Goal: Task Accomplishment & Management: Manage account settings

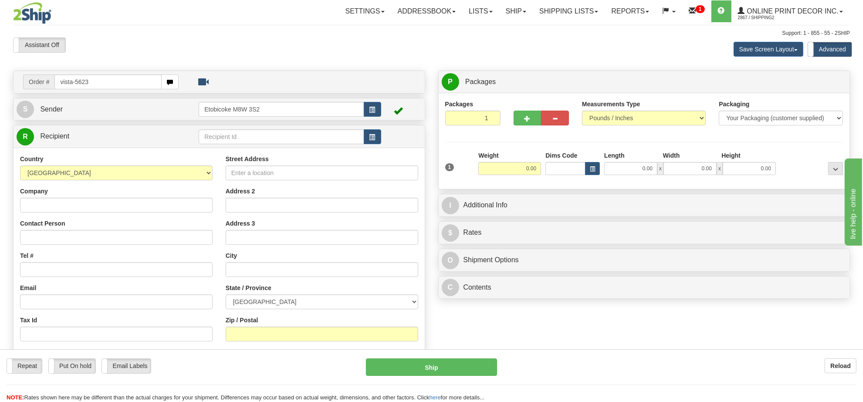
type input "vista-5623"
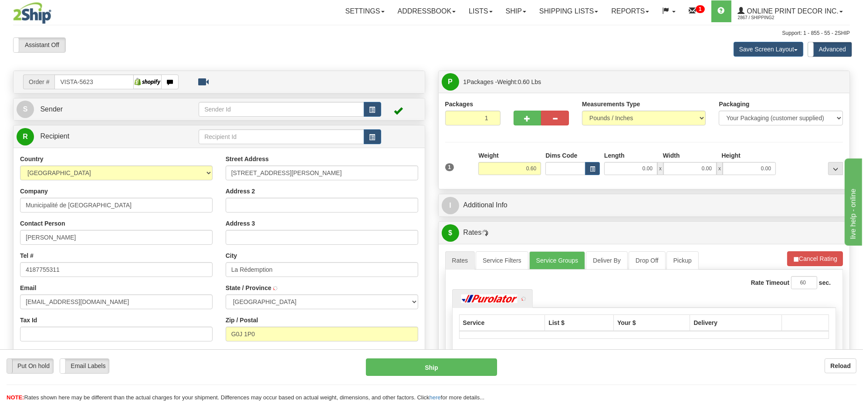
type input "LA REDEMPTION"
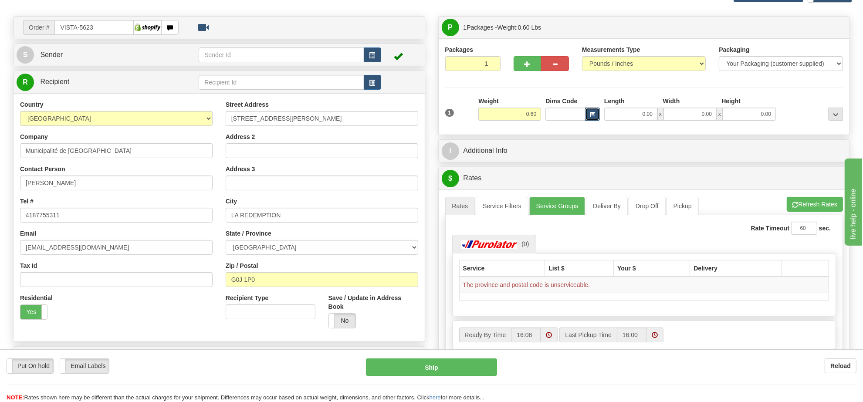
click at [593, 117] on span "button" at bounding box center [592, 114] width 5 height 5
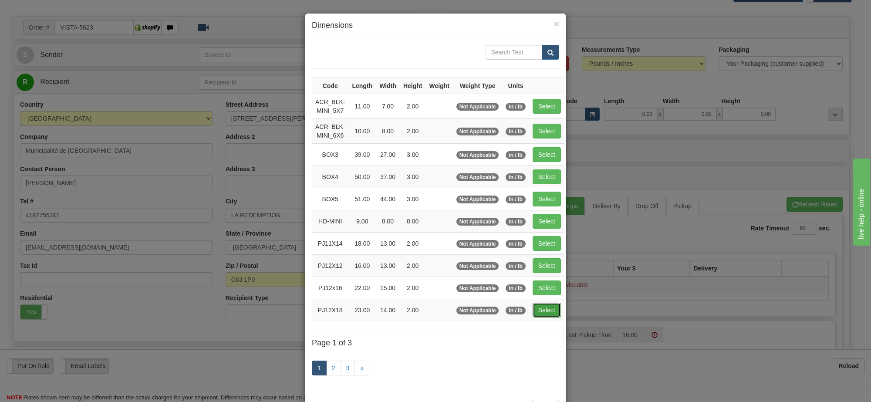
click at [537, 312] on button "Select" at bounding box center [547, 310] width 28 height 15
type input "PJ12X18"
type input "23.00"
type input "14.00"
type input "2.00"
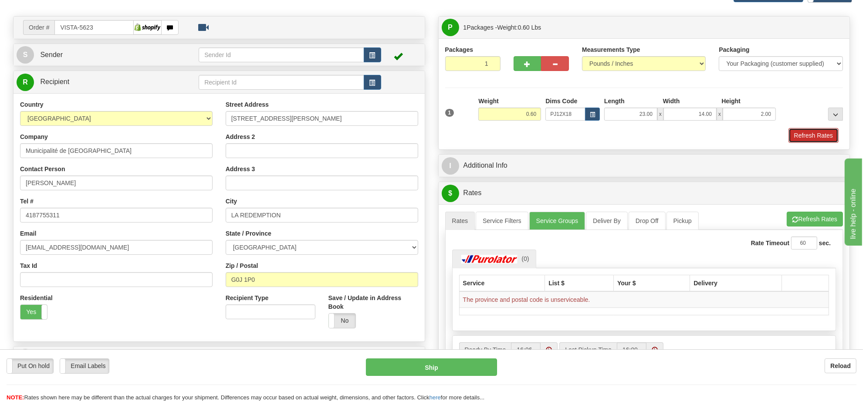
click at [798, 136] on button "Refresh Rates" at bounding box center [813, 135] width 50 height 15
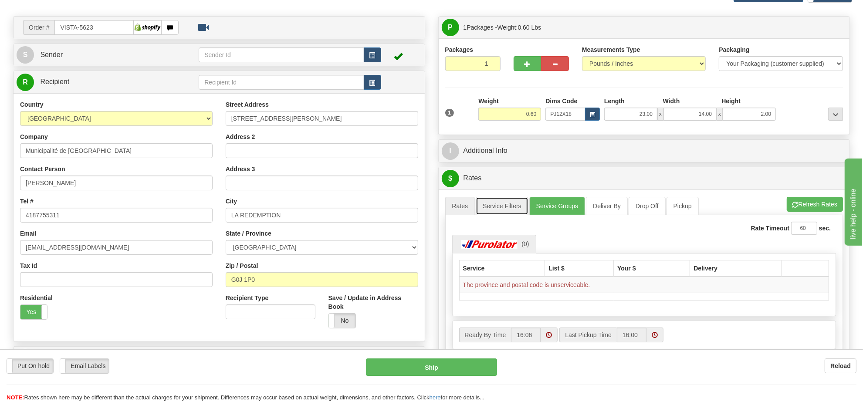
click at [491, 211] on link "Service Filters" at bounding box center [502, 206] width 53 height 18
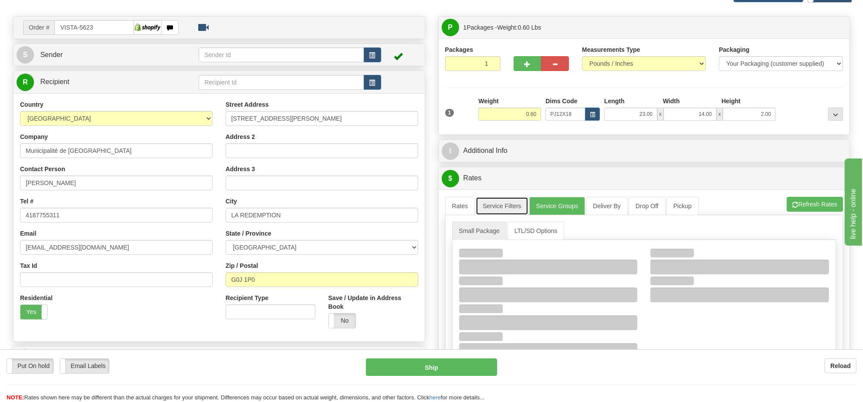
scroll to position [109, 0]
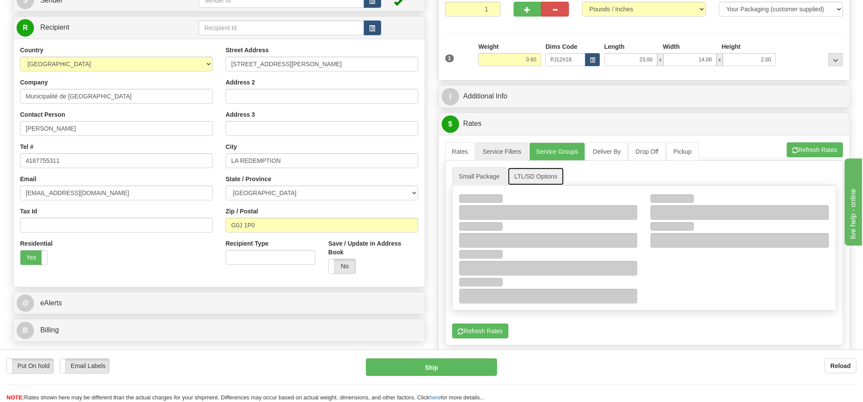
click at [534, 184] on link "LTL/SD Options" at bounding box center [535, 176] width 57 height 18
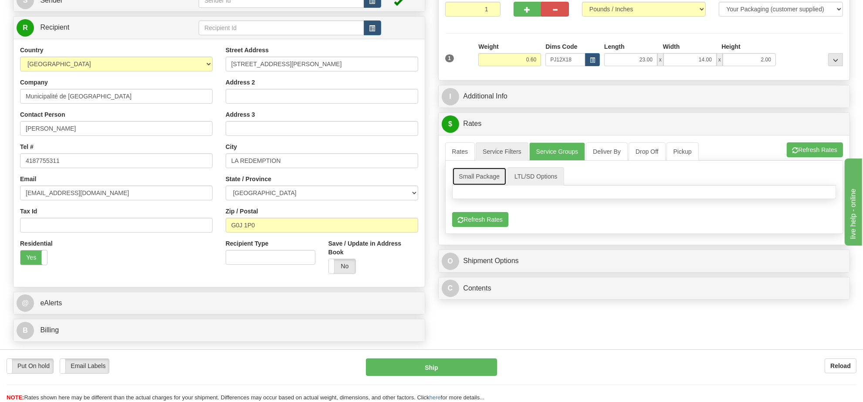
click at [459, 174] on link "Small Package" at bounding box center [479, 176] width 54 height 18
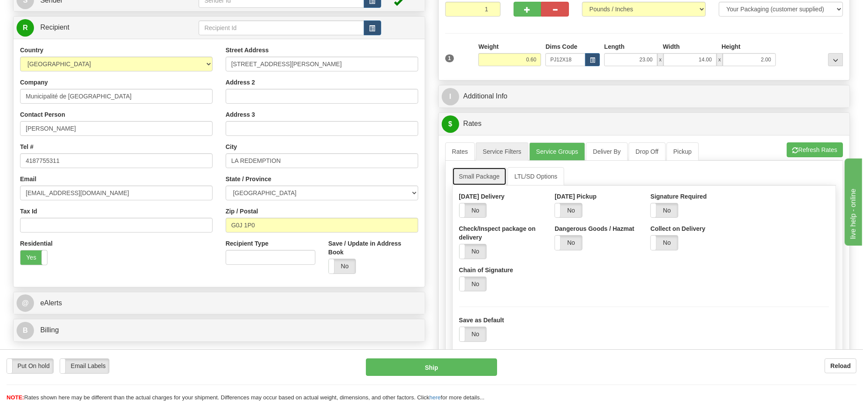
scroll to position [163, 0]
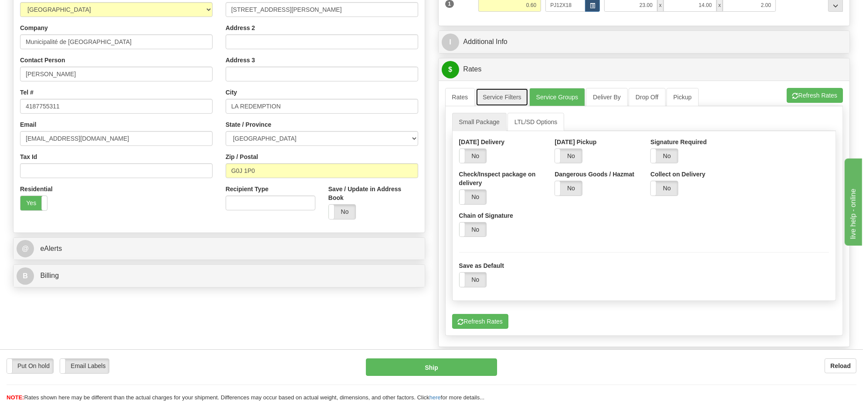
click at [480, 101] on link "Service Filters" at bounding box center [502, 97] width 53 height 18
click at [458, 101] on link "Rates" at bounding box center [460, 97] width 30 height 18
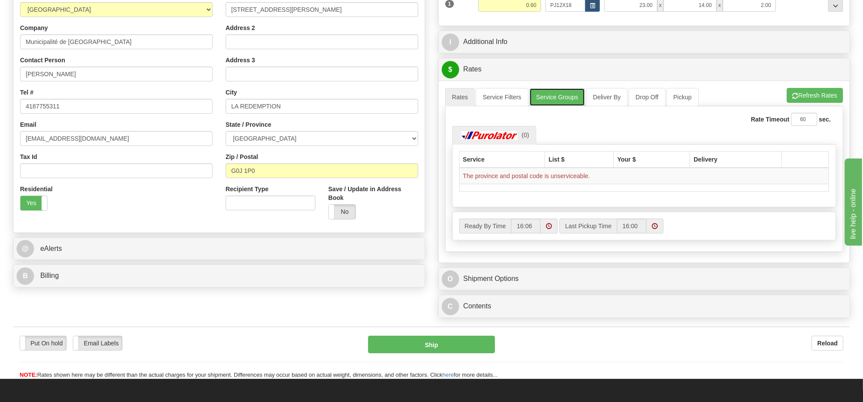
click at [558, 98] on link "Service Groups" at bounding box center [557, 97] width 56 height 18
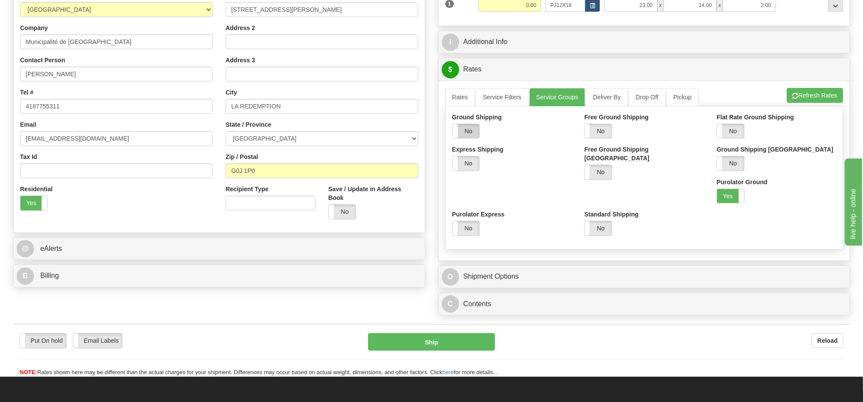
click at [476, 132] on label "No" at bounding box center [466, 131] width 27 height 14
click at [475, 169] on label "No" at bounding box center [466, 163] width 27 height 14
click at [479, 221] on label "No" at bounding box center [466, 228] width 27 height 14
click at [732, 130] on label "No" at bounding box center [730, 131] width 27 height 14
click at [803, 97] on button "Refresh Rates" at bounding box center [815, 95] width 56 height 15
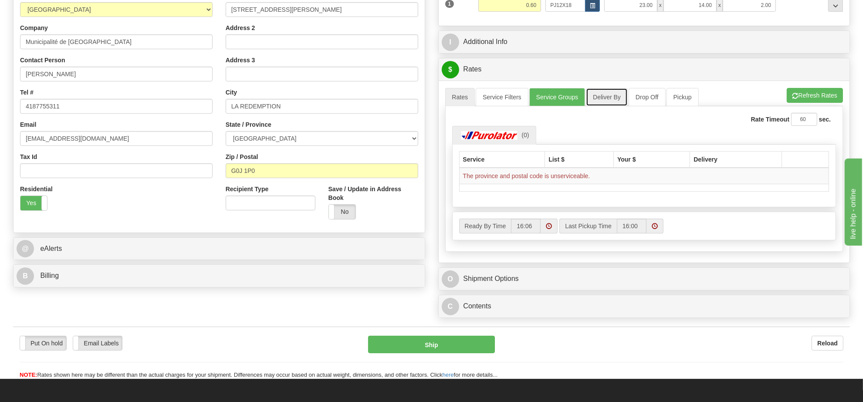
click at [595, 99] on link "Deliver By" at bounding box center [607, 97] width 42 height 18
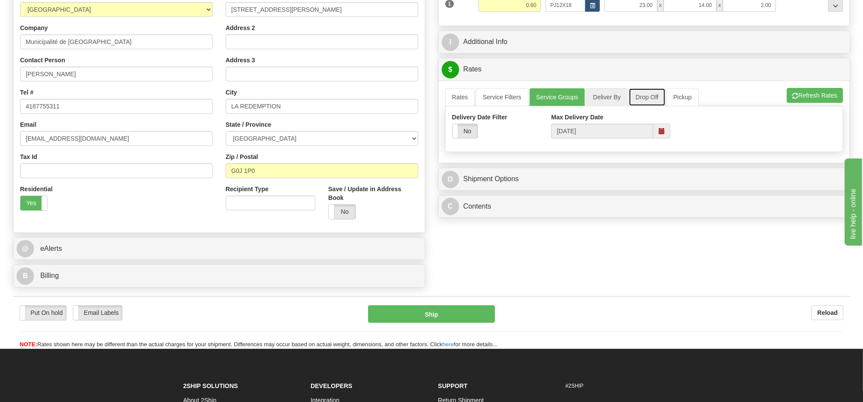
click at [643, 99] on link "Drop Off" at bounding box center [646, 97] width 37 height 18
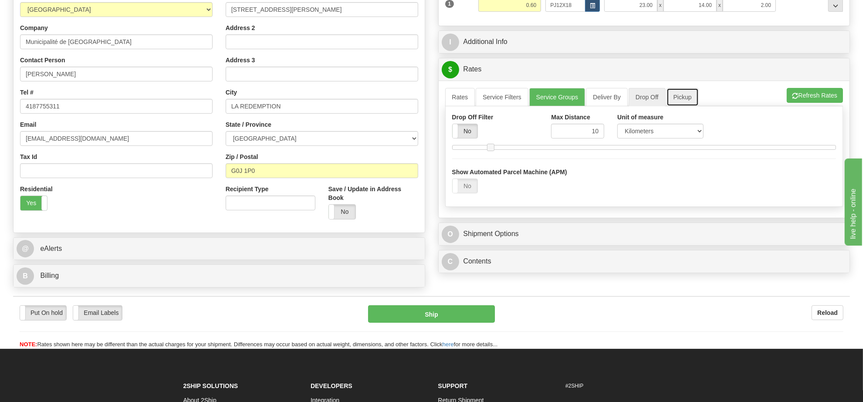
click at [669, 104] on link "Pickup" at bounding box center [682, 97] width 32 height 18
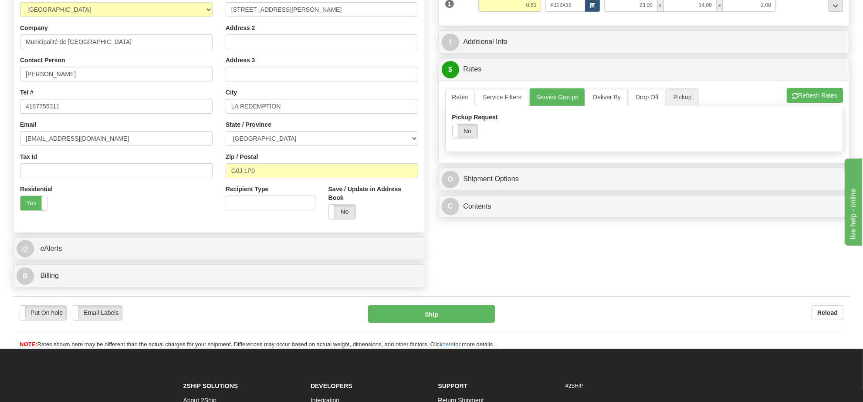
drag, startPoint x: 442, startPoint y: 112, endPoint x: 436, endPoint y: 112, distance: 6.5
click at [436, 112] on div "P Packages 1 Packages - Weight: 0.60 Lbs Shipment Level Shipm. Package Level Pa…" at bounding box center [644, 64] width 425 height 315
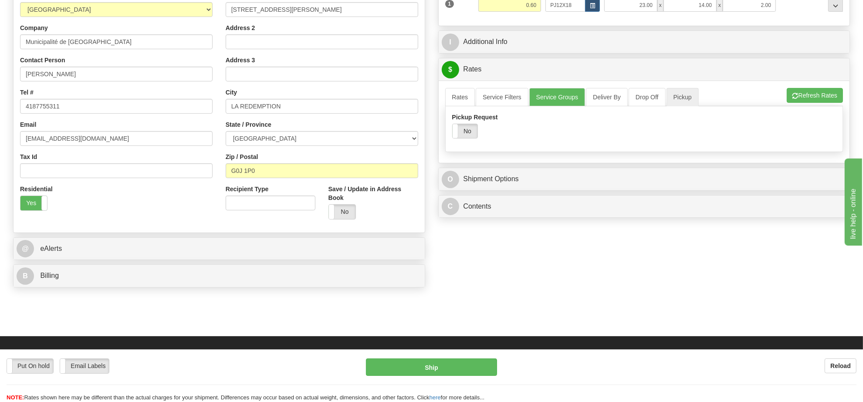
scroll to position [0, 0]
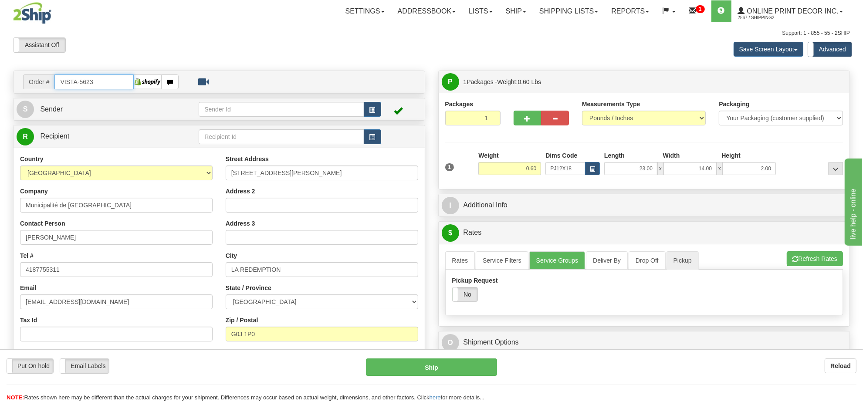
drag, startPoint x: 99, startPoint y: 85, endPoint x: 37, endPoint y: 86, distance: 61.4
click at [37, 86] on div "Order # VISTA-5623" at bounding box center [100, 81] width 155 height 15
type input "vista-5623"
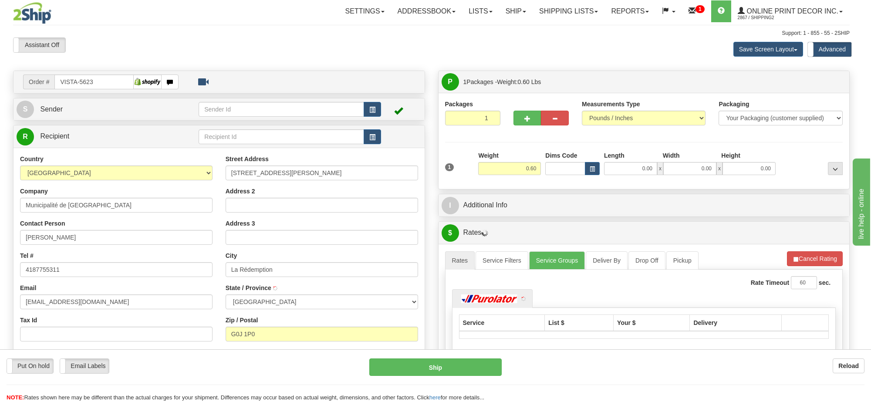
type input "LA REDEMPTION"
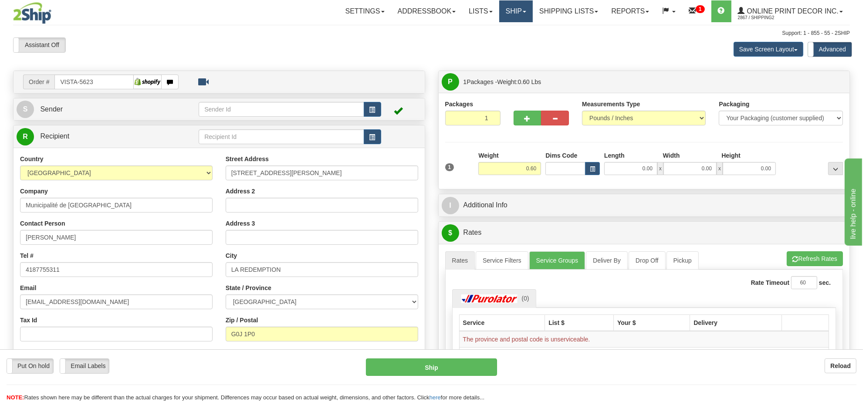
click at [517, 9] on link "Ship" at bounding box center [516, 11] width 34 height 22
click at [516, 25] on link "Ship Screen" at bounding box center [492, 30] width 79 height 11
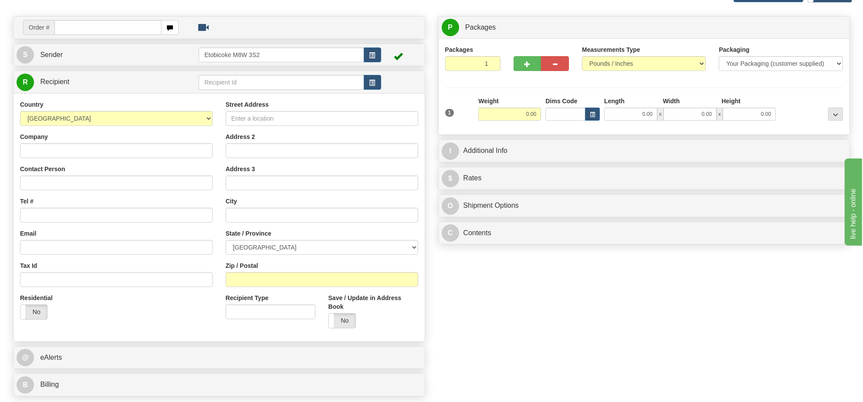
scroll to position [218, 0]
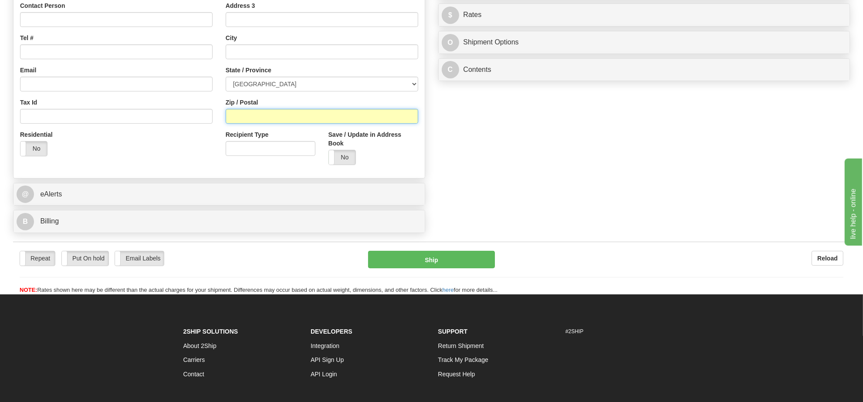
click at [267, 120] on input "Zip / Postal" at bounding box center [322, 116] width 192 height 15
type input "g"
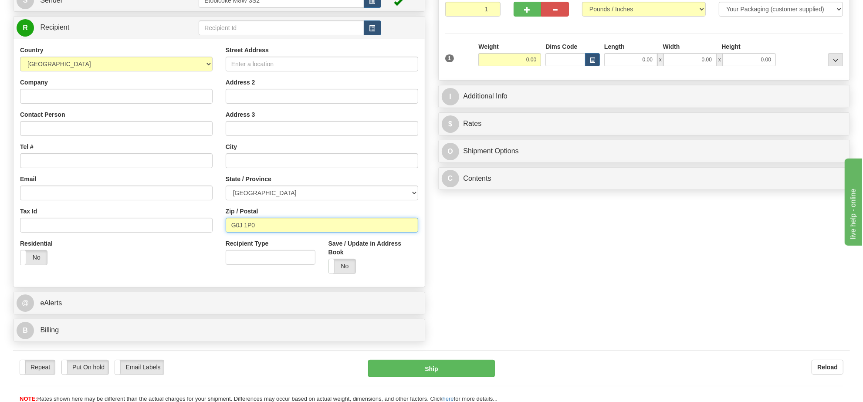
scroll to position [0, 0]
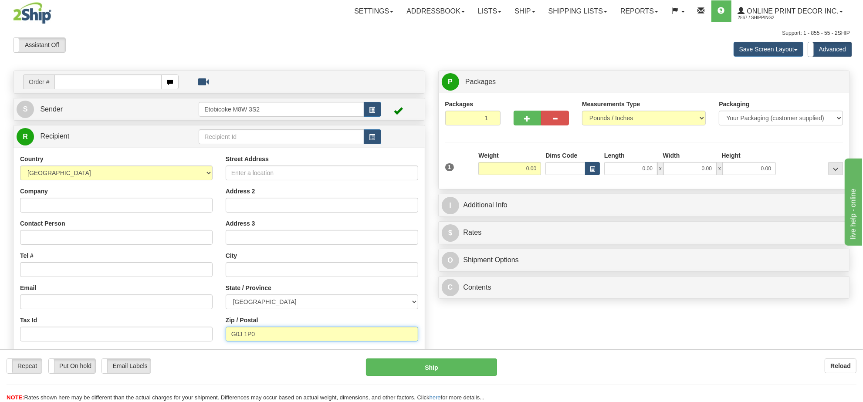
type input "G0J 1P0"
click at [598, 167] on button "button" at bounding box center [592, 168] width 15 height 13
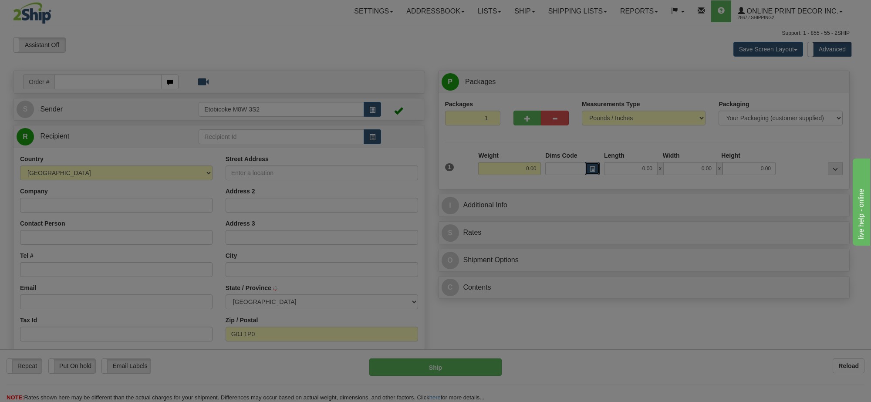
type input "LA REDEMPTION"
select select "QC"
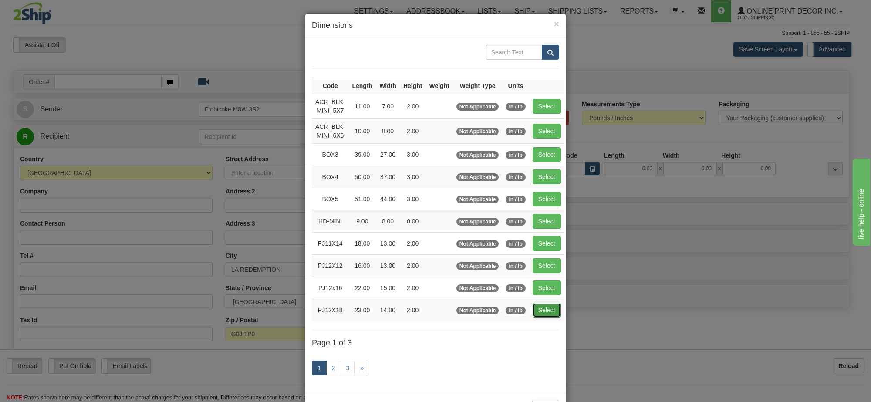
click at [554, 310] on button "Select" at bounding box center [547, 310] width 28 height 15
type input "PJ12X18"
type input "23.00"
type input "14.00"
type input "2.00"
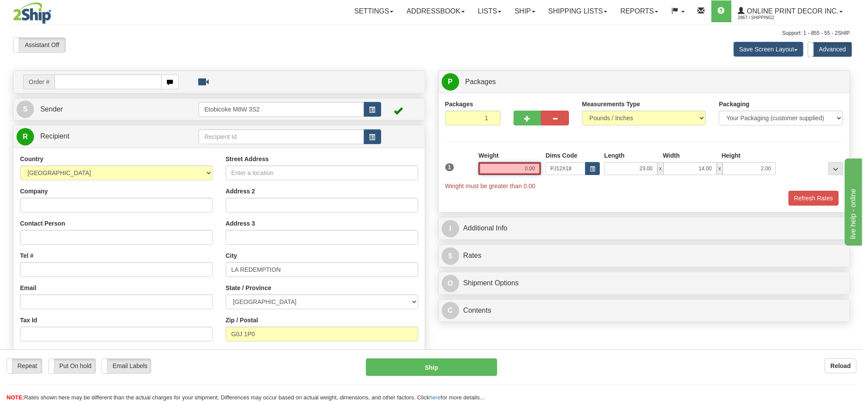
drag, startPoint x: 504, startPoint y: 164, endPoint x: 598, endPoint y: 160, distance: 93.7
click at [602, 166] on div "1 Weight 0.00 Dims Code x x" at bounding box center [644, 170] width 402 height 39
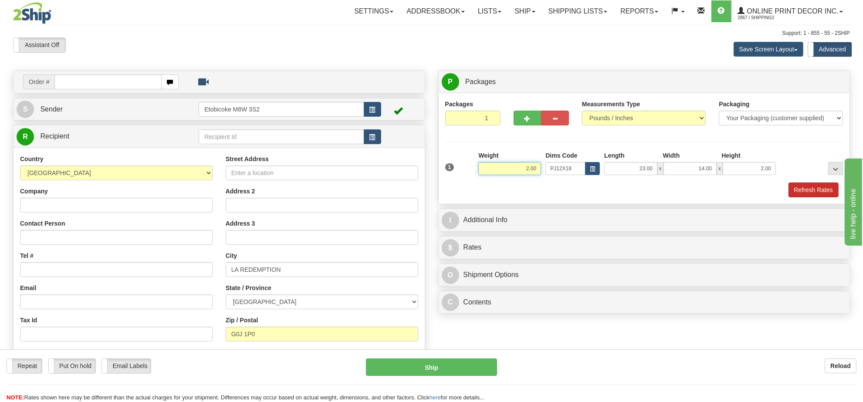
type input "2.00"
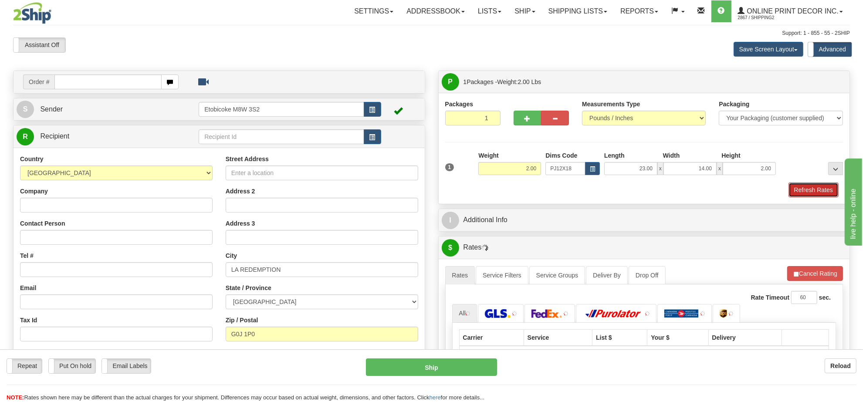
click at [817, 192] on button "Refresh Rates" at bounding box center [813, 189] width 50 height 15
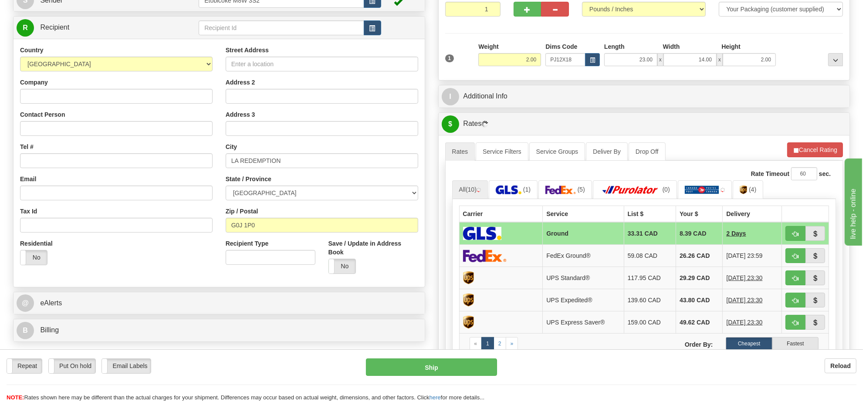
scroll to position [163, 0]
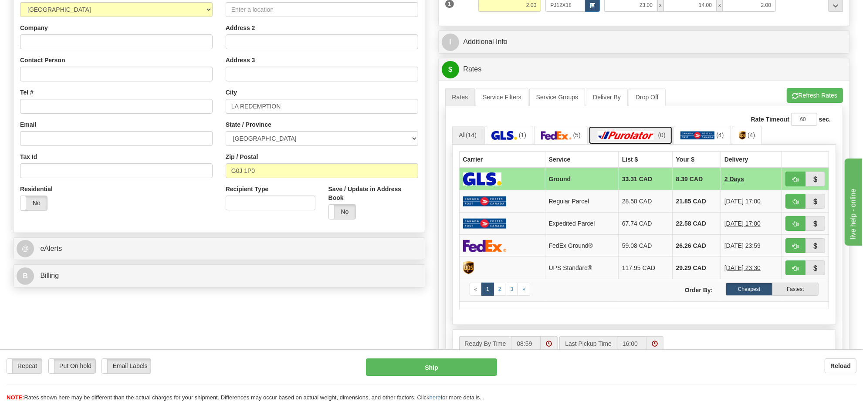
click at [649, 138] on img at bounding box center [625, 135] width 61 height 9
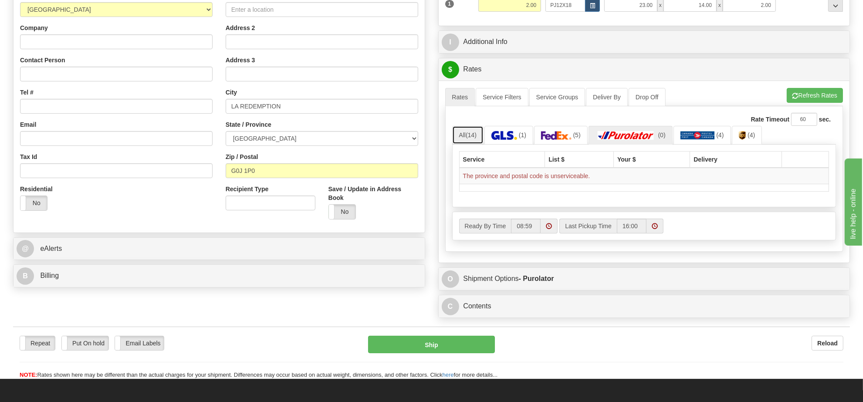
click at [474, 138] on span "(14)" at bounding box center [471, 135] width 11 height 7
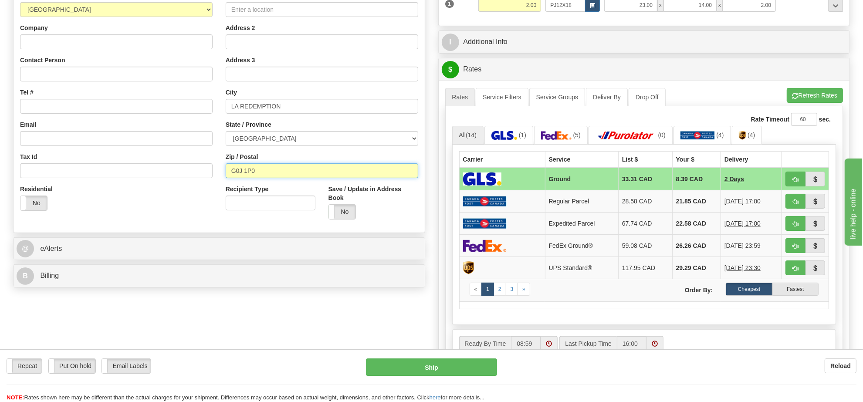
drag, startPoint x: 259, startPoint y: 170, endPoint x: 174, endPoint y: 175, distance: 85.1
click at [174, 175] on div "Country AFGHANISTAN ALAND ISLANDS ALBANIA ALGERIA AMERICAN SAMOA ANDORRA ANGOLA…" at bounding box center [219, 108] width 411 height 234
type input "j"
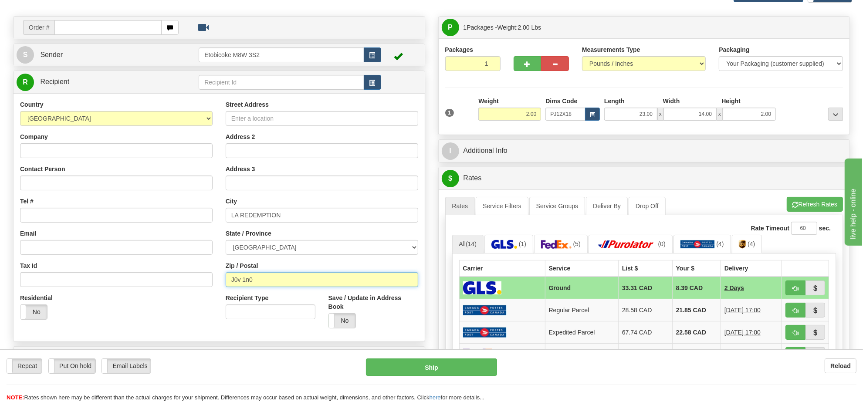
scroll to position [0, 0]
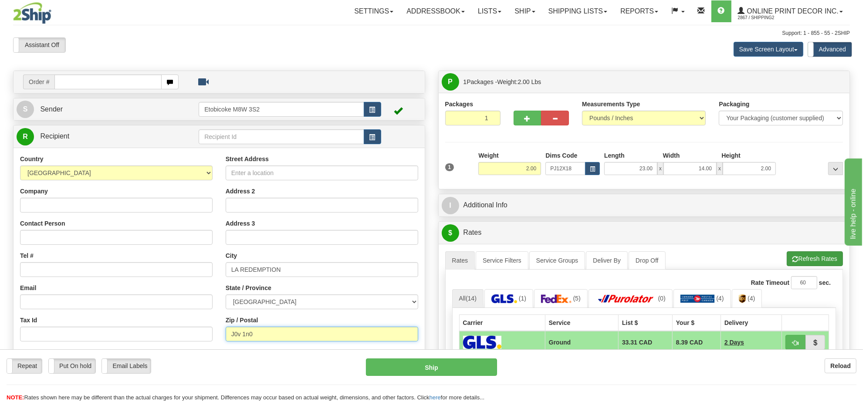
type input "J0v 1n0"
click at [821, 262] on button "Refresh Rates" at bounding box center [815, 258] width 56 height 15
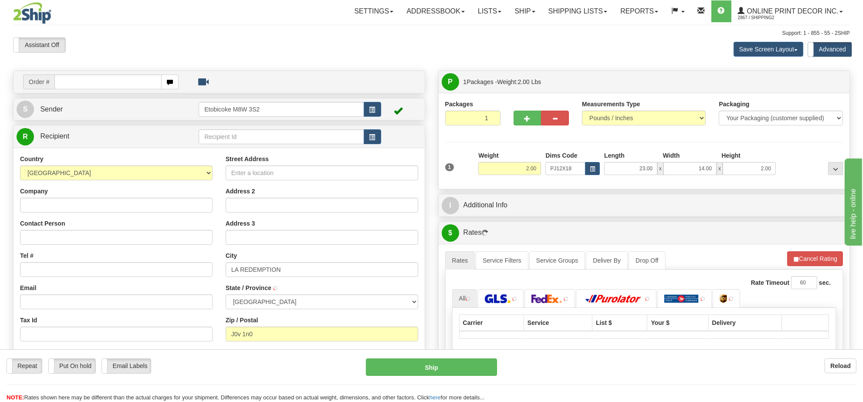
type input "BOILEAU"
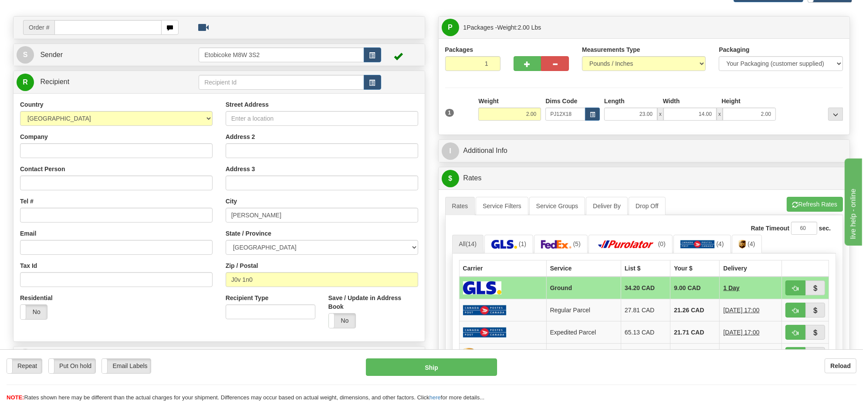
scroll to position [109, 0]
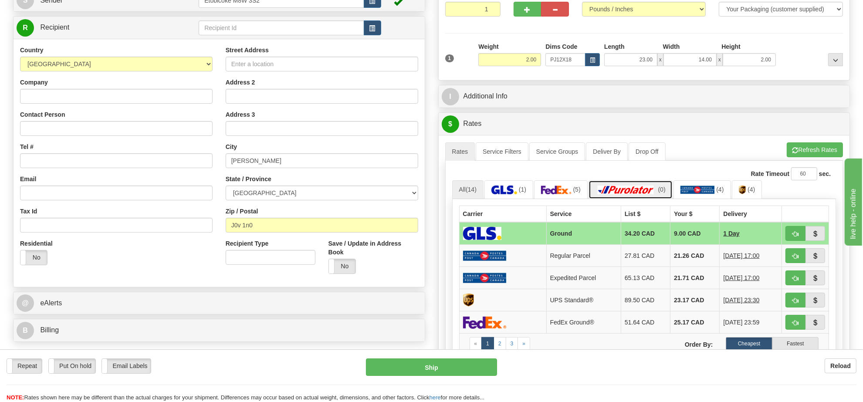
click at [648, 183] on link "(0)" at bounding box center [630, 189] width 84 height 19
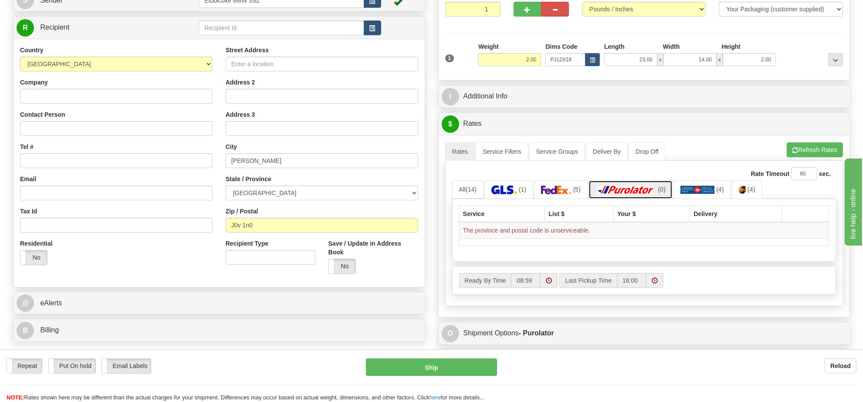
scroll to position [0, 0]
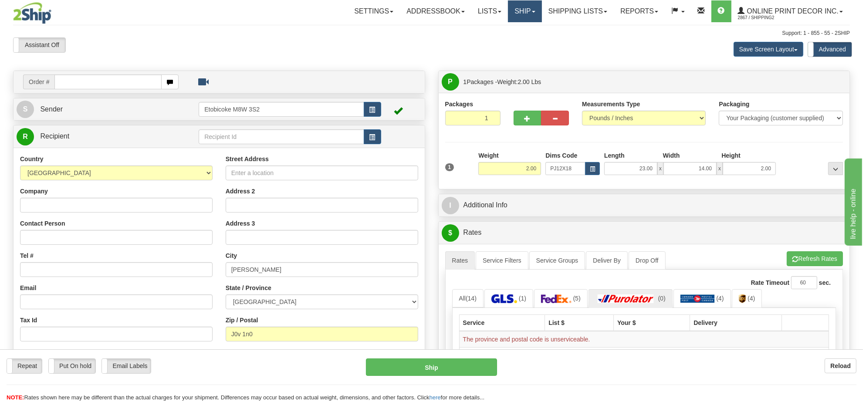
click at [520, 11] on link "Ship" at bounding box center [525, 11] width 34 height 22
click at [526, 29] on link "Ship Screen" at bounding box center [502, 30] width 79 height 11
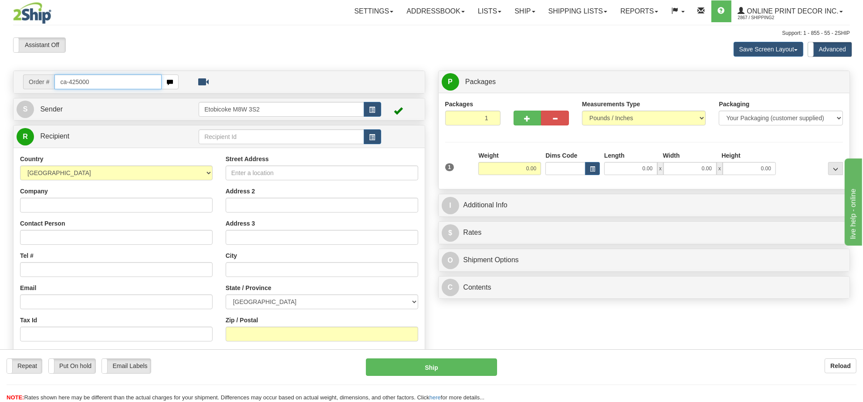
type input "ca-425000"
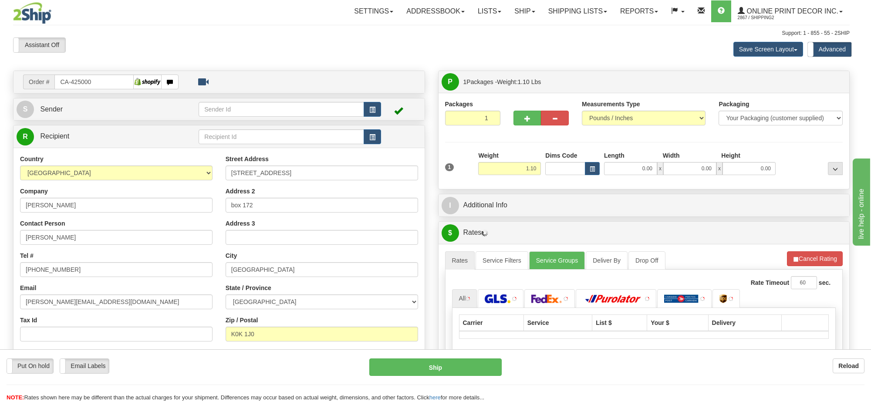
type input "CAMDEN EAST"
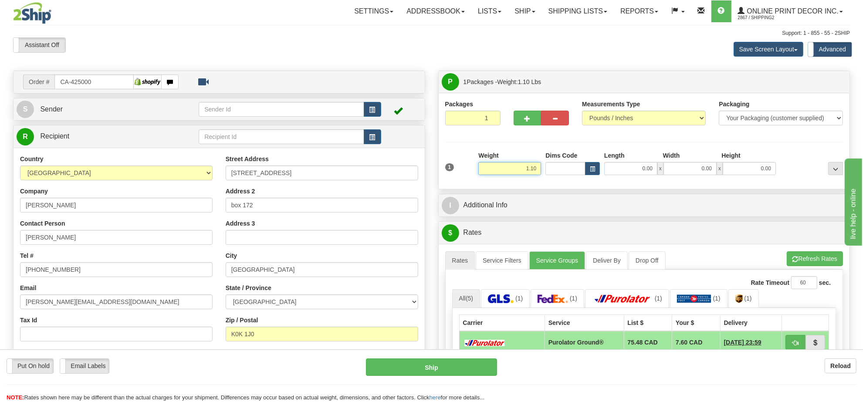
click at [519, 169] on input "1.10" at bounding box center [509, 168] width 63 height 13
click at [520, 168] on input "1.10" at bounding box center [509, 168] width 63 height 13
type input "3.00"
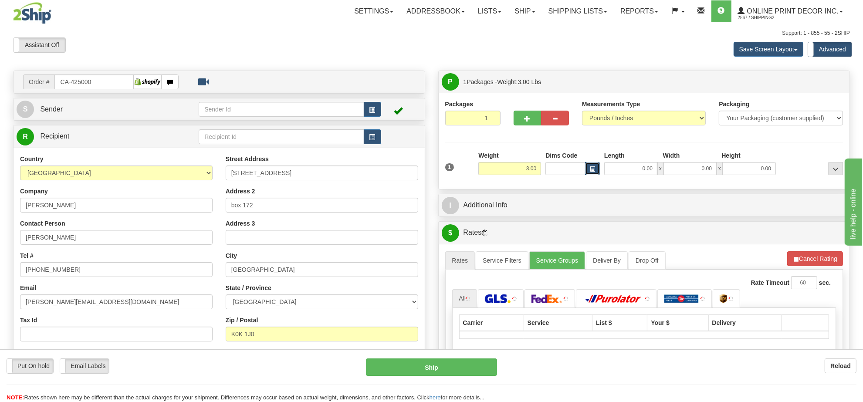
click at [594, 172] on span "button" at bounding box center [592, 169] width 5 height 5
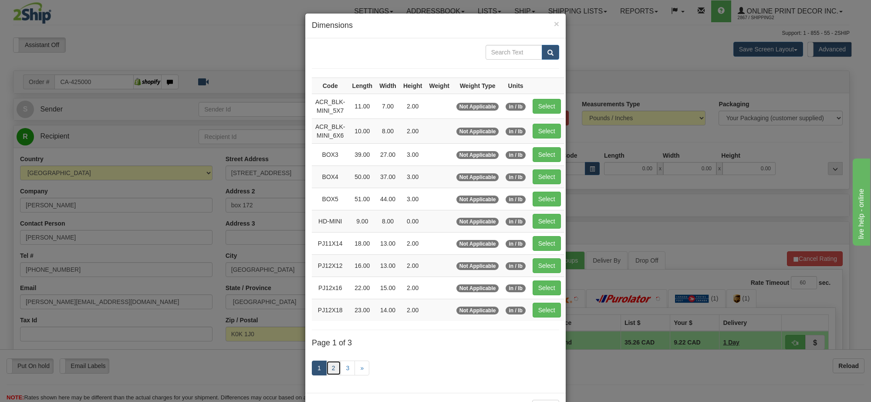
click at [331, 373] on link "2" at bounding box center [333, 368] width 15 height 15
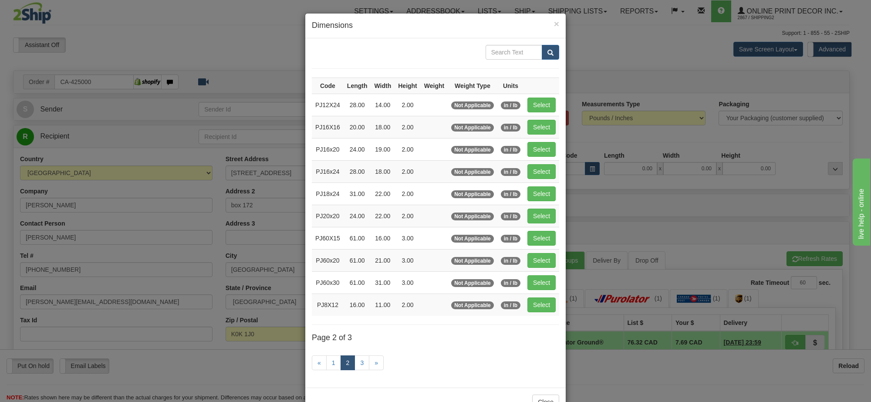
click at [544, 142] on td "Select" at bounding box center [541, 149] width 35 height 22
click at [543, 149] on button "Select" at bounding box center [541, 149] width 28 height 15
type input "PJ16x20"
type input "24.00"
type input "19.00"
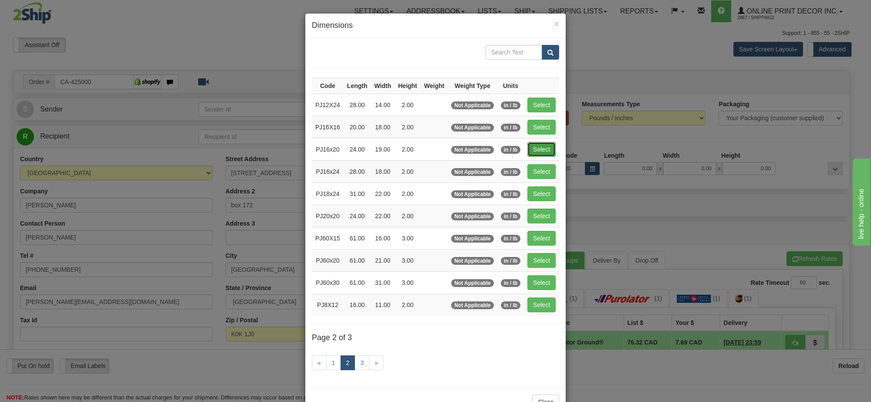
type input "2.00"
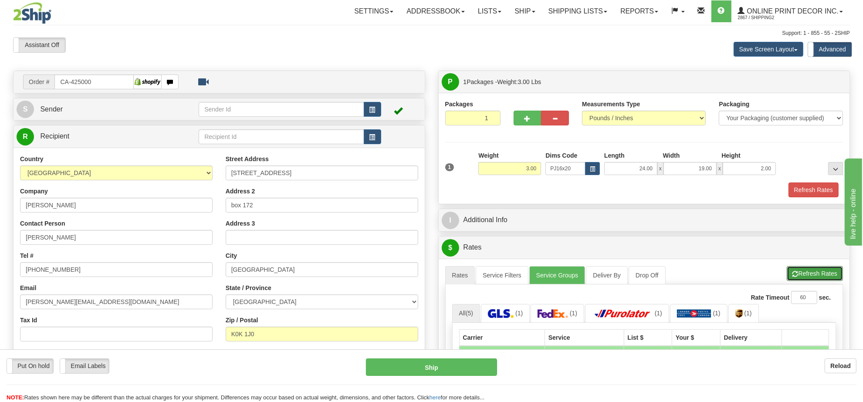
drag, startPoint x: 823, startPoint y: 269, endPoint x: 797, endPoint y: 255, distance: 29.4
click at [821, 269] on button "Refresh Rates" at bounding box center [815, 273] width 56 height 15
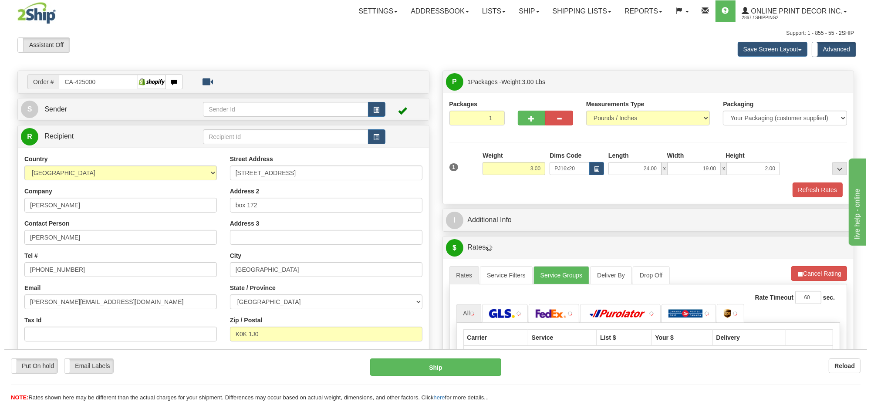
scroll to position [109, 0]
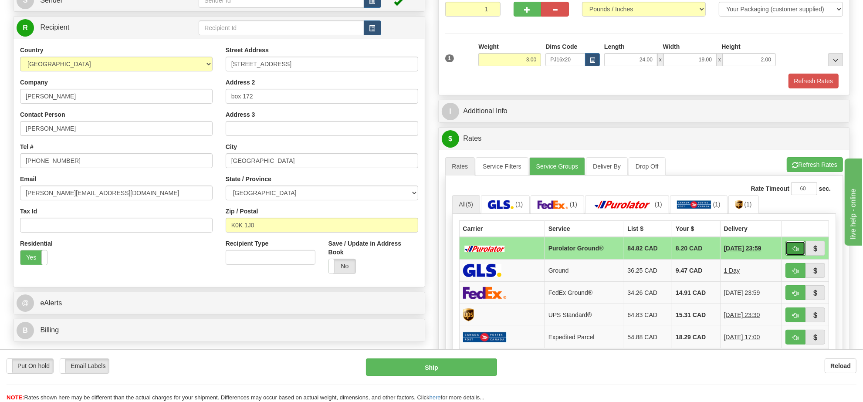
click at [793, 256] on button "button" at bounding box center [795, 248] width 20 height 15
type input "260"
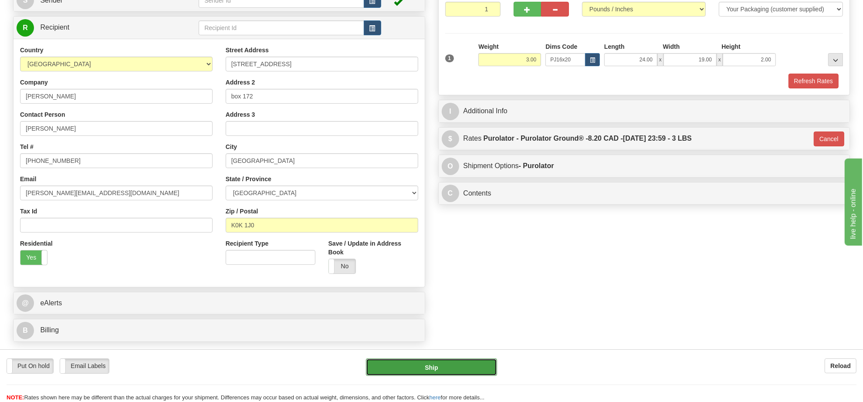
click at [460, 360] on button "Ship" at bounding box center [431, 366] width 131 height 17
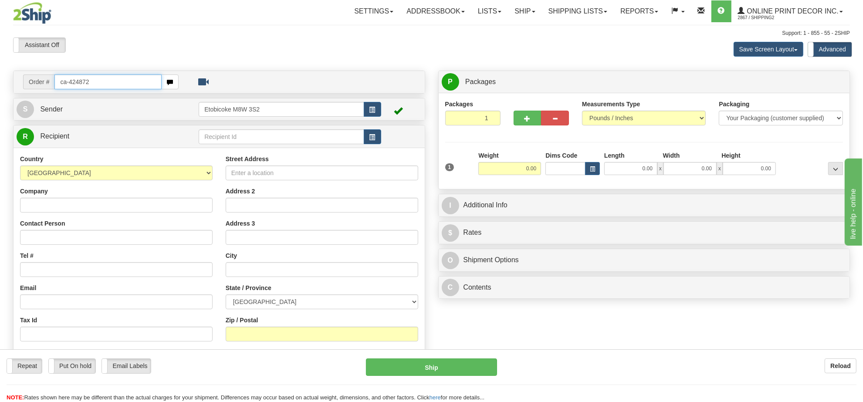
type input "ca-424872"
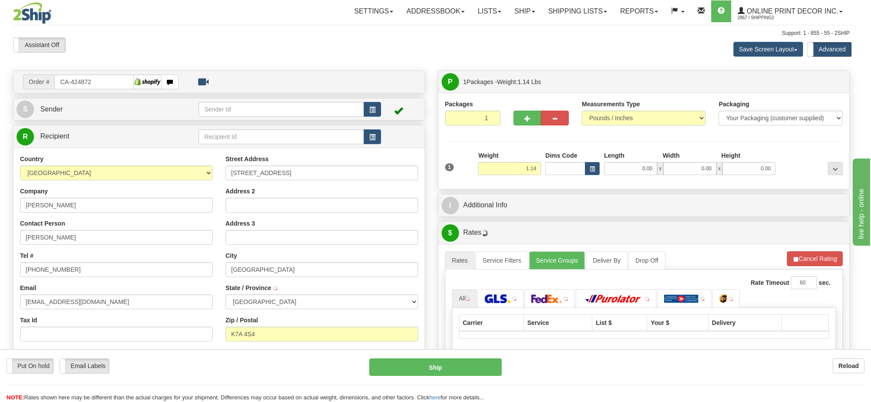
type input "[GEOGRAPHIC_DATA]"
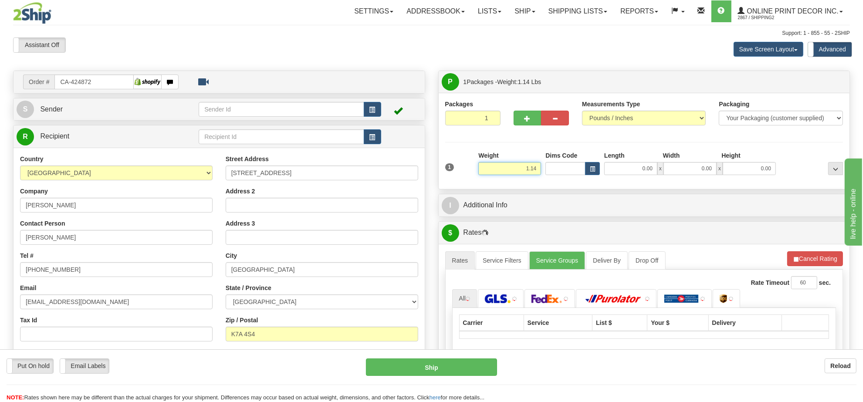
click at [512, 172] on input "1.14" at bounding box center [509, 168] width 63 height 13
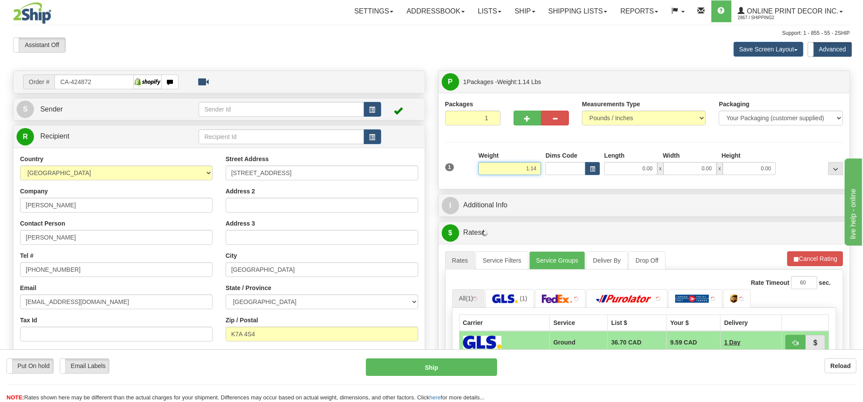
click at [512, 172] on input "1.14" at bounding box center [509, 168] width 63 height 13
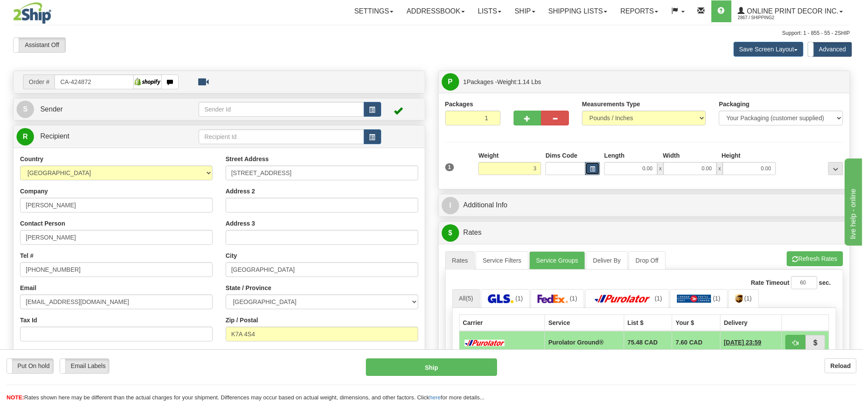
type input "3.00"
click at [595, 175] on button "button" at bounding box center [592, 168] width 15 height 13
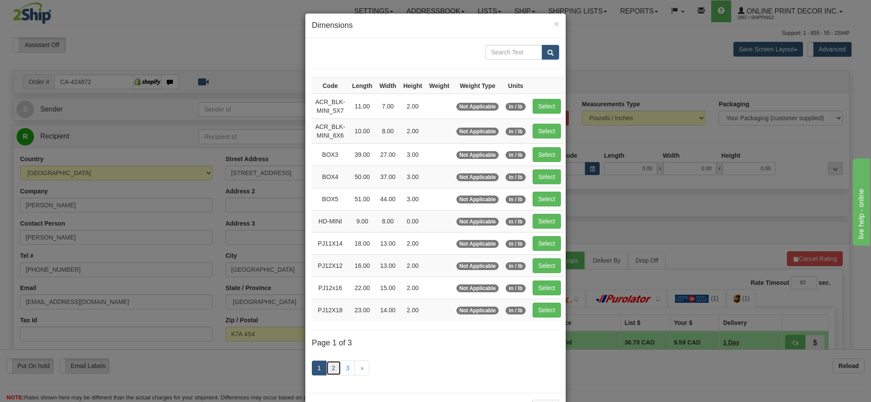
drag, startPoint x: 324, startPoint y: 369, endPoint x: 329, endPoint y: 368, distance: 5.3
click at [326, 369] on link "2" at bounding box center [333, 368] width 15 height 15
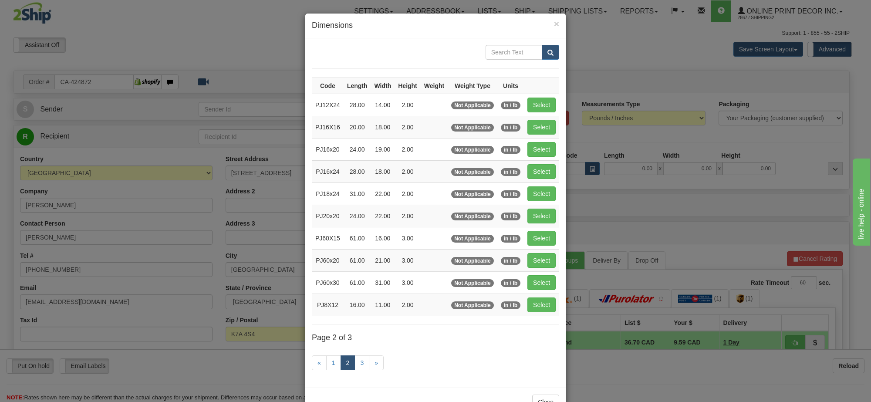
click at [524, 152] on td "Select" at bounding box center [541, 149] width 35 height 22
drag, startPoint x: 536, startPoint y: 151, endPoint x: 684, endPoint y: 218, distance: 162.6
click at [537, 151] on button "Select" at bounding box center [541, 149] width 28 height 15
type input "PJ16x20"
type input "24.00"
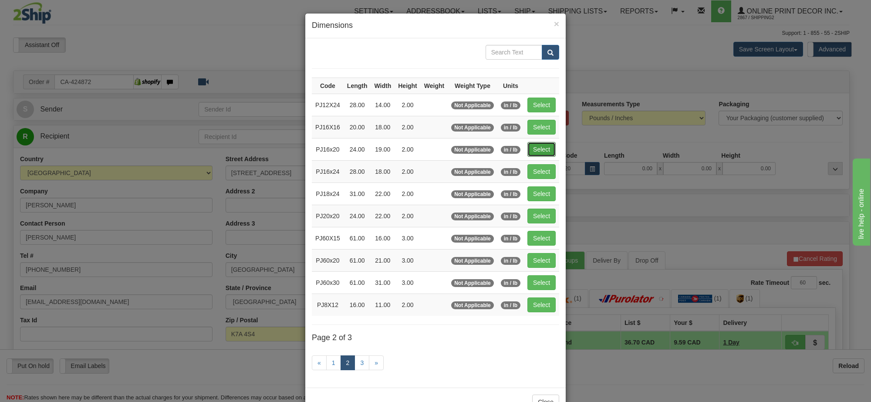
type input "19.00"
type input "2.00"
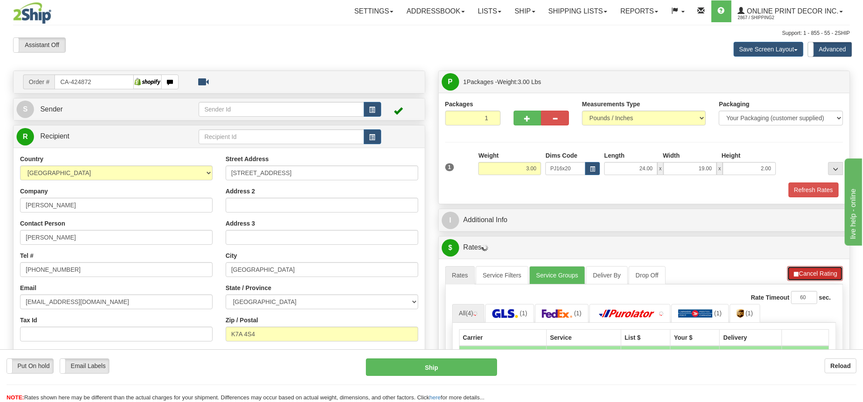
click at [800, 280] on button "Cancel Rating" at bounding box center [815, 273] width 56 height 15
click at [800, 280] on button "Refresh Rates" at bounding box center [815, 273] width 56 height 15
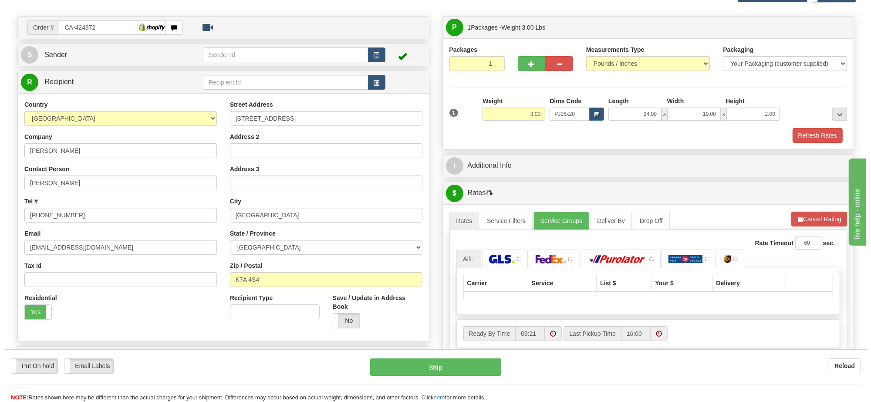
scroll to position [109, 0]
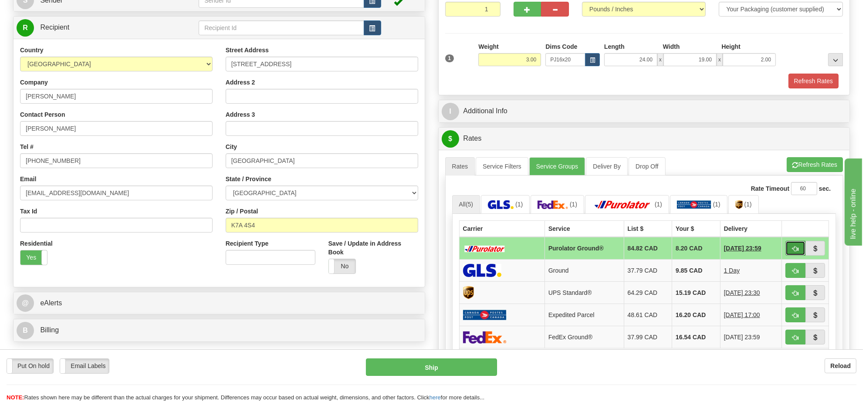
click at [787, 251] on button "button" at bounding box center [795, 248] width 20 height 15
type input "260"
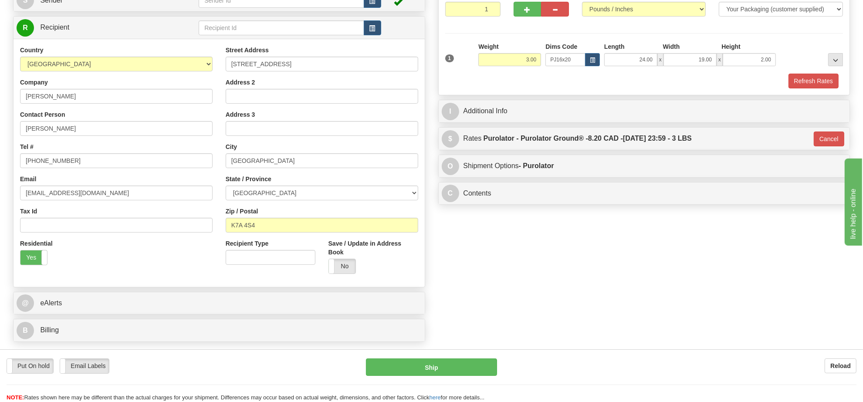
click at [475, 376] on div "Put On hold Put On hold Email Labels Email Labels Edit Reload Ship" at bounding box center [431, 380] width 863 height 44
click at [473, 364] on button "Ship" at bounding box center [431, 366] width 131 height 17
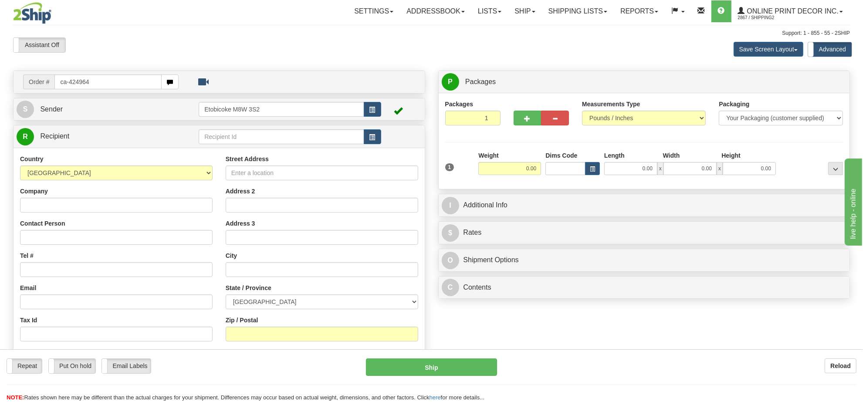
type input "ca-424964"
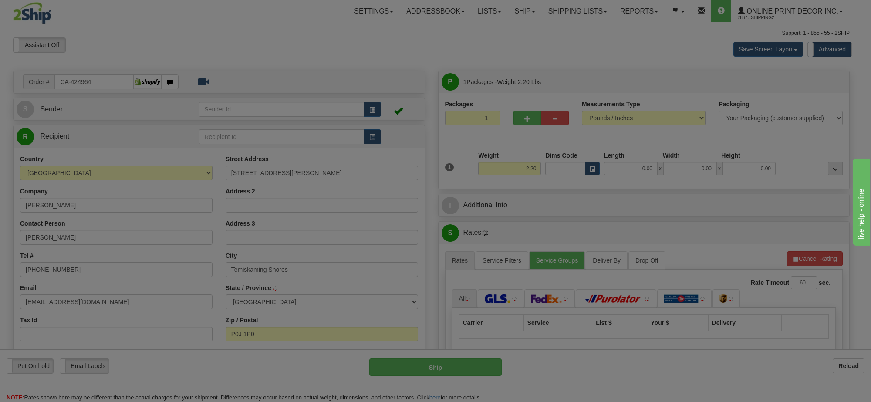
type input "NEW LISKEARD"
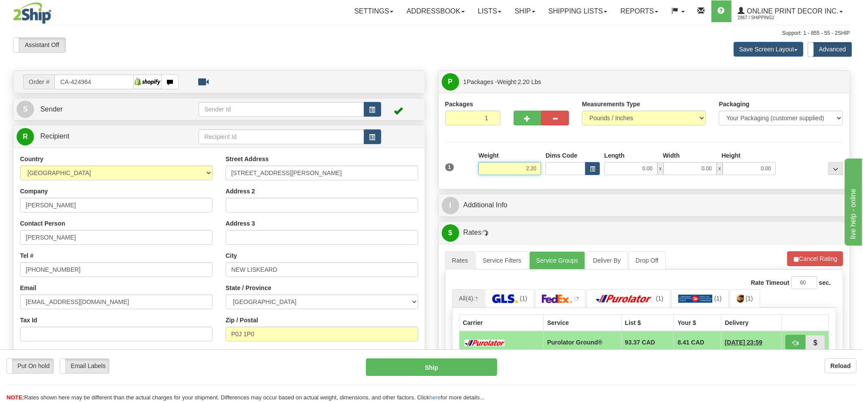
click at [514, 170] on input "2.20" at bounding box center [509, 168] width 63 height 13
type input "6.00"
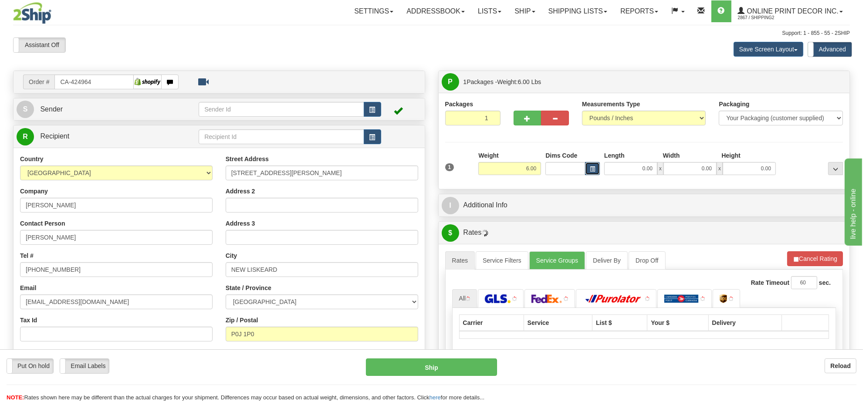
click at [594, 173] on button "button" at bounding box center [592, 168] width 15 height 13
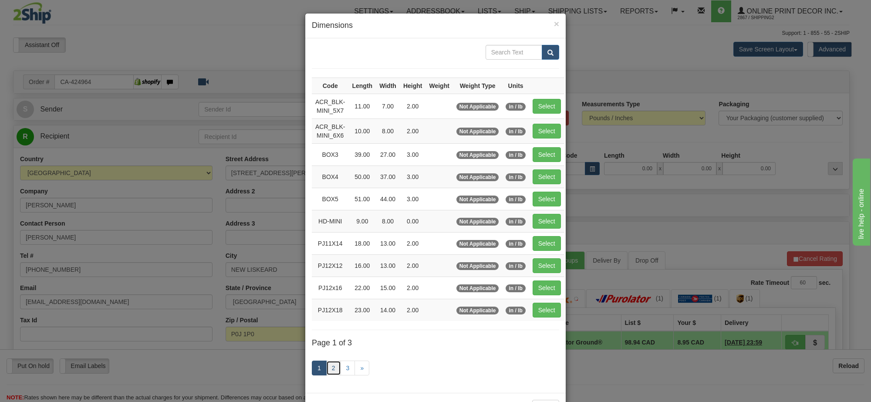
click at [330, 371] on link "2" at bounding box center [333, 368] width 15 height 15
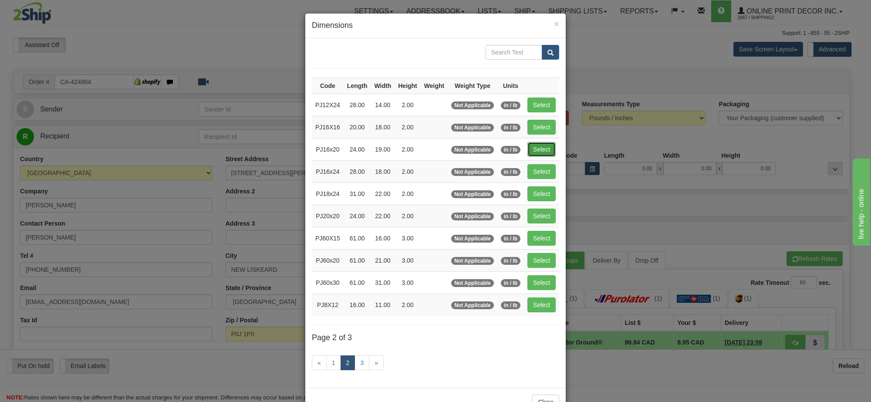
click at [543, 146] on button "Select" at bounding box center [541, 149] width 28 height 15
type input "PJ16x20"
type input "24.00"
type input "19.00"
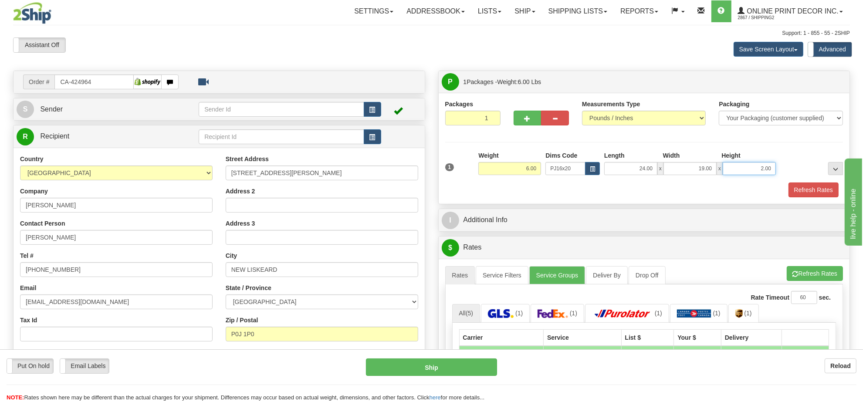
click at [755, 167] on input "2.00" at bounding box center [749, 168] width 53 height 13
type input "4.00"
click at [822, 280] on button "Refresh Rates" at bounding box center [815, 273] width 56 height 15
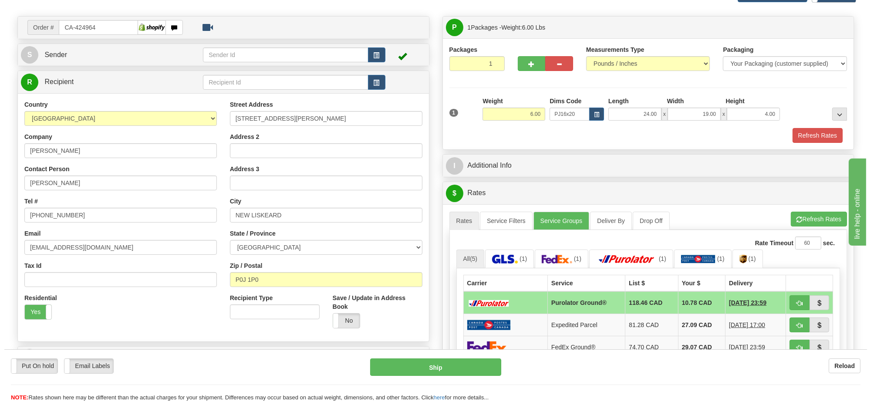
scroll to position [109, 0]
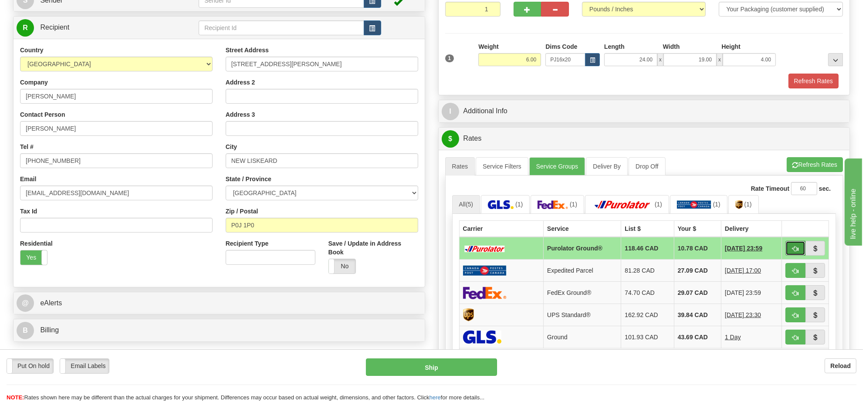
click at [789, 249] on button "button" at bounding box center [795, 248] width 20 height 15
type input "260"
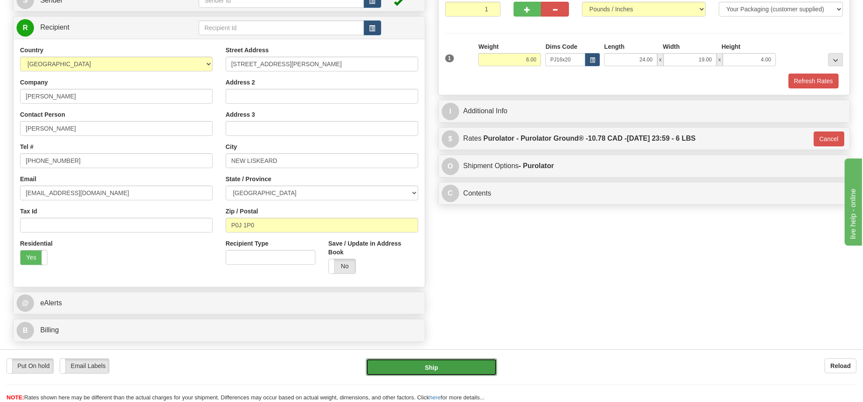
click at [473, 366] on button "Ship" at bounding box center [431, 366] width 131 height 17
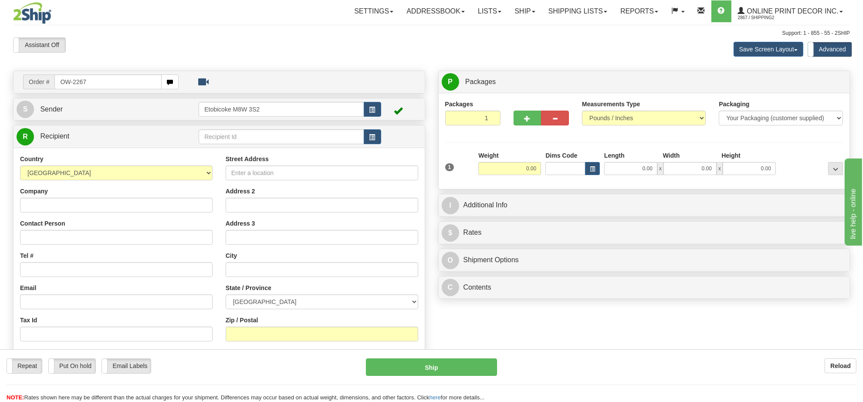
type input "OW-2267"
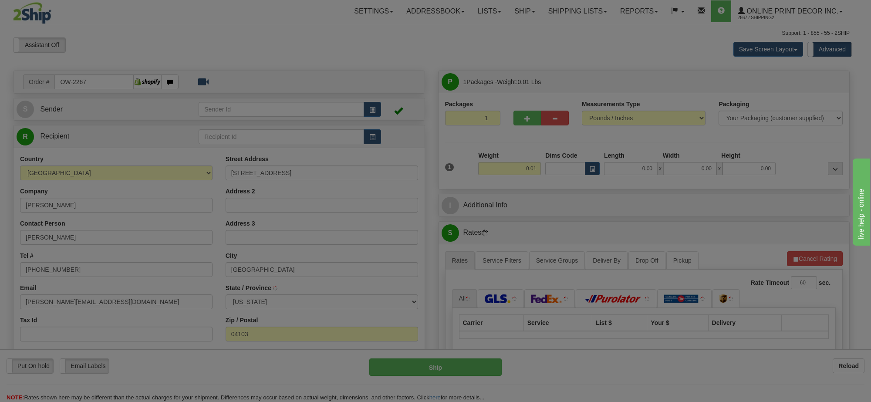
type input "[GEOGRAPHIC_DATA]"
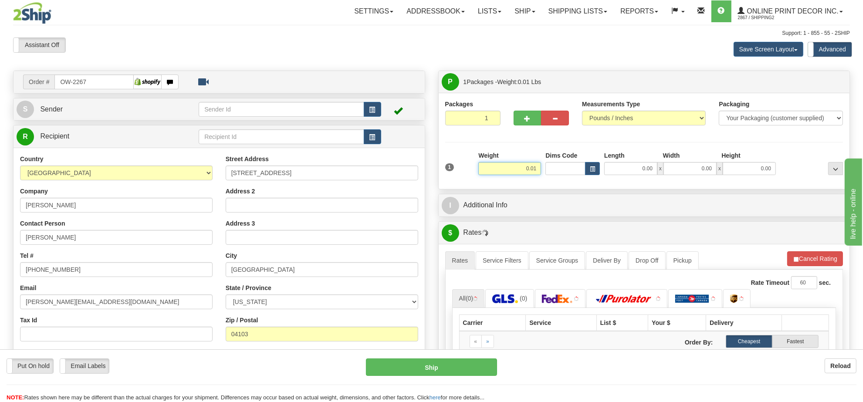
click at [526, 168] on input "0.01" at bounding box center [509, 168] width 63 height 13
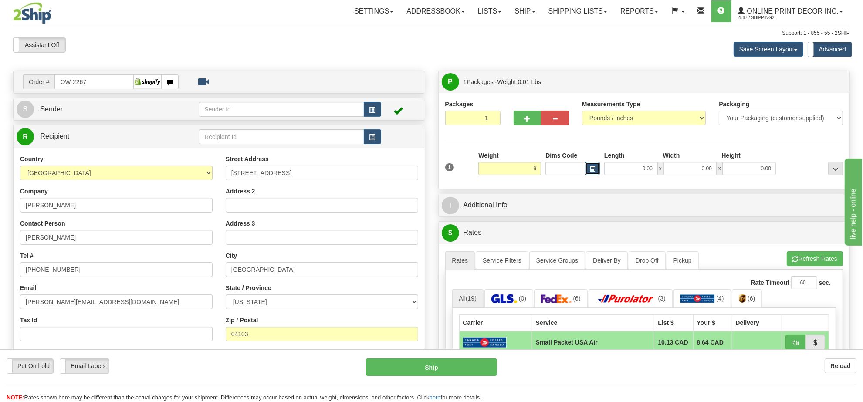
type input "9.00"
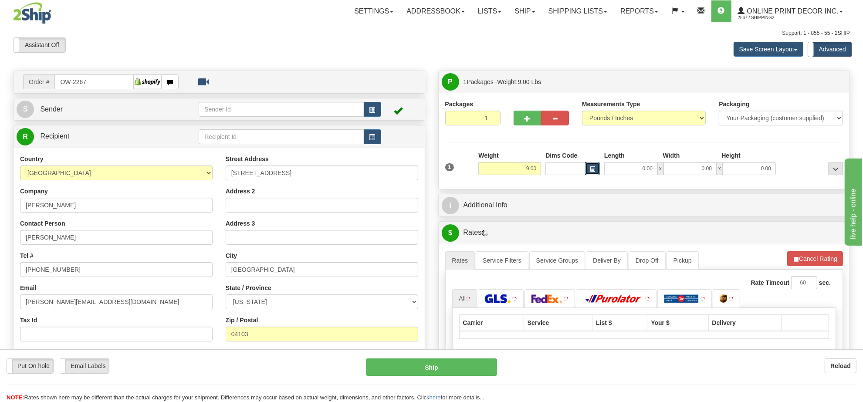
click at [593, 170] on span "button" at bounding box center [592, 169] width 5 height 5
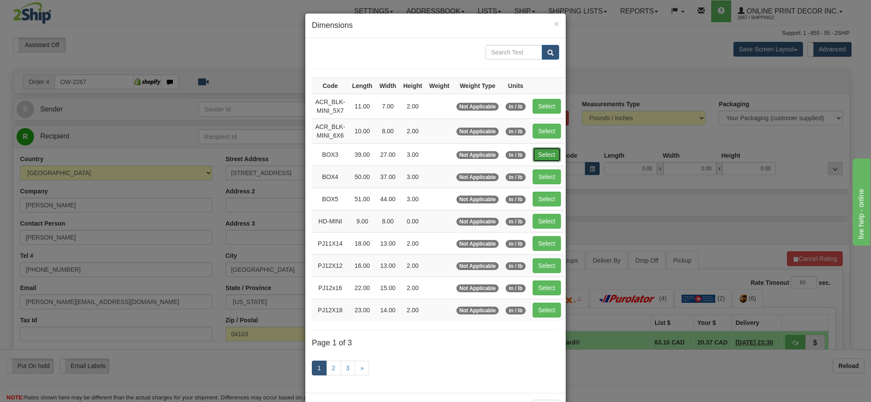
click at [540, 157] on button "Select" at bounding box center [547, 154] width 28 height 15
type input "BOX3"
type input "39.00"
type input "27.00"
type input "3.00"
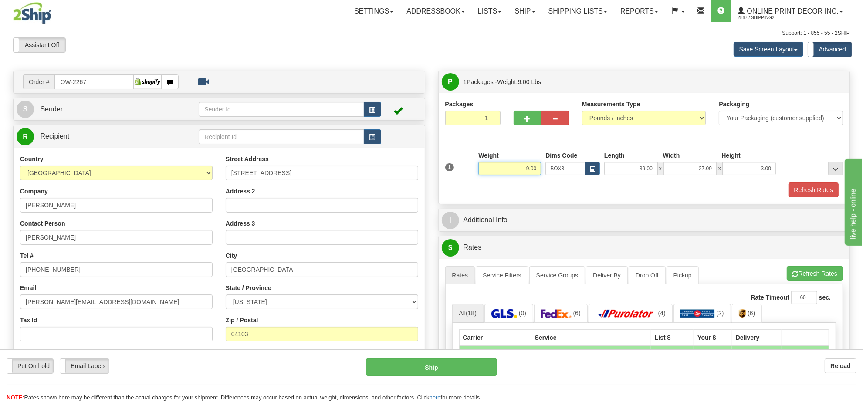
click at [532, 175] on input "9.00" at bounding box center [509, 168] width 63 height 13
type input "8.00"
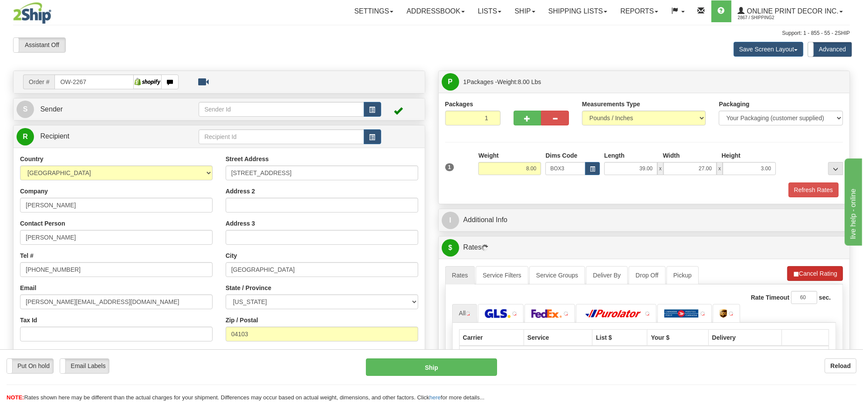
click at [822, 269] on li "Refresh Rates Cancel Rating" at bounding box center [815, 273] width 56 height 15
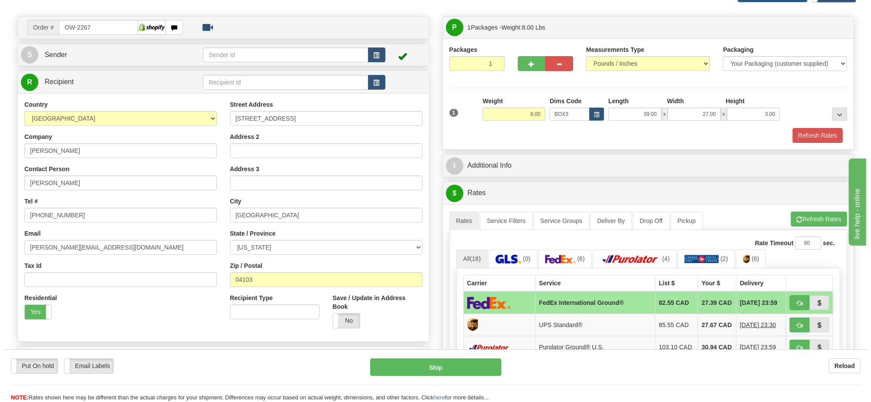
scroll to position [109, 0]
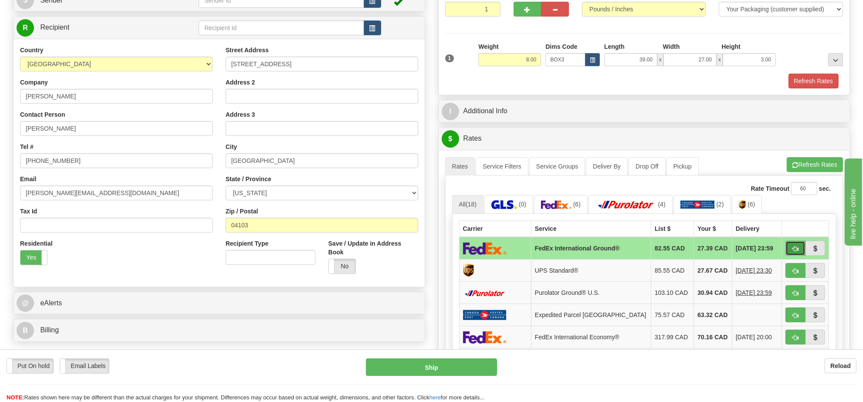
click at [793, 251] on span "button" at bounding box center [795, 249] width 6 height 6
type input "92"
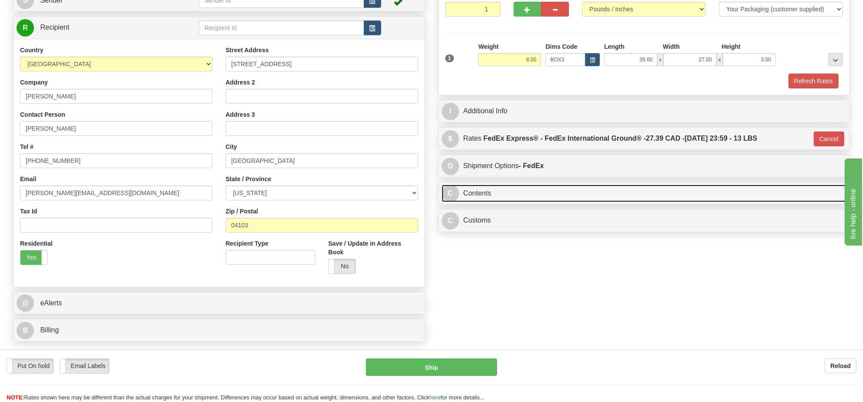
click at [539, 197] on link "C Contents" at bounding box center [644, 194] width 405 height 18
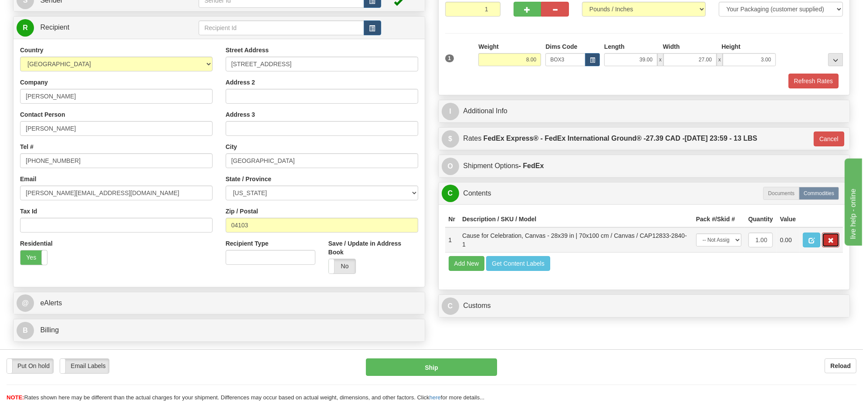
click at [829, 243] on span "button" at bounding box center [830, 241] width 6 height 6
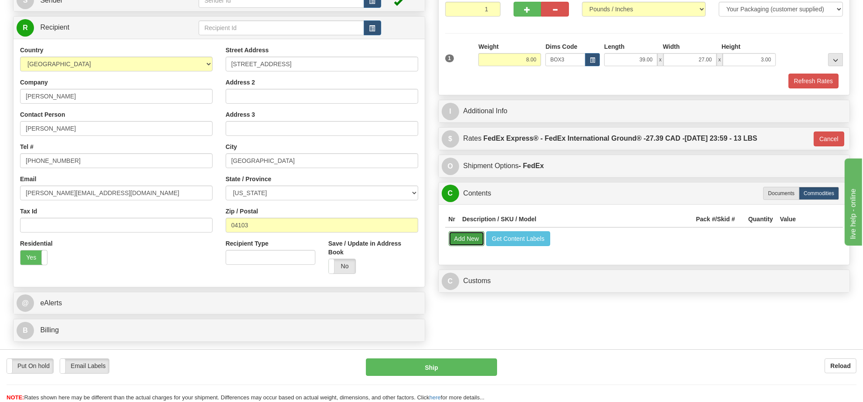
click at [467, 244] on button "Add New" at bounding box center [467, 238] width 36 height 15
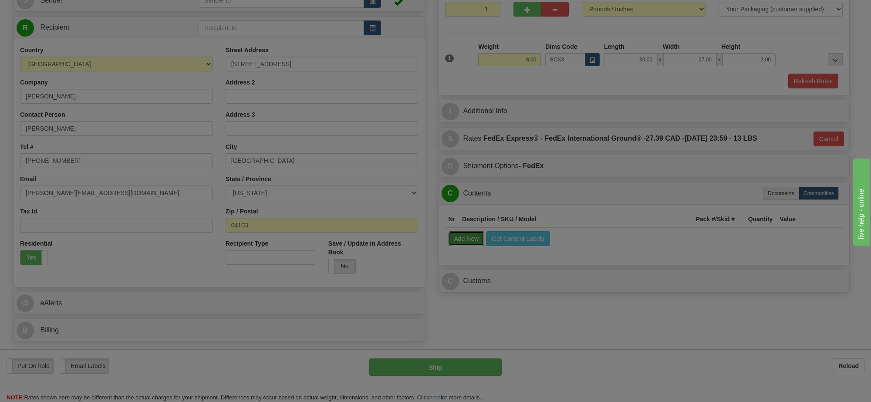
select select
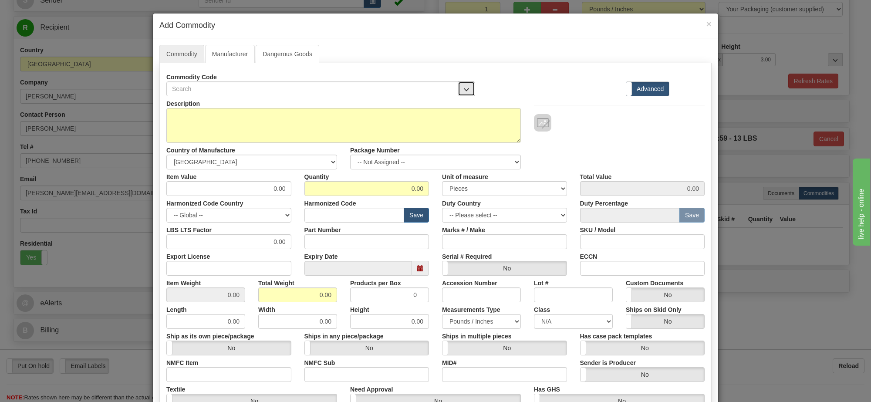
click at [464, 91] on span "button" at bounding box center [466, 90] width 6 height 6
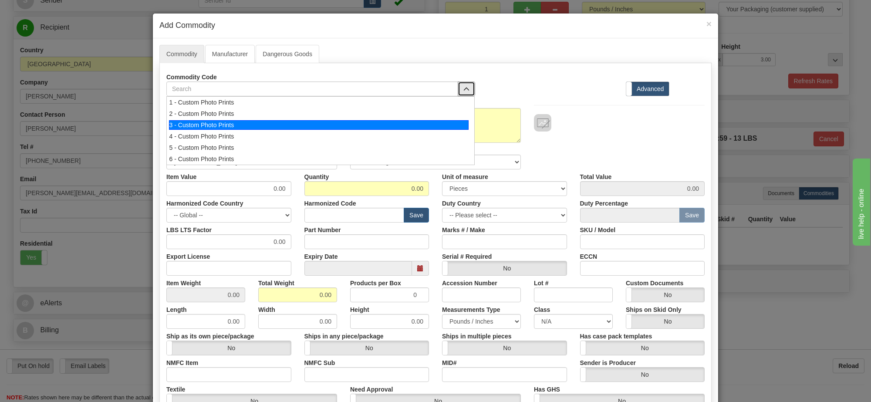
click at [426, 120] on li "3 - Custom Photo Prints" at bounding box center [320, 124] width 307 height 11
select select "1"
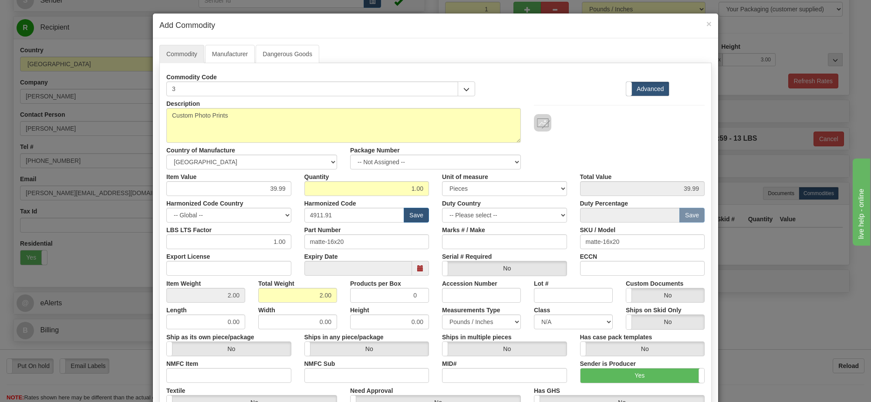
scroll to position [1, 0]
click at [456, 166] on select "-- Not Assigned -- Item 1" at bounding box center [435, 162] width 171 height 15
click at [454, 199] on label "Duty Country" at bounding box center [461, 202] width 39 height 12
drag, startPoint x: 449, startPoint y: 163, endPoint x: 449, endPoint y: 169, distance: 5.2
click at [449, 163] on select "-- Not Assigned -- Item 1" at bounding box center [435, 162] width 171 height 15
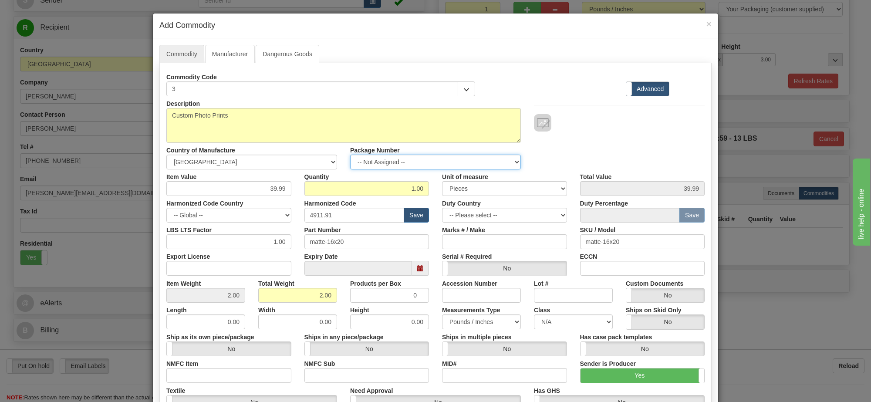
select select "0"
click at [350, 155] on select "-- Not Assigned -- Item 1" at bounding box center [435, 162] width 171 height 15
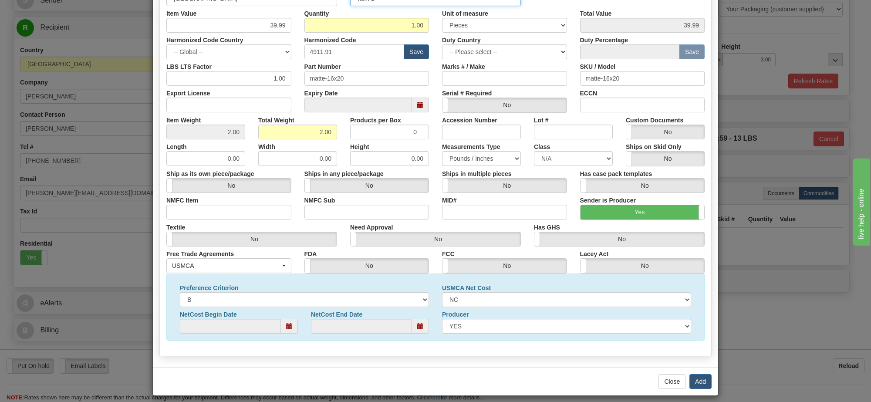
scroll to position [171, 0]
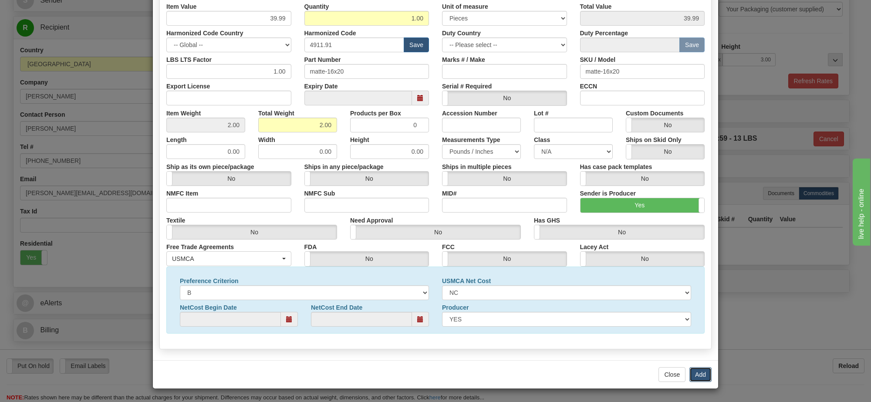
click at [693, 376] on button "Add" at bounding box center [700, 374] width 22 height 15
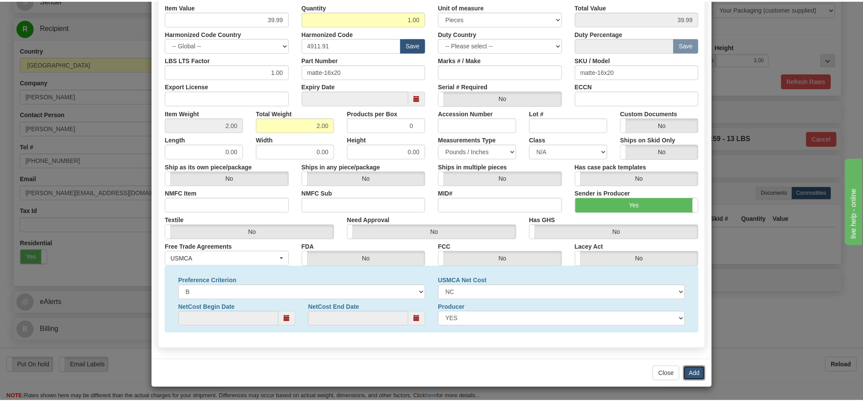
scroll to position [0, 0]
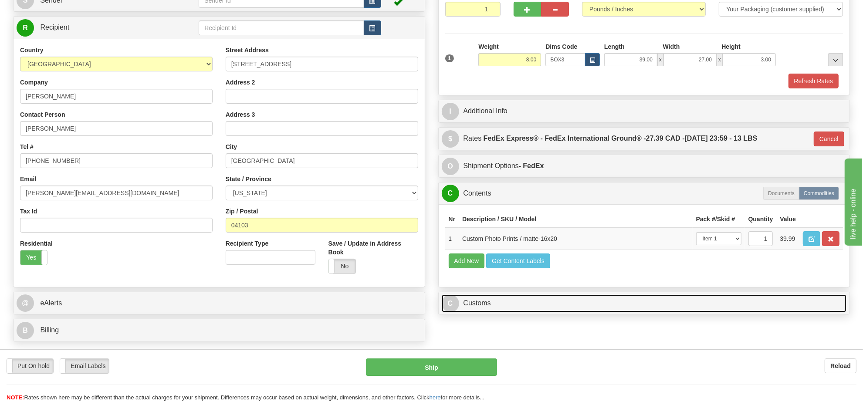
click at [624, 312] on link "C Customs" at bounding box center [644, 303] width 405 height 18
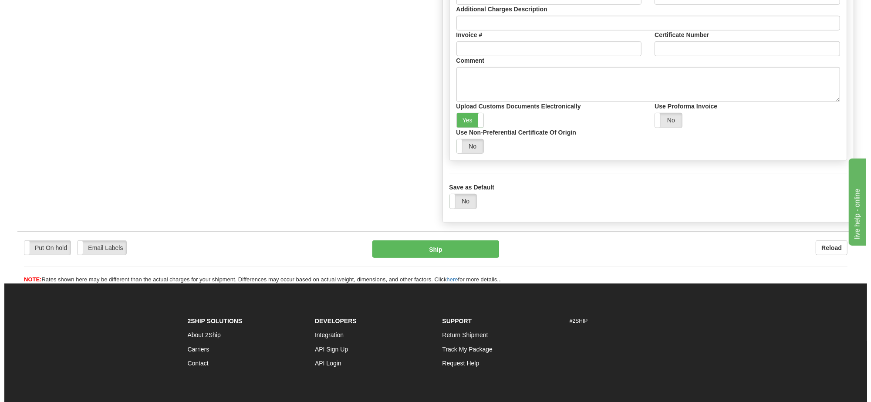
scroll to position [381, 0]
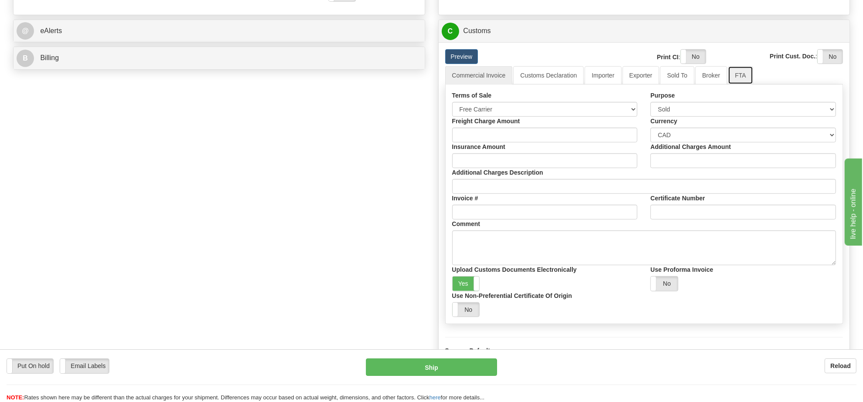
click at [728, 84] on link "FTA" at bounding box center [740, 75] width 25 height 18
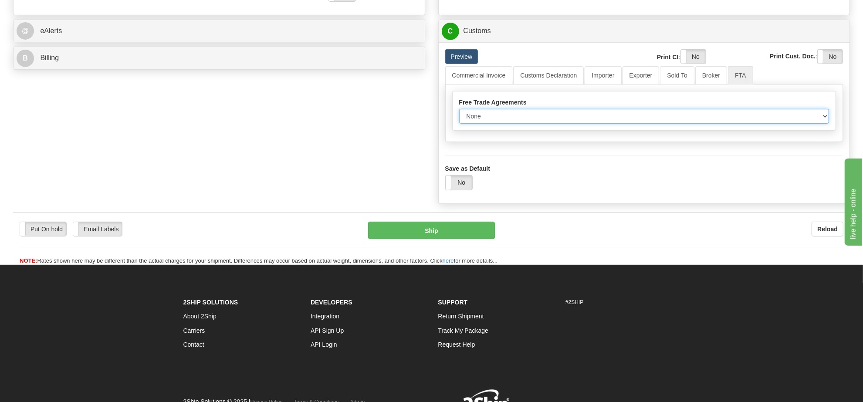
click at [546, 124] on select "None Other USMCA CETA CUKTCA" at bounding box center [644, 116] width 370 height 15
select select "1"
click at [459, 124] on select "None Other USMCA CETA CUKTCA" at bounding box center [644, 116] width 370 height 15
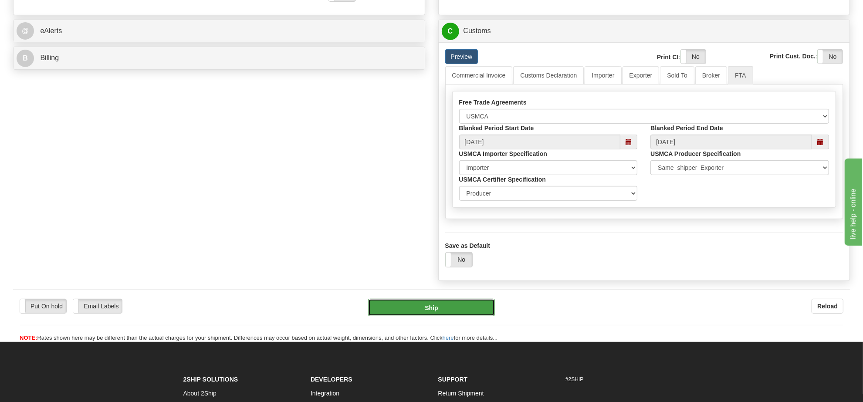
click at [462, 316] on button "Ship" at bounding box center [431, 307] width 126 height 17
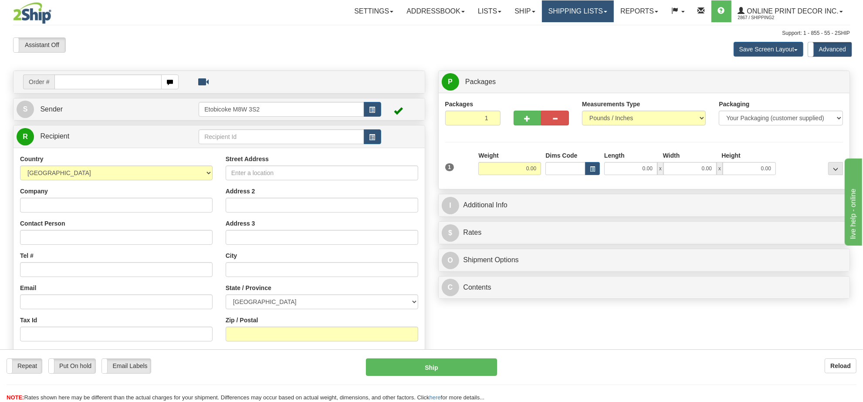
click at [560, 3] on link "Shipping lists" at bounding box center [578, 11] width 72 height 22
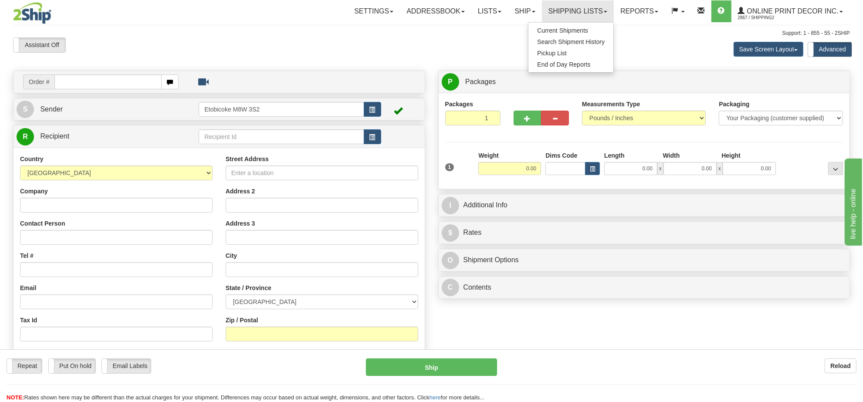
click at [550, 23] on ul "Current Shipments Search Shipment History Pickup List End of Day Reports" at bounding box center [571, 47] width 86 height 51
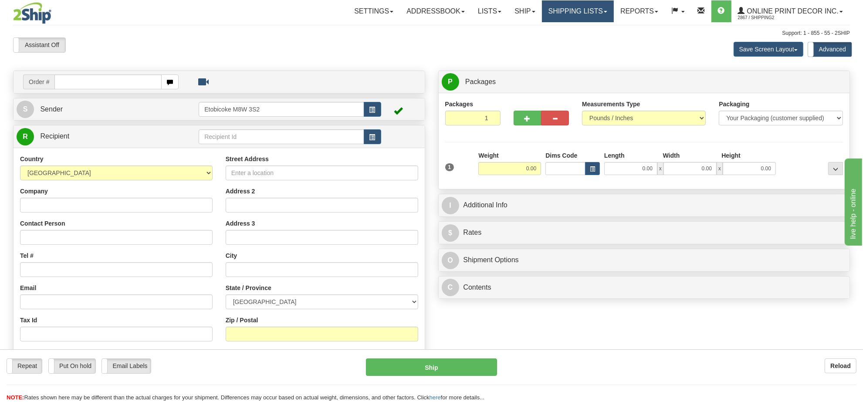
click at [564, 12] on link "Shipping lists" at bounding box center [578, 11] width 72 height 22
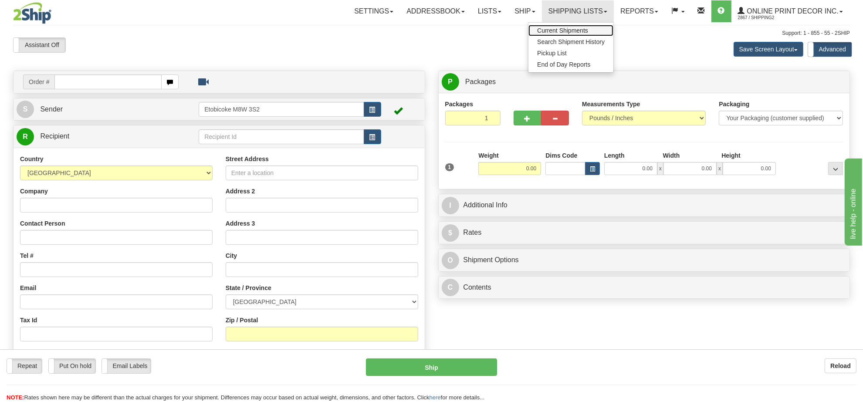
click at [562, 29] on span "Current Shipments" at bounding box center [562, 30] width 51 height 7
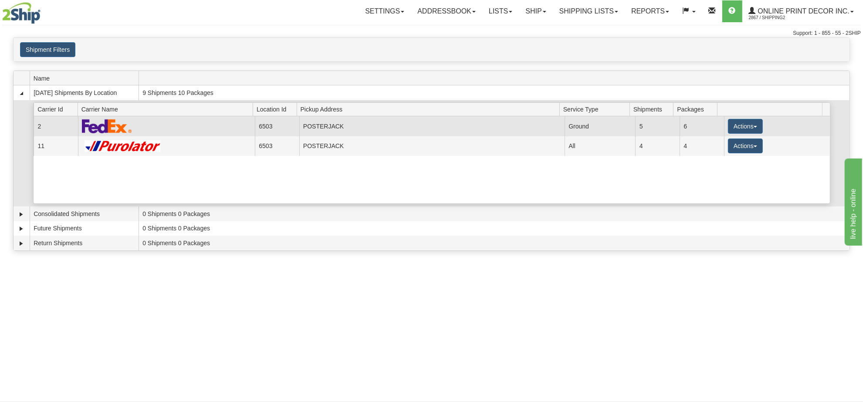
drag, startPoint x: 334, startPoint y: 127, endPoint x: 435, endPoint y: 135, distance: 100.9
click at [334, 127] on td "POSTERJACK" at bounding box center [431, 126] width 265 height 20
click at [740, 126] on button "Actions" at bounding box center [745, 126] width 35 height 15
click at [701, 145] on span "Details" at bounding box center [713, 142] width 24 height 6
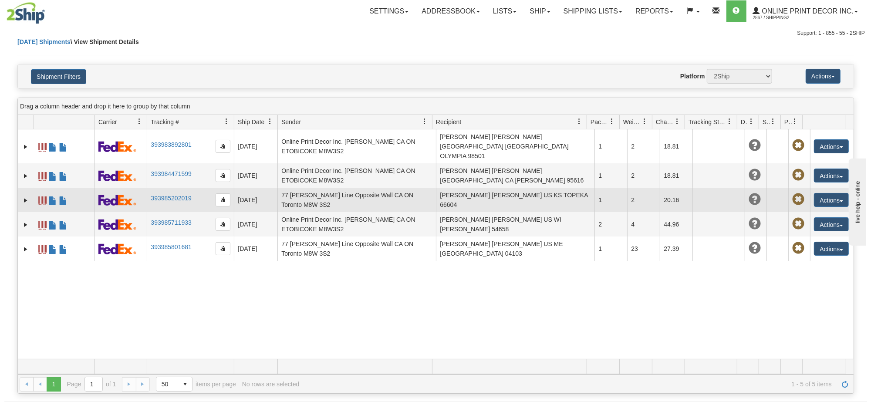
scroll to position [54, 0]
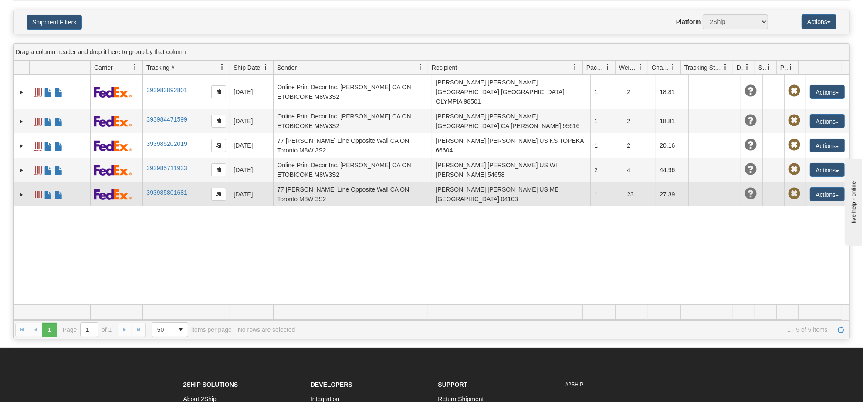
click at [480, 184] on td "[PERSON_NAME] [PERSON_NAME] US ME [GEOGRAPHIC_DATA] 04103" at bounding box center [511, 194] width 159 height 24
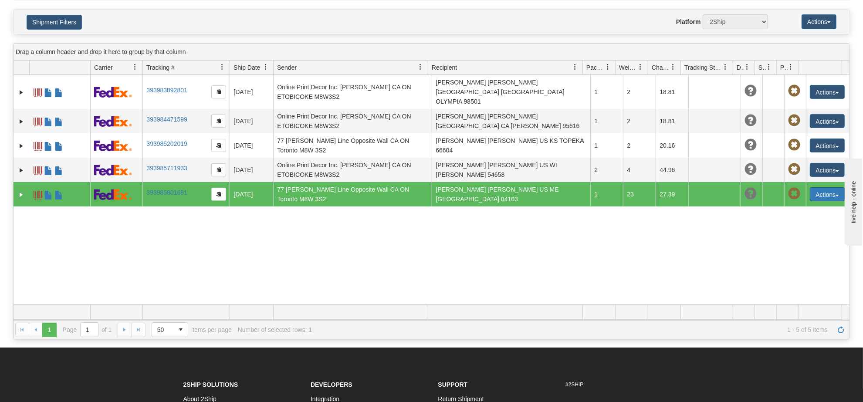
click at [836, 188] on button "Actions" at bounding box center [827, 194] width 35 height 14
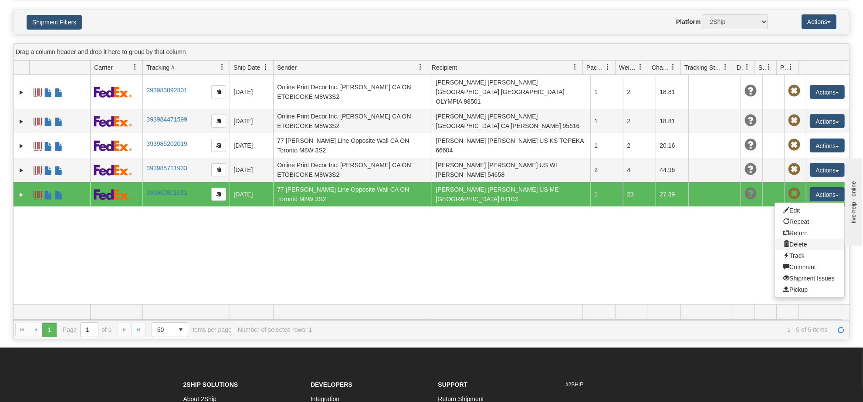
click at [795, 239] on link "Delete" at bounding box center [809, 244] width 70 height 11
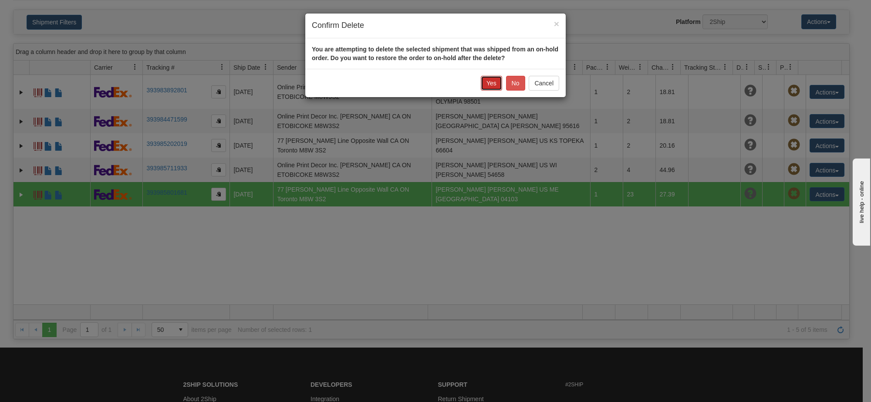
click at [492, 85] on button "Yes" at bounding box center [491, 83] width 21 height 15
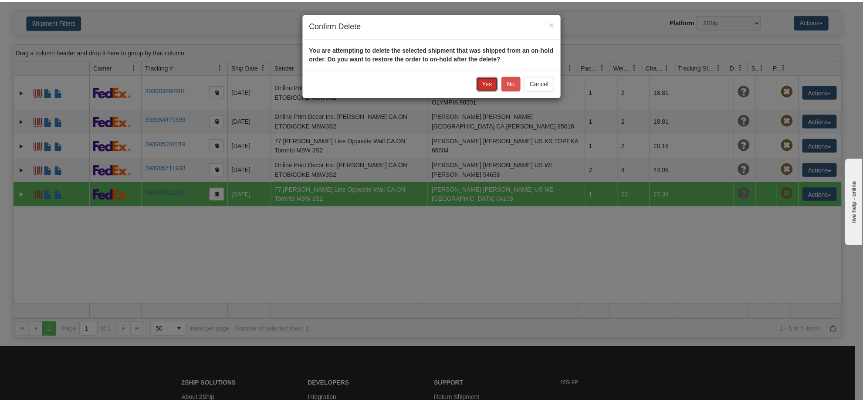
scroll to position [26, 0]
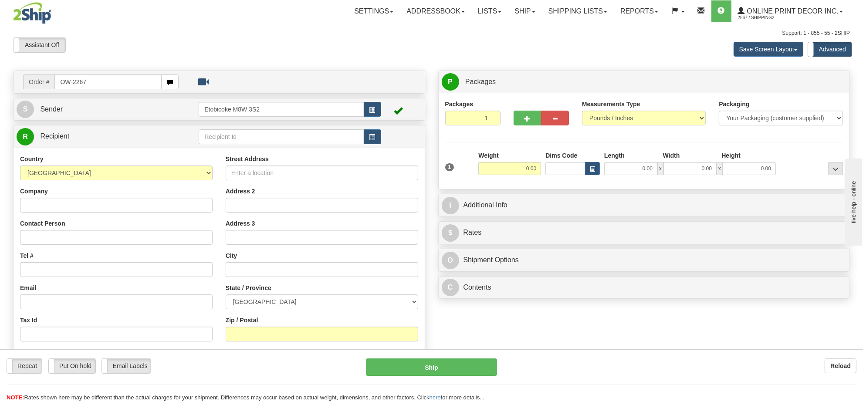
type input "OW-2267"
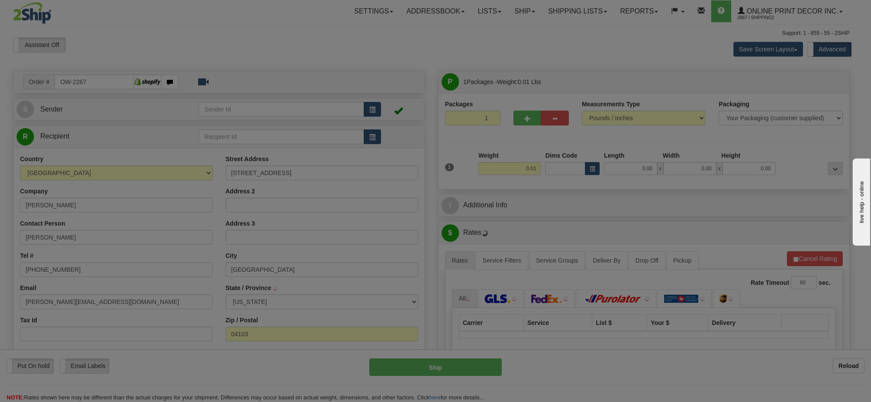
type input "[GEOGRAPHIC_DATA]"
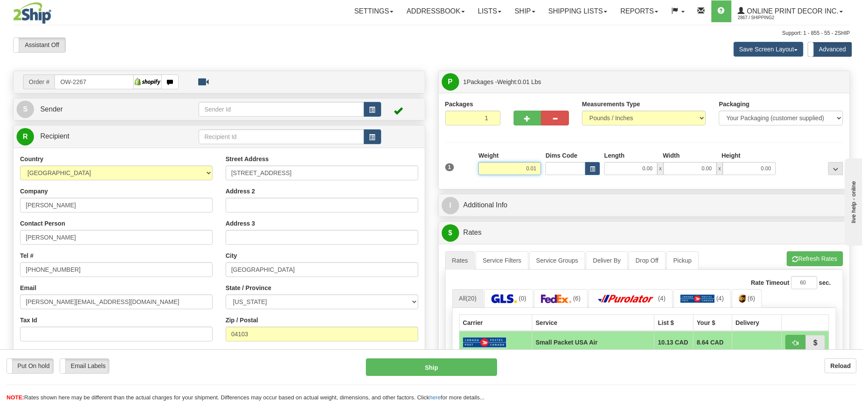
click at [533, 174] on input "0.01" at bounding box center [509, 168] width 63 height 13
click at [534, 174] on input "0.01" at bounding box center [509, 168] width 63 height 13
click at [597, 171] on button "button" at bounding box center [592, 168] width 15 height 13
type input "11.00"
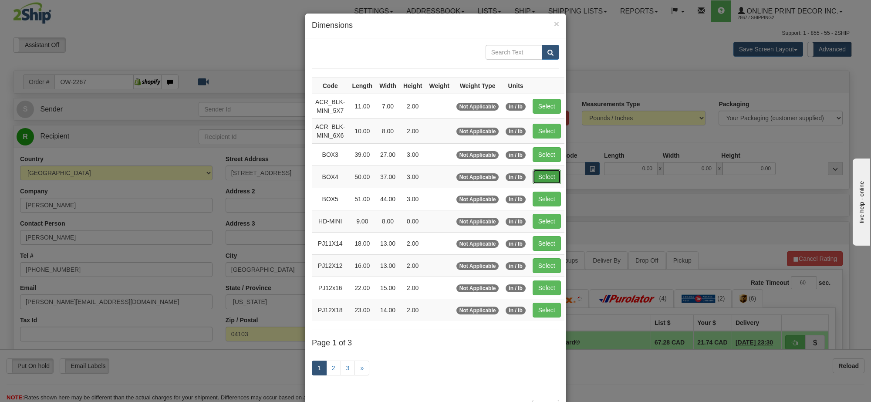
click at [547, 177] on button "Select" at bounding box center [547, 176] width 28 height 15
type input "BOX4"
type input "50.00"
type input "37.00"
type input "3.00"
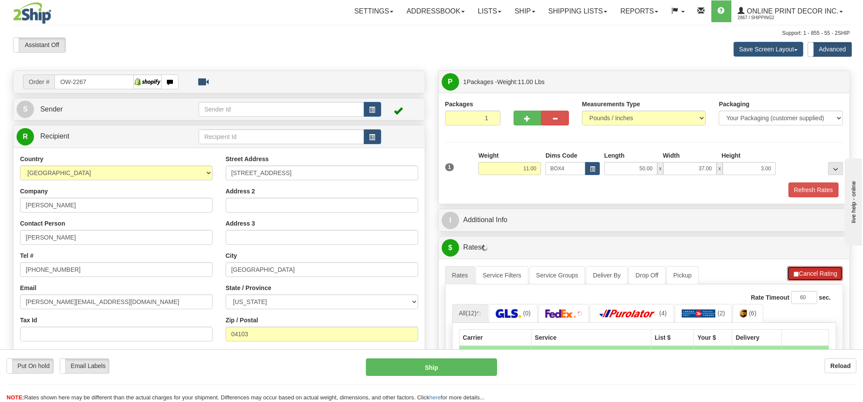
click at [824, 275] on button "Cancel Rating" at bounding box center [815, 273] width 56 height 15
click at [824, 275] on button "Refresh Rates" at bounding box center [815, 273] width 56 height 15
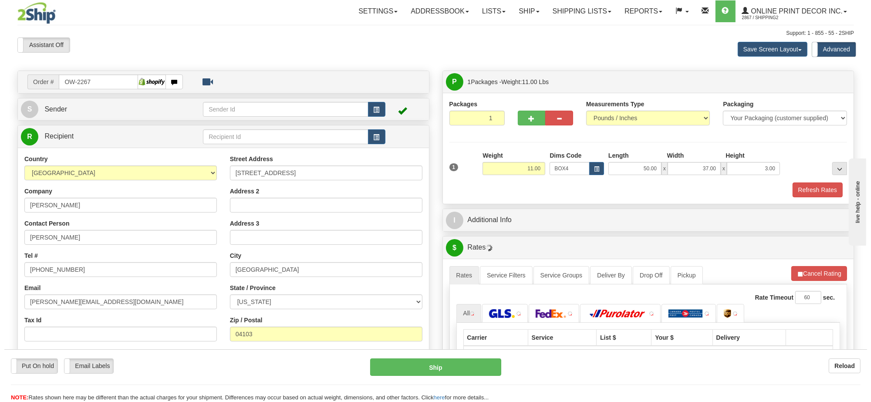
scroll to position [109, 0]
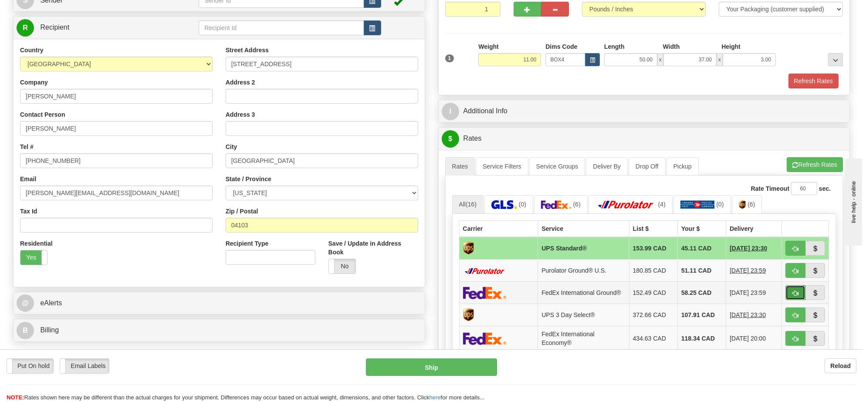
click at [793, 296] on span "button" at bounding box center [795, 293] width 6 height 6
type input "92"
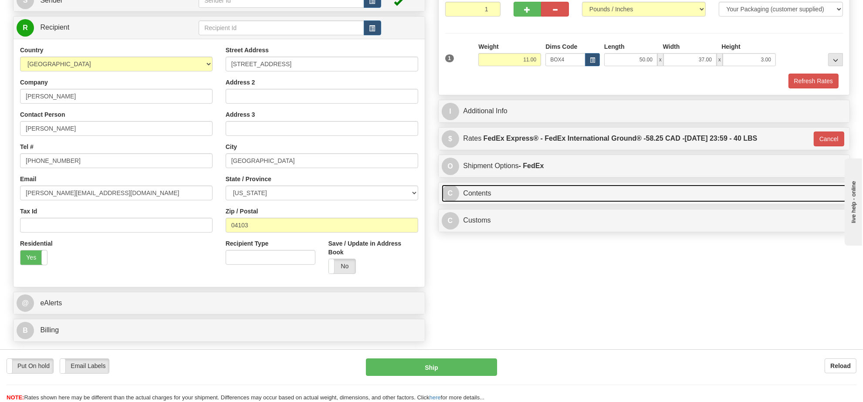
click at [487, 199] on link "C Contents" at bounding box center [644, 194] width 405 height 18
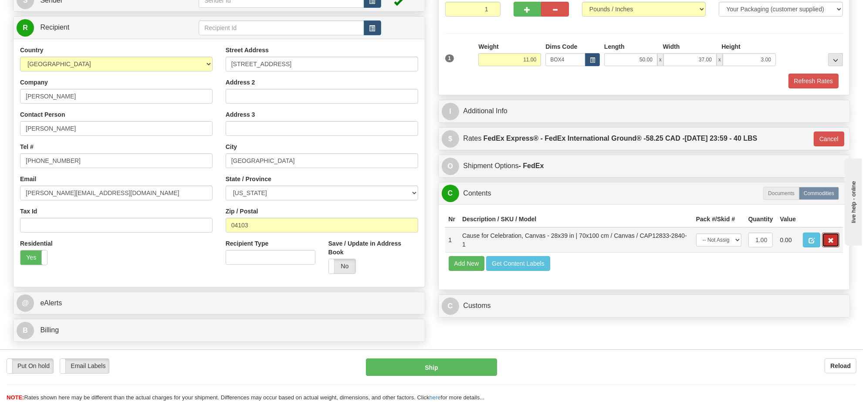
click at [830, 247] on button "button" at bounding box center [830, 240] width 17 height 15
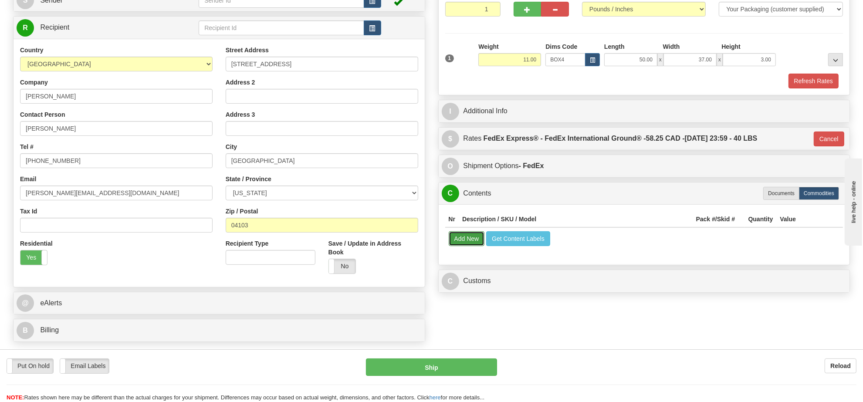
click at [477, 244] on button "Add New" at bounding box center [467, 238] width 36 height 15
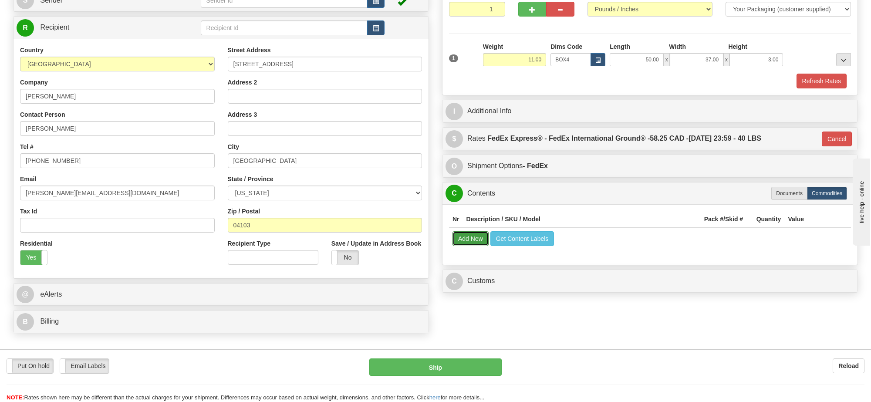
select select
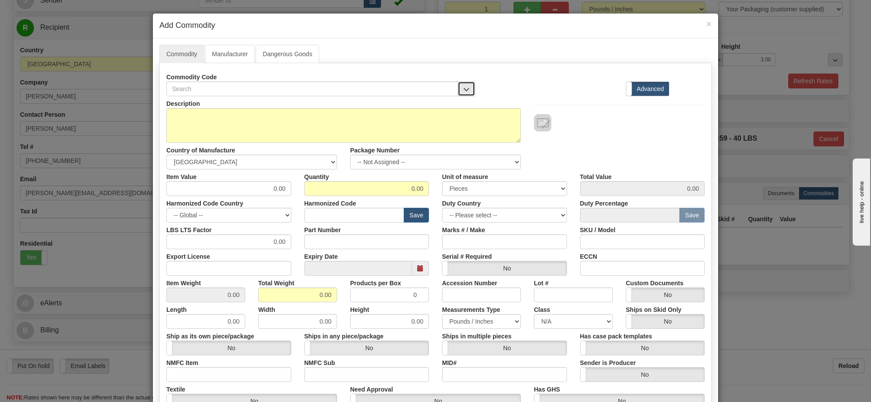
drag, startPoint x: 464, startPoint y: 84, endPoint x: 454, endPoint y: 96, distance: 15.5
click at [462, 85] on button "button" at bounding box center [466, 88] width 17 height 15
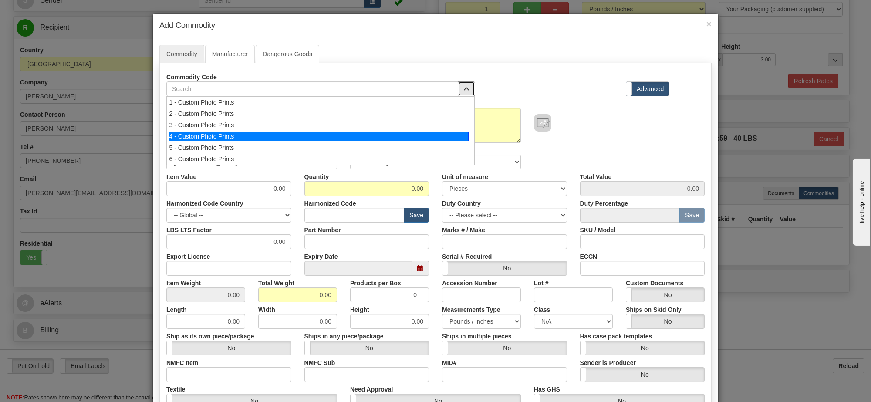
click at [424, 133] on div "4 - Custom Photo Prints" at bounding box center [319, 137] width 300 height 10
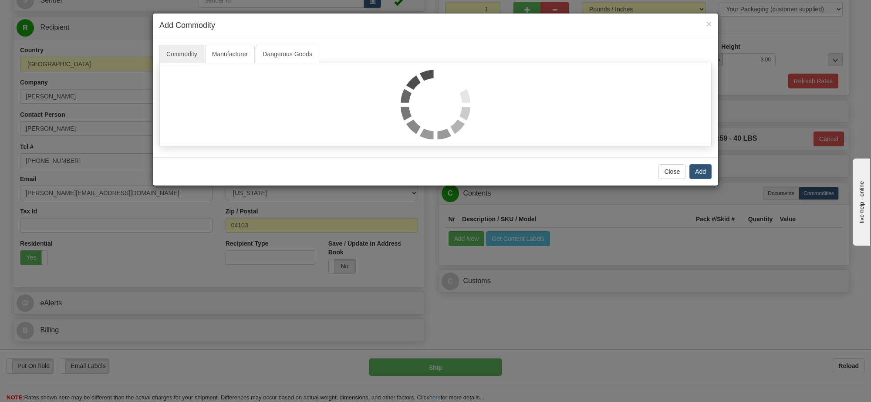
select select "1"
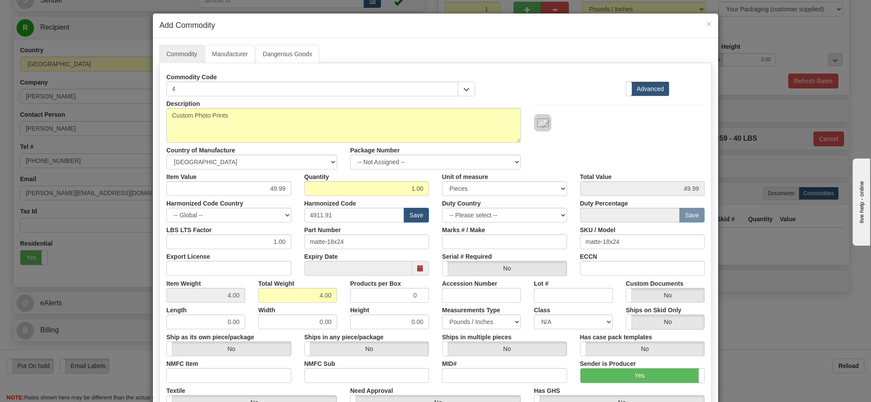
scroll to position [1, 0]
click at [465, 166] on select "-- Not Assigned -- Item 1" at bounding box center [435, 162] width 171 height 15
click at [466, 203] on label "Duty Country" at bounding box center [461, 202] width 39 height 12
click at [462, 160] on select "-- Not Assigned -- Item 1" at bounding box center [435, 162] width 171 height 15
select select "0"
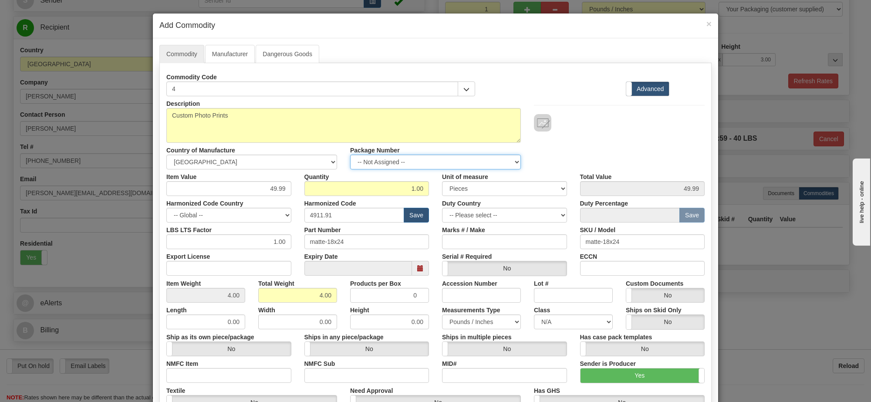
click at [350, 155] on select "-- Not Assigned -- Item 1" at bounding box center [435, 162] width 171 height 15
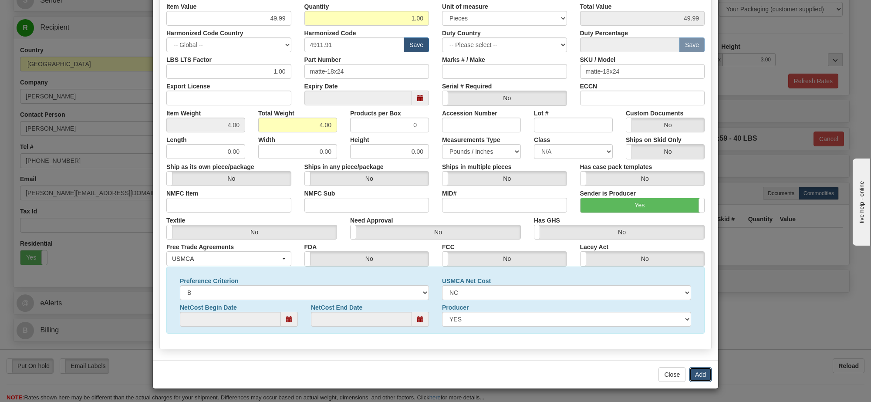
click at [702, 377] on button "Add" at bounding box center [700, 374] width 22 height 15
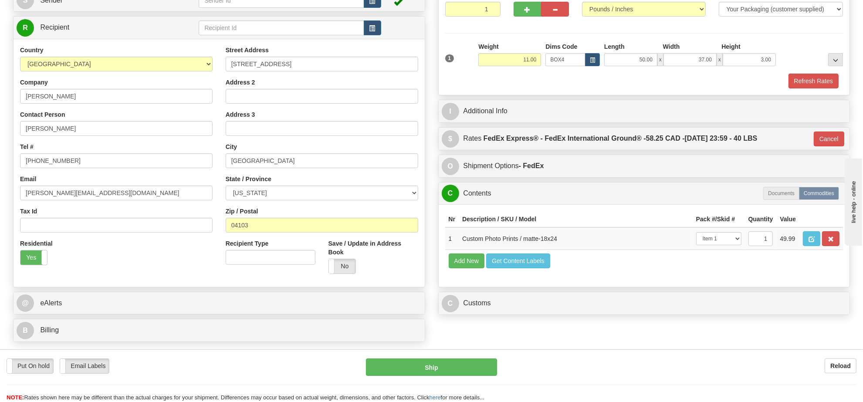
scroll to position [163, 0]
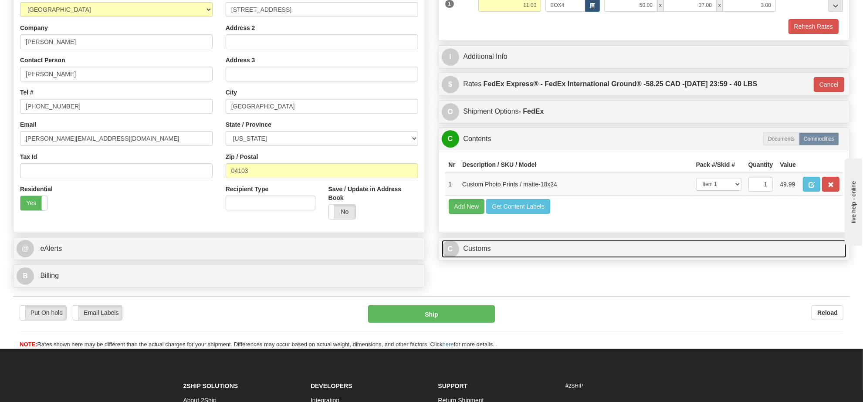
click at [491, 258] on link "C Customs" at bounding box center [644, 249] width 405 height 18
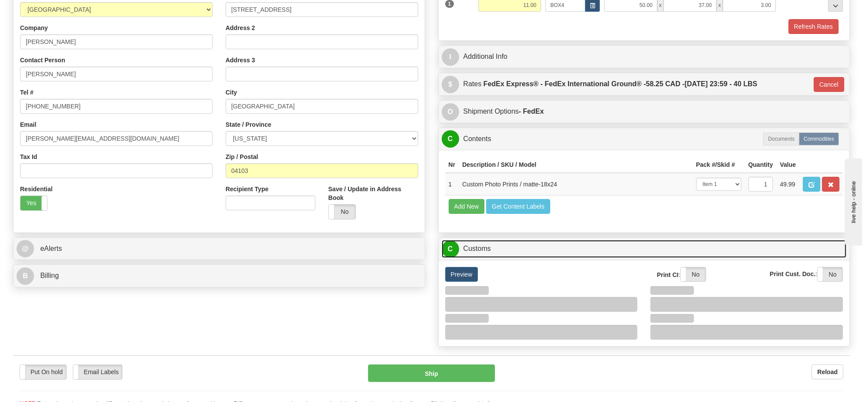
scroll to position [272, 0]
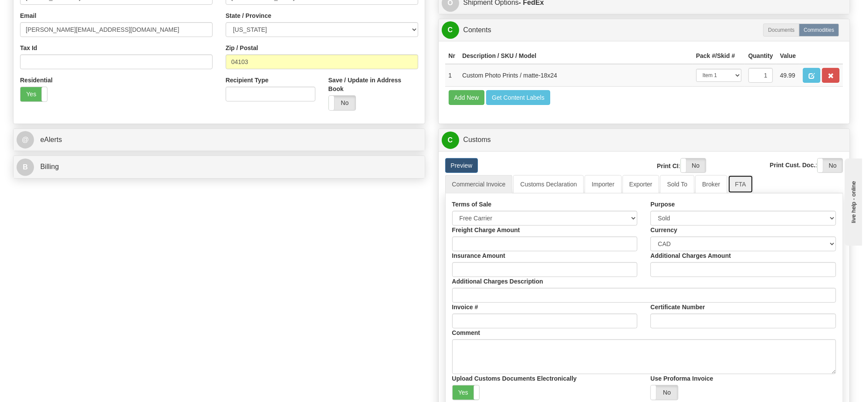
click at [734, 193] on link "FTA" at bounding box center [740, 184] width 25 height 18
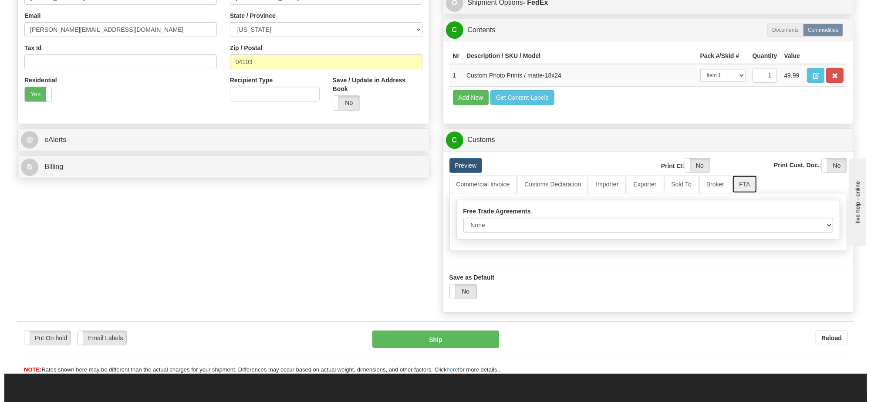
scroll to position [381, 0]
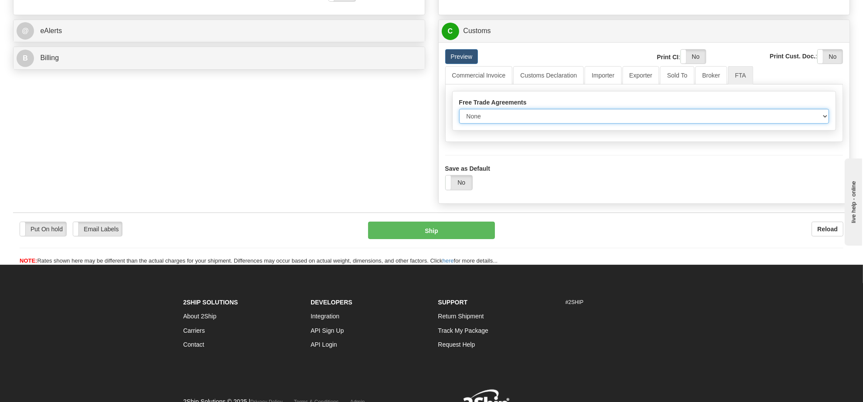
click at [530, 124] on select "None Other USMCA CETA CUKTCA" at bounding box center [644, 116] width 370 height 15
select select "1"
click at [459, 124] on select "None Other USMCA CETA CUKTCA" at bounding box center [644, 116] width 370 height 15
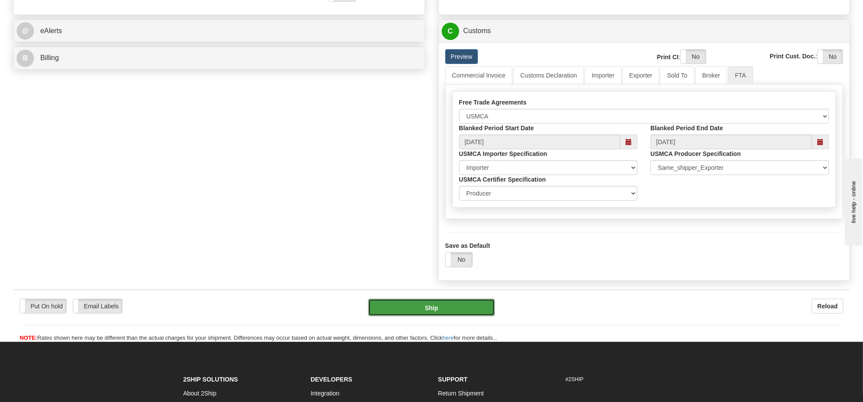
click at [476, 316] on button "Ship" at bounding box center [431, 307] width 126 height 17
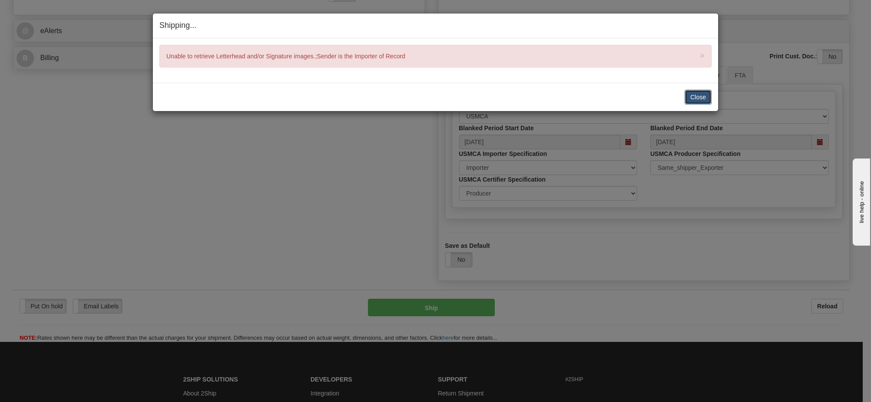
click at [688, 94] on button "Close" at bounding box center [698, 97] width 27 height 15
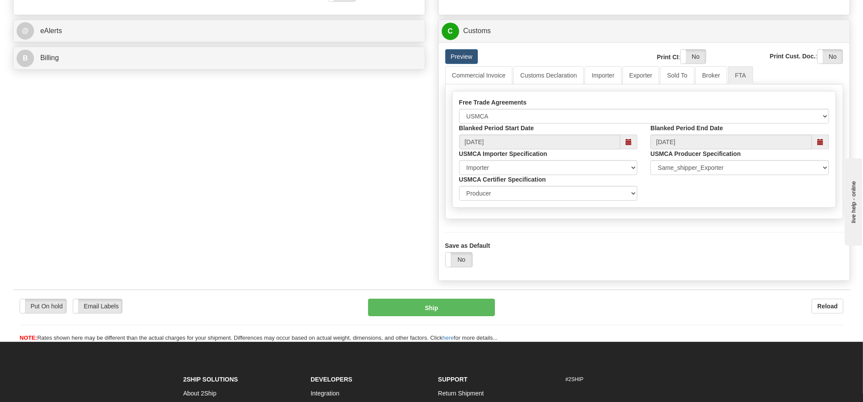
click at [484, 338] on div "Put On hold Put On hold Email Labels Email Labels Edit Reload Ship" at bounding box center [431, 321] width 837 height 44
click at [484, 316] on button "Ship" at bounding box center [431, 307] width 126 height 17
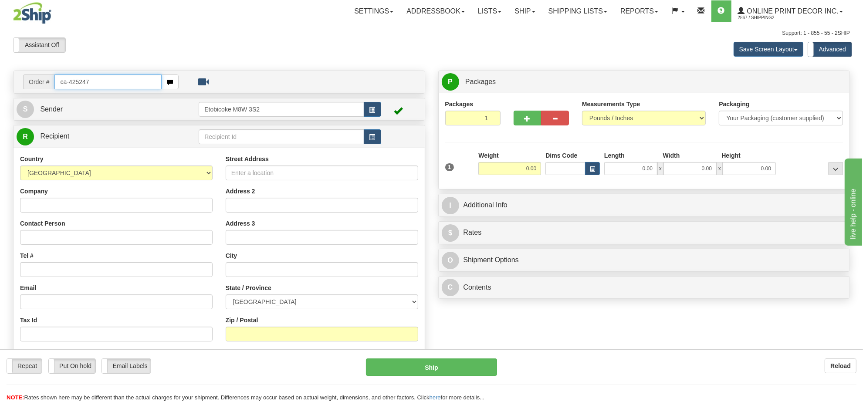
type input "ca-425247"
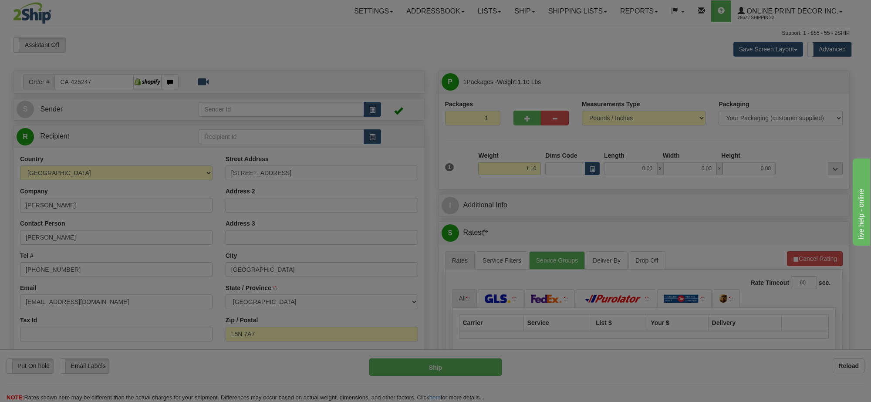
type input "[GEOGRAPHIC_DATA]"
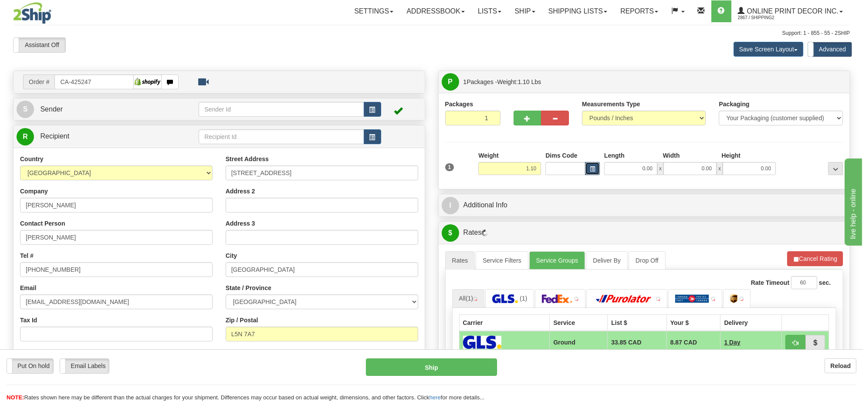
click at [593, 168] on span "button" at bounding box center [592, 169] width 5 height 5
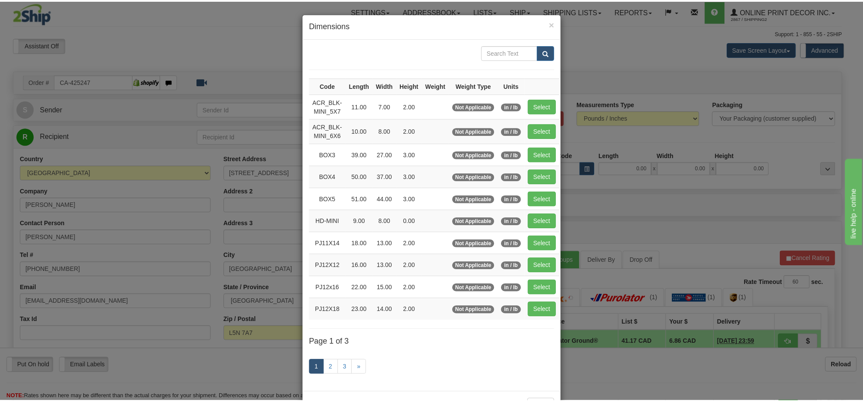
scroll to position [36, 0]
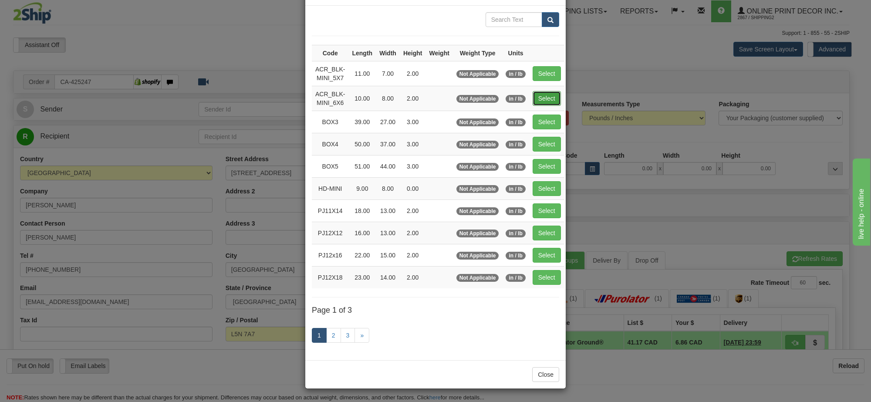
click at [538, 96] on button "Select" at bounding box center [547, 98] width 28 height 15
type input "ACR_BLK-MINI_6X6"
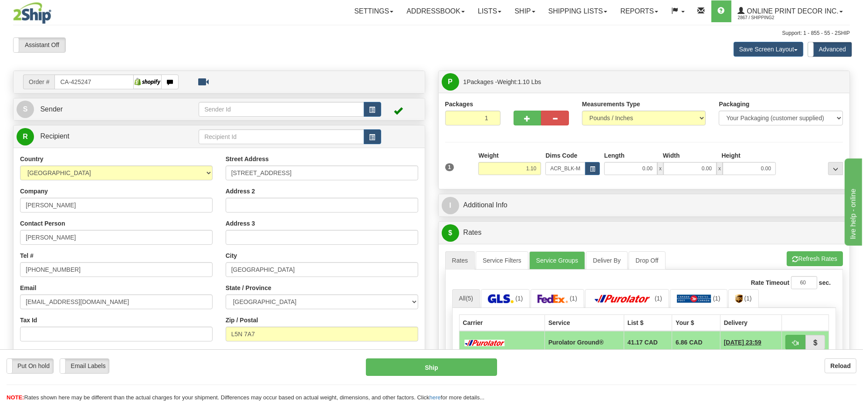
type input "10.00"
type input "8.00"
type input "2.00"
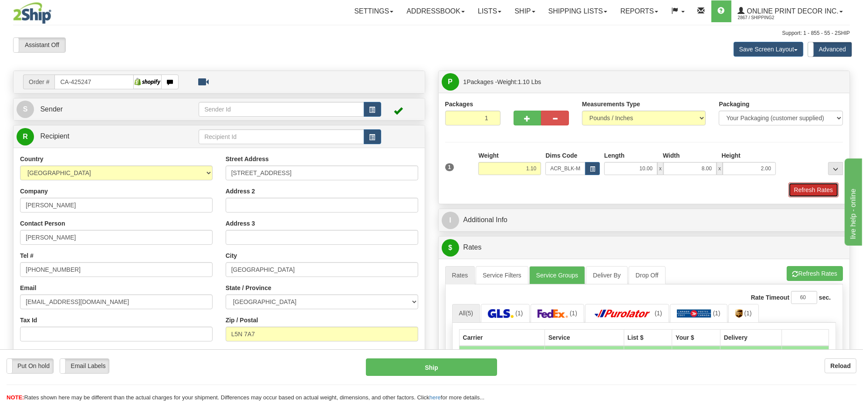
click at [804, 187] on button "Refresh Rates" at bounding box center [813, 189] width 50 height 15
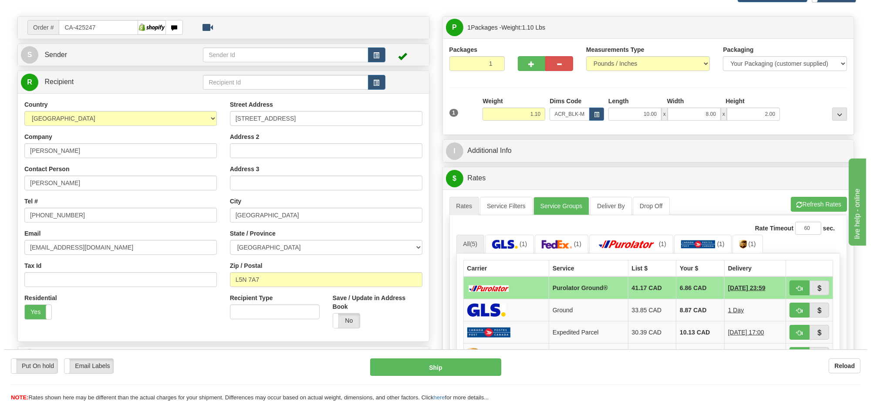
scroll to position [109, 0]
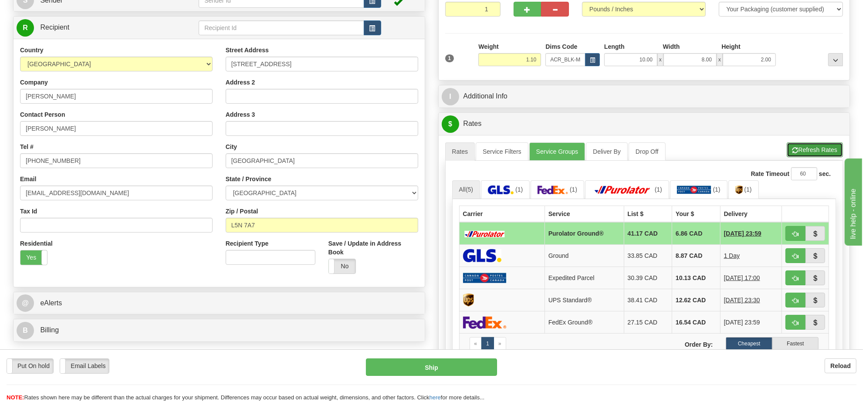
click at [804, 148] on button "Refresh Rates" at bounding box center [815, 149] width 56 height 15
click at [793, 231] on button "button" at bounding box center [795, 233] width 20 height 15
type input "260"
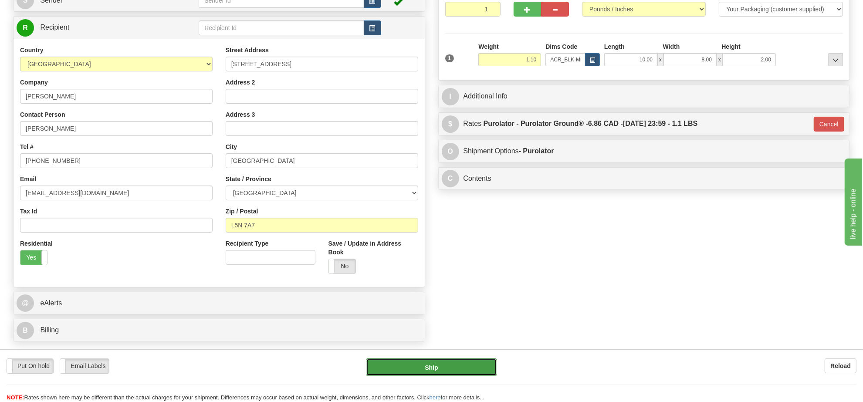
click at [436, 361] on button "Ship" at bounding box center [431, 366] width 131 height 17
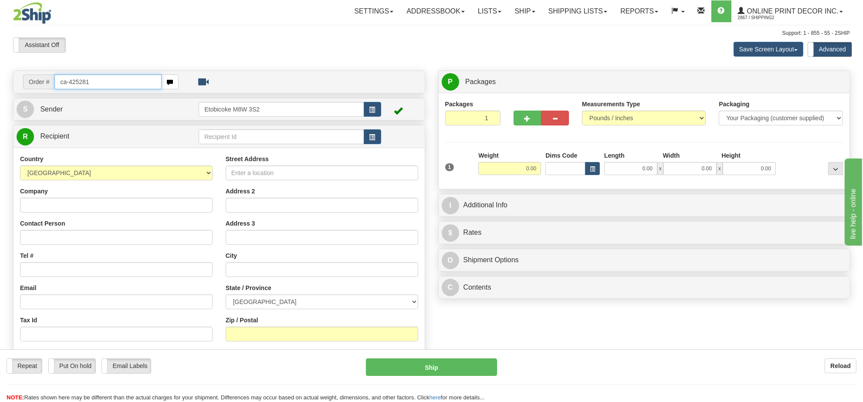
type input "ca-425281"
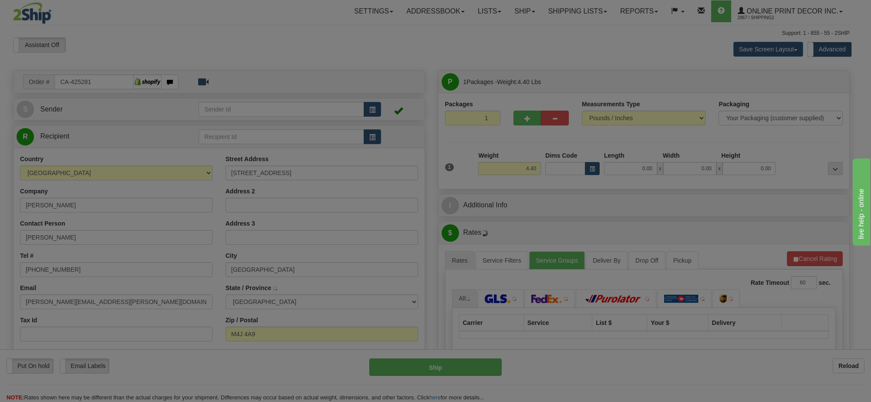
type input "[GEOGRAPHIC_DATA]"
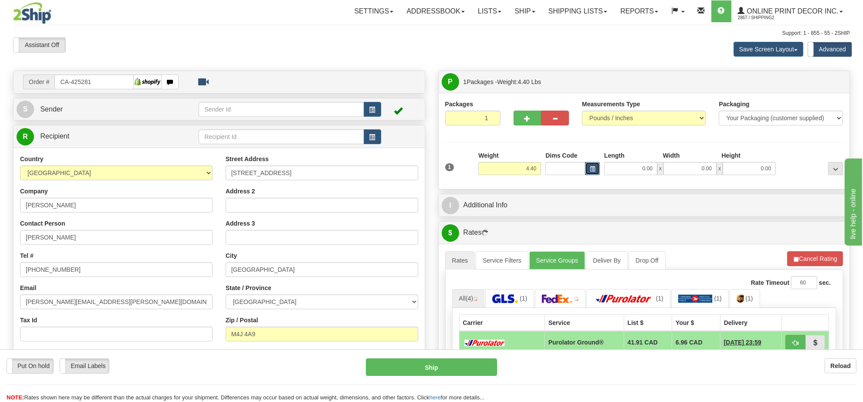
click at [590, 172] on span "button" at bounding box center [592, 169] width 5 height 5
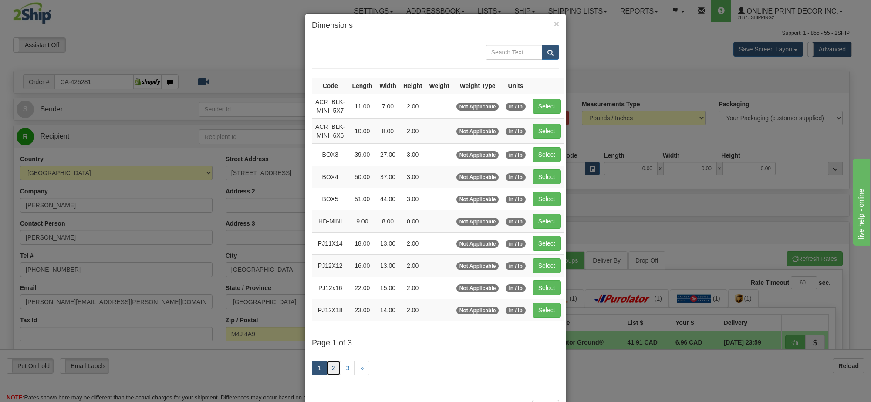
click at [328, 367] on link "2" at bounding box center [333, 368] width 15 height 15
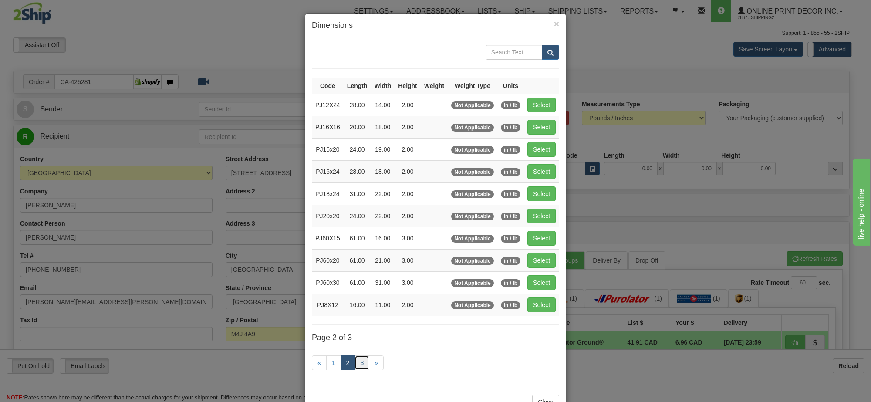
click at [355, 365] on link "3" at bounding box center [362, 362] width 15 height 15
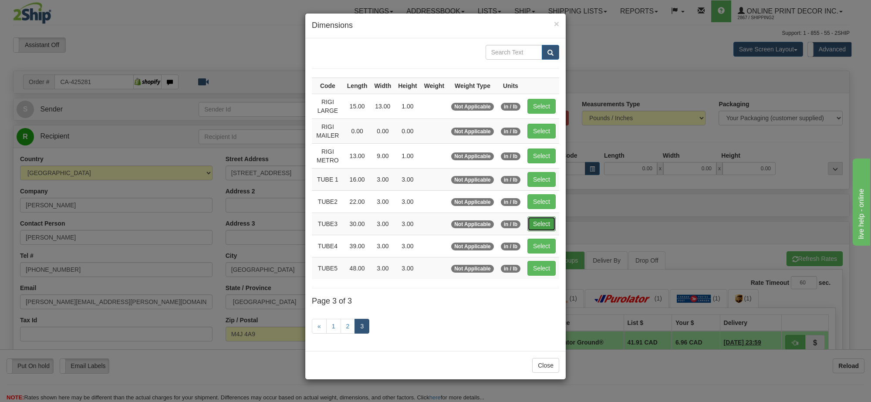
click at [549, 225] on button "Select" at bounding box center [541, 223] width 28 height 15
type input "TUBE3"
type input "30.00"
type input "3.00"
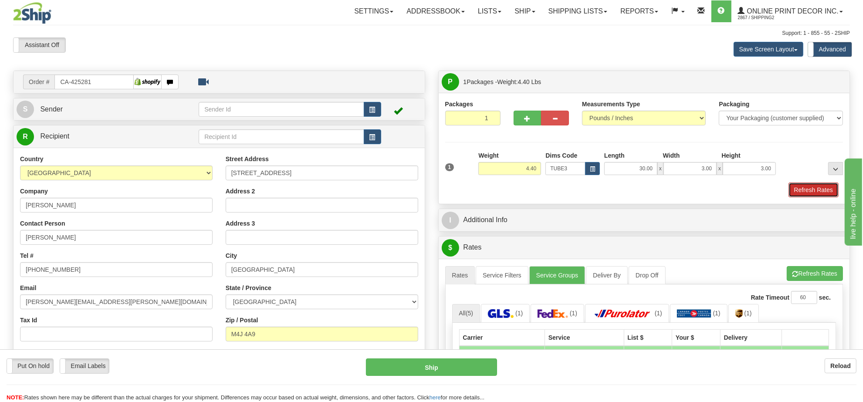
click at [800, 194] on button "Refresh Rates" at bounding box center [813, 189] width 50 height 15
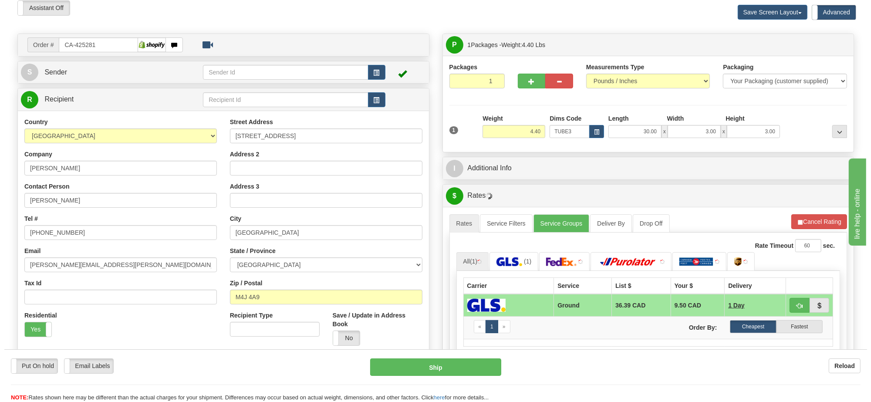
scroll to position [131, 0]
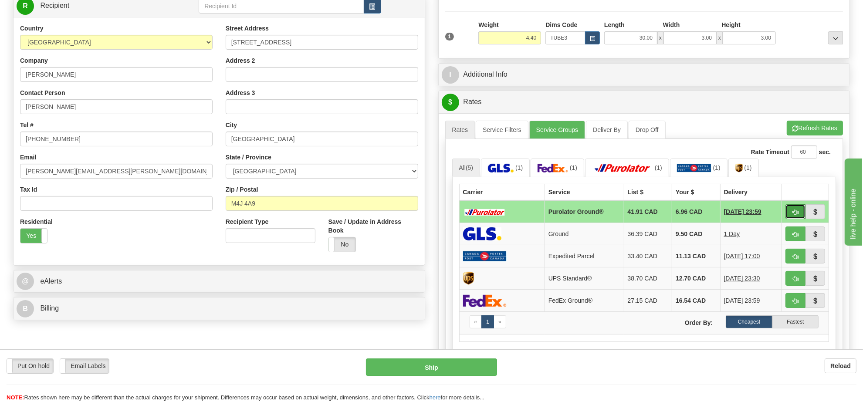
click at [792, 210] on button "button" at bounding box center [795, 211] width 20 height 15
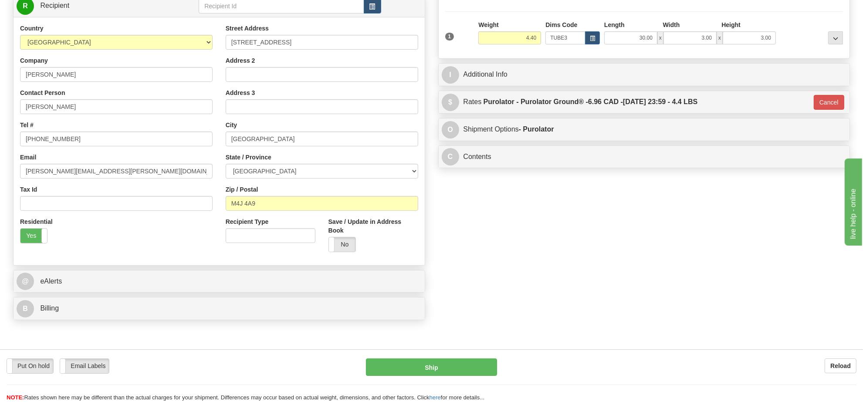
click at [658, 92] on div "P Packages 1 Packages - Weight: 4.40 Lbs Shipment Level Shipm. Package Level Pa…" at bounding box center [644, 56] width 425 height 233
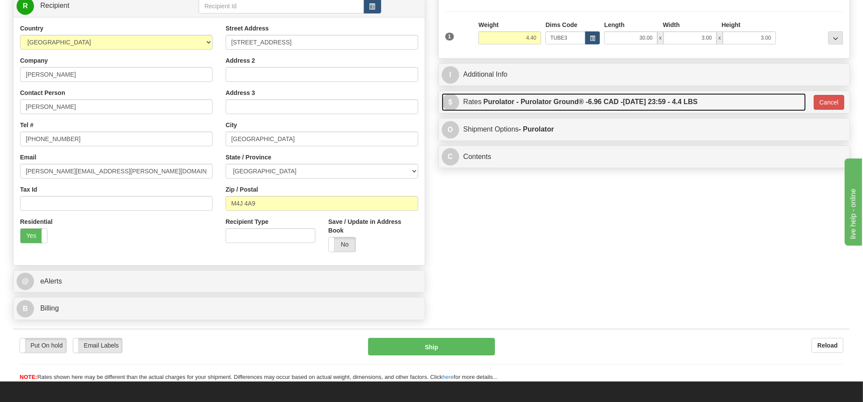
click at [641, 105] on label "Purolator - Purolator Ground® - 6.96 CAD - 10/08/2025 23:59 - 4.4 LBS" at bounding box center [590, 101] width 214 height 17
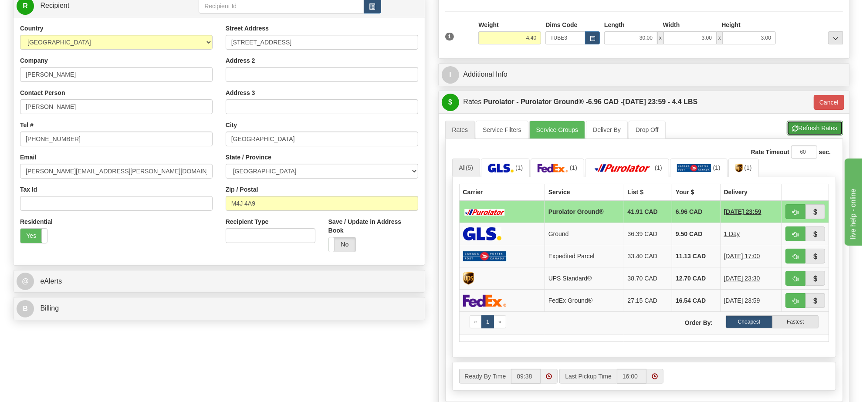
click at [816, 128] on button "Refresh Rates" at bounding box center [815, 128] width 56 height 15
type input "260"
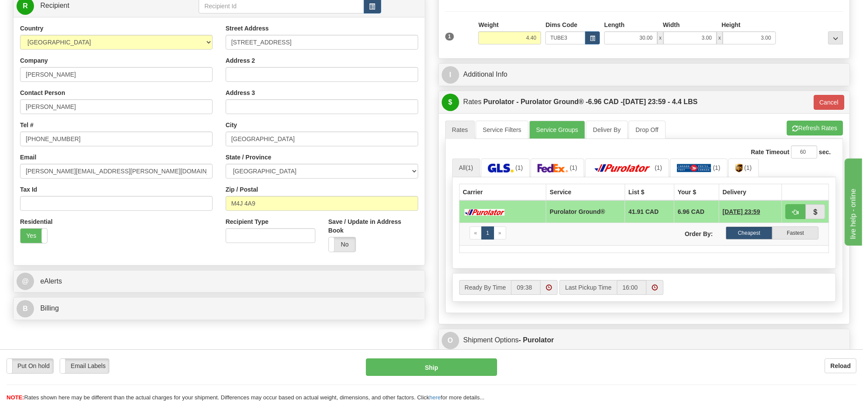
click at [783, 213] on td at bounding box center [805, 211] width 47 height 23
click at [787, 213] on button "button" at bounding box center [795, 211] width 20 height 15
click at [431, 364] on button "Ship" at bounding box center [431, 366] width 131 height 17
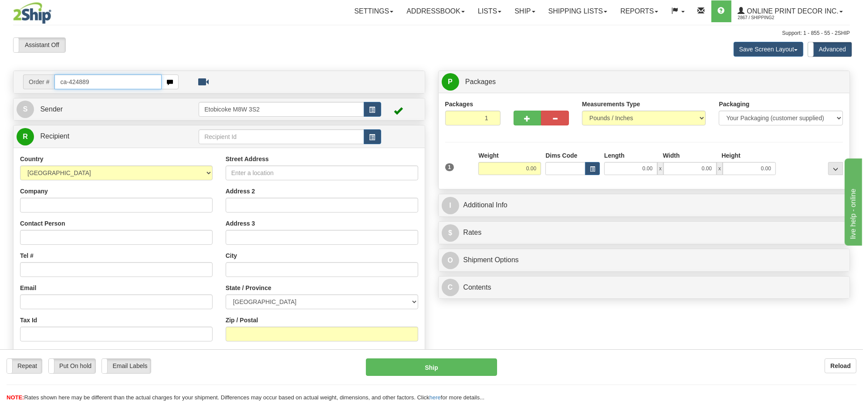
type input "ca-424889"
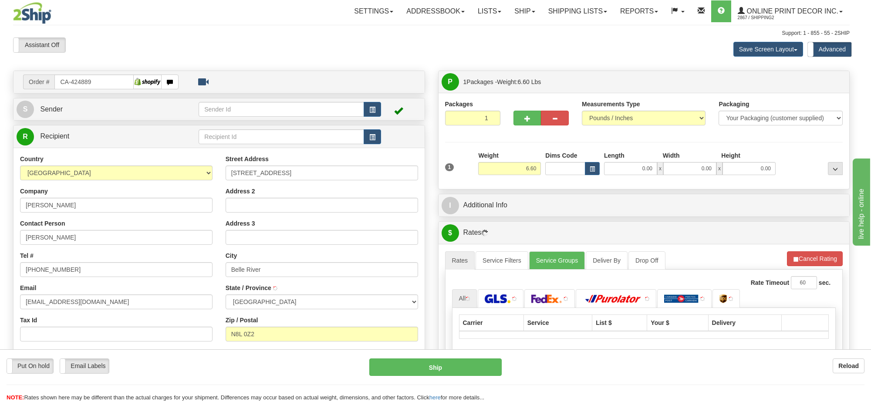
type input "BELLE RIVER"
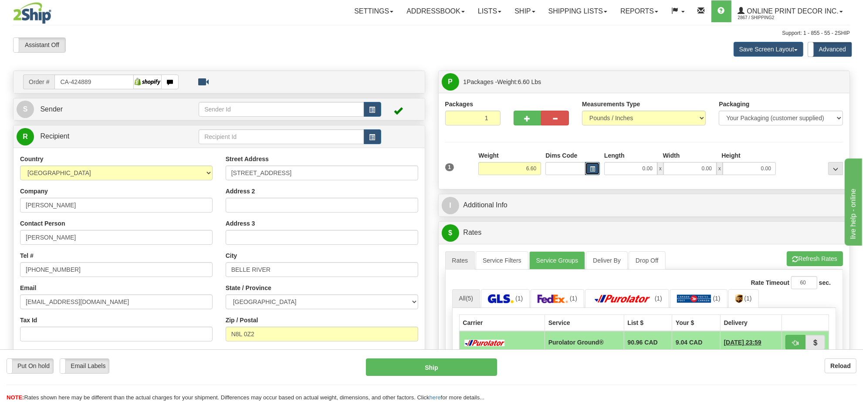
click at [591, 173] on button "button" at bounding box center [592, 168] width 15 height 13
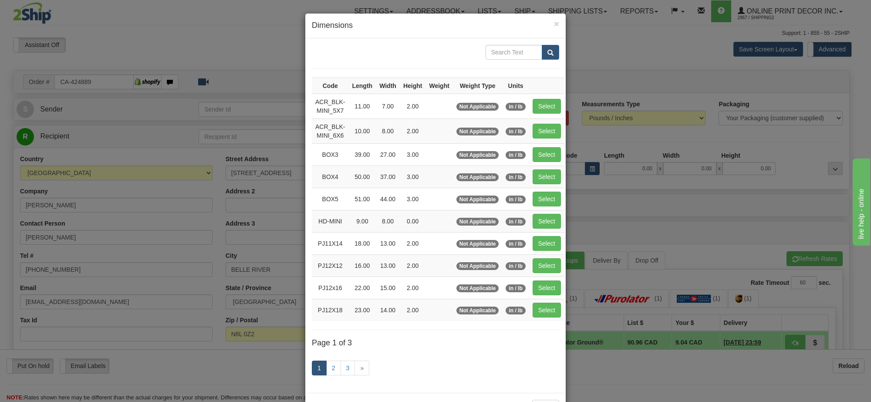
scroll to position [36, 0]
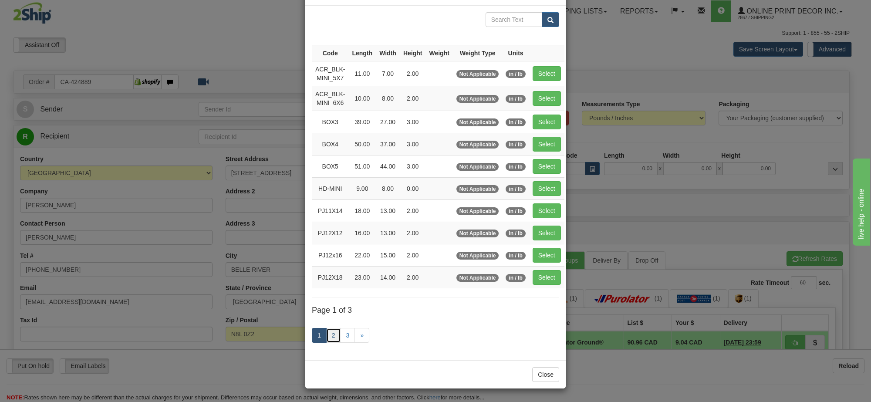
click at [329, 334] on link "2" at bounding box center [333, 335] width 15 height 15
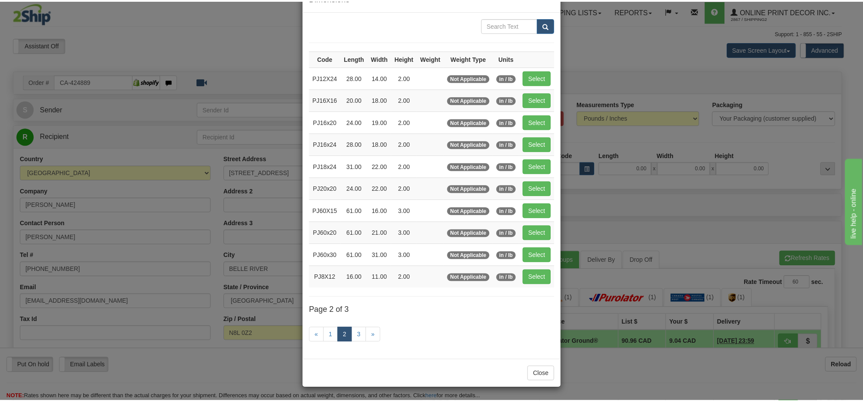
scroll to position [31, 0]
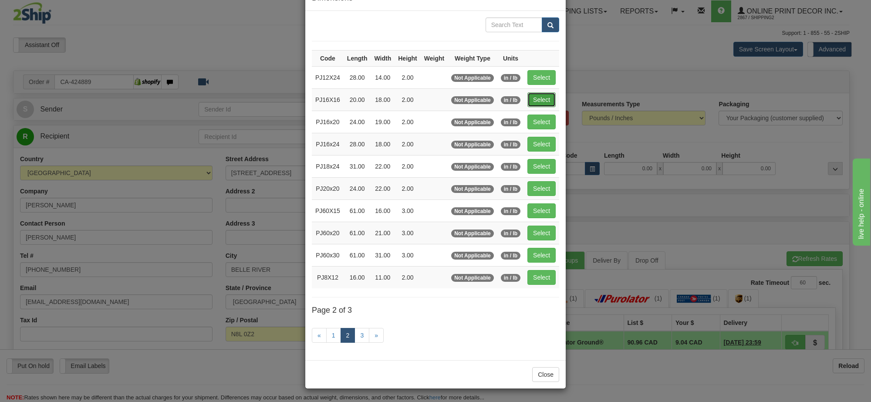
click at [533, 92] on button "Select" at bounding box center [541, 99] width 28 height 15
type input "PJ16X16"
type input "20.00"
type input "18.00"
type input "2.00"
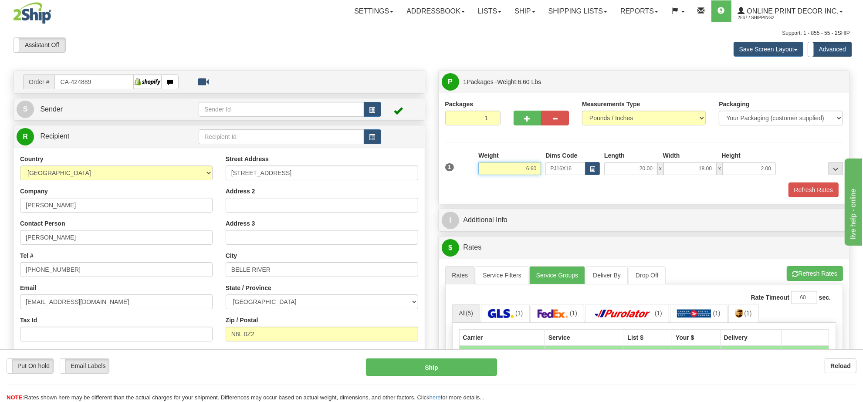
drag, startPoint x: 538, startPoint y: 170, endPoint x: 495, endPoint y: 164, distance: 43.1
click at [497, 168] on input "6.60" at bounding box center [509, 168] width 63 height 13
drag, startPoint x: 537, startPoint y: 171, endPoint x: 501, endPoint y: 172, distance: 35.3
click at [501, 172] on input "3.98" at bounding box center [509, 168] width 63 height 13
type input "4.98"
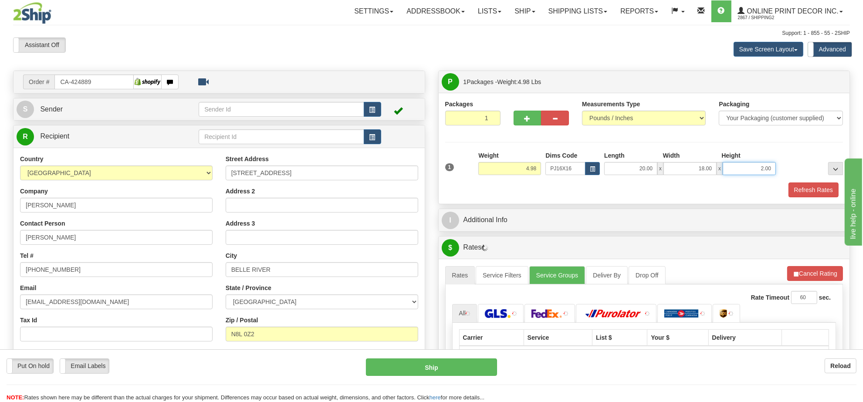
drag, startPoint x: 772, startPoint y: 169, endPoint x: 732, endPoint y: 176, distance: 40.2
click at [732, 175] on input "2.00" at bounding box center [749, 168] width 53 height 13
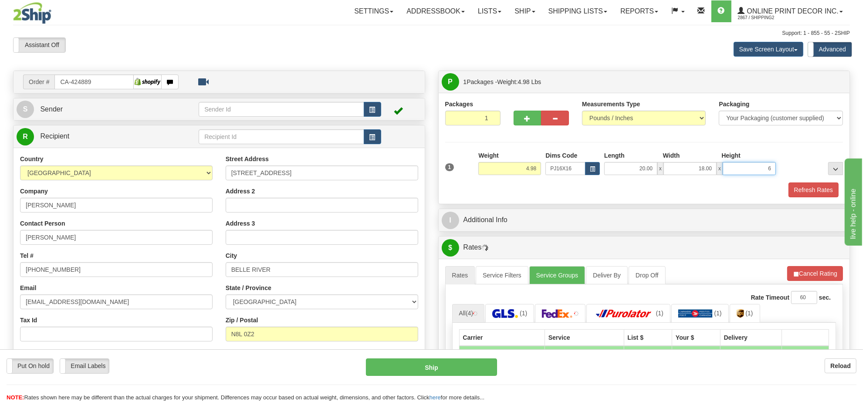
click button "Delete" at bounding box center [0, 0] width 0 height 0
type input "6.00"
click at [521, 127] on div at bounding box center [541, 117] width 68 height 34
click at [523, 125] on button "button" at bounding box center [527, 118] width 28 height 15
radio input "true"
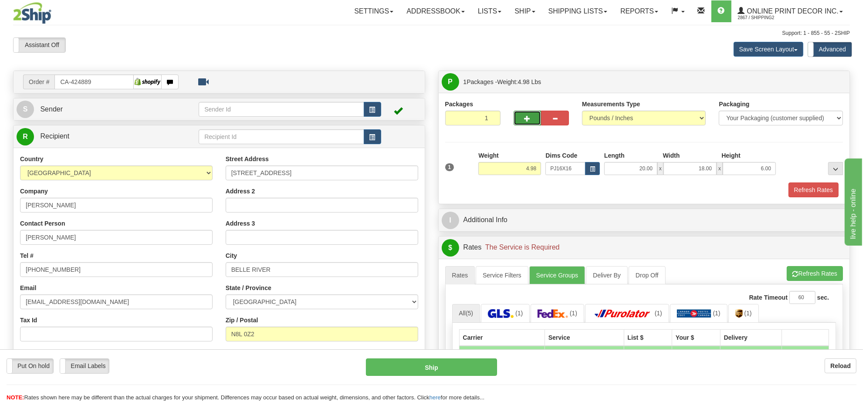
type input "2"
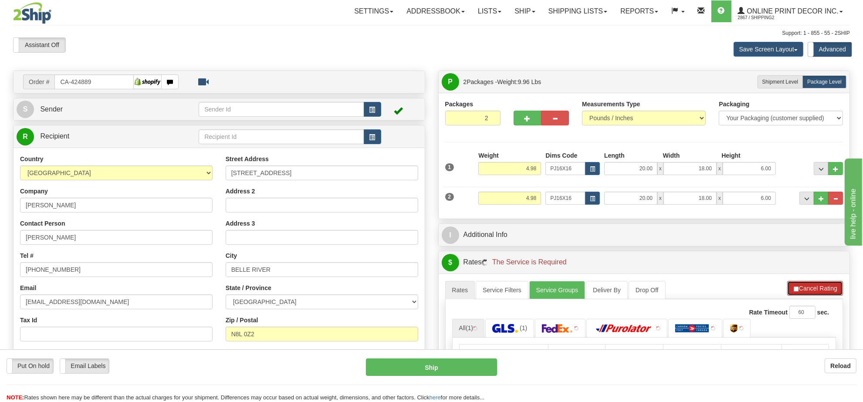
click at [821, 284] on button "Cancel Rating" at bounding box center [815, 288] width 56 height 15
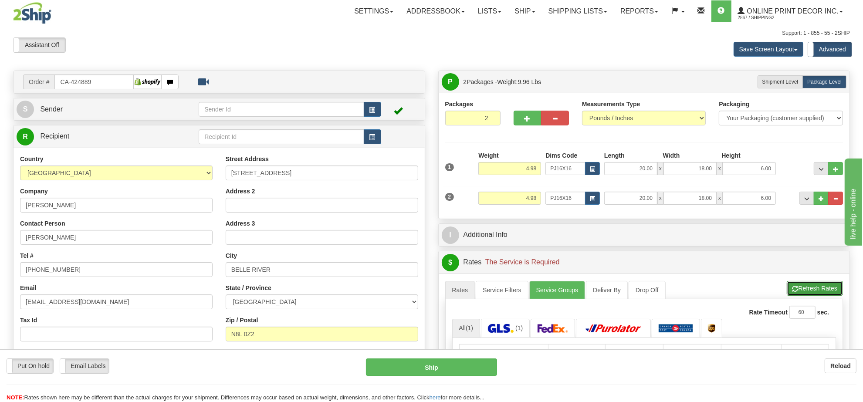
click at [821, 284] on button "Refresh Rates" at bounding box center [815, 288] width 56 height 15
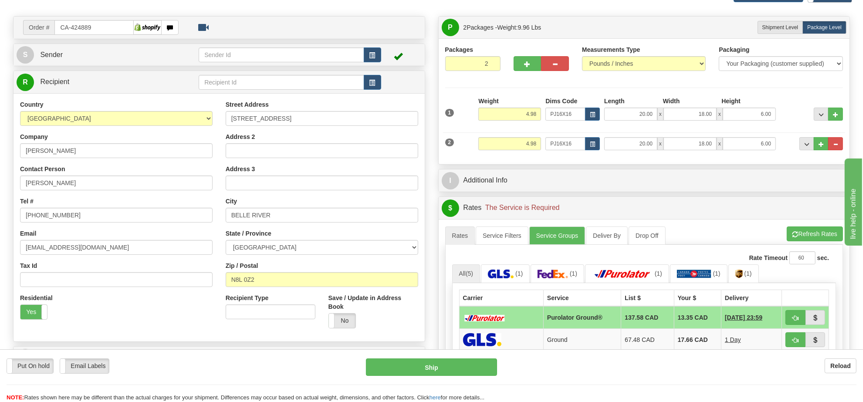
scroll to position [109, 0]
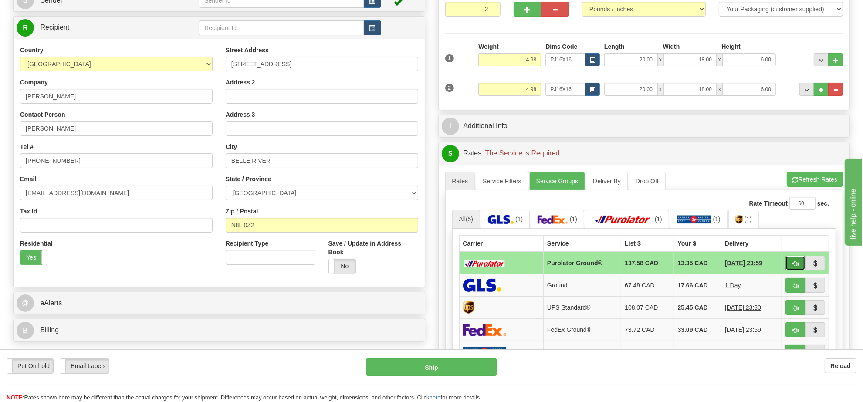
click at [791, 263] on button "button" at bounding box center [795, 263] width 20 height 15
type input "260"
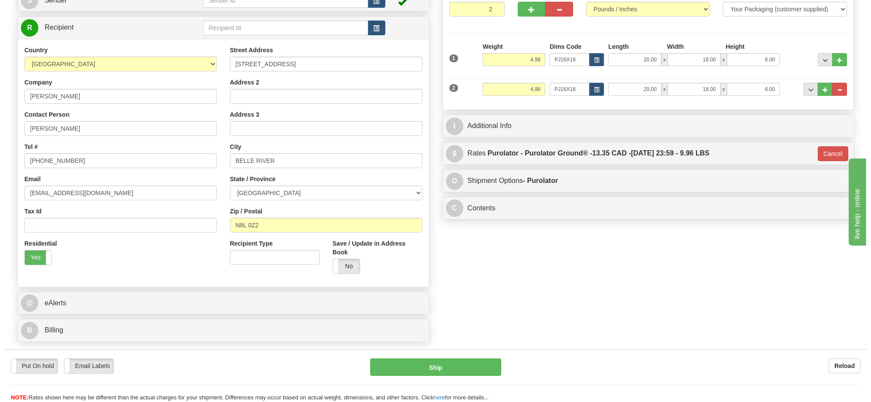
scroll to position [0, 0]
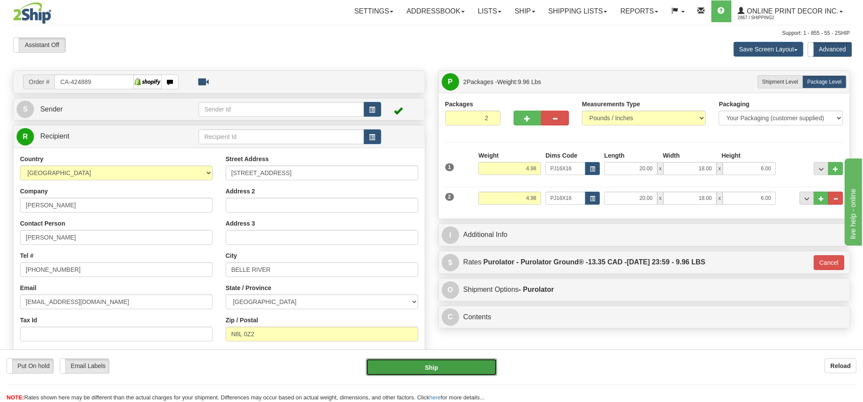
click at [465, 367] on button "Ship" at bounding box center [431, 366] width 131 height 17
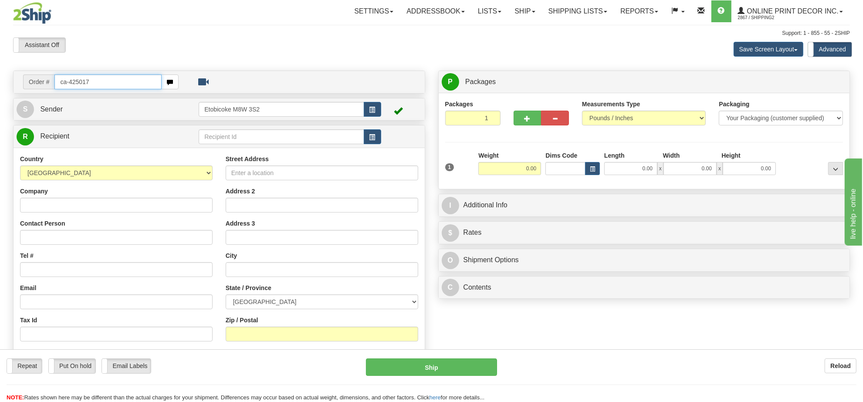
type input "ca-425017"
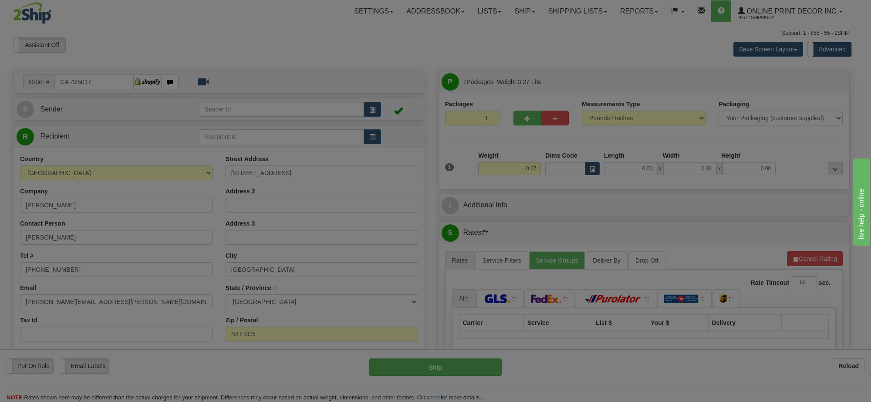
type input "WOODSTOCK"
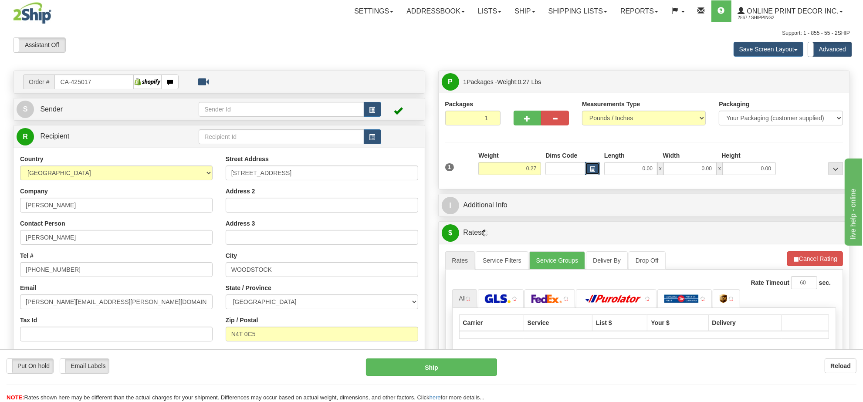
click at [594, 168] on span "button" at bounding box center [592, 169] width 5 height 5
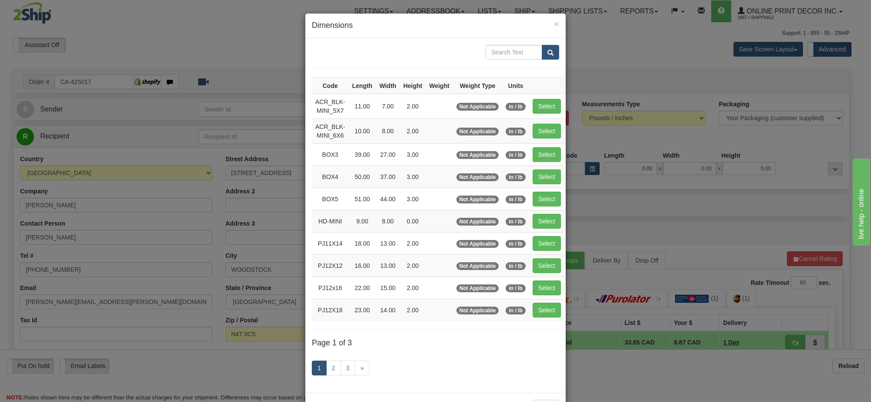
scroll to position [36, 0]
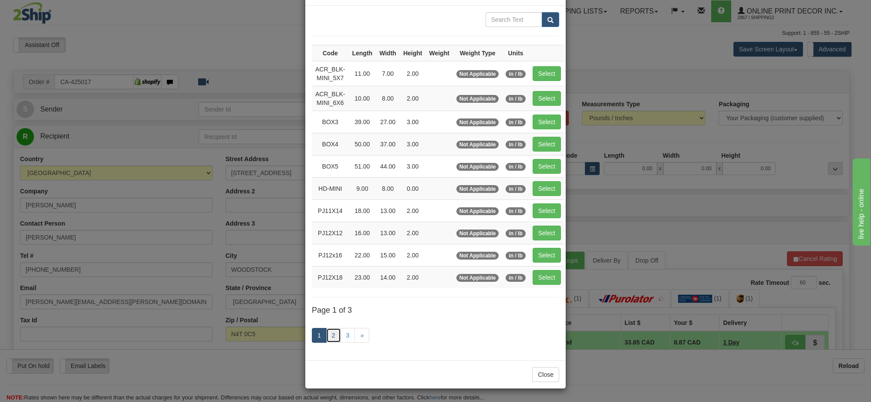
click at [332, 332] on link "2" at bounding box center [333, 335] width 15 height 15
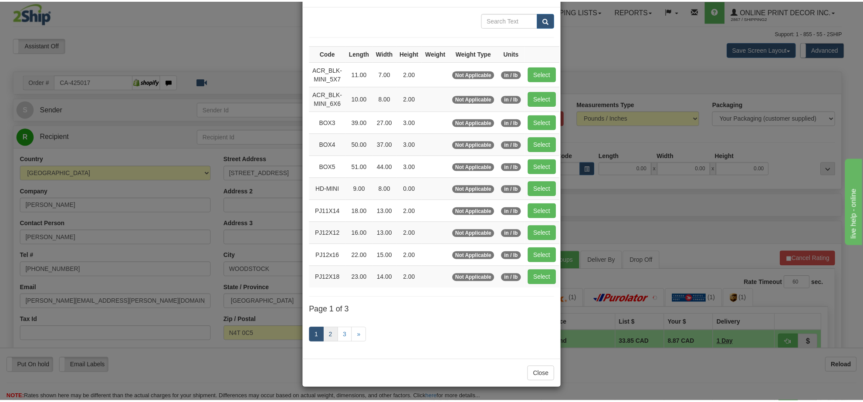
scroll to position [31, 0]
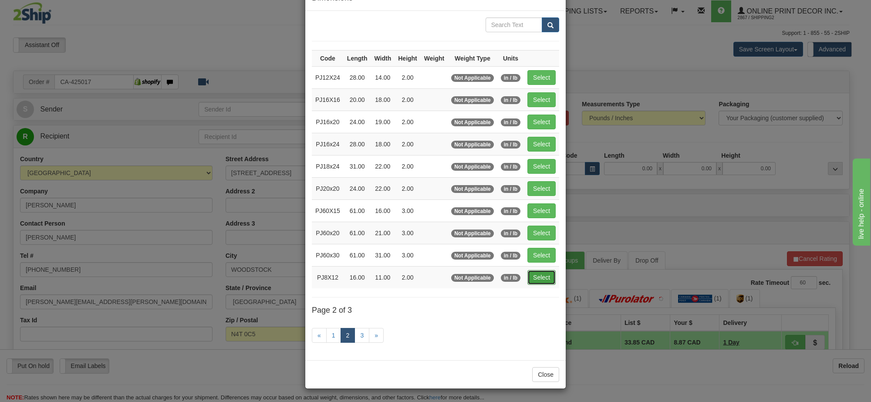
click at [538, 279] on button "Select" at bounding box center [541, 277] width 28 height 15
type input "PJ8X12"
type input "16.00"
type input "11.00"
type input "2.00"
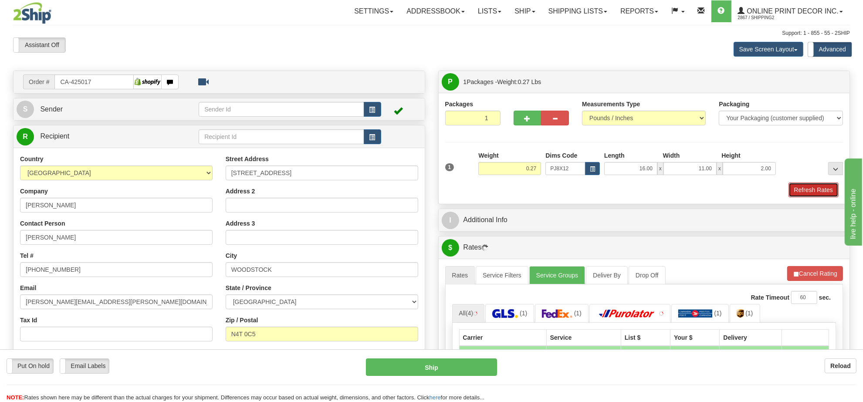
click at [804, 186] on button "Refresh Rates" at bounding box center [813, 189] width 50 height 15
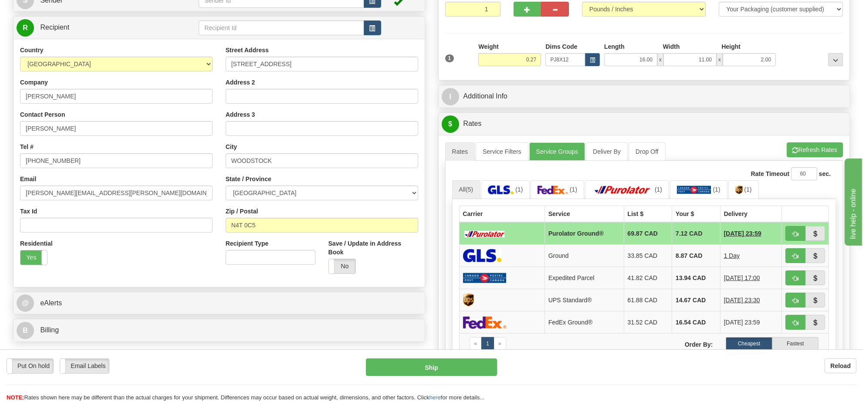
scroll to position [163, 0]
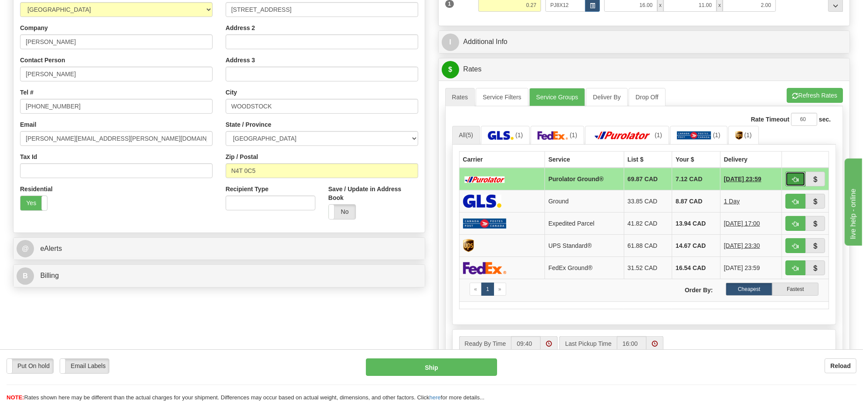
click at [788, 182] on button "button" at bounding box center [795, 179] width 20 height 15
type input "260"
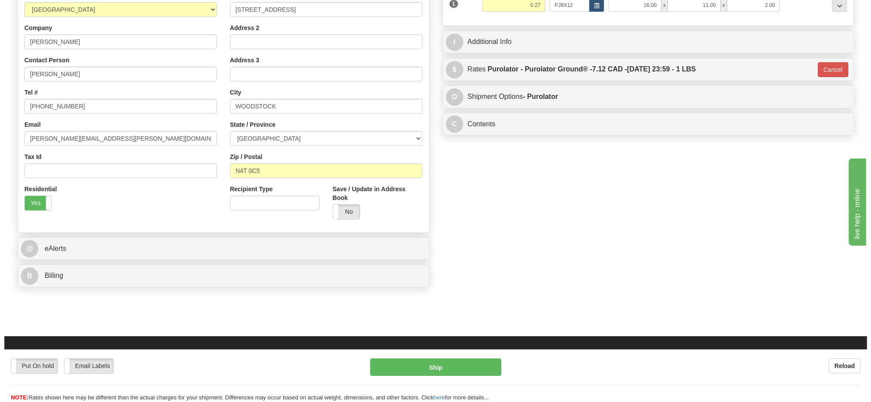
scroll to position [0, 0]
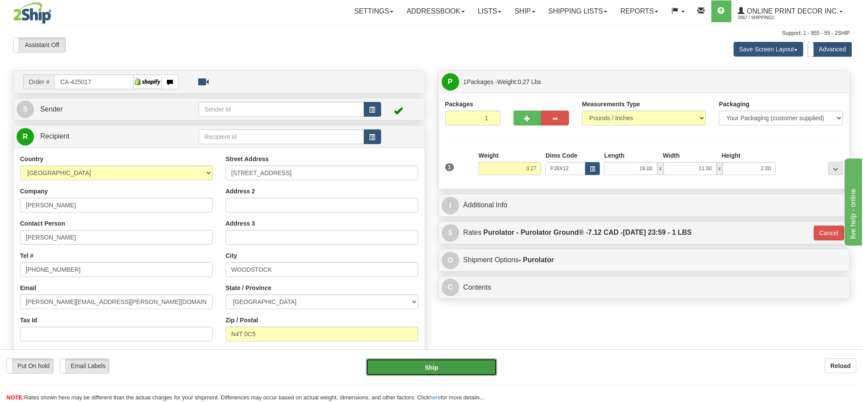
click at [424, 371] on button "Ship" at bounding box center [431, 366] width 131 height 17
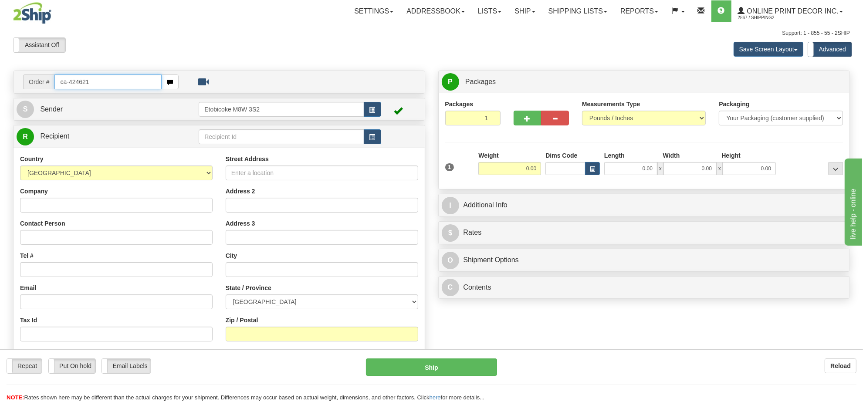
type input "ca-424621"
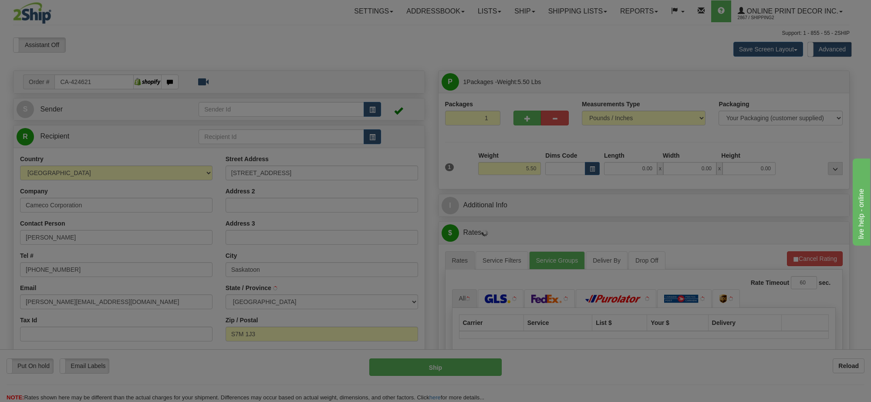
type input "SASKATOON"
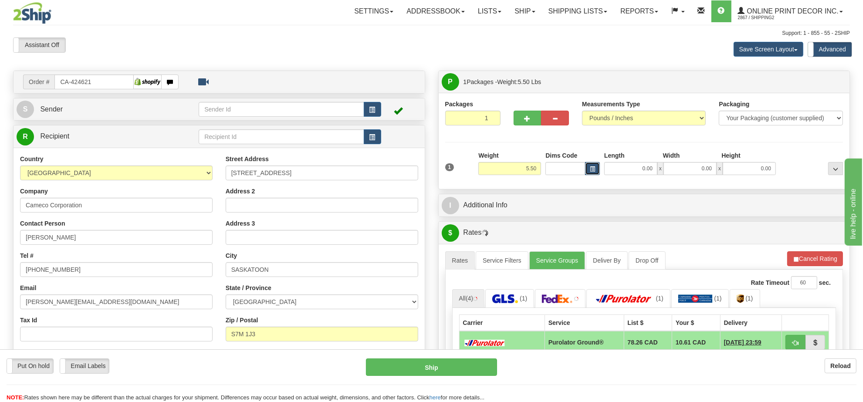
click at [596, 170] on button "button" at bounding box center [592, 168] width 15 height 13
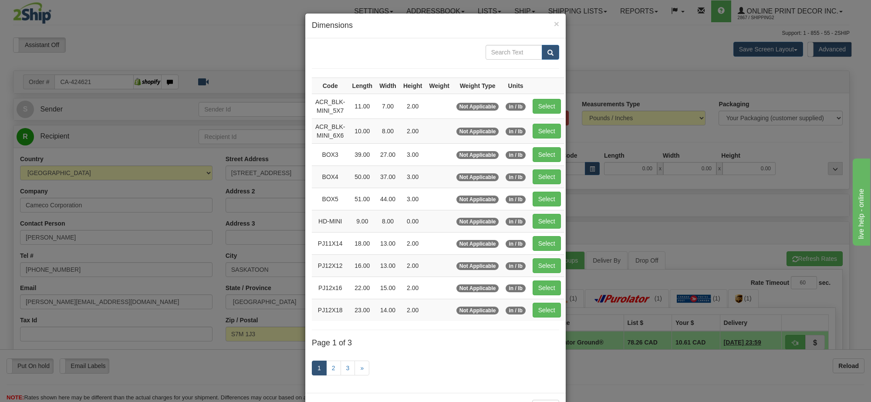
scroll to position [36, 0]
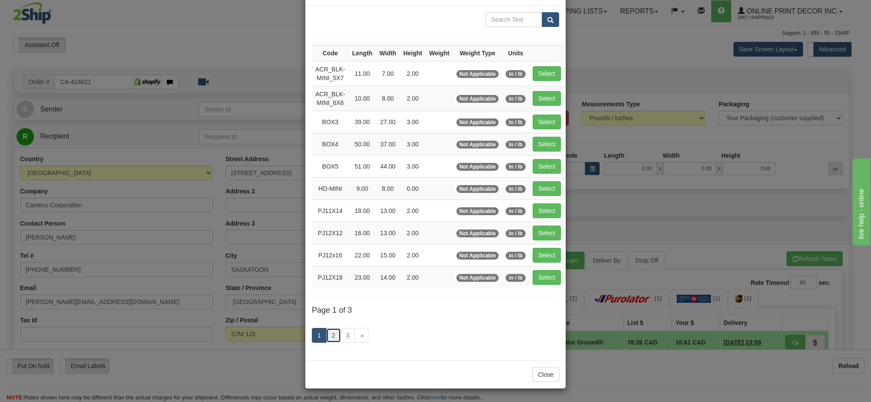
click at [328, 334] on link "2" at bounding box center [333, 335] width 15 height 15
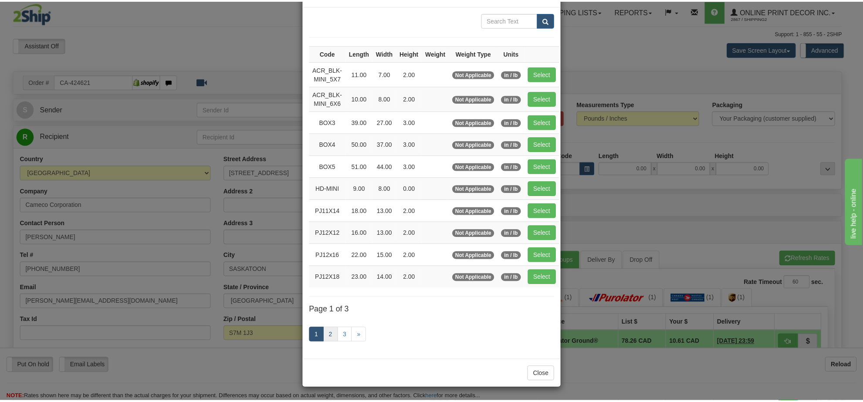
scroll to position [31, 0]
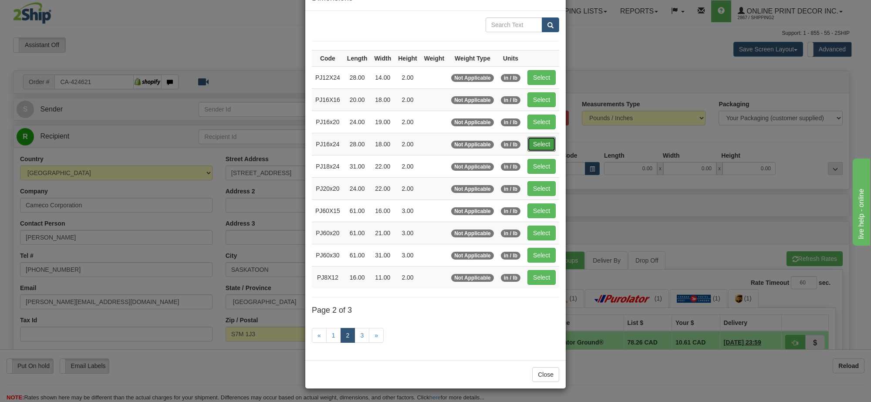
click at [537, 142] on button "Select" at bounding box center [541, 144] width 28 height 15
type input "PJ16x24"
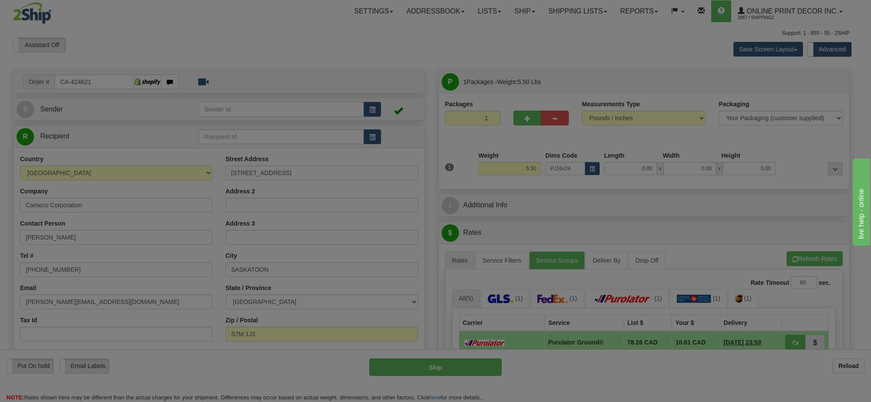
type input "28.00"
type input "18.00"
type input "2.00"
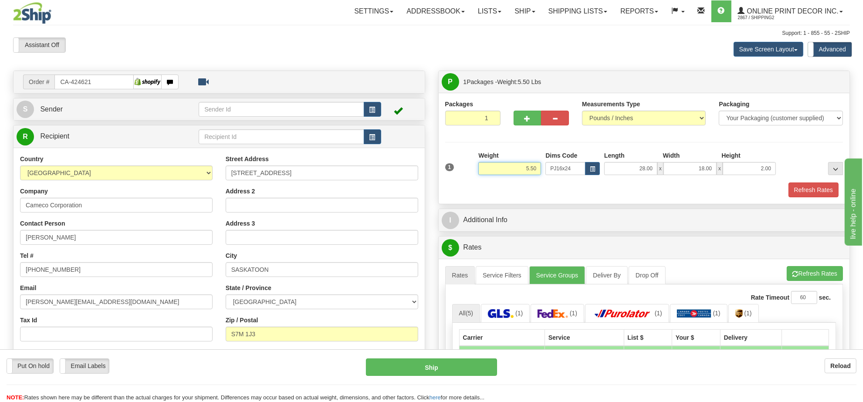
drag, startPoint x: 538, startPoint y: 167, endPoint x: 499, endPoint y: 166, distance: 39.2
click at [499, 166] on input "5.50" at bounding box center [509, 168] width 63 height 13
drag, startPoint x: 537, startPoint y: 170, endPoint x: 496, endPoint y: 169, distance: 41.0
click at [496, 169] on input "6.98" at bounding box center [509, 168] width 63 height 13
click button "Delete" at bounding box center [0, 0] width 0 height 0
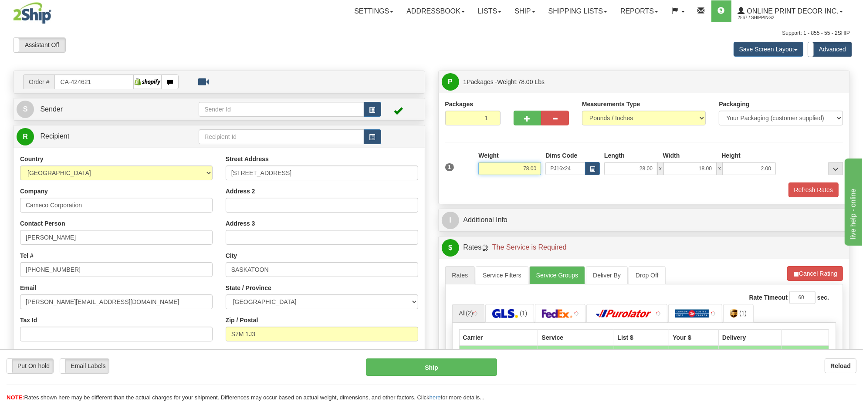
click at [526, 168] on input "78.00" at bounding box center [509, 168] width 63 height 13
type input "7.00"
drag, startPoint x: 767, startPoint y: 167, endPoint x: 712, endPoint y: 169, distance: 54.9
click at [693, 169] on div "28.00 x 18.00 x 2.00" at bounding box center [690, 168] width 172 height 13
click at [776, 153] on div "Height" at bounding box center [748, 156] width 59 height 11
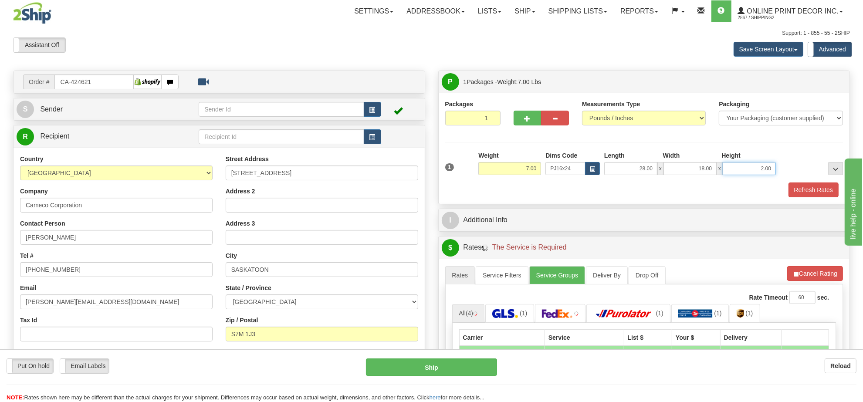
drag, startPoint x: 770, startPoint y: 169, endPoint x: 722, endPoint y: 165, distance: 48.0
click at [722, 165] on div "28.00 x 18.00 x 2.00" at bounding box center [690, 168] width 172 height 13
click button "Delete" at bounding box center [0, 0] width 0 height 0
type input "6.00"
click at [526, 121] on span "button" at bounding box center [527, 119] width 6 height 6
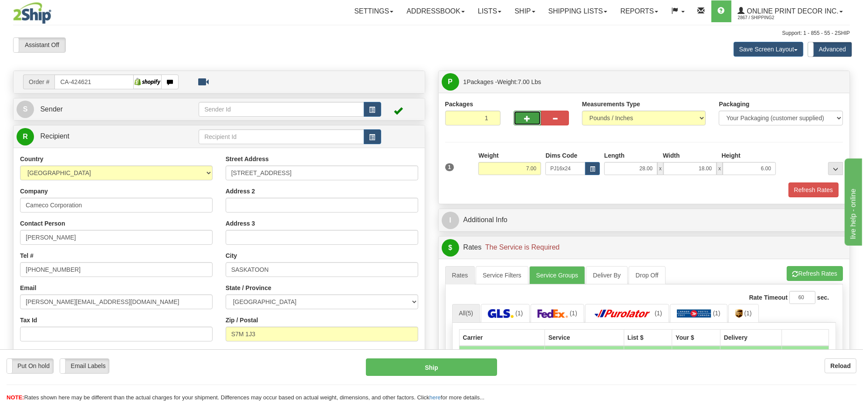
radio input "true"
type input "2"
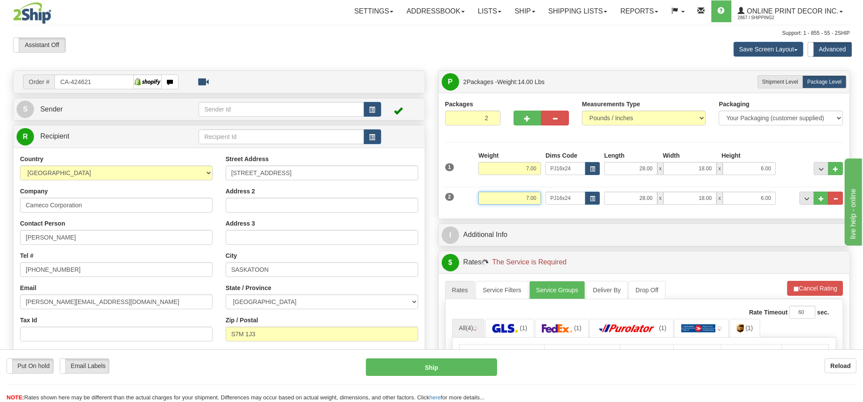
drag, startPoint x: 538, startPoint y: 199, endPoint x: 499, endPoint y: 187, distance: 41.0
click at [499, 187] on div "2 Weight 7.00 Dims Code PJ16x24 Length Width" at bounding box center [644, 196] width 402 height 29
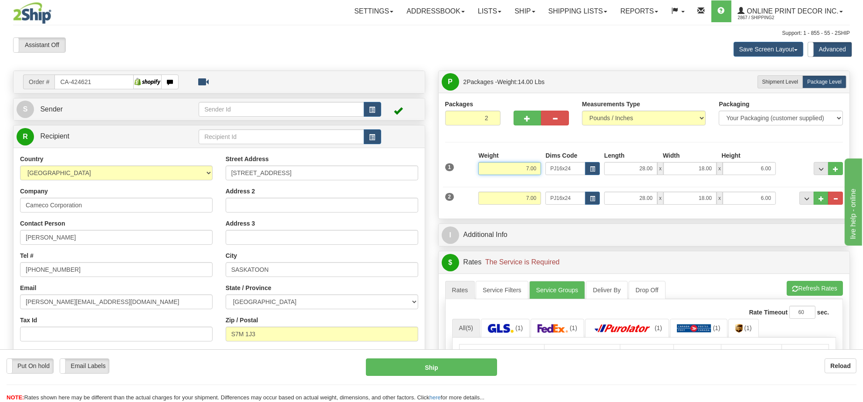
drag, startPoint x: 537, startPoint y: 169, endPoint x: 503, endPoint y: 159, distance: 34.5
click at [503, 159] on div "Weight 7.00" at bounding box center [509, 163] width 63 height 24
type input "8.10"
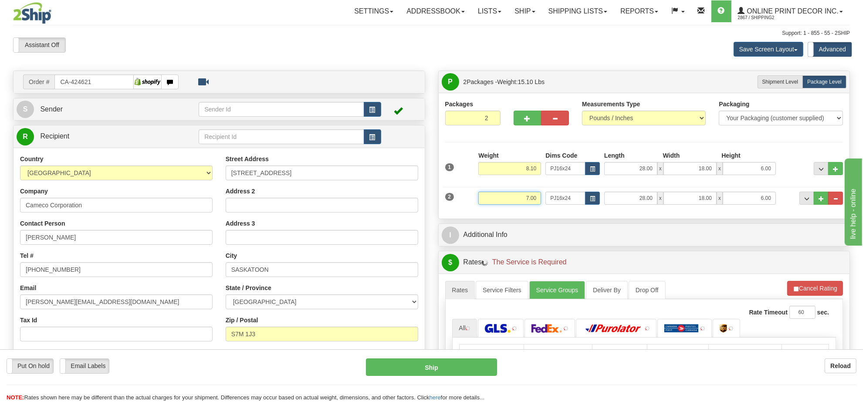
drag, startPoint x: 536, startPoint y: 198, endPoint x: 486, endPoint y: 196, distance: 49.7
click at [486, 196] on input "7.00" at bounding box center [509, 198] width 63 height 13
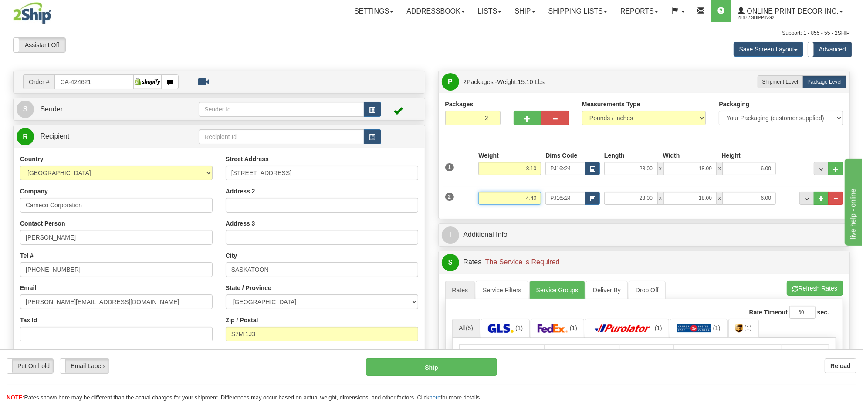
type input "4.40"
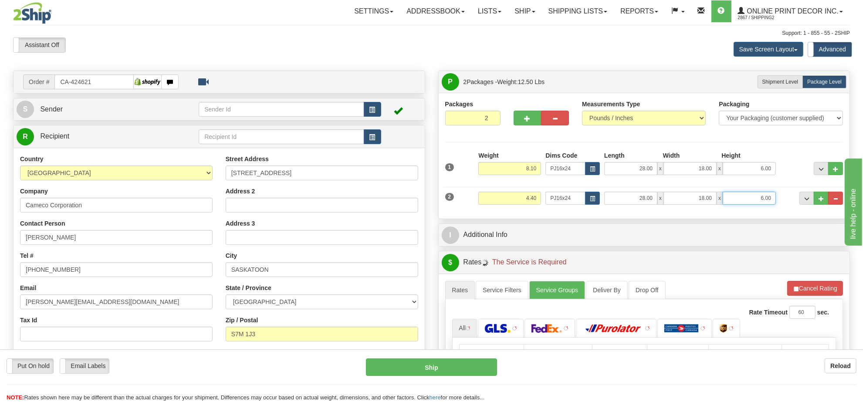
drag, startPoint x: 771, startPoint y: 197, endPoint x: 724, endPoint y: 200, distance: 47.1
click at [724, 200] on input "6.00" at bounding box center [749, 198] width 53 height 13
click button "Delete" at bounding box center [0, 0] width 0 height 0
type input "4.00"
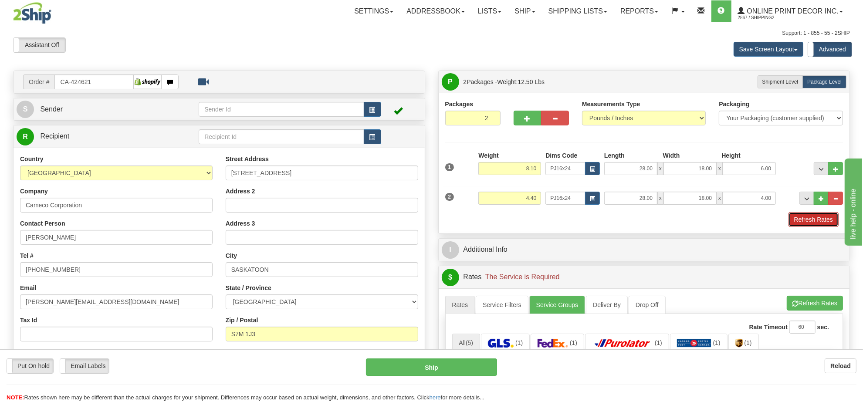
click at [811, 218] on button "Refresh Rates" at bounding box center [813, 219] width 50 height 15
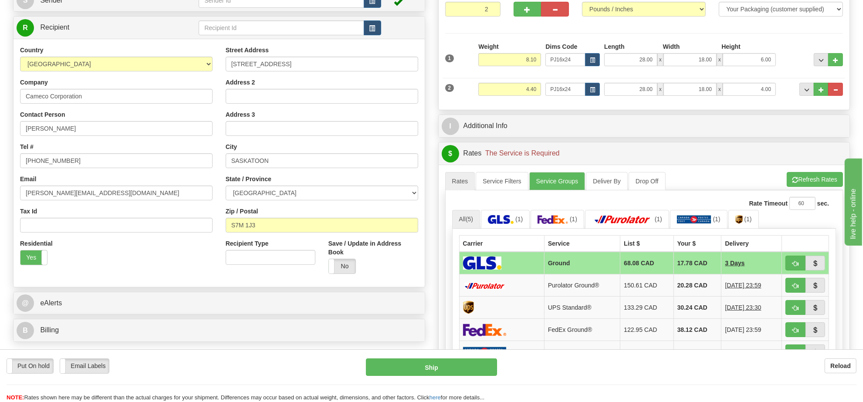
scroll to position [163, 0]
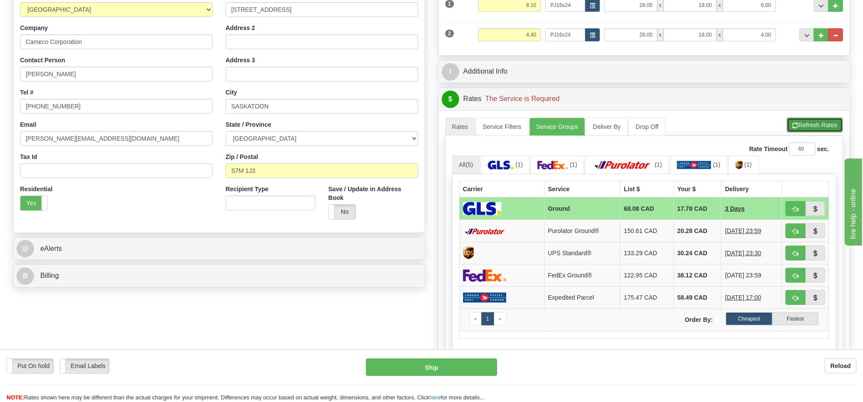
click at [799, 132] on button "Refresh Rates" at bounding box center [815, 125] width 56 height 15
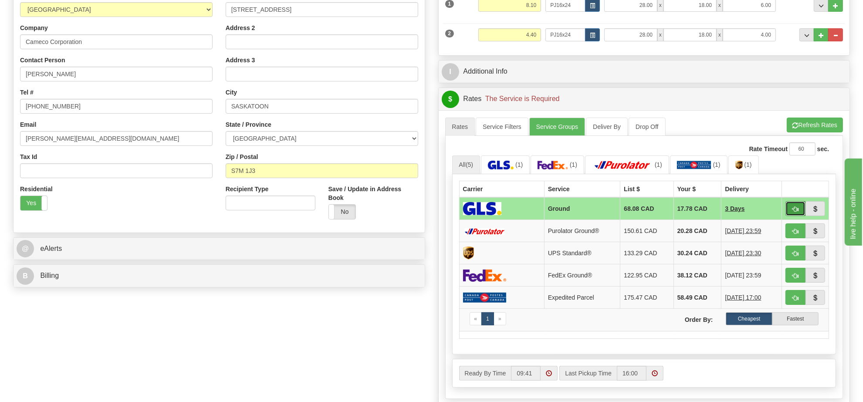
click at [797, 210] on span "button" at bounding box center [795, 209] width 6 height 6
type input "1"
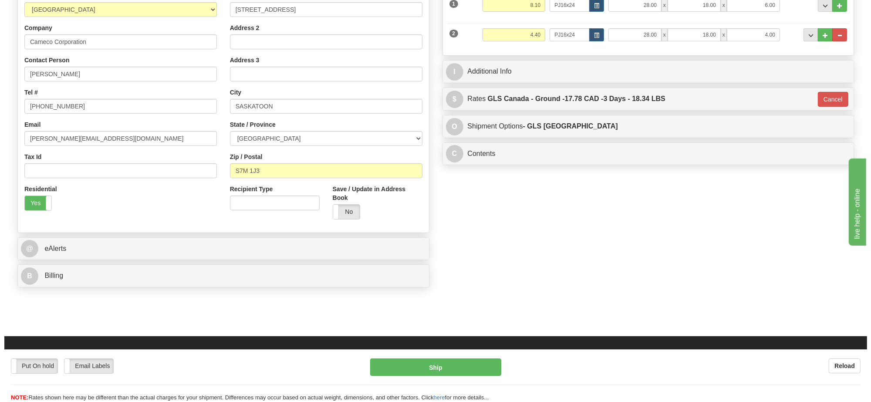
scroll to position [0, 0]
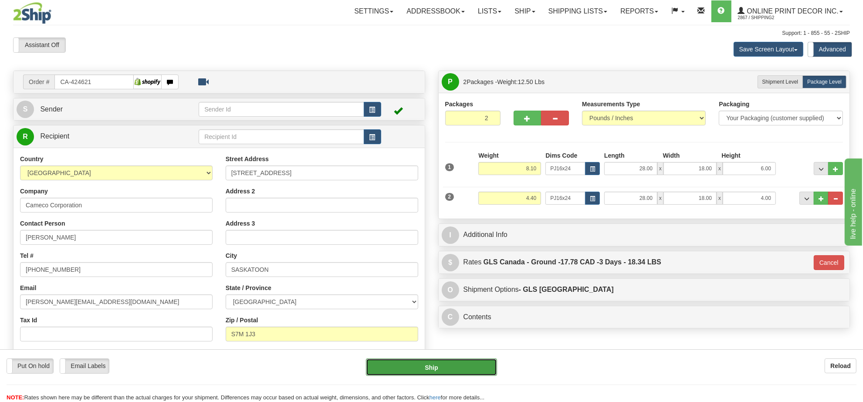
click at [440, 371] on button "Ship" at bounding box center [431, 366] width 131 height 17
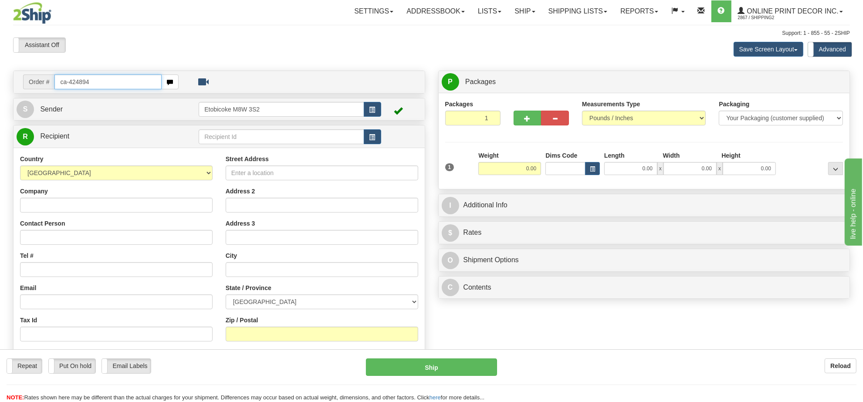
type input "ca-424894"
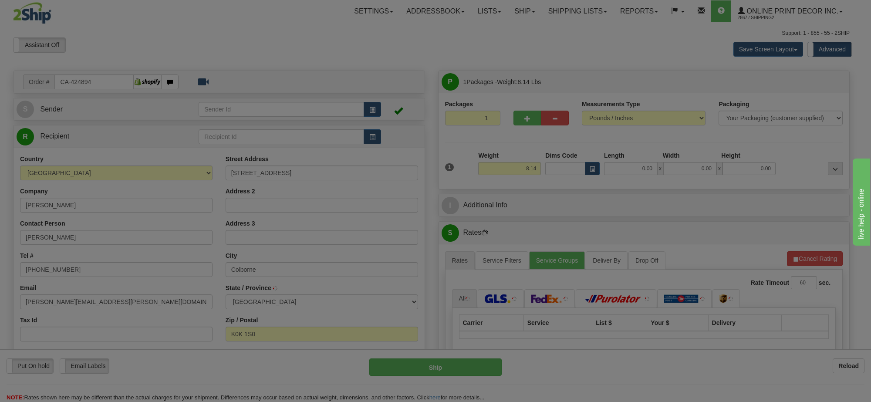
type input "COLBORNE"
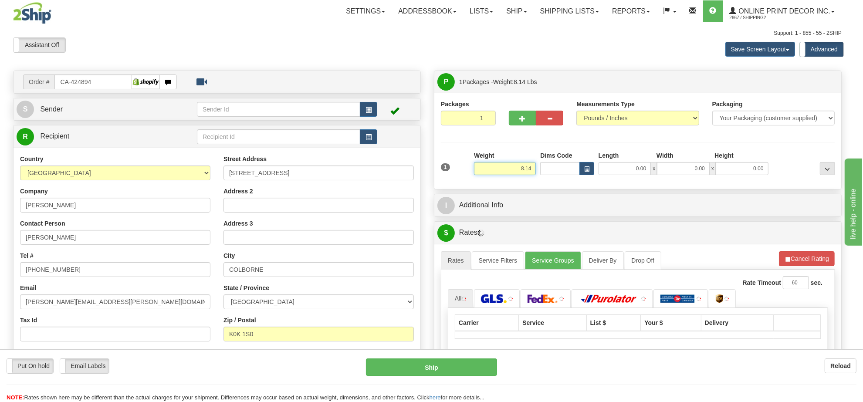
click at [530, 171] on input "8.14" at bounding box center [505, 168] width 62 height 13
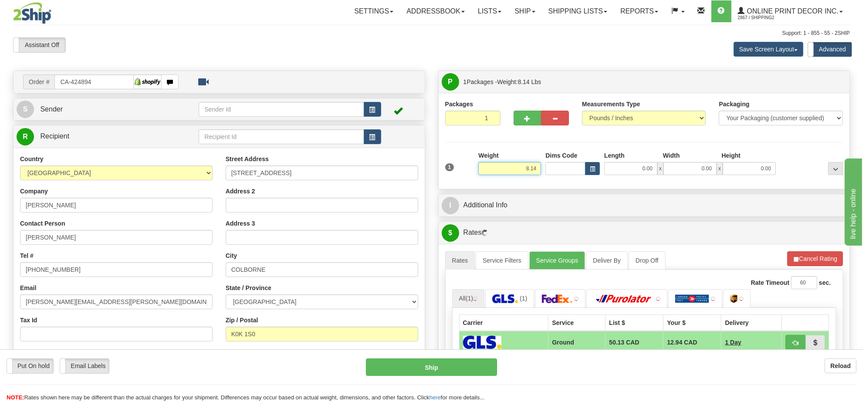
click at [530, 171] on input "8.14" at bounding box center [509, 168] width 63 height 13
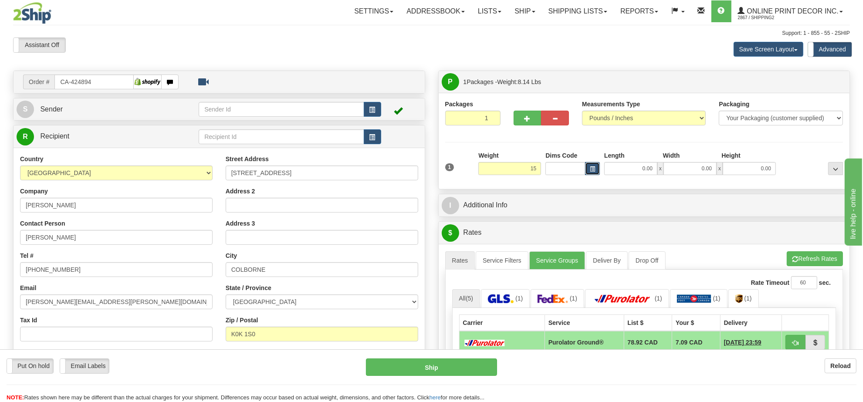
type input "15.00"
click at [587, 166] on button "button" at bounding box center [592, 168] width 15 height 13
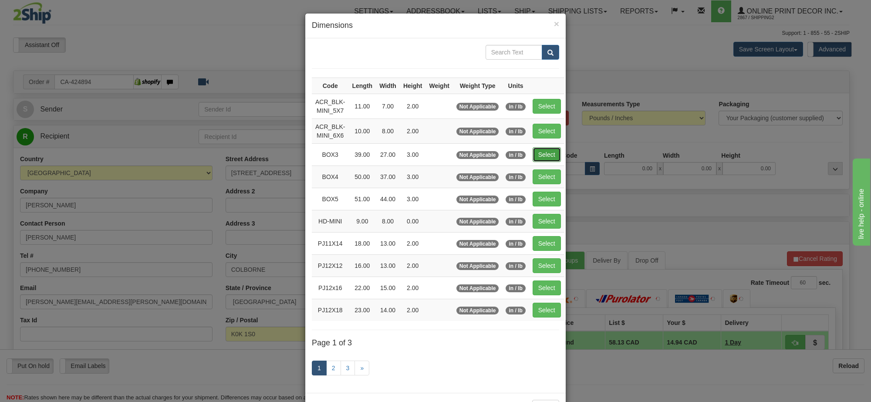
click at [548, 152] on button "Select" at bounding box center [547, 154] width 28 height 15
type input "BOX3"
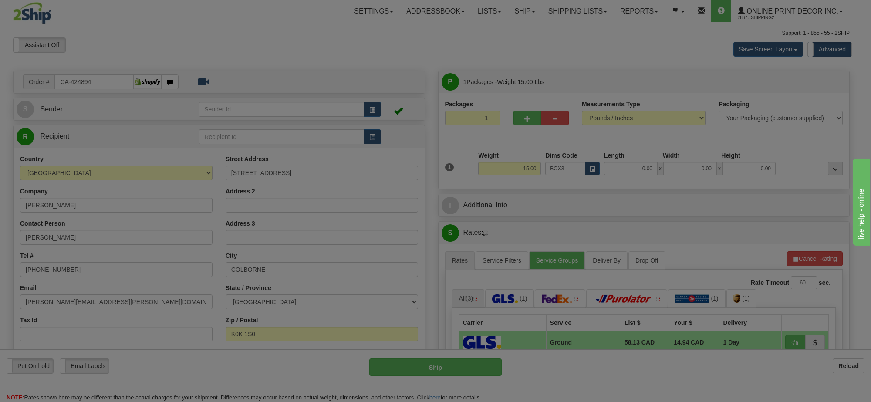
type input "39.00"
type input "27.00"
type input "3.00"
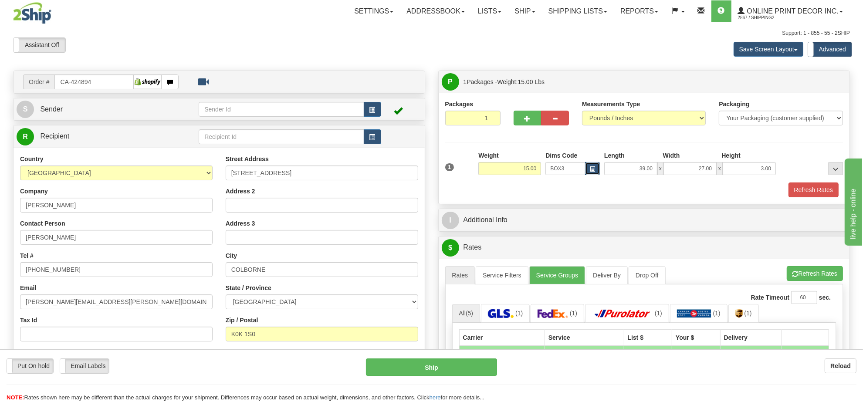
click at [593, 173] on button "button" at bounding box center [592, 168] width 15 height 13
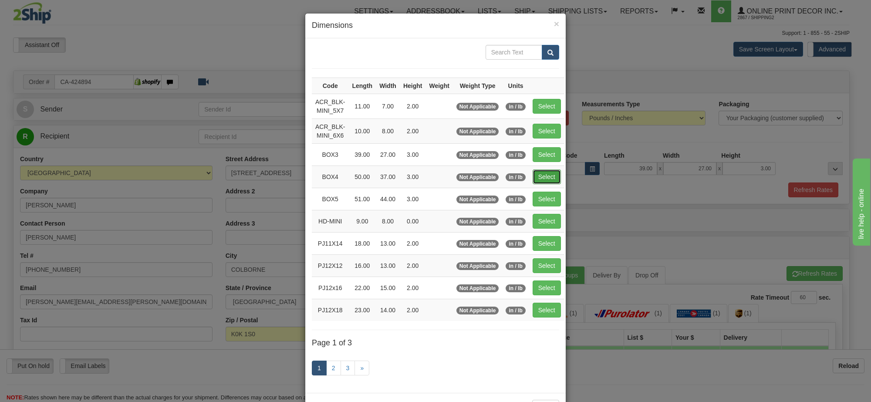
click at [545, 179] on button "Select" at bounding box center [547, 176] width 28 height 15
type input "BOX4"
type input "50.00"
type input "37.00"
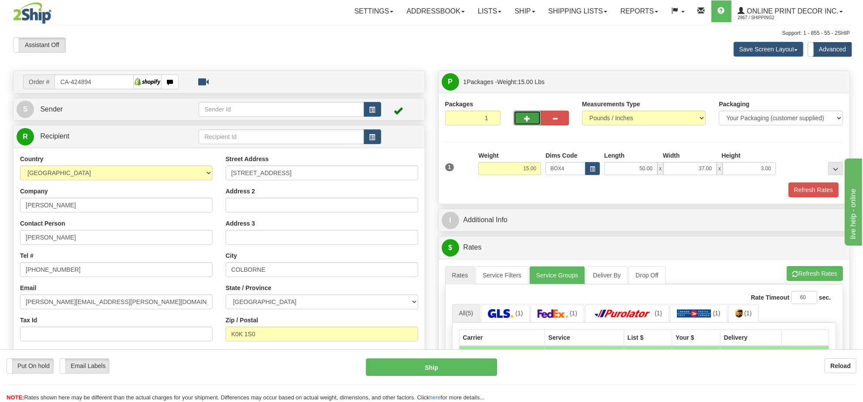
click at [517, 114] on button "button" at bounding box center [527, 118] width 28 height 15
radio input "true"
type input "2"
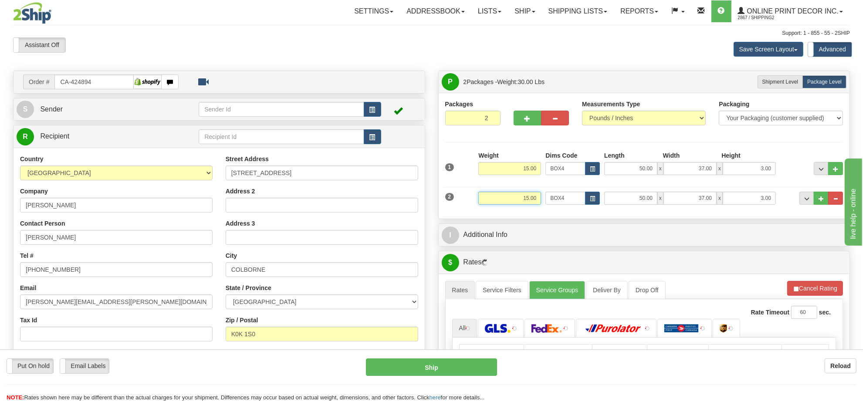
click at [528, 203] on input "15.00" at bounding box center [509, 198] width 63 height 13
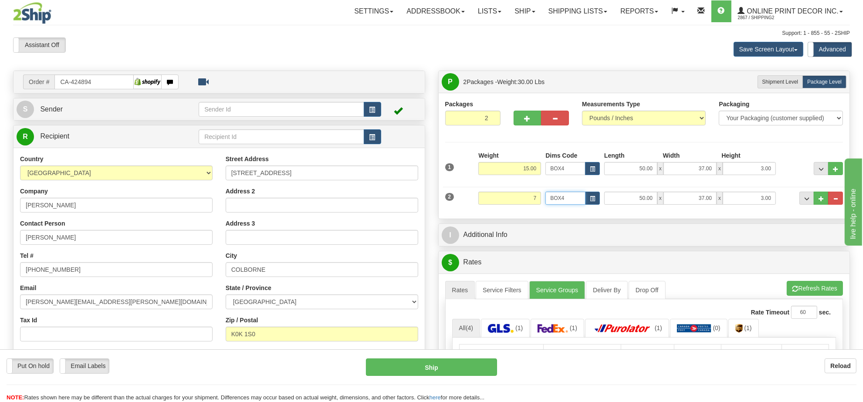
type input "7.00"
click at [584, 199] on input "BOX4" at bounding box center [565, 198] width 40 height 13
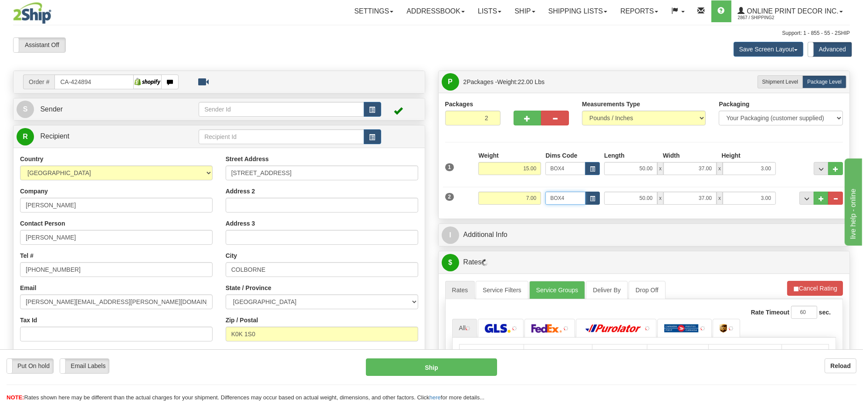
drag, startPoint x: 584, startPoint y: 199, endPoint x: 589, endPoint y: 202, distance: 4.9
click at [585, 200] on div "BOX4" at bounding box center [572, 198] width 54 height 13
click at [590, 201] on span "button" at bounding box center [592, 198] width 5 height 5
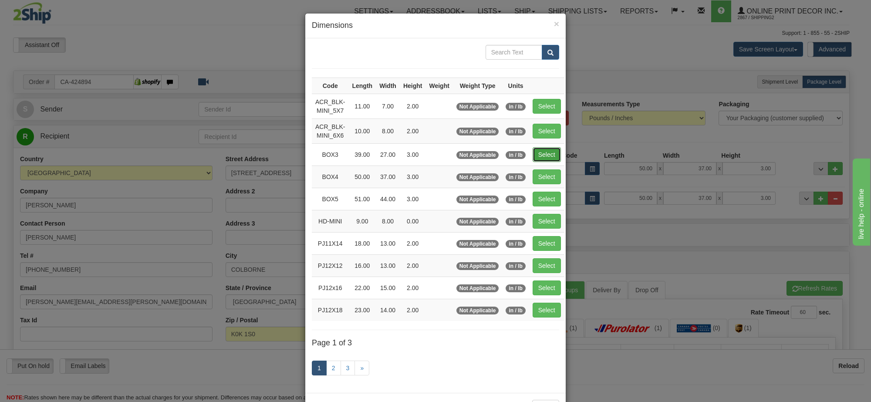
click at [547, 155] on button "Select" at bounding box center [547, 154] width 28 height 15
type input "BOX3"
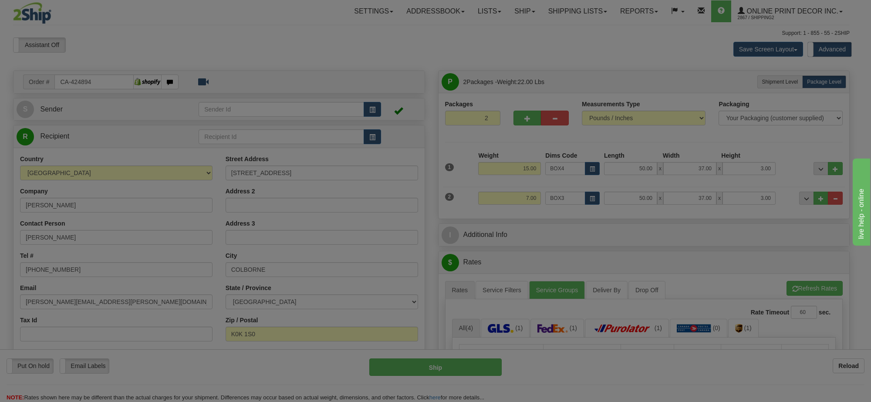
type input "39.00"
type input "27.00"
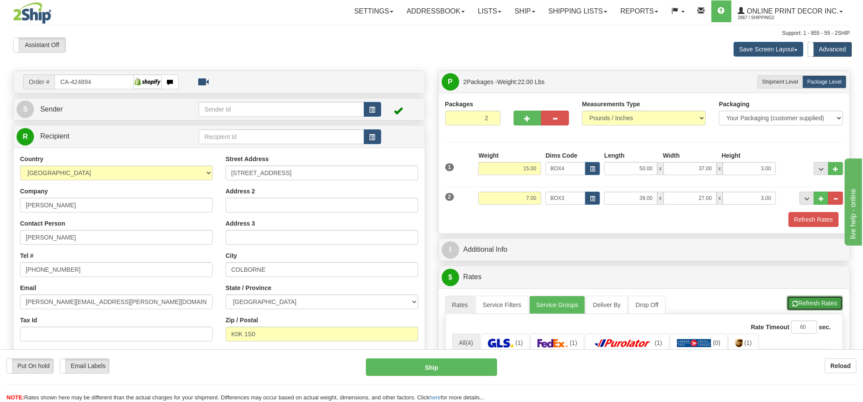
click at [812, 303] on button "Refresh Rates" at bounding box center [815, 303] width 56 height 15
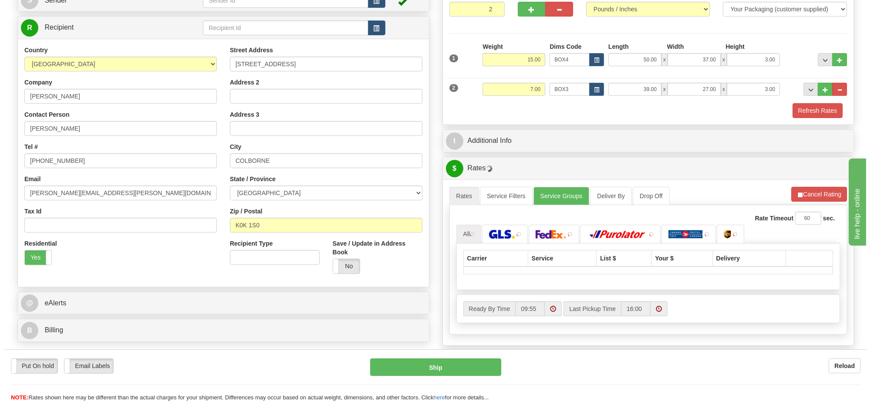
scroll to position [163, 0]
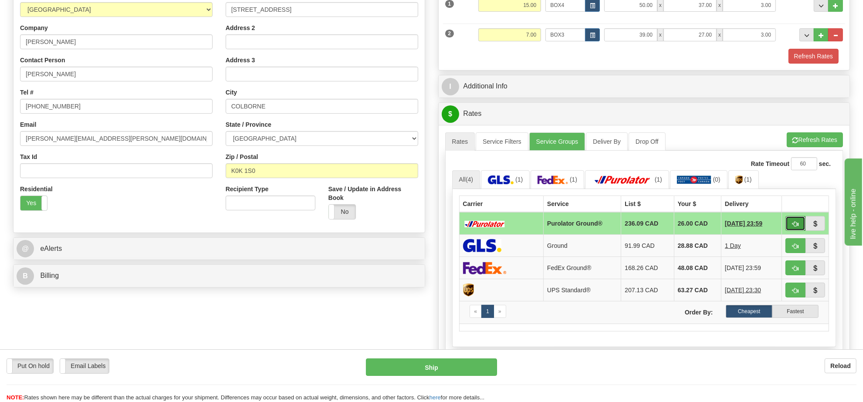
click at [796, 227] on span "button" at bounding box center [795, 224] width 6 height 6
type input "260"
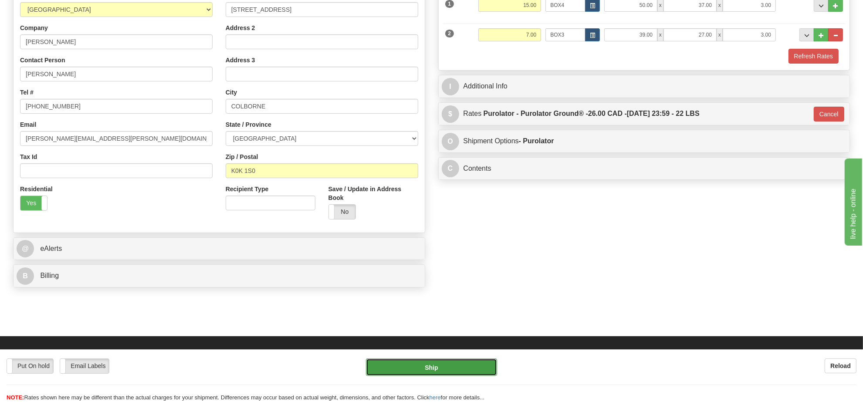
click at [456, 365] on button "Ship" at bounding box center [431, 366] width 131 height 17
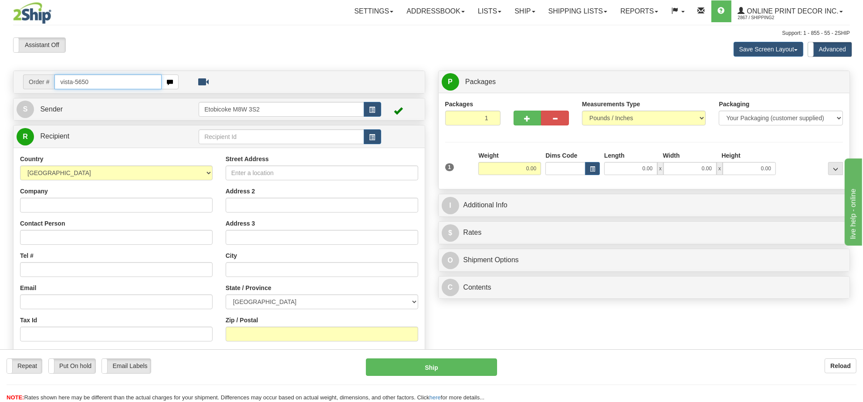
type input "vista-5650"
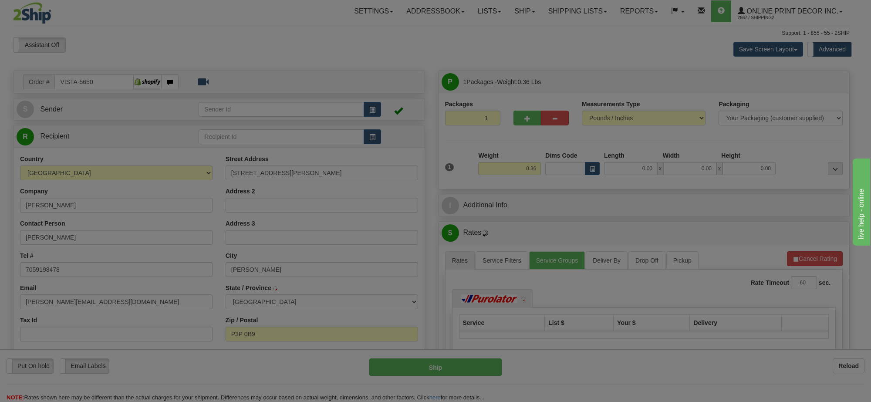
type input "HANMER"
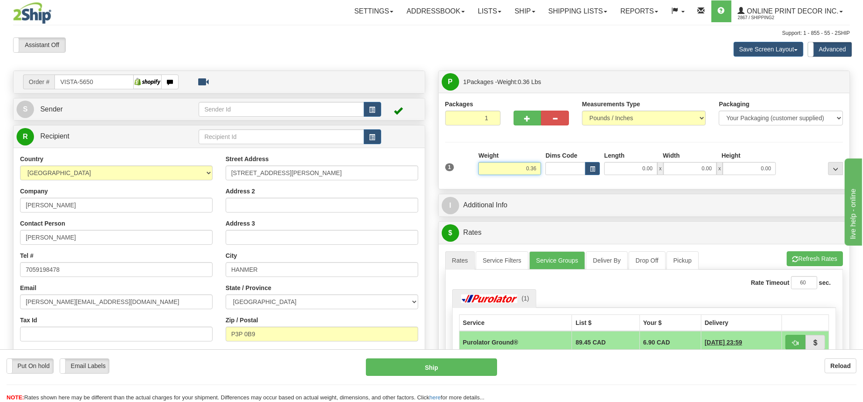
click at [519, 171] on input "0.36" at bounding box center [509, 168] width 63 height 13
type input "2.00"
click at [368, 108] on button "button" at bounding box center [372, 109] width 17 height 15
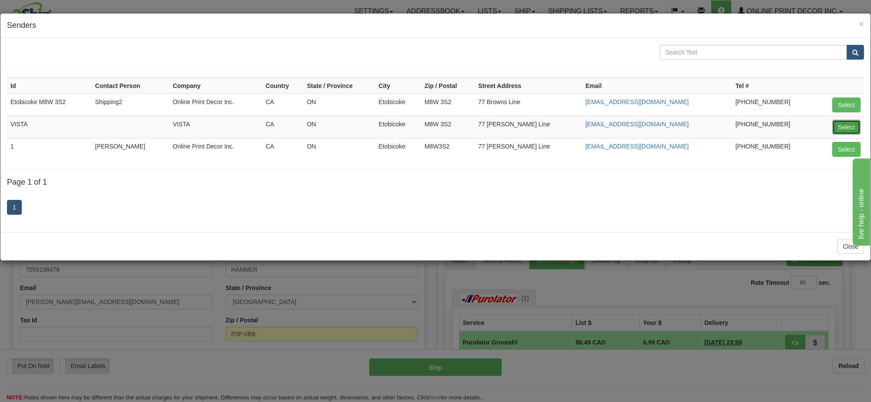
click at [846, 126] on button "Select" at bounding box center [846, 127] width 28 height 15
type input "VISTA"
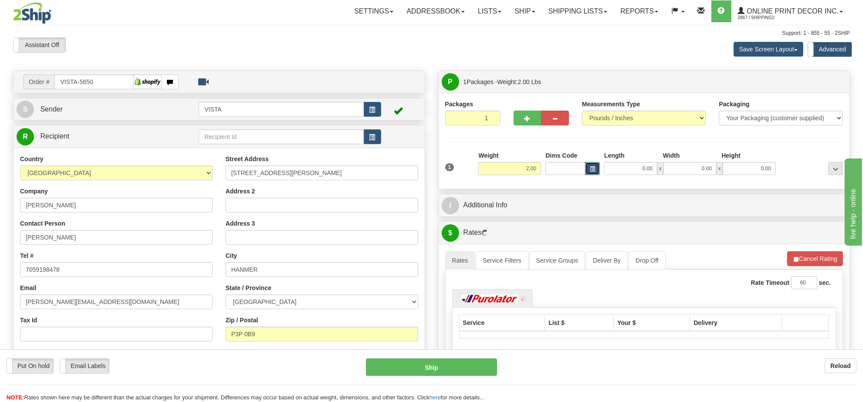
click at [586, 164] on button "button" at bounding box center [592, 168] width 15 height 13
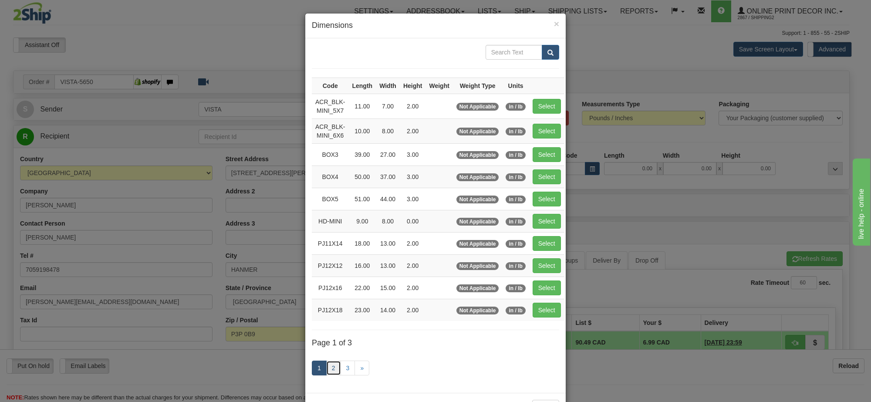
click at [330, 368] on link "2" at bounding box center [333, 368] width 15 height 15
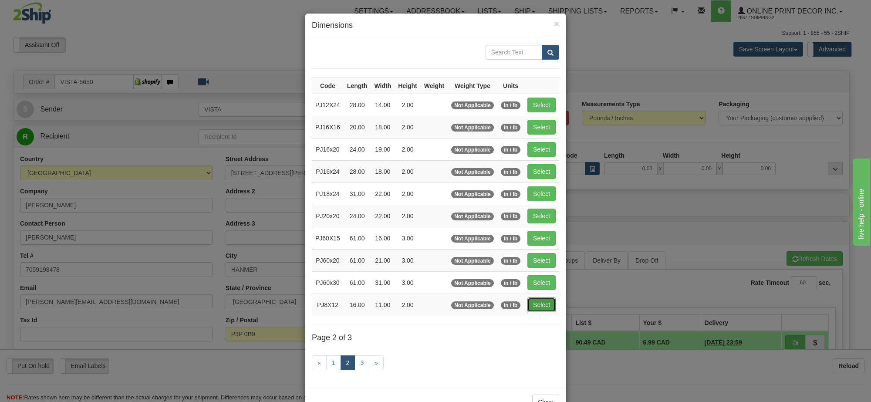
click at [532, 306] on button "Select" at bounding box center [541, 304] width 28 height 15
type input "PJ8X12"
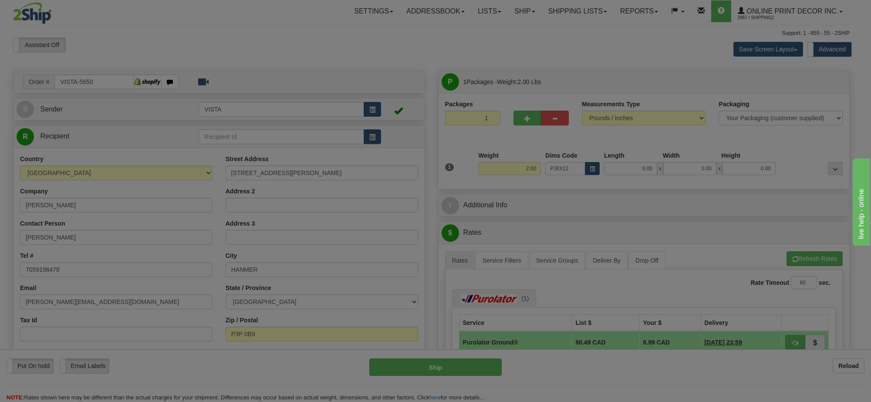
type input "16.00"
type input "11.00"
type input "2.00"
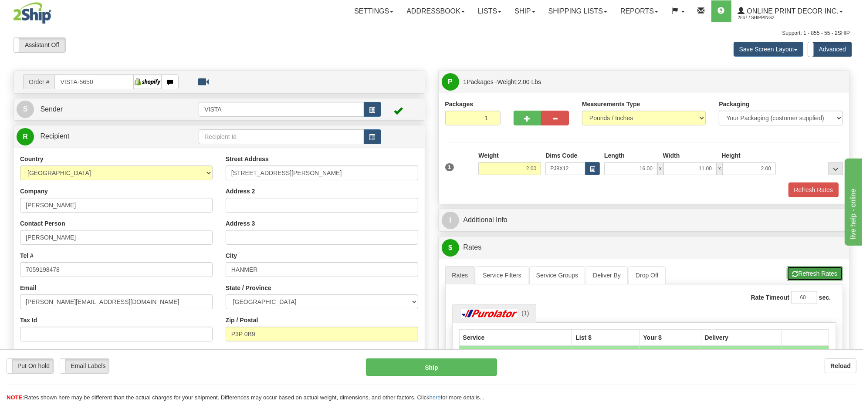
click at [807, 278] on button "Refresh Rates" at bounding box center [815, 273] width 56 height 15
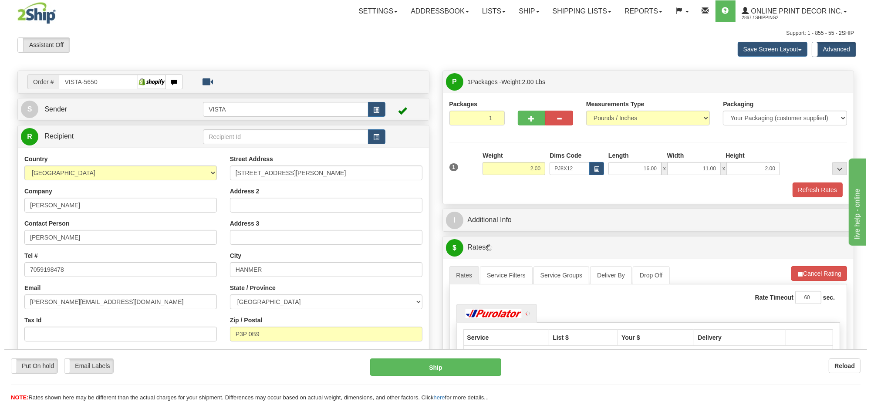
scroll to position [109, 0]
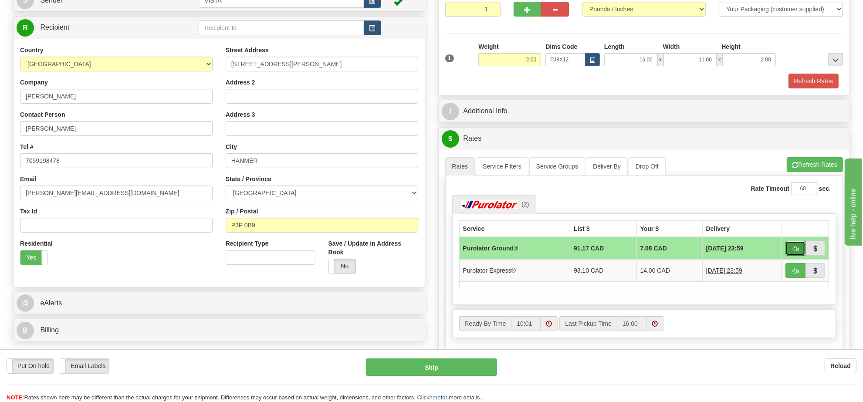
click at [791, 253] on button "button" at bounding box center [795, 248] width 20 height 15
type input "260"
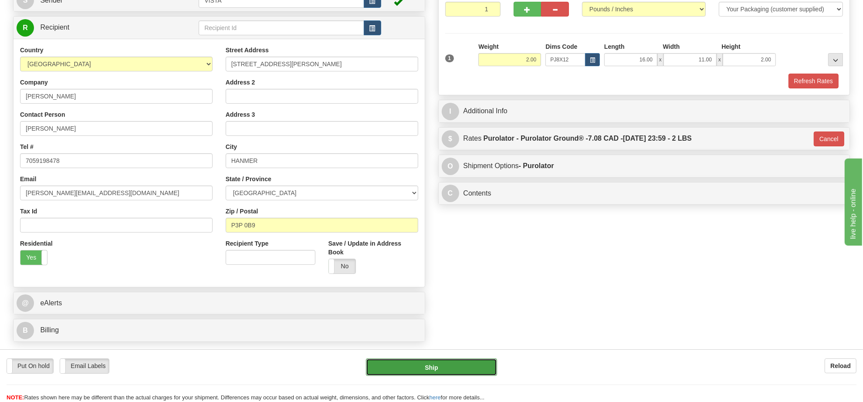
click at [452, 364] on button "Ship" at bounding box center [431, 366] width 131 height 17
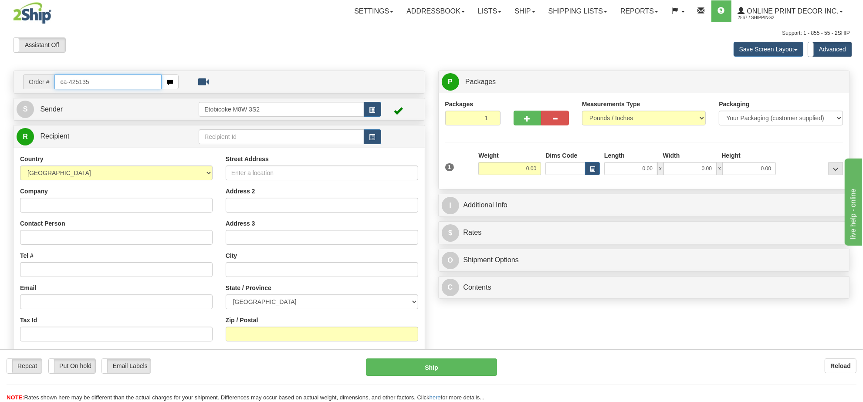
type input "ca-425135"
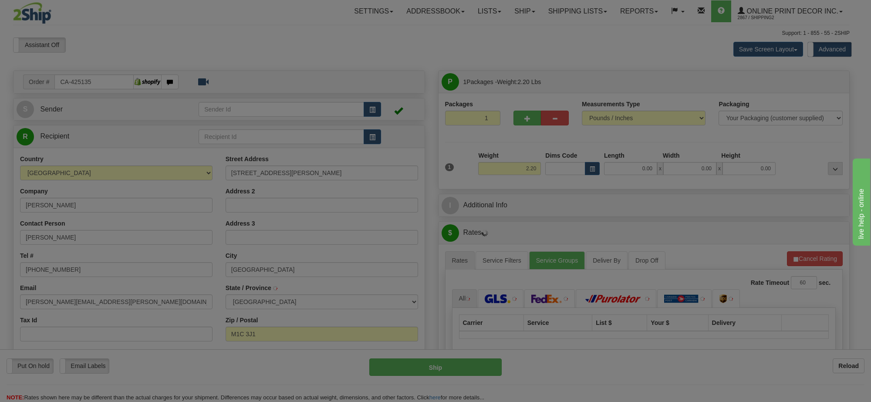
type input "[GEOGRAPHIC_DATA]"
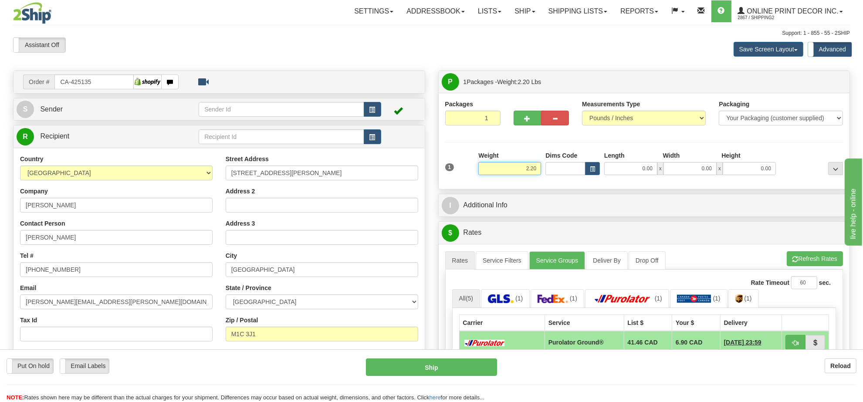
click at [526, 162] on input "2.20" at bounding box center [509, 168] width 63 height 13
type input "3.00"
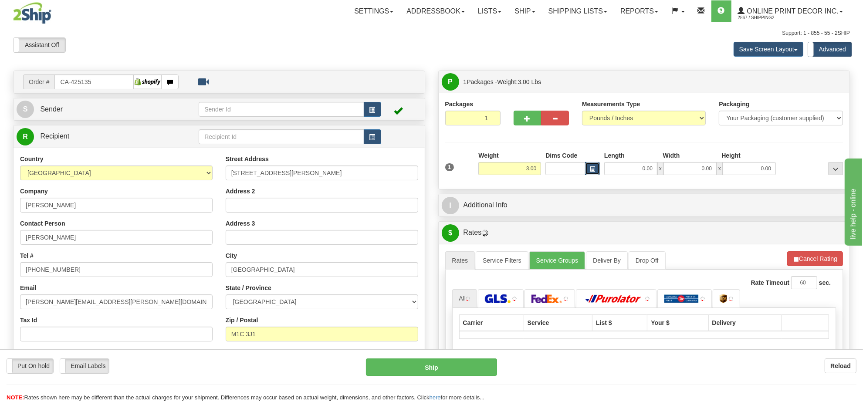
click at [593, 173] on button "button" at bounding box center [592, 168] width 15 height 13
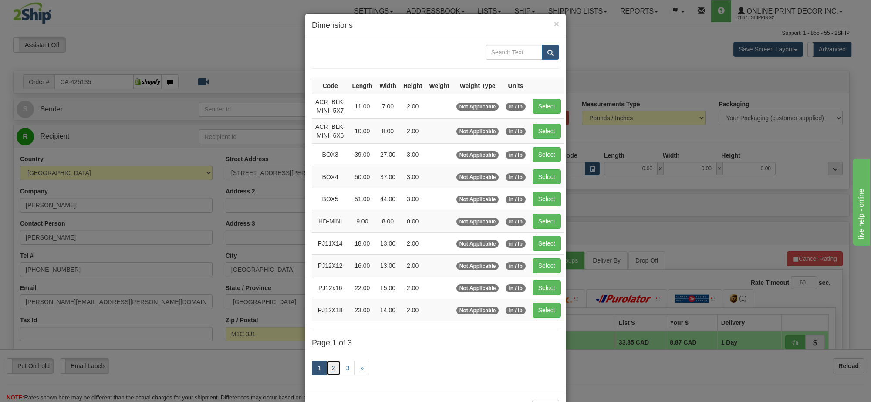
click at [332, 366] on link "2" at bounding box center [333, 368] width 15 height 15
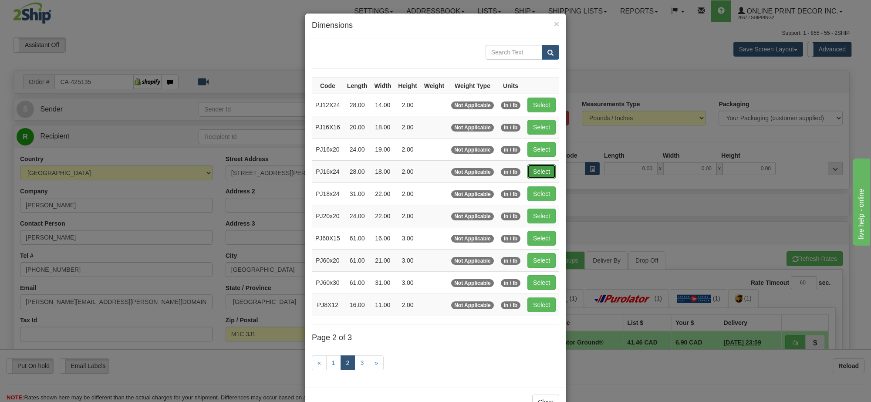
click at [541, 175] on button "Select" at bounding box center [541, 171] width 28 height 15
type input "PJ16x24"
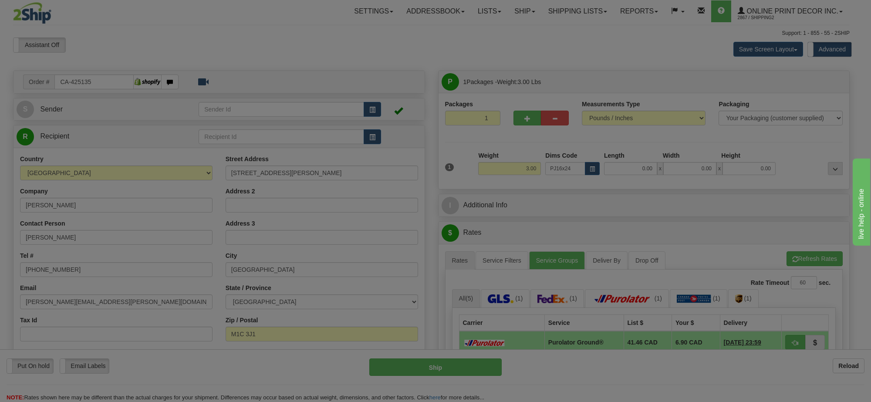
type input "28.00"
type input "18.00"
type input "2.00"
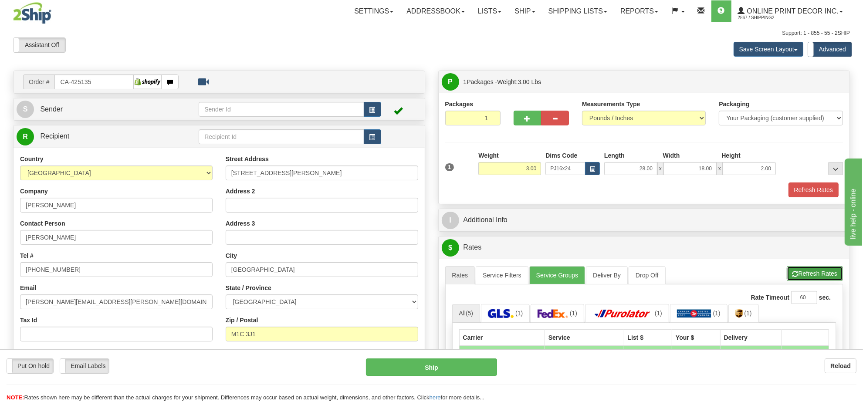
click at [797, 277] on span "button" at bounding box center [795, 274] width 6 height 6
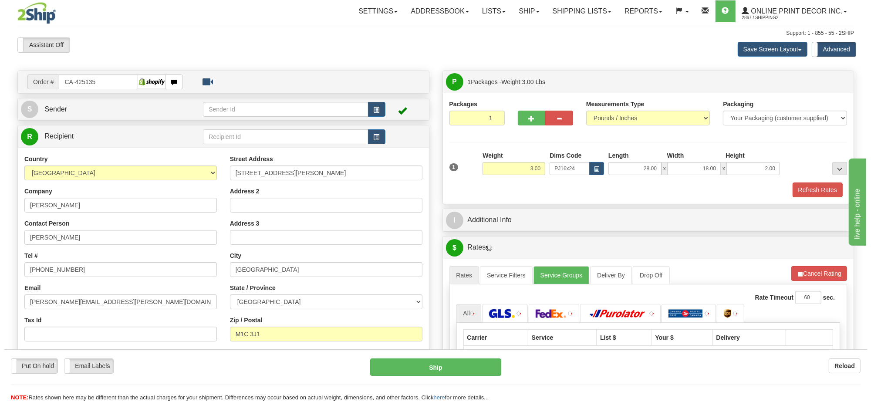
scroll to position [109, 0]
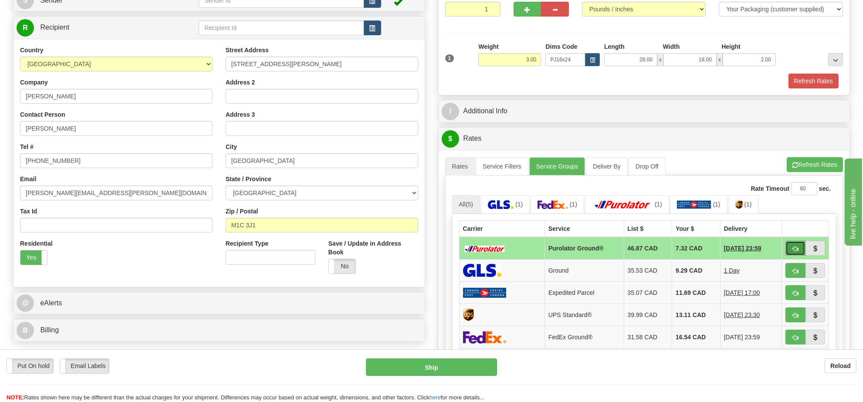
click at [792, 251] on span "button" at bounding box center [795, 249] width 6 height 6
type input "260"
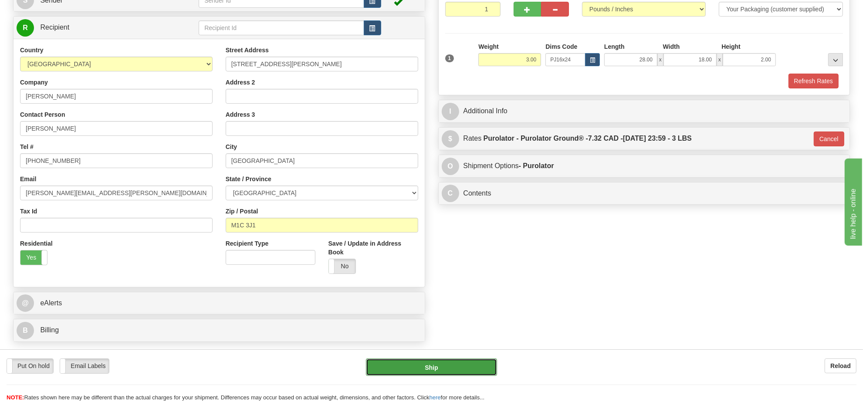
click at [456, 374] on button "Ship" at bounding box center [431, 366] width 131 height 17
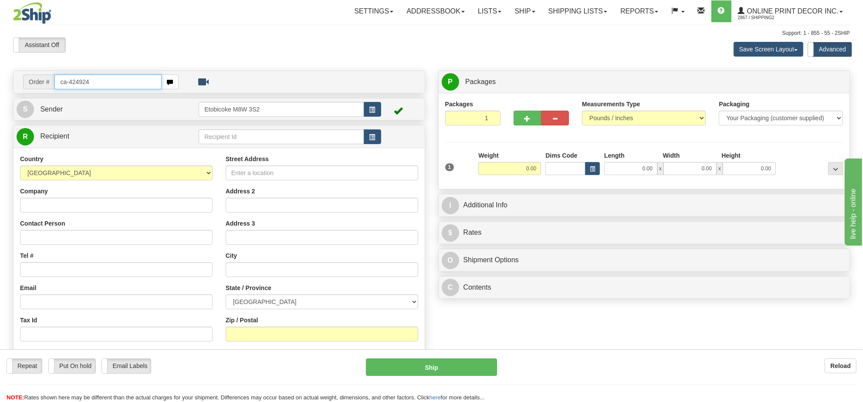
type input "ca-424924"
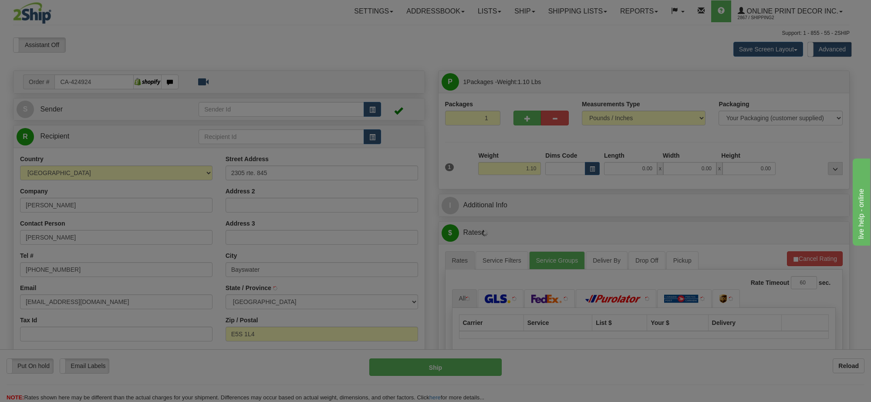
click at [523, 171] on div "Please wait..." at bounding box center [435, 201] width 871 height 402
type input "BAYSWATER"
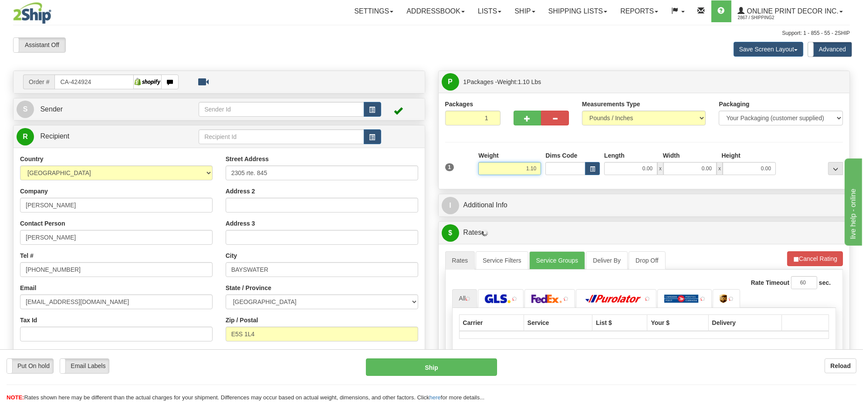
click at [523, 171] on input "1.10" at bounding box center [509, 168] width 63 height 13
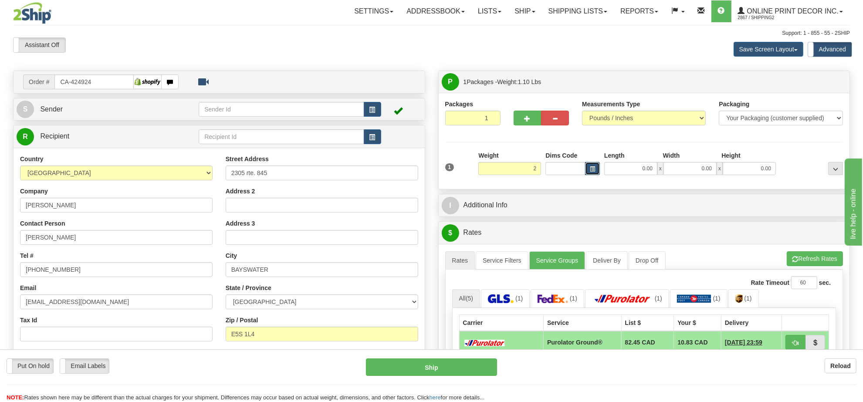
type input "2.00"
click at [590, 168] on span "button" at bounding box center [592, 169] width 5 height 5
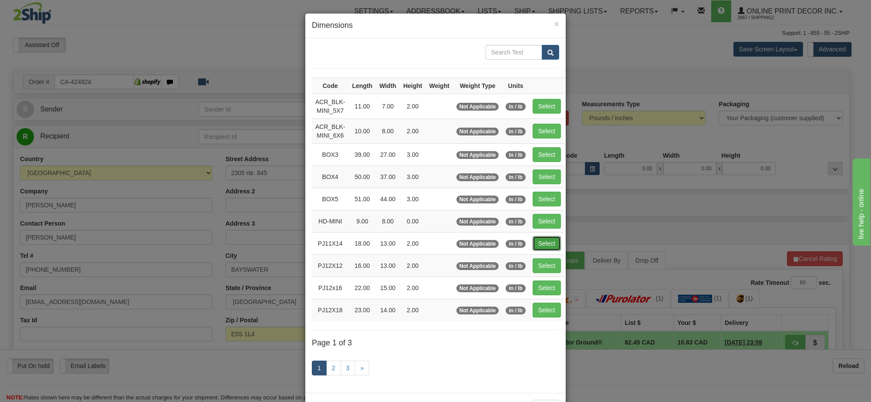
drag, startPoint x: 534, startPoint y: 245, endPoint x: 748, endPoint y: 288, distance: 218.1
click at [535, 245] on button "Select" at bounding box center [547, 243] width 28 height 15
type input "PJ11X14"
type input "18.00"
type input "13.00"
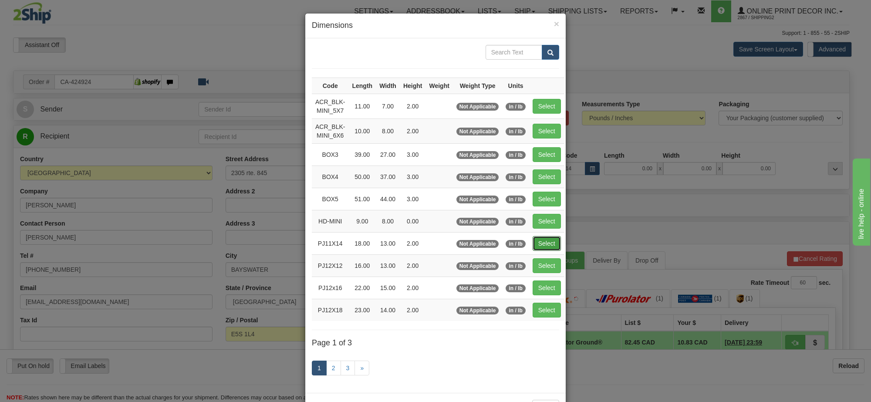
type input "2.00"
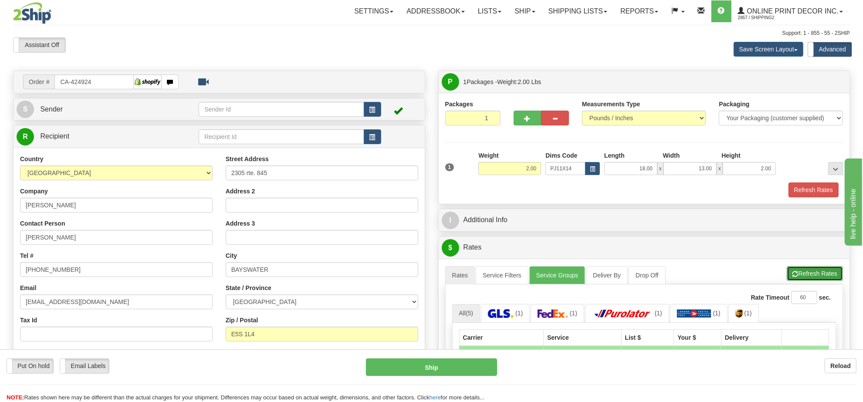
click at [809, 281] on button "Refresh Rates" at bounding box center [815, 273] width 56 height 15
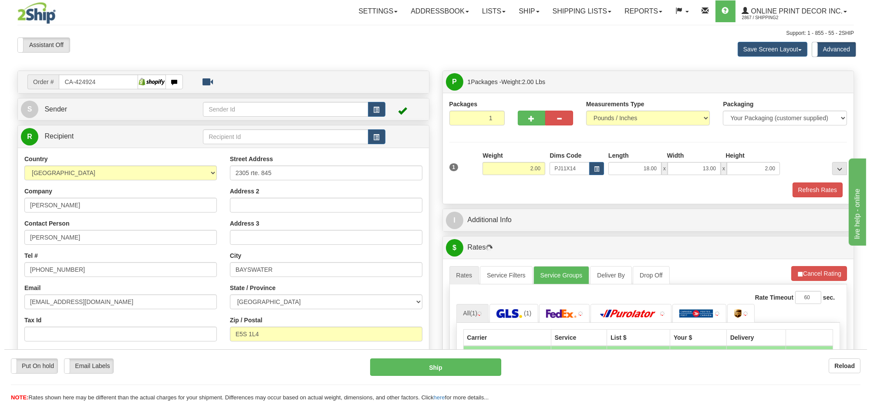
scroll to position [54, 0]
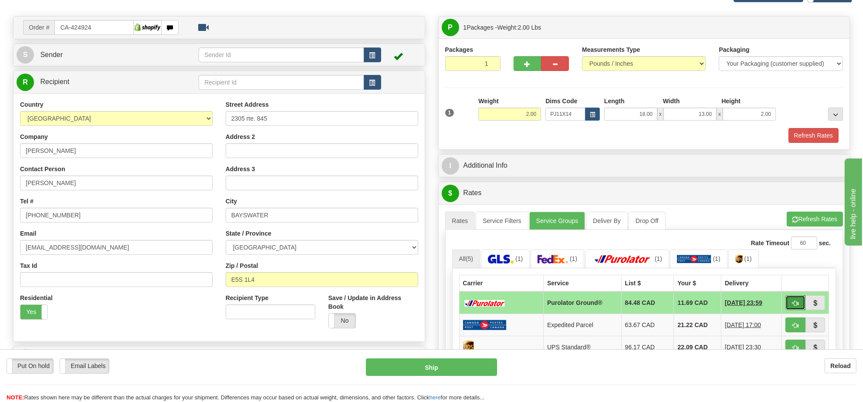
click at [792, 304] on span "button" at bounding box center [795, 304] width 6 height 6
type input "260"
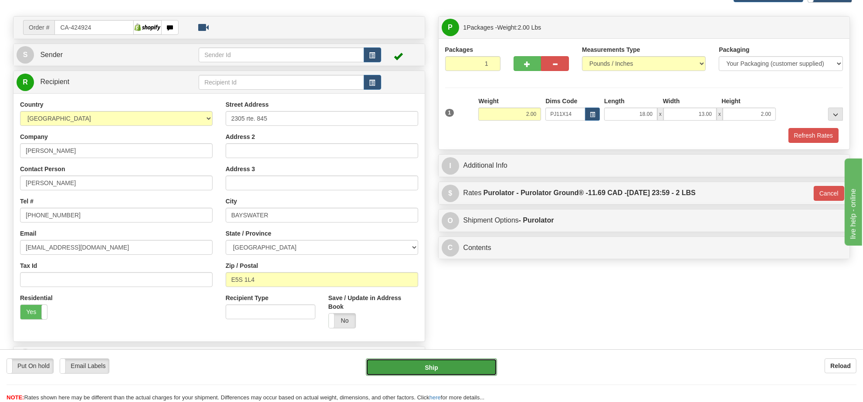
click at [413, 371] on button "Ship" at bounding box center [431, 366] width 131 height 17
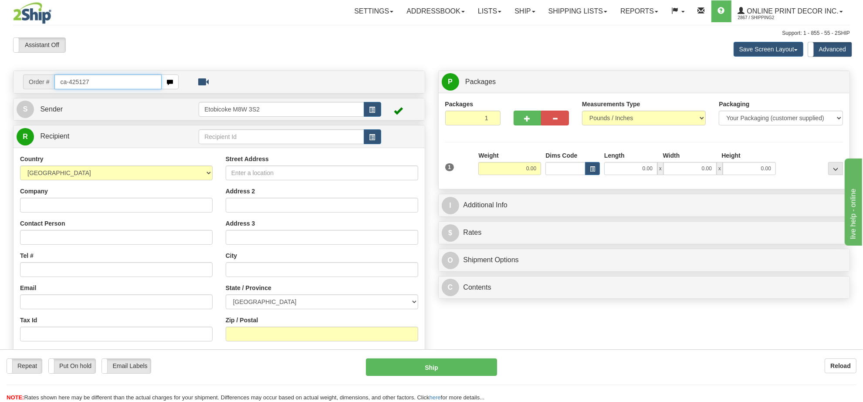
type input "ca-425127"
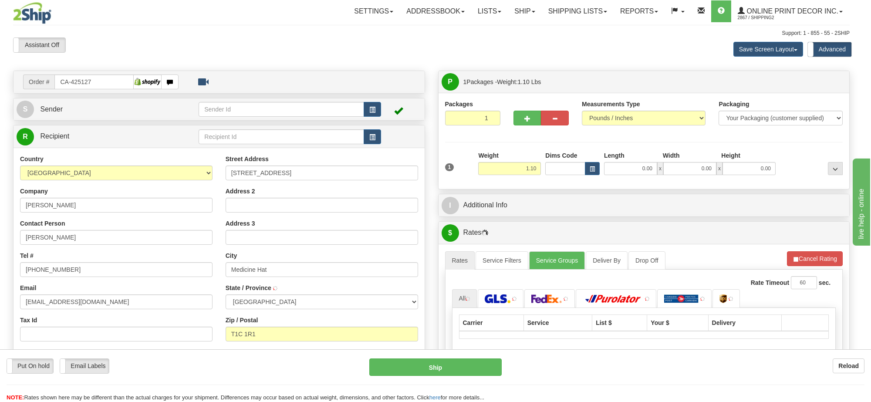
type input "MEDICINE HAT"
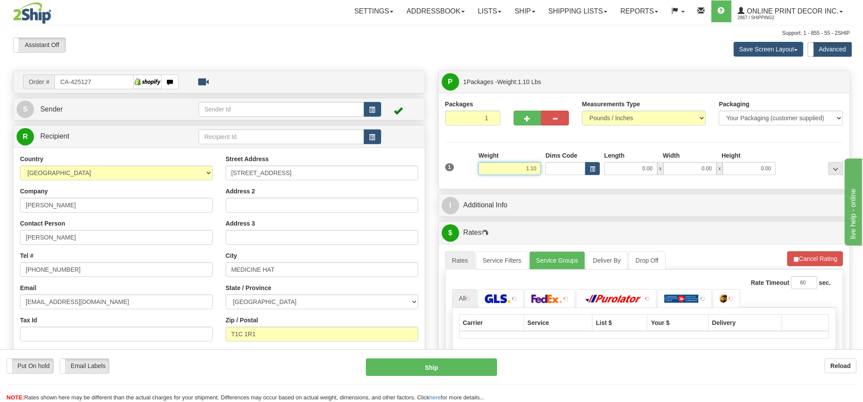
click at [529, 169] on input "1.10" at bounding box center [509, 168] width 63 height 13
click at [530, 168] on input "1.10" at bounding box center [509, 168] width 63 height 13
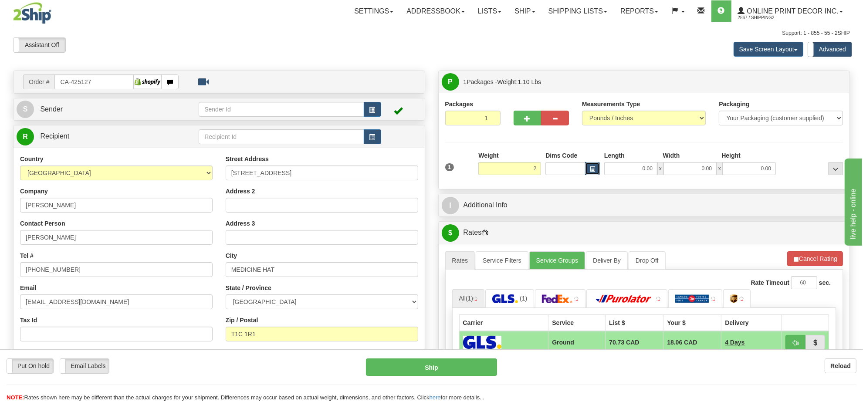
type input "2.00"
click at [590, 170] on span "button" at bounding box center [592, 169] width 5 height 5
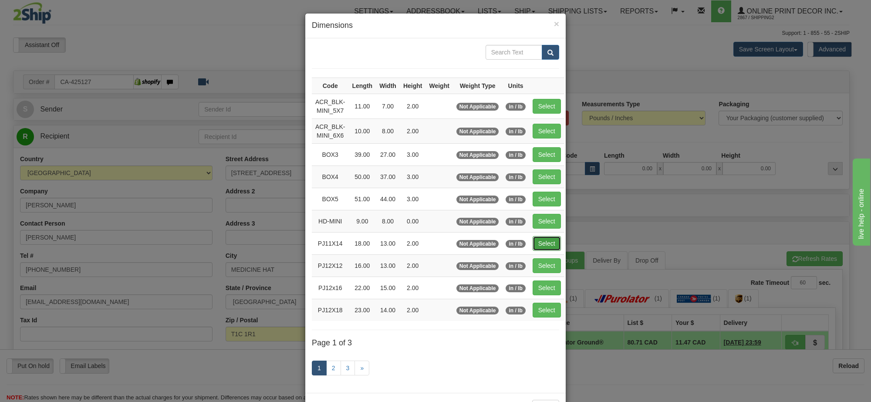
click at [551, 243] on button "Select" at bounding box center [547, 243] width 28 height 15
type input "PJ11X14"
type input "18.00"
type input "13.00"
type input "2.00"
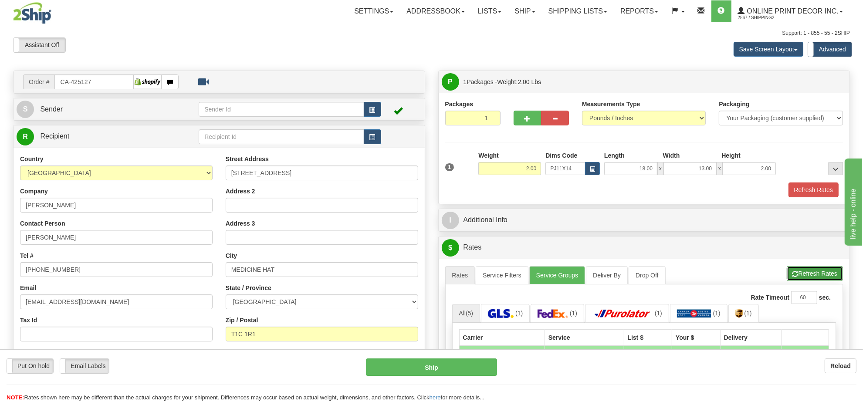
click at [809, 269] on button "Refresh Rates" at bounding box center [815, 273] width 56 height 15
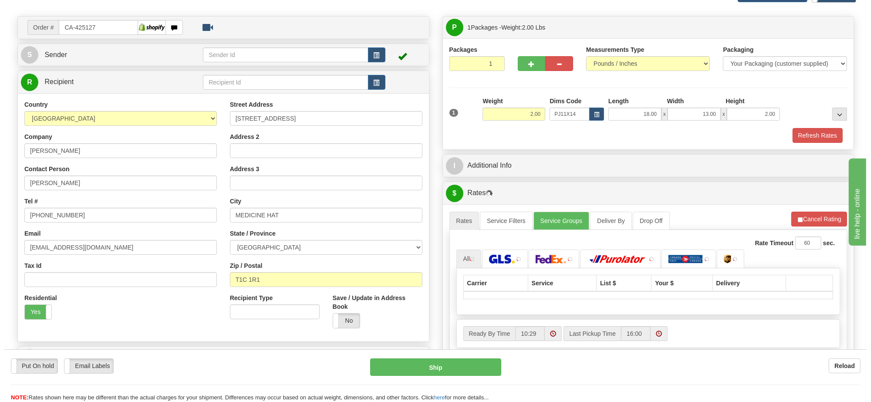
scroll to position [109, 0]
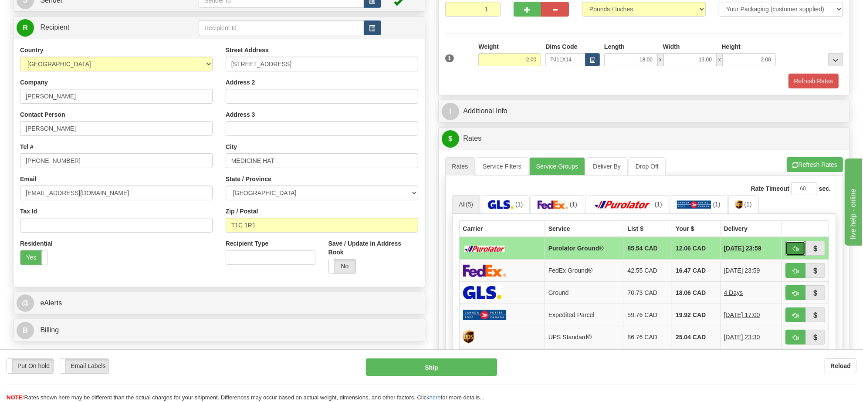
click at [793, 252] on span "button" at bounding box center [795, 249] width 6 height 6
type input "260"
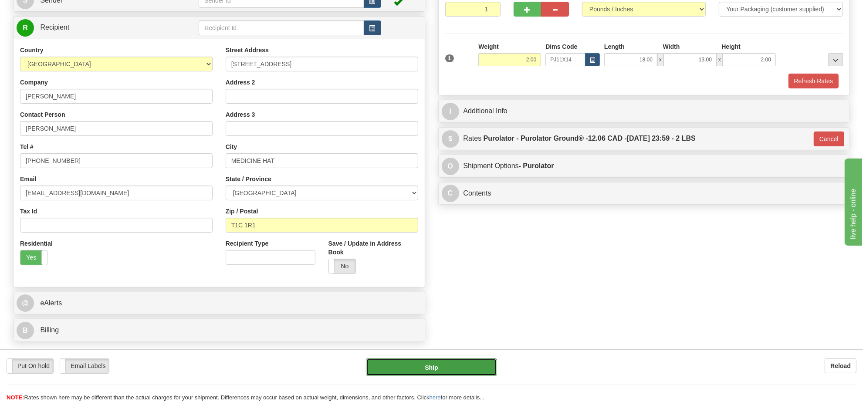
click at [456, 364] on button "Ship" at bounding box center [431, 366] width 131 height 17
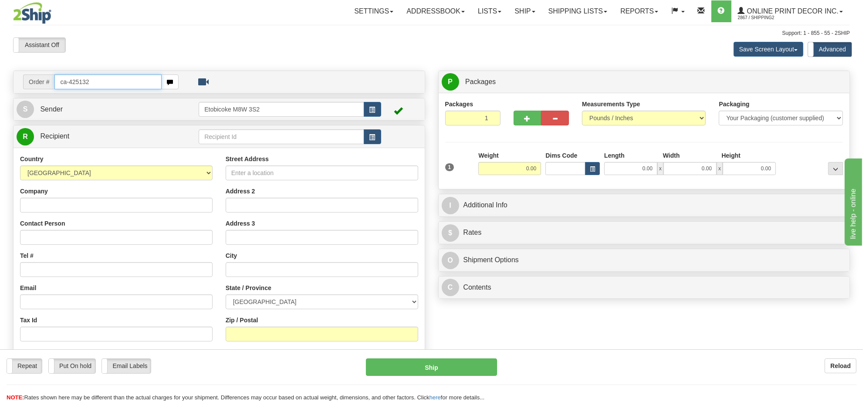
type input "ca-425132"
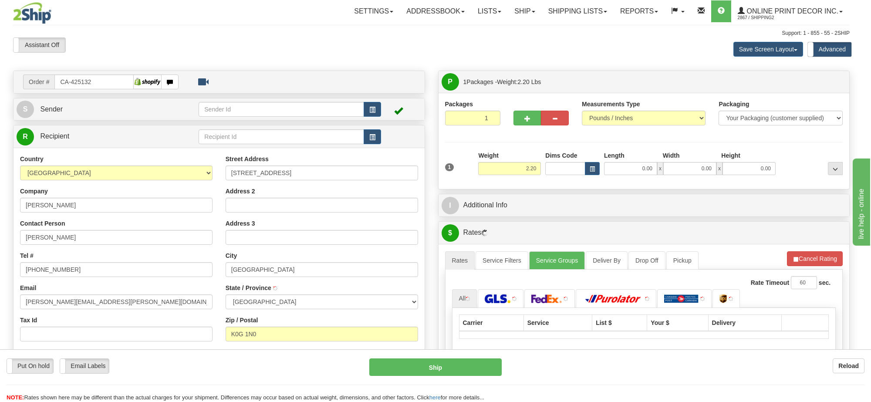
type input "MERRICKVILLE"
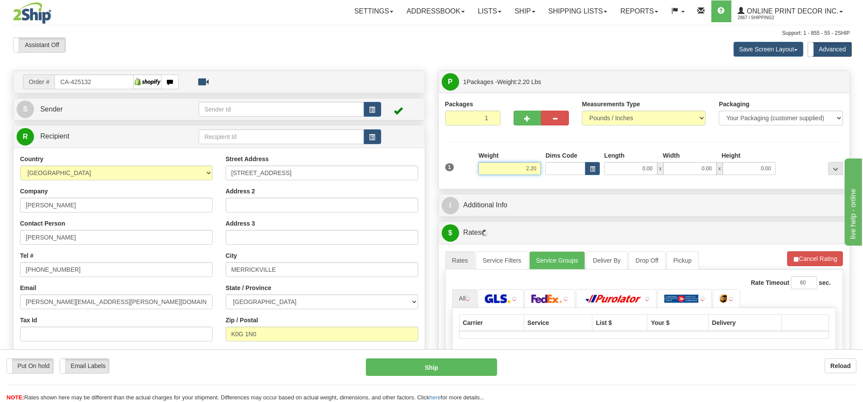
click at [515, 171] on input "2.20" at bounding box center [509, 168] width 63 height 13
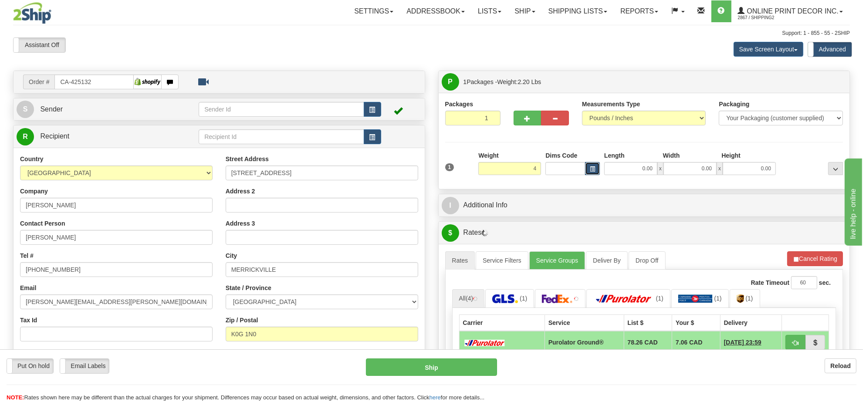
type input "4.00"
click at [588, 171] on button "button" at bounding box center [592, 168] width 15 height 13
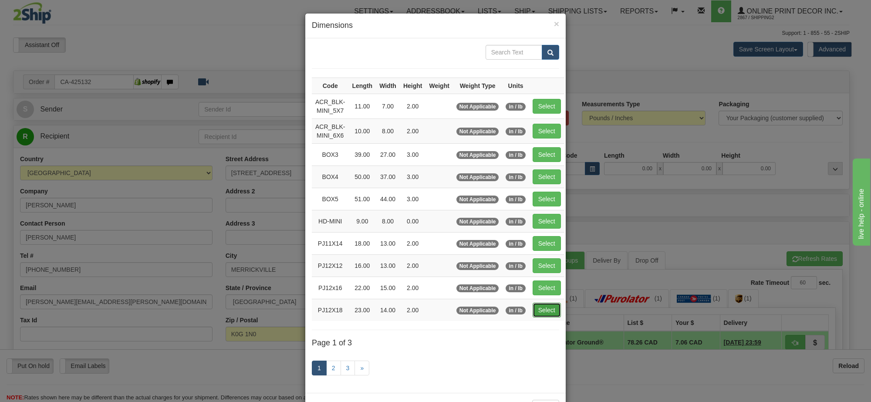
click at [554, 311] on button "Select" at bounding box center [547, 310] width 28 height 15
type input "PJ12X18"
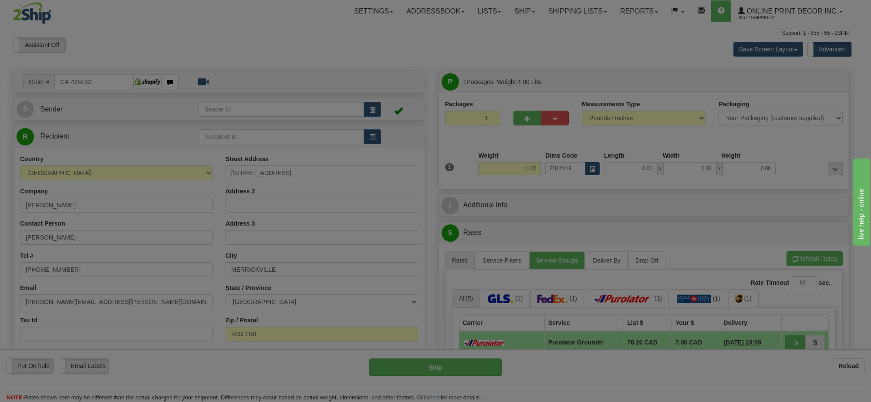
type input "23.00"
type input "14.00"
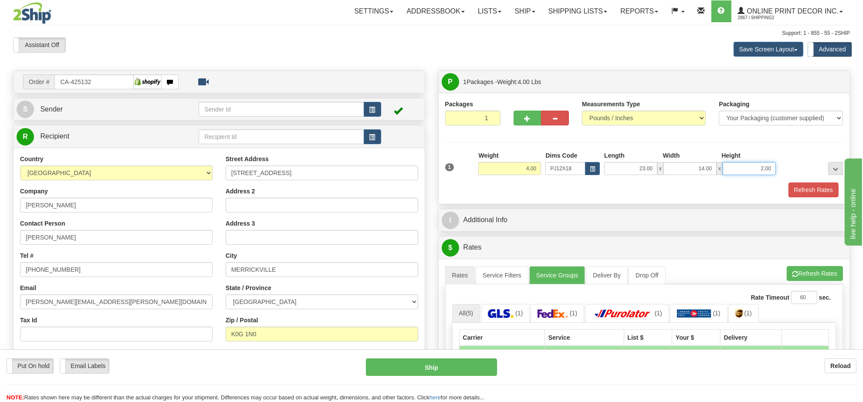
click at [747, 172] on input "2.00" at bounding box center [749, 168] width 53 height 13
type input "4.00"
click at [816, 268] on div "A change has been made which could impact your rate estimate. To ensure the est…" at bounding box center [644, 409] width 411 height 300
click at [814, 273] on button "Refresh Rates" at bounding box center [815, 273] width 56 height 15
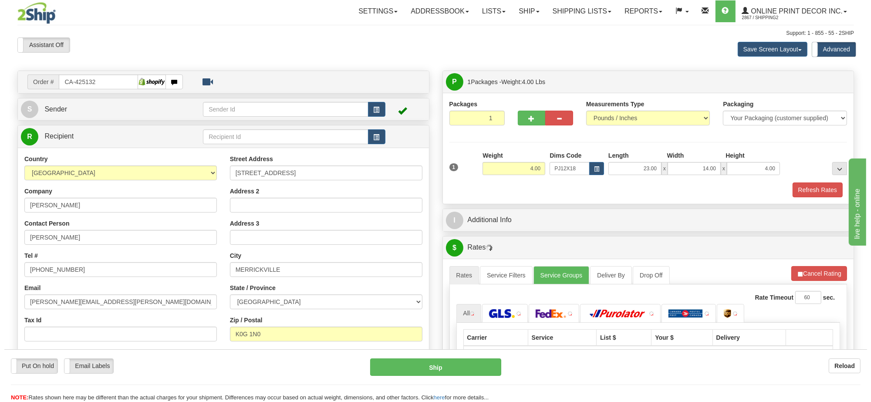
scroll to position [109, 0]
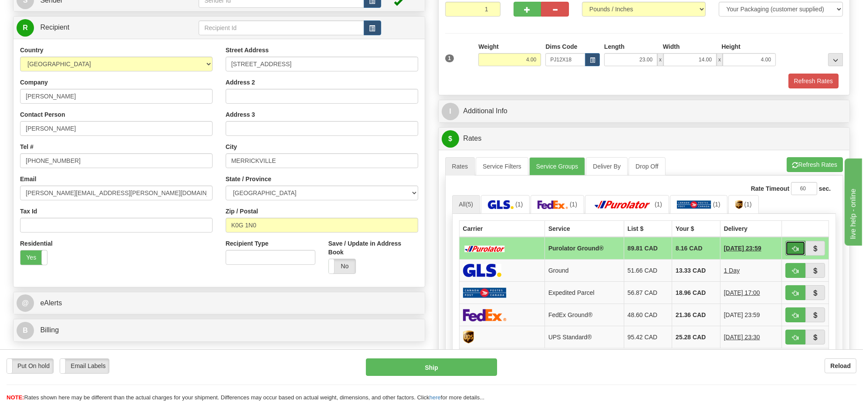
click at [792, 252] on span "button" at bounding box center [795, 249] width 6 height 6
type input "260"
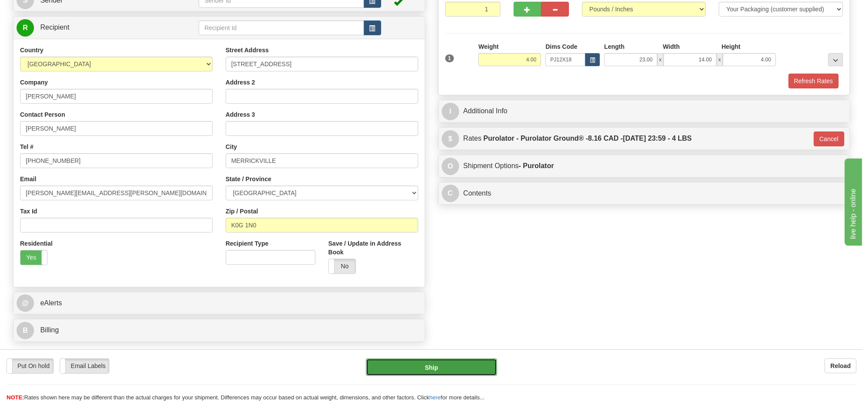
click at [454, 366] on button "Ship" at bounding box center [431, 366] width 131 height 17
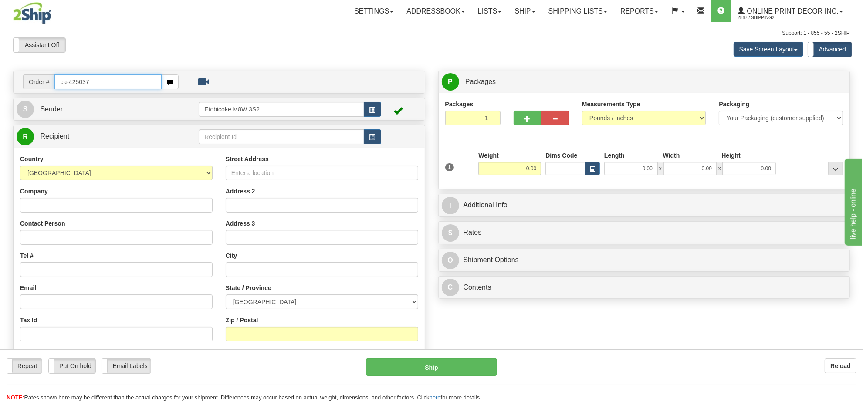
type input "ca-425037"
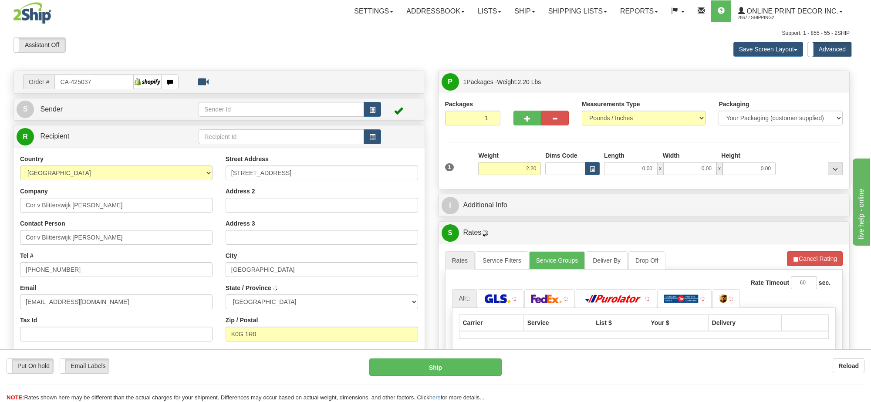
type input "NORTH AUGUSTA"
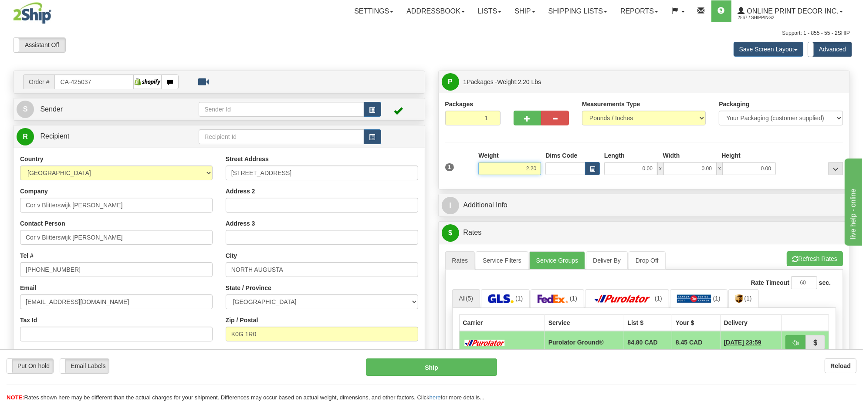
click at [521, 171] on input "2.20" at bounding box center [509, 168] width 63 height 13
click at [591, 163] on button "button" at bounding box center [592, 168] width 15 height 13
type input "4.00"
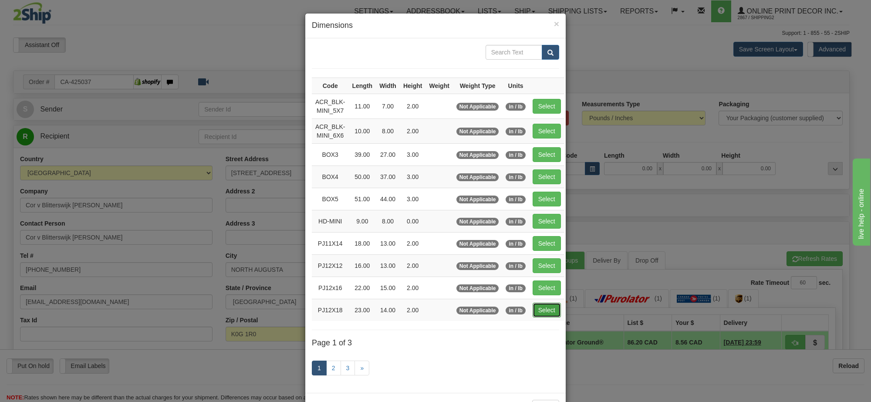
drag, startPoint x: 550, startPoint y: 315, endPoint x: 547, endPoint y: 309, distance: 6.2
click at [550, 314] on button "Select" at bounding box center [547, 310] width 28 height 15
type input "PJ12X18"
type input "23.00"
type input "14.00"
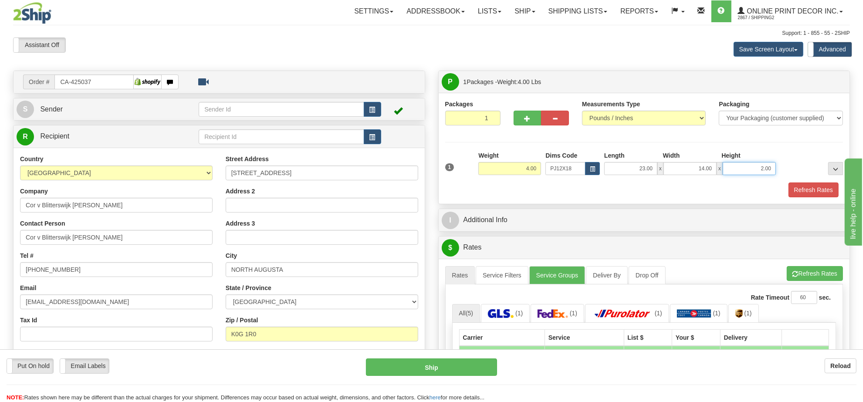
click at [758, 172] on input "2.00" at bounding box center [749, 168] width 53 height 13
type input "4.00"
click at [828, 281] on button "Refresh Rates" at bounding box center [815, 273] width 56 height 15
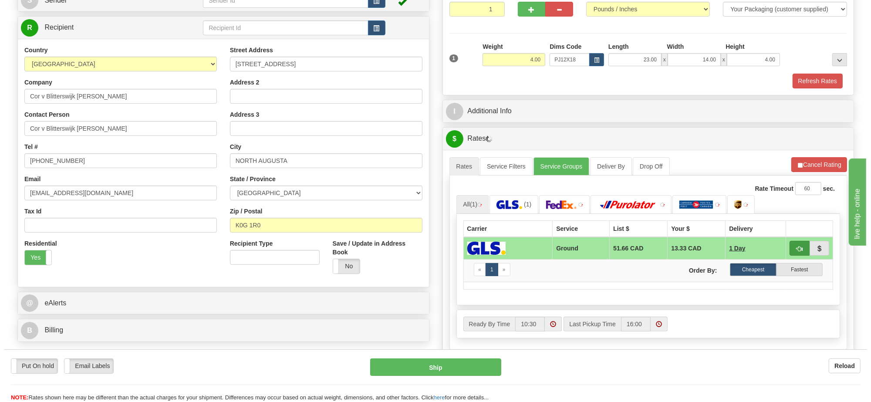
scroll to position [163, 0]
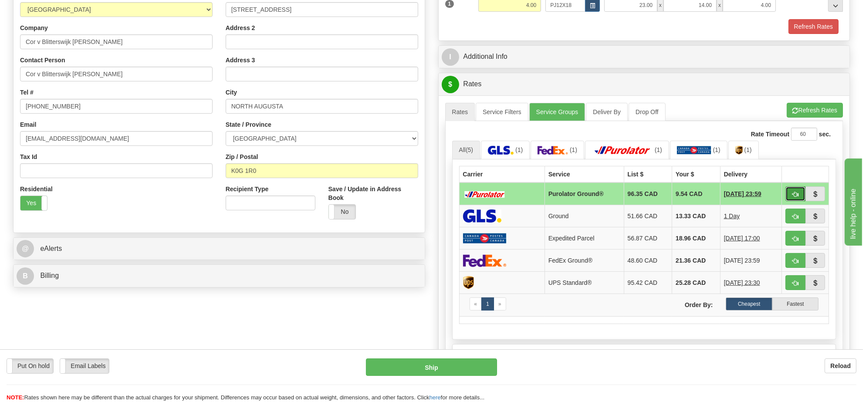
click at [793, 197] on span "button" at bounding box center [795, 195] width 6 height 6
type input "260"
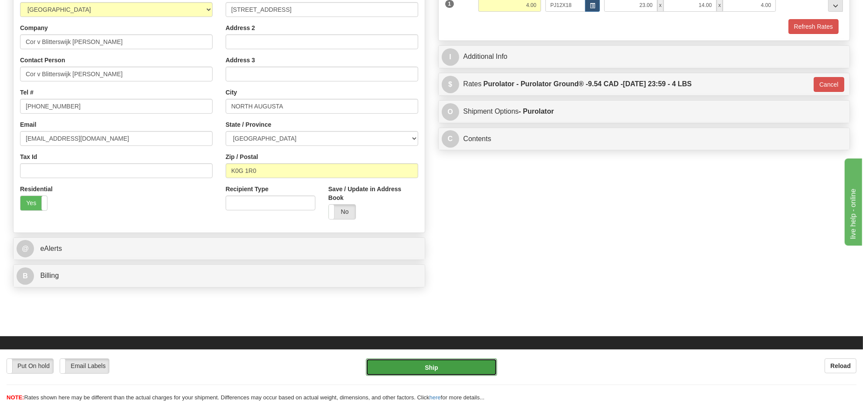
click at [446, 368] on button "Ship" at bounding box center [431, 366] width 131 height 17
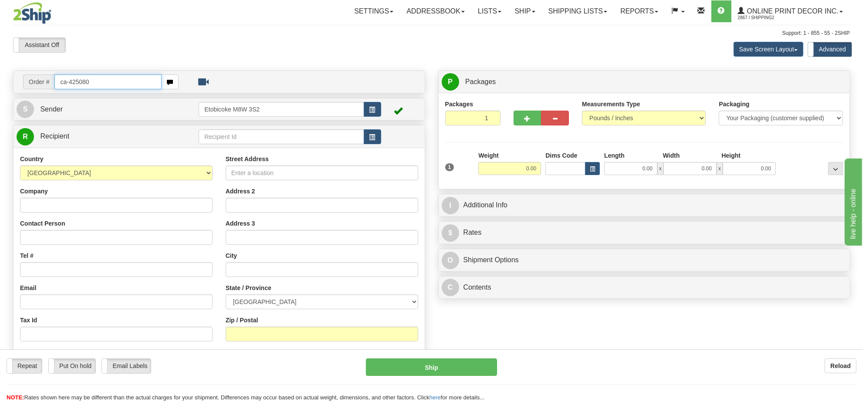
type input "ca-425080"
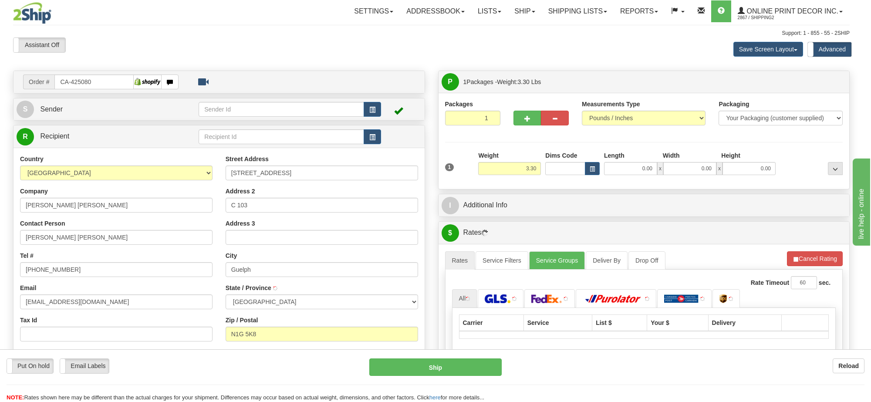
type input "GUELPH"
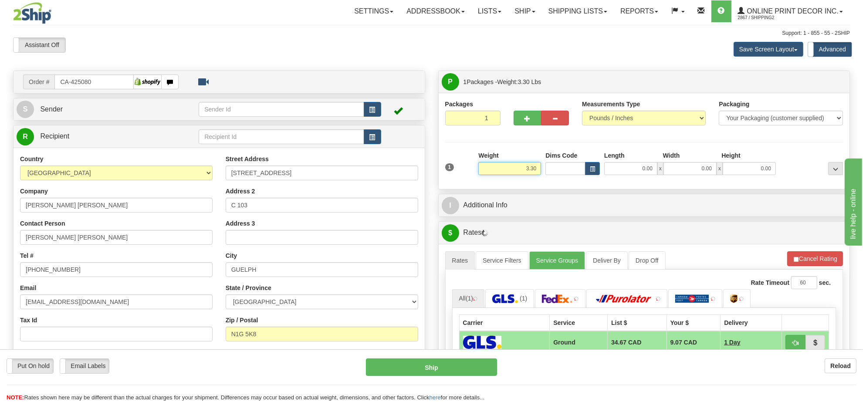
click at [527, 171] on input "3.30" at bounding box center [509, 168] width 63 height 13
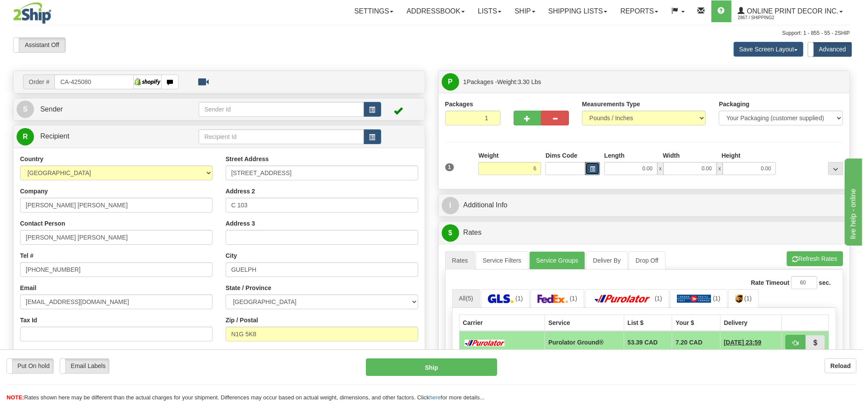
type input "6.00"
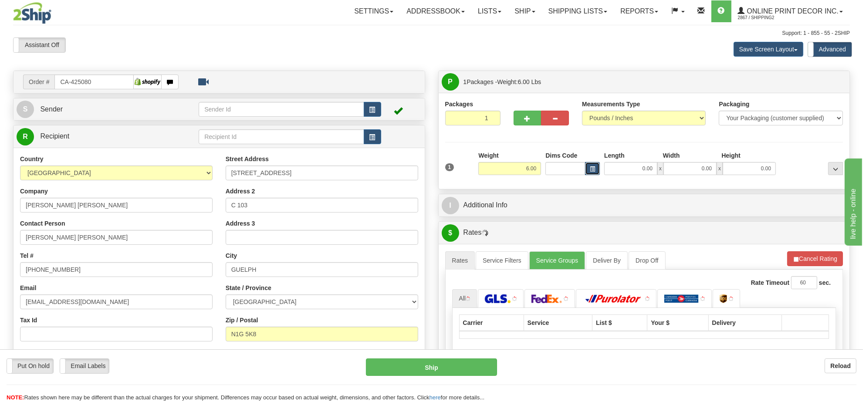
click at [592, 170] on span "button" at bounding box center [592, 169] width 5 height 5
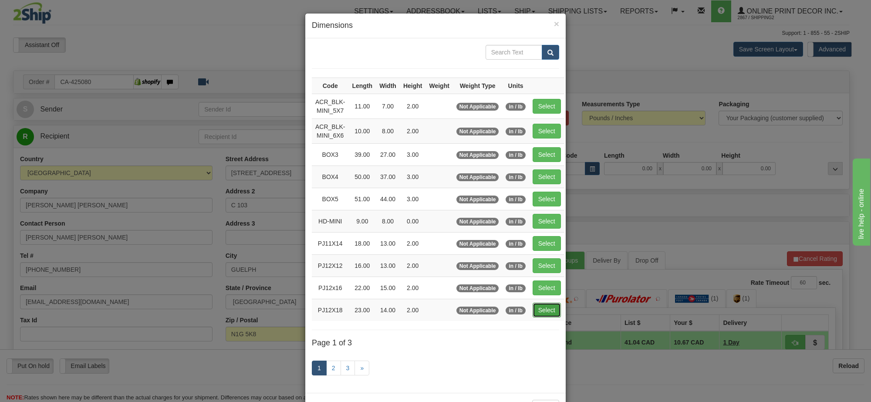
click at [542, 307] on button "Select" at bounding box center [547, 310] width 28 height 15
type input "PJ12X18"
type input "23.00"
type input "14.00"
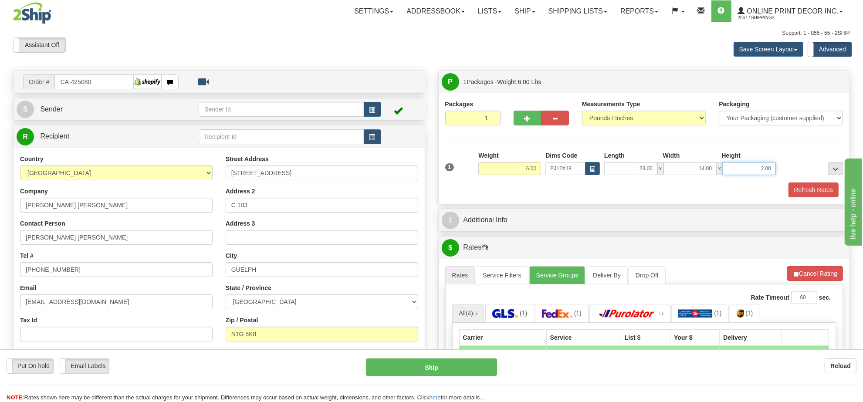
click at [748, 170] on input "2.00" at bounding box center [749, 168] width 53 height 13
click at [750, 170] on input "2.00" at bounding box center [749, 168] width 53 height 13
type input "6.00"
click at [824, 277] on button "Cancel Rating" at bounding box center [815, 273] width 56 height 15
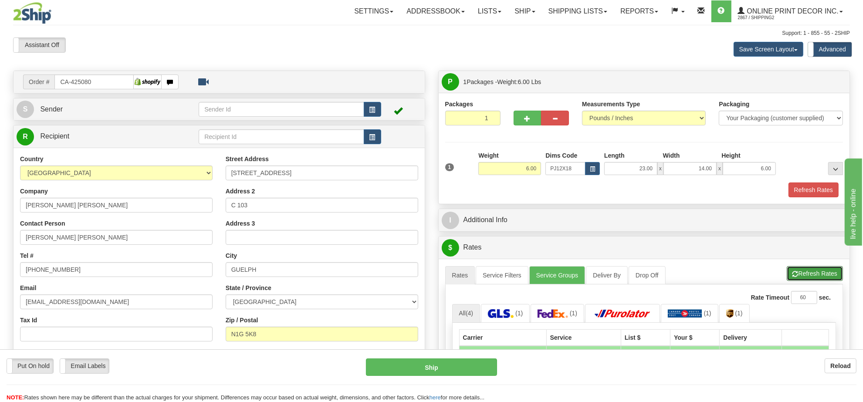
click at [824, 277] on button "Refresh Rates" at bounding box center [815, 273] width 56 height 15
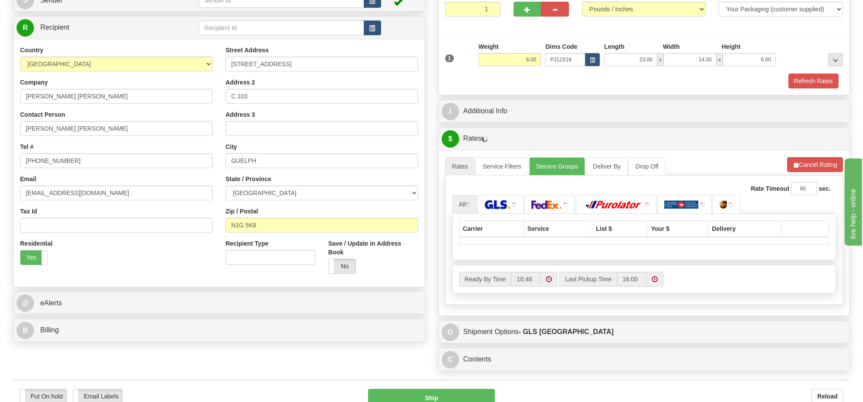
scroll to position [163, 0]
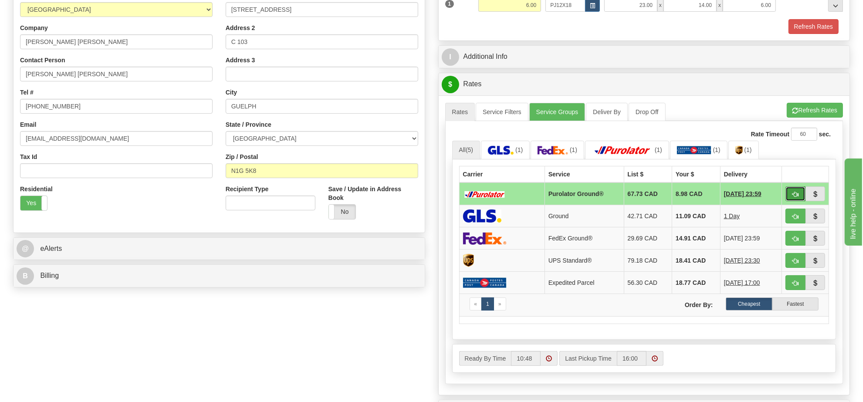
click at [796, 197] on span "button" at bounding box center [795, 195] width 6 height 6
type input "260"
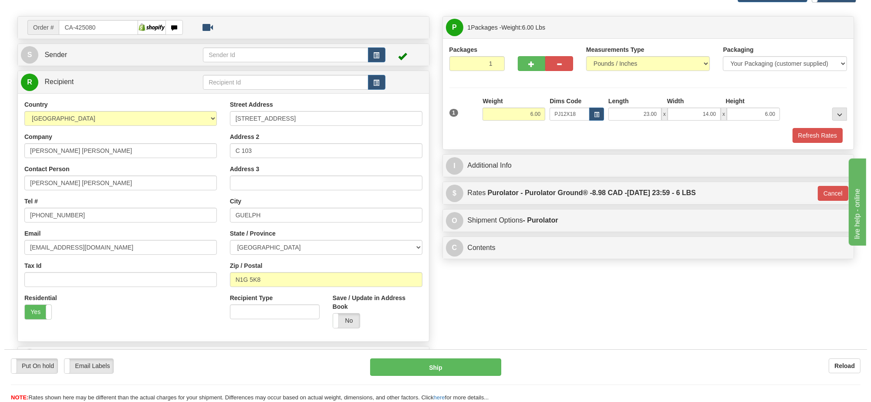
scroll to position [0, 0]
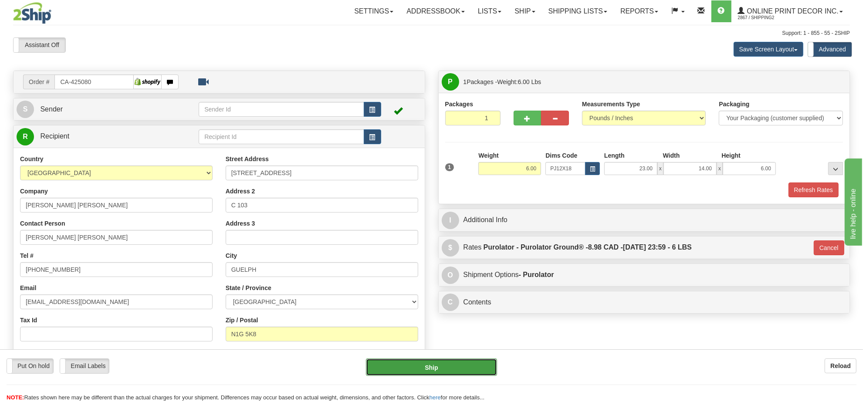
click at [461, 369] on button "Ship" at bounding box center [431, 366] width 131 height 17
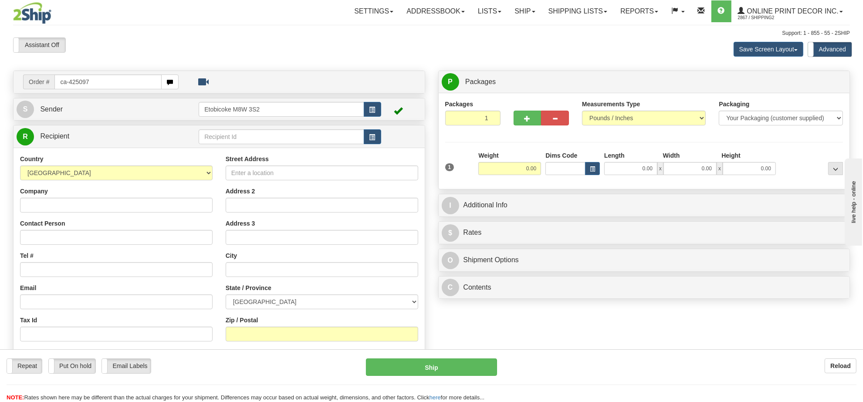
type input "ca-425097"
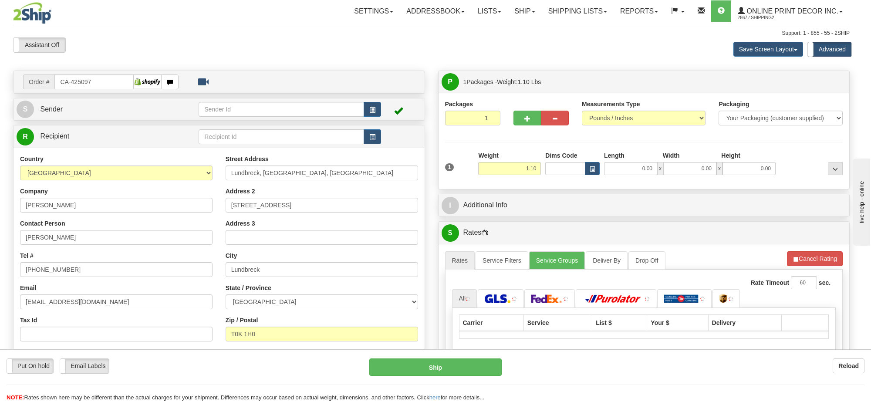
type input "LUNDBRECK"
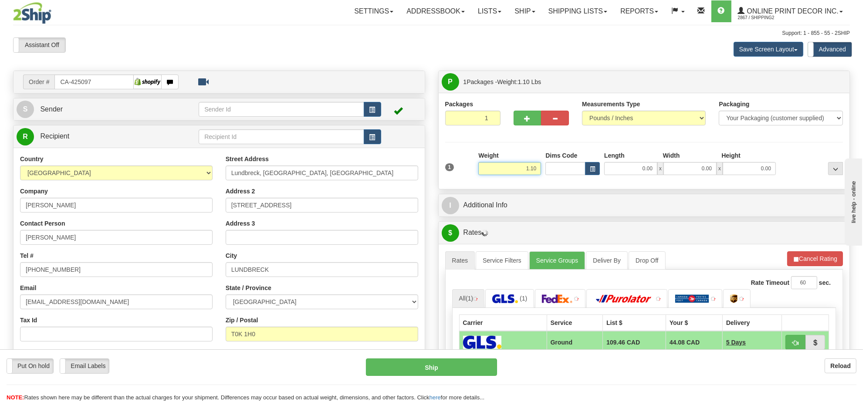
click at [534, 173] on input "1.10" at bounding box center [509, 168] width 63 height 13
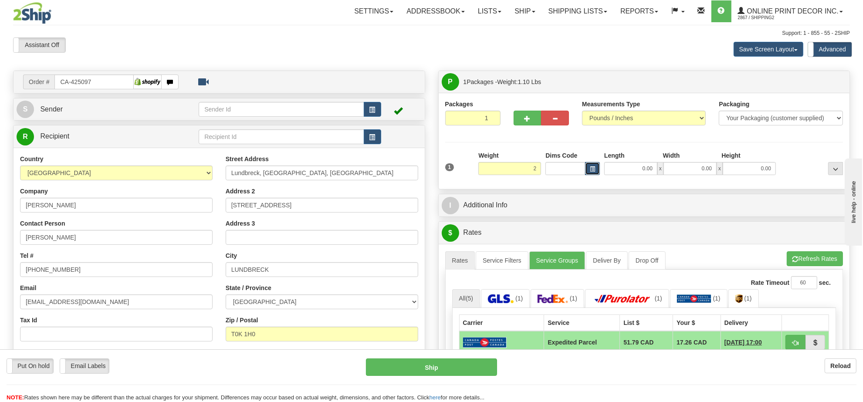
click at [597, 168] on button "button" at bounding box center [592, 168] width 15 height 13
type input "2.00"
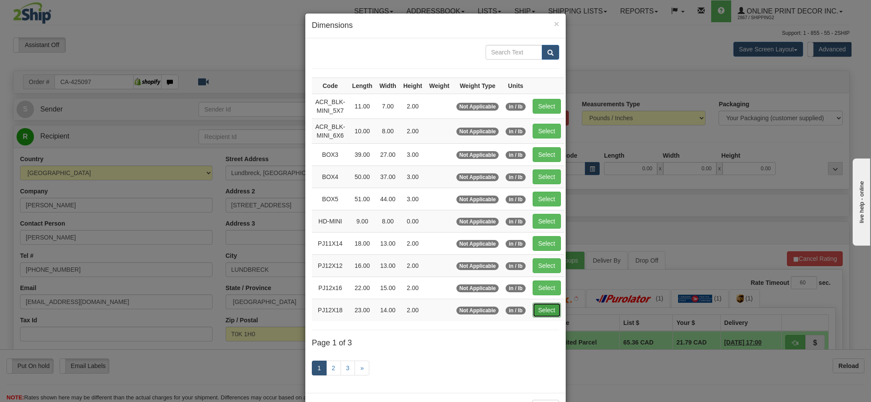
click at [541, 316] on button "Select" at bounding box center [547, 310] width 28 height 15
type input "PJ12X18"
type input "23.00"
type input "14.00"
type input "2.00"
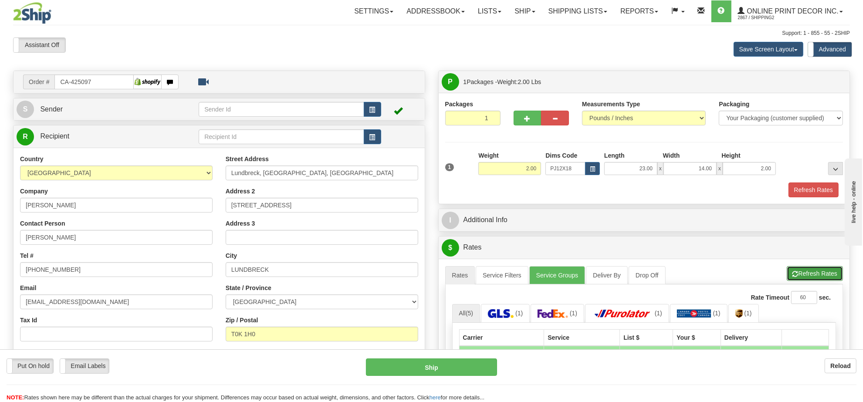
click at [833, 275] on button "Refresh Rates" at bounding box center [815, 273] width 56 height 15
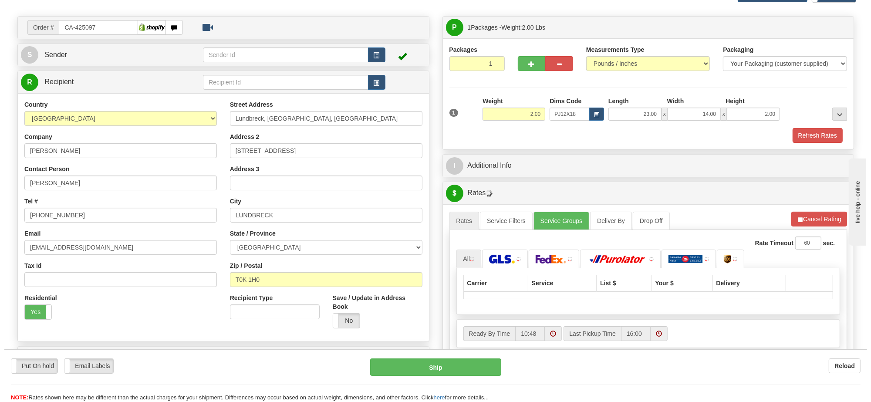
scroll to position [109, 0]
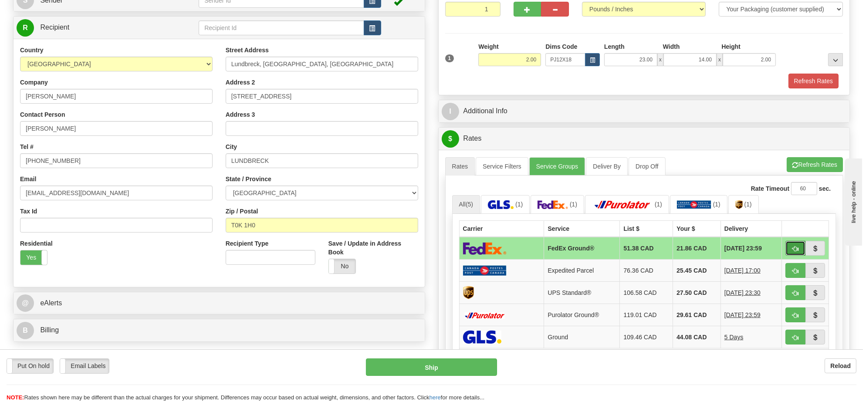
click at [794, 252] on span "button" at bounding box center [795, 249] width 6 height 6
type input "92"
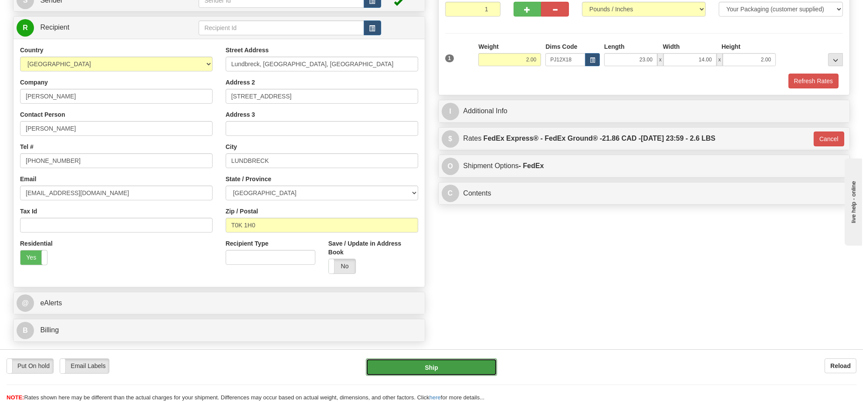
click at [478, 364] on button "Ship" at bounding box center [431, 366] width 131 height 17
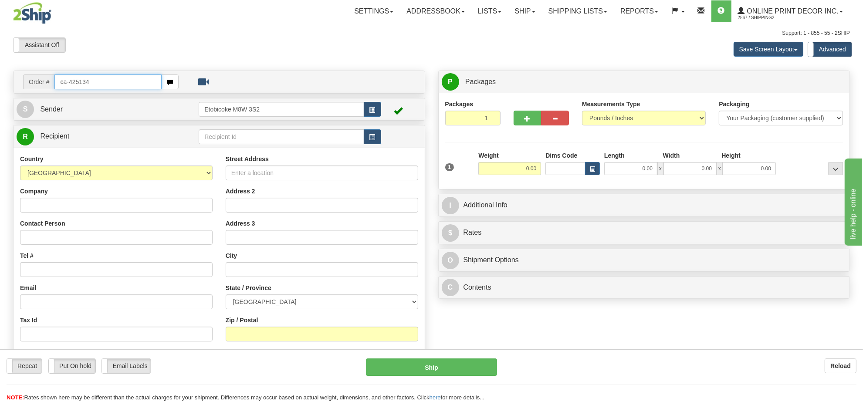
type input "ca-425134"
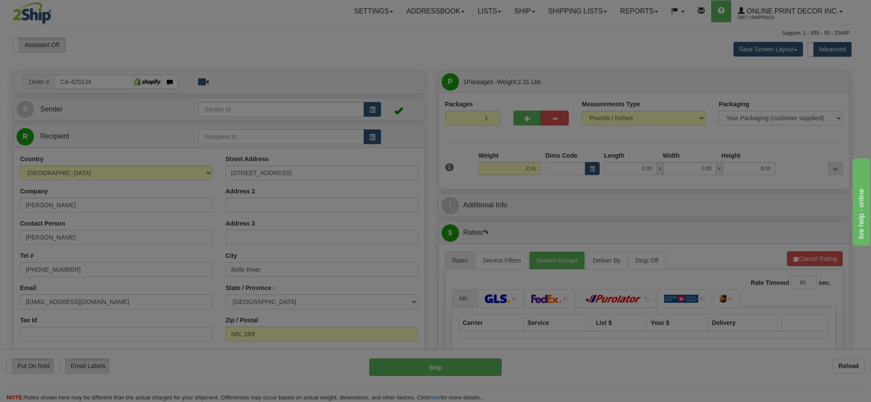
type input "BELLE RIVER"
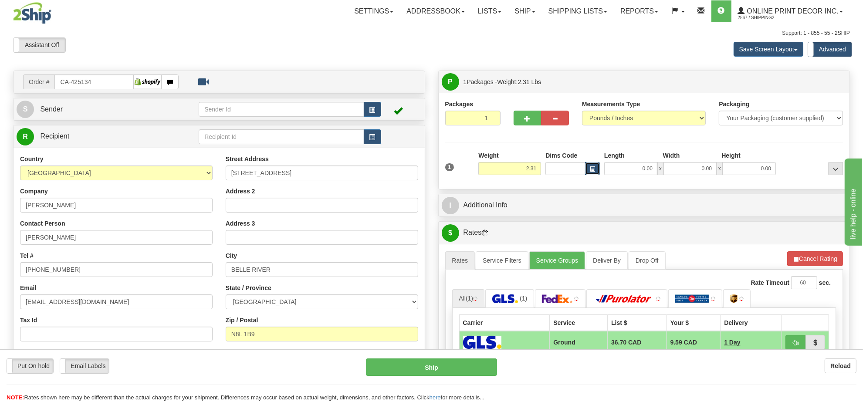
click at [591, 170] on span "button" at bounding box center [592, 169] width 5 height 5
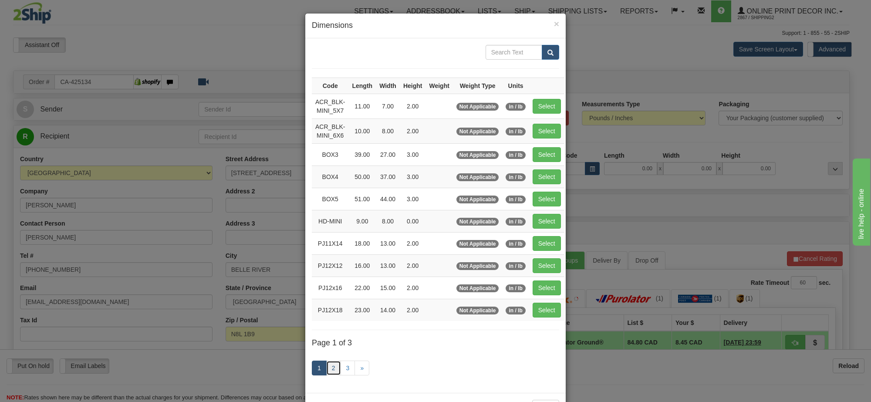
click at [329, 369] on link "2" at bounding box center [333, 368] width 15 height 15
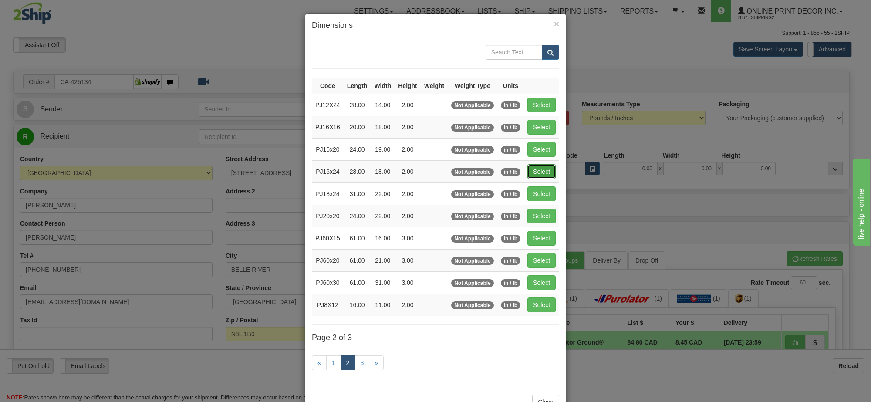
click at [539, 171] on button "Select" at bounding box center [541, 171] width 28 height 15
type input "PJ16x24"
type input "28.00"
type input "18.00"
type input "2.00"
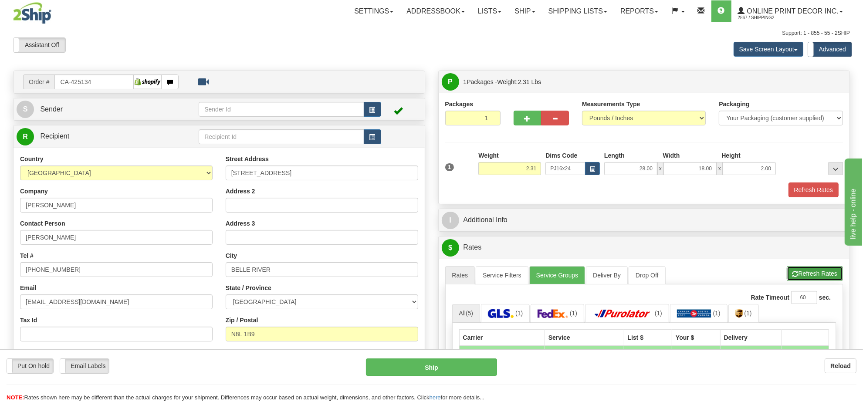
click at [834, 277] on button "Refresh Rates" at bounding box center [815, 273] width 56 height 15
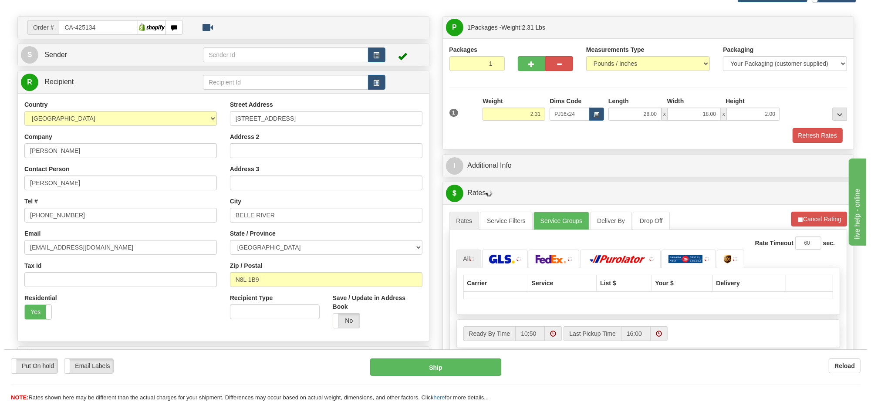
scroll to position [109, 0]
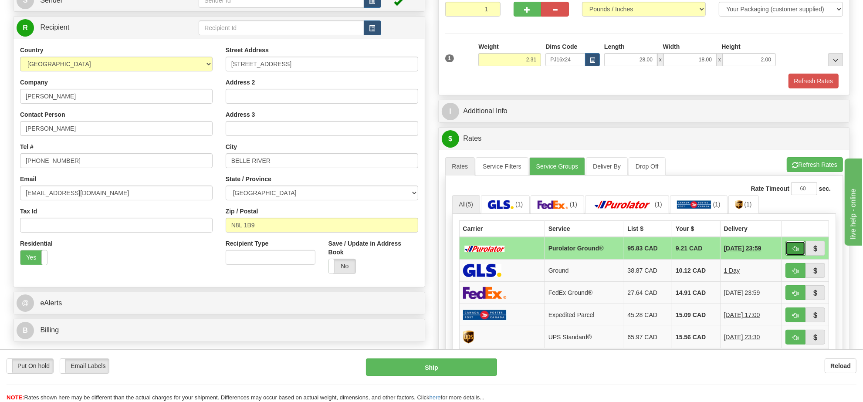
drag, startPoint x: 785, startPoint y: 260, endPoint x: 797, endPoint y: 253, distance: 14.1
click at [797, 252] on span "button" at bounding box center [795, 249] width 6 height 6
type input "260"
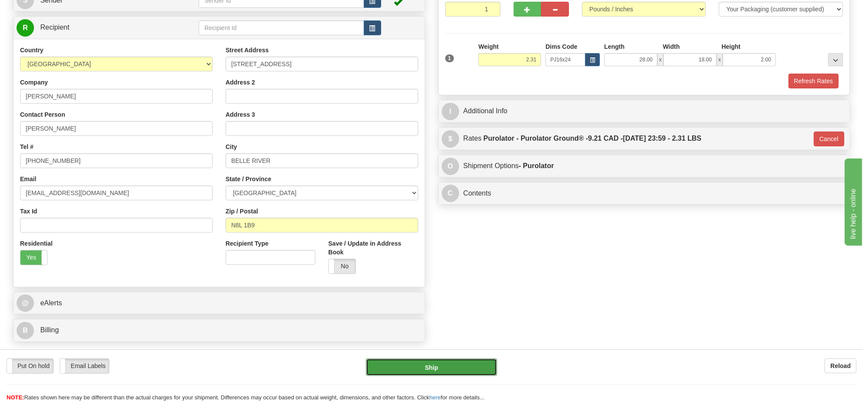
click at [449, 373] on button "Ship" at bounding box center [431, 366] width 131 height 17
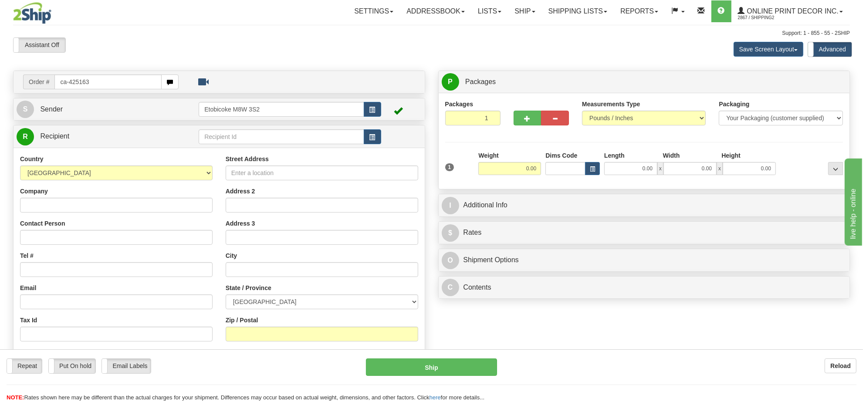
type input "ca-425163"
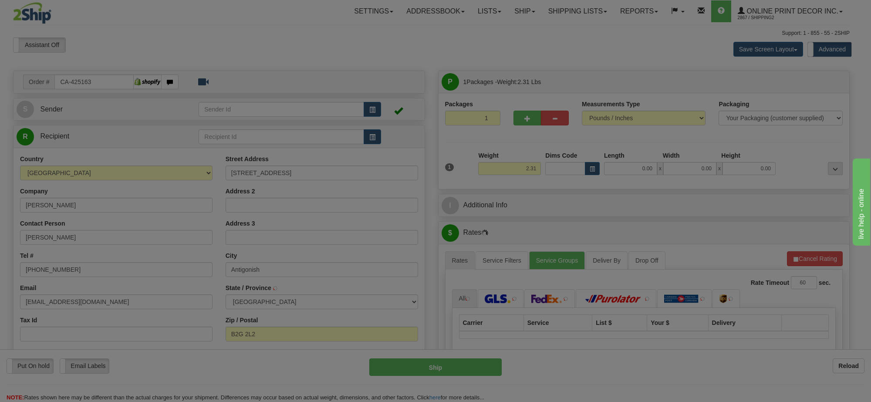
type input "[GEOGRAPHIC_DATA]"
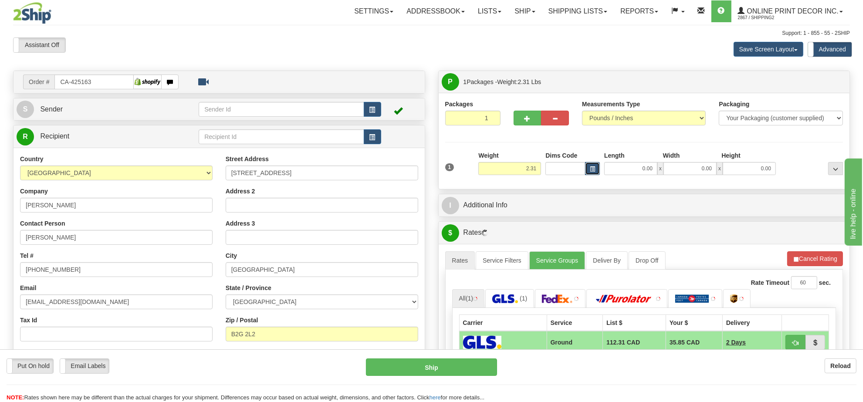
click at [594, 165] on button "button" at bounding box center [592, 168] width 15 height 13
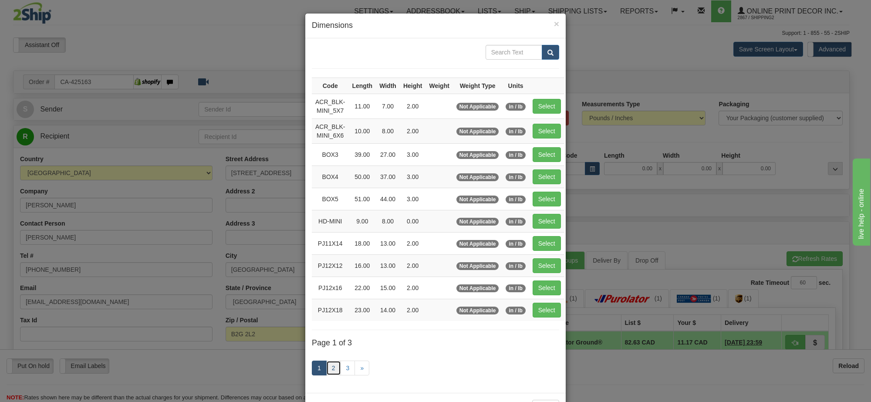
click at [334, 370] on link "2" at bounding box center [333, 368] width 15 height 15
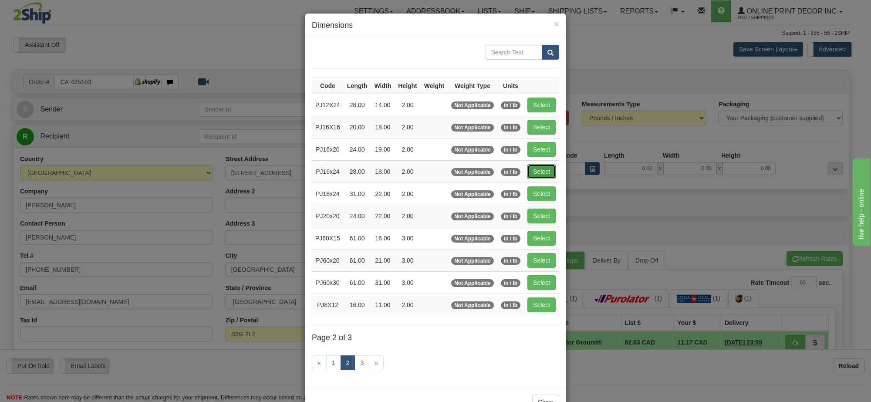
drag, startPoint x: 535, startPoint y: 169, endPoint x: 580, endPoint y: 189, distance: 49.1
click at [536, 169] on button "Select" at bounding box center [541, 171] width 28 height 15
type input "PJ16x24"
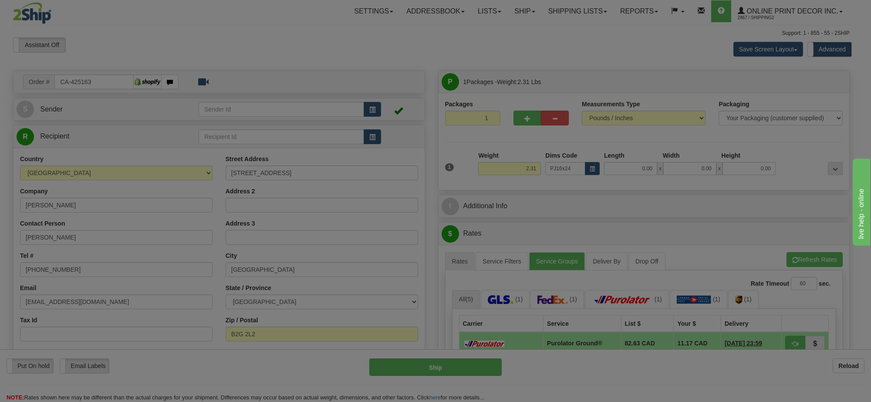
type input "28.00"
type input "18.00"
type input "2.00"
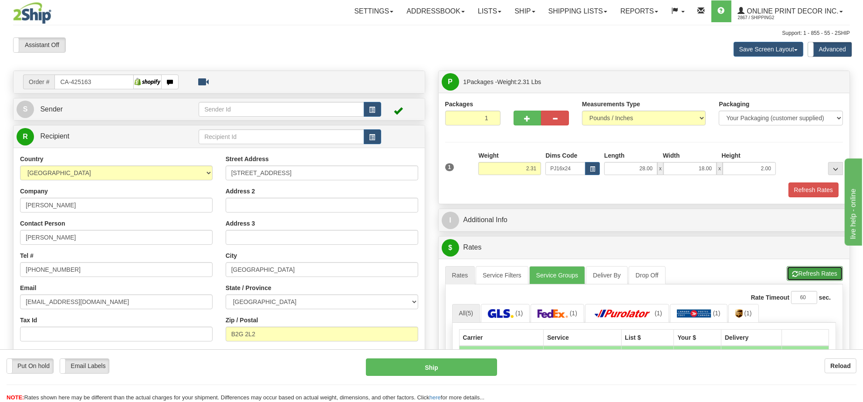
click at [831, 279] on button "Refresh Rates" at bounding box center [815, 273] width 56 height 15
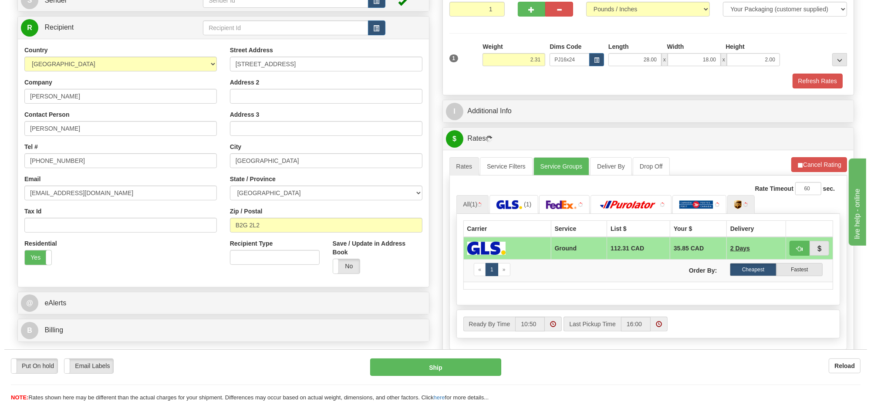
scroll to position [163, 0]
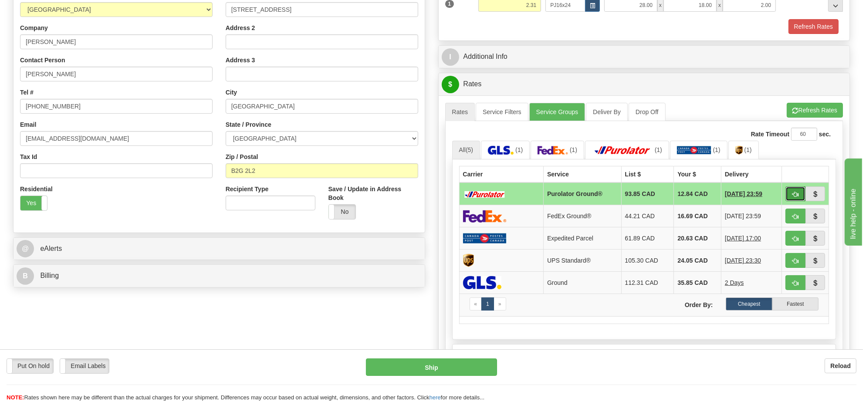
drag, startPoint x: 798, startPoint y: 197, endPoint x: 793, endPoint y: 194, distance: 6.1
click at [793, 194] on button "button" at bounding box center [795, 193] width 20 height 15
type input "260"
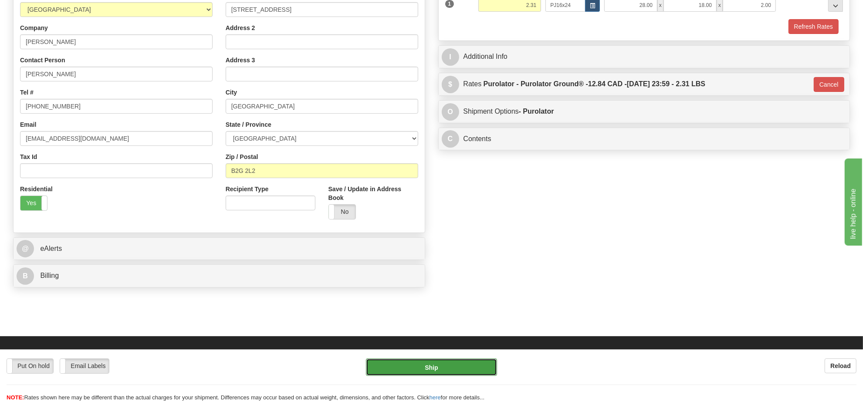
click at [452, 365] on button "Ship" at bounding box center [431, 366] width 131 height 17
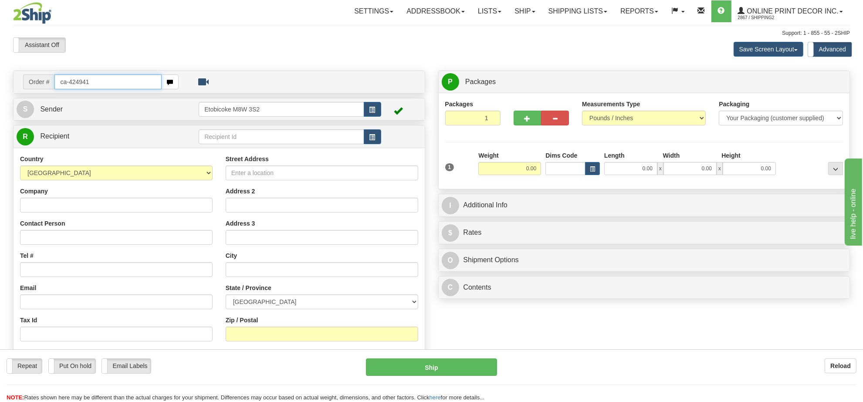
type input "ca-424941"
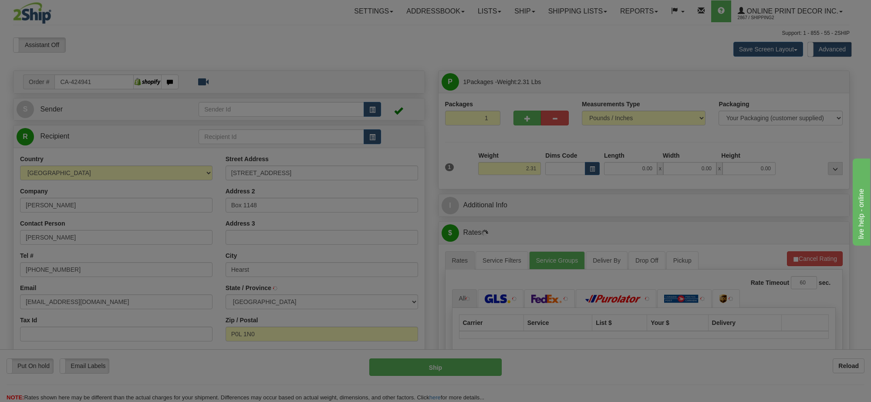
type input "HEARST"
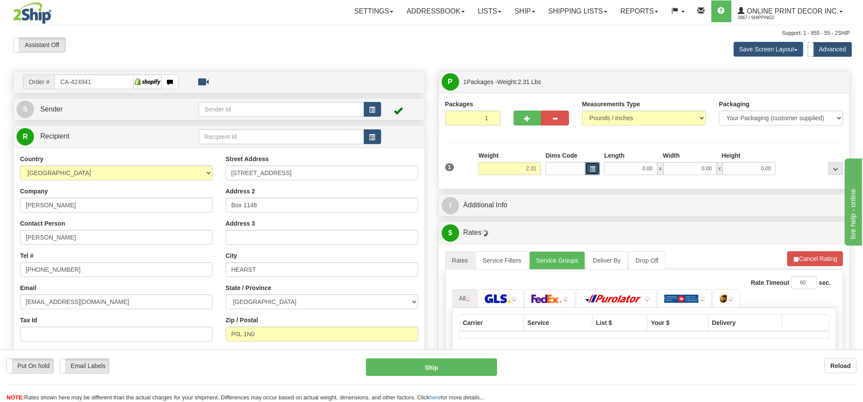
click at [595, 170] on button "button" at bounding box center [592, 168] width 15 height 13
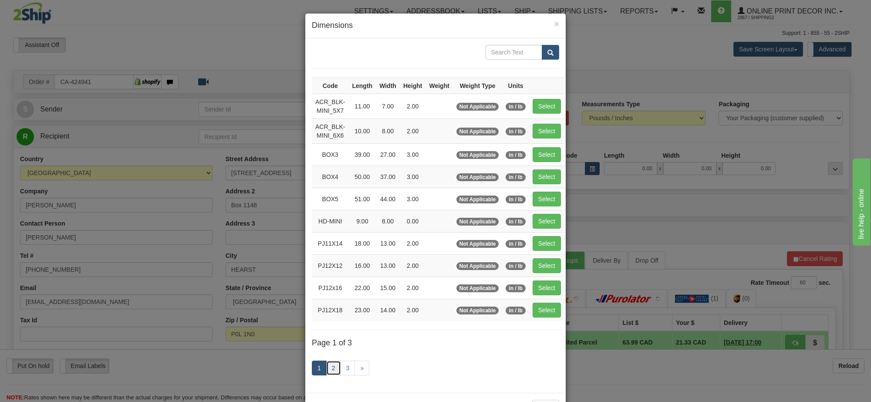
click at [334, 371] on link "2" at bounding box center [333, 368] width 15 height 15
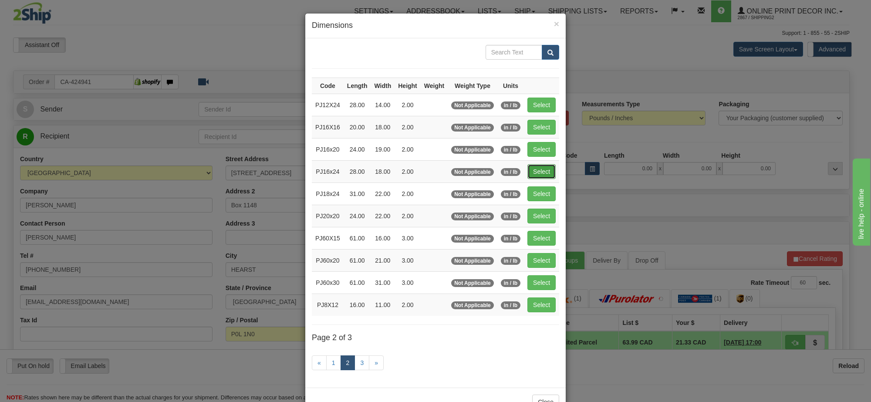
click at [540, 170] on button "Select" at bounding box center [541, 171] width 28 height 15
type input "PJ16x24"
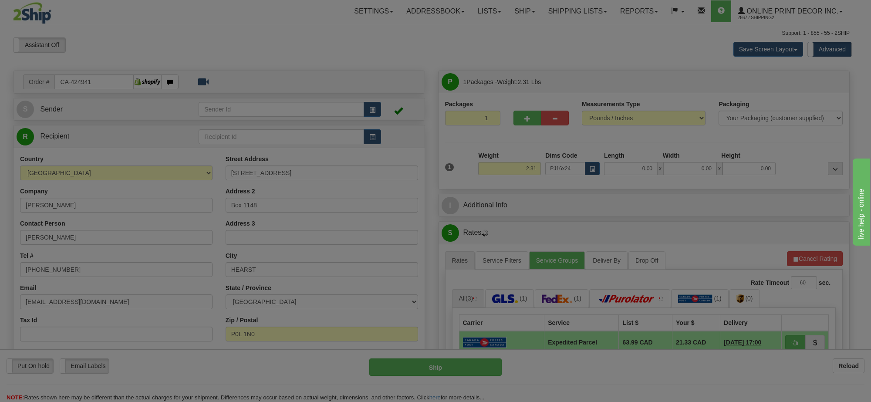
type input "28.00"
type input "18.00"
type input "2.00"
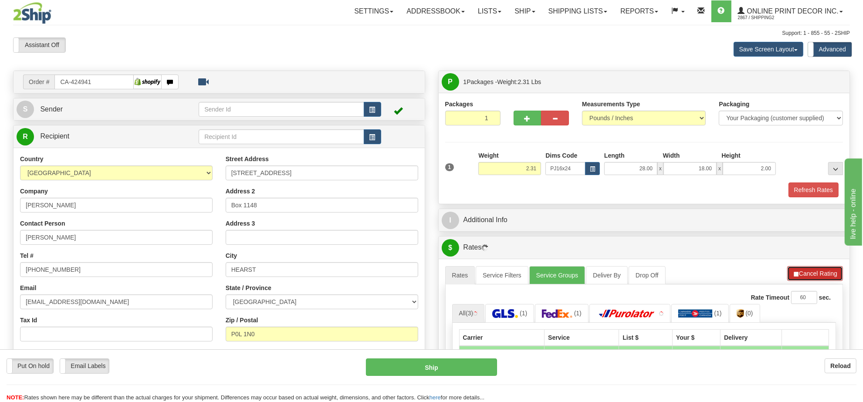
click at [806, 275] on button "Cancel Rating" at bounding box center [815, 273] width 56 height 15
click at [806, 275] on button "Refresh Rates" at bounding box center [815, 273] width 56 height 15
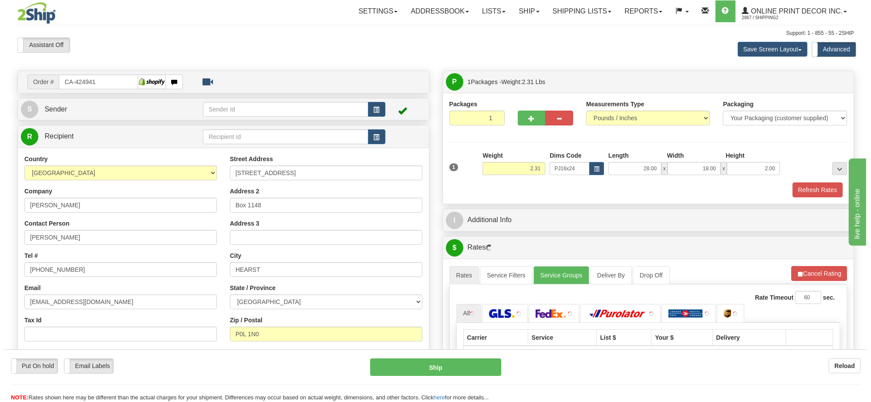
scroll to position [109, 0]
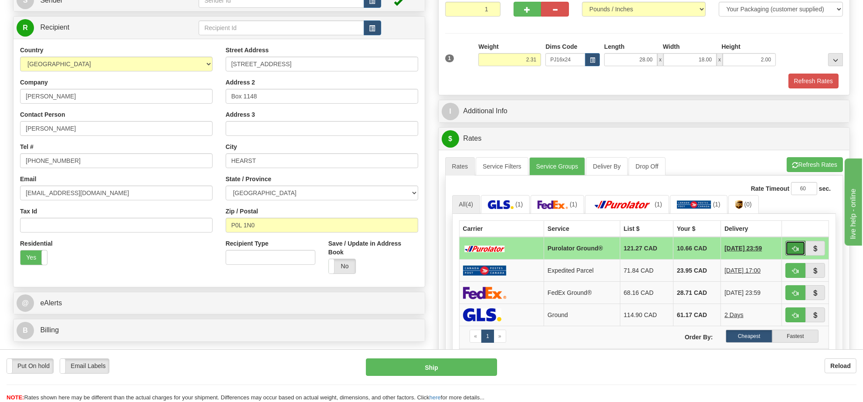
click at [795, 252] on span "button" at bounding box center [795, 249] width 6 height 6
type input "260"
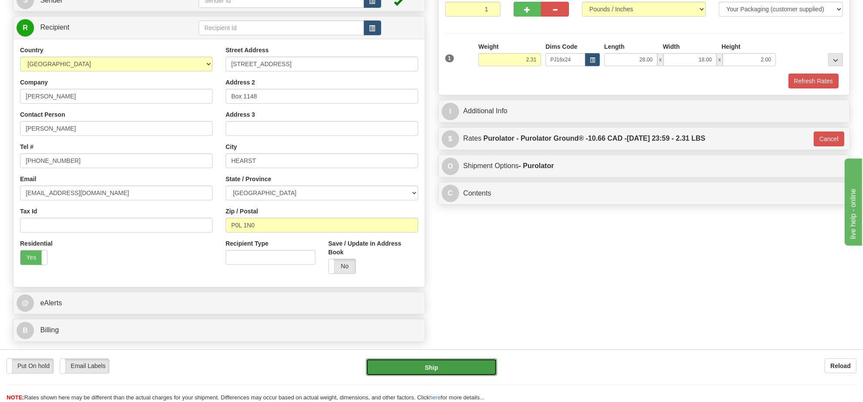
click at [465, 373] on button "Ship" at bounding box center [431, 366] width 131 height 17
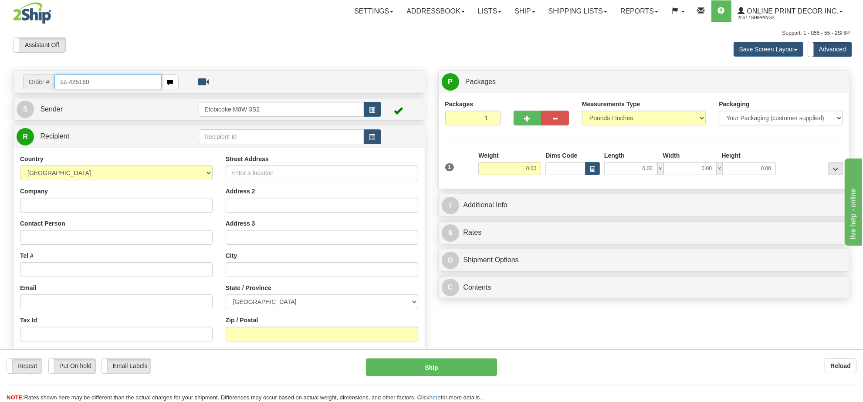
type input "ca-425160"
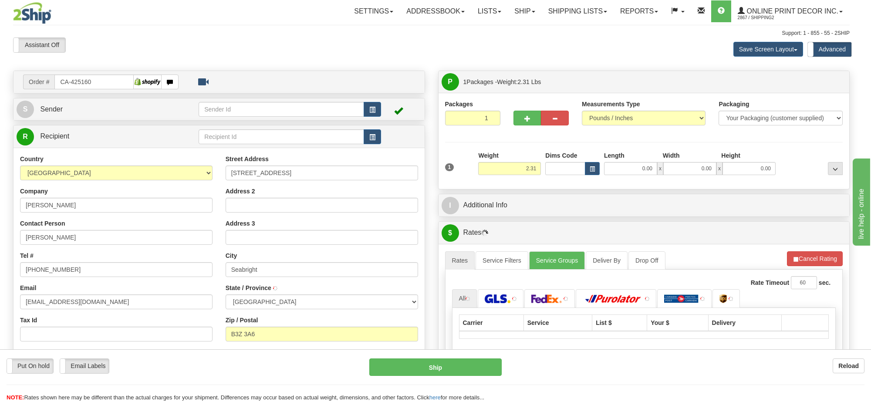
type input "SEABRIGHT"
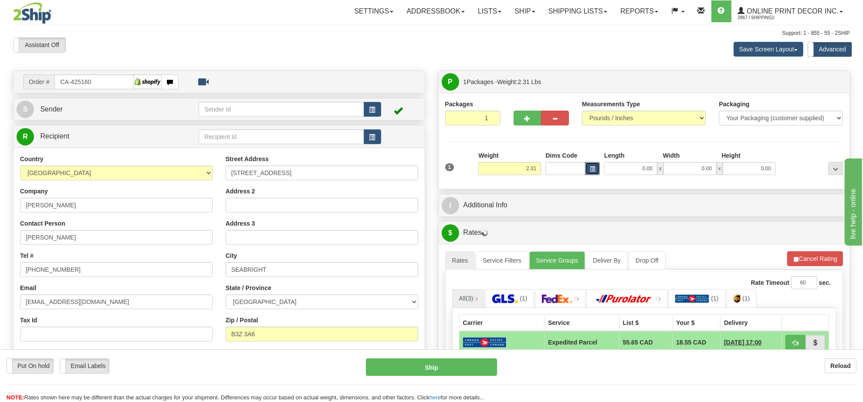
click at [593, 166] on button "button" at bounding box center [592, 168] width 15 height 13
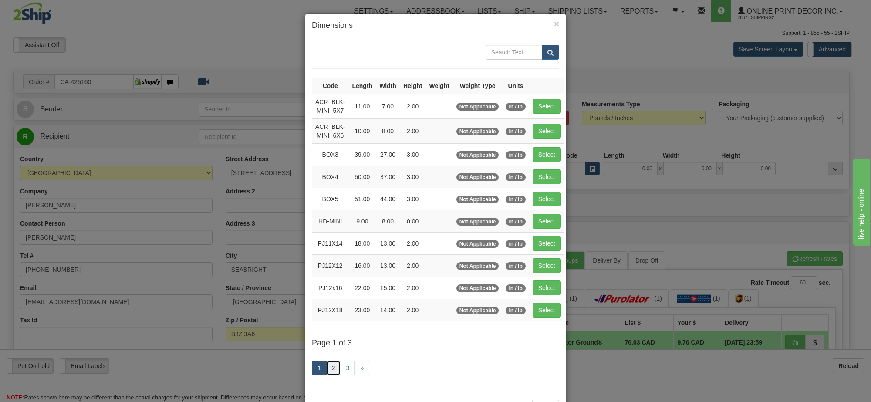
click at [336, 371] on link "2" at bounding box center [333, 368] width 15 height 15
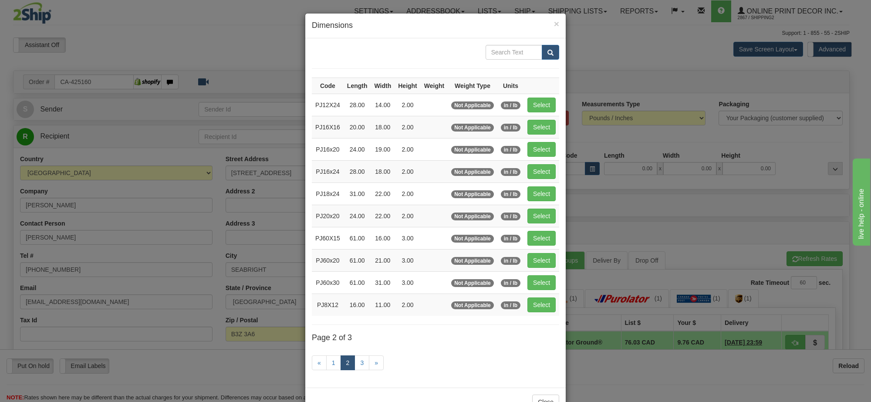
click at [562, 171] on div "× Dimensions Code Length Width Height Weight Weight Type Units PJ12X24 28.00 14…" at bounding box center [435, 201] width 871 height 402
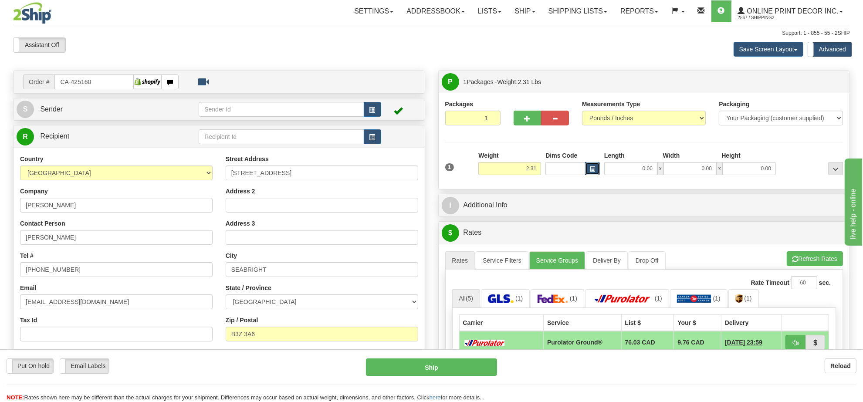
click at [591, 169] on span "button" at bounding box center [592, 169] width 5 height 5
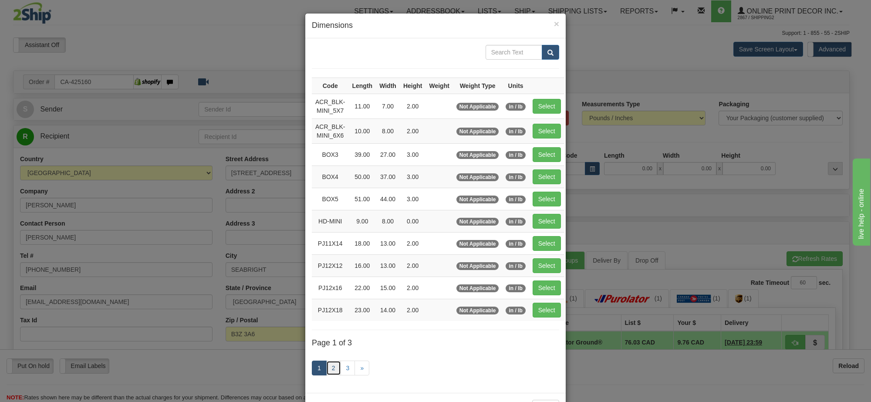
click at [329, 373] on link "2" at bounding box center [333, 368] width 15 height 15
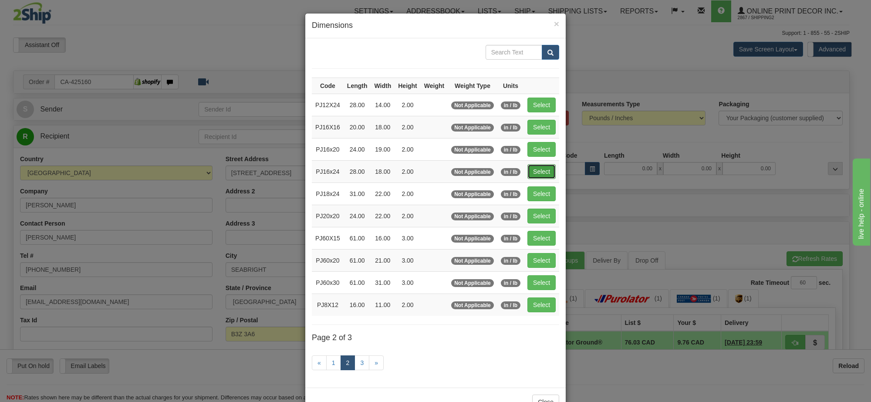
click at [534, 170] on button "Select" at bounding box center [541, 171] width 28 height 15
type input "PJ16x24"
type input "28.00"
type input "18.00"
type input "2.00"
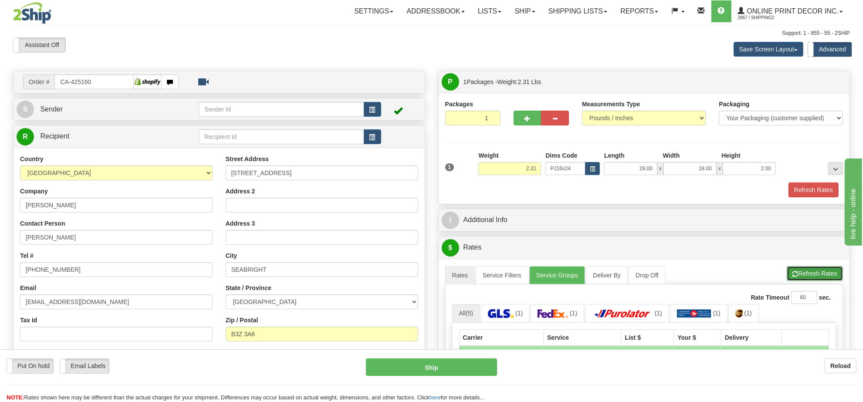
click at [816, 277] on button "Refresh Rates" at bounding box center [815, 273] width 56 height 15
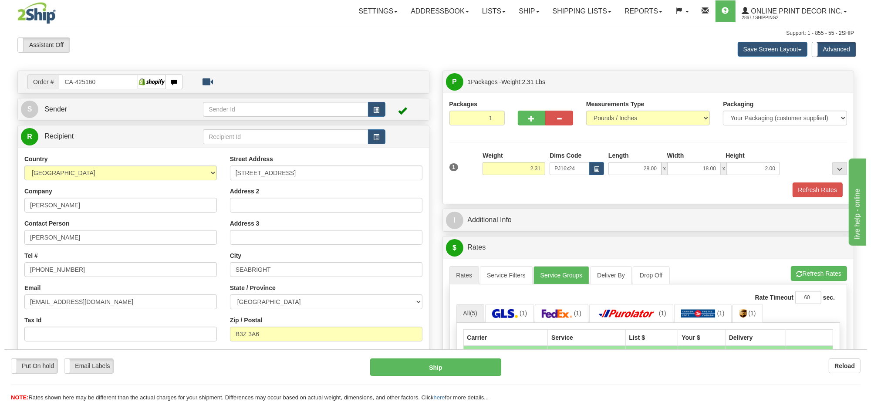
scroll to position [109, 0]
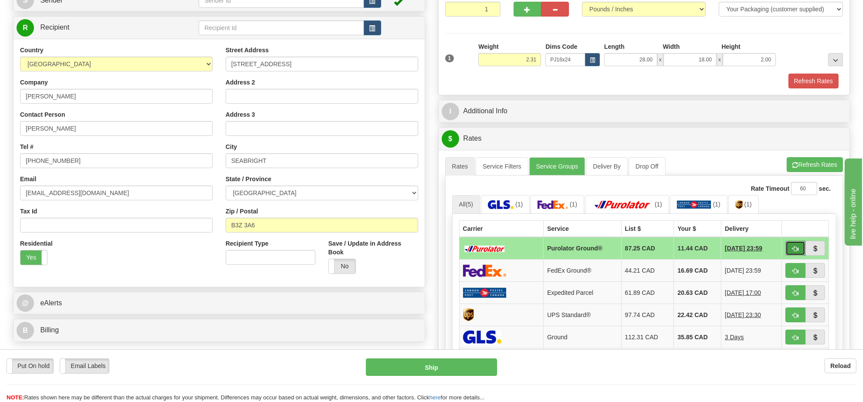
click at [794, 252] on span "button" at bounding box center [795, 249] width 6 height 6
type input "260"
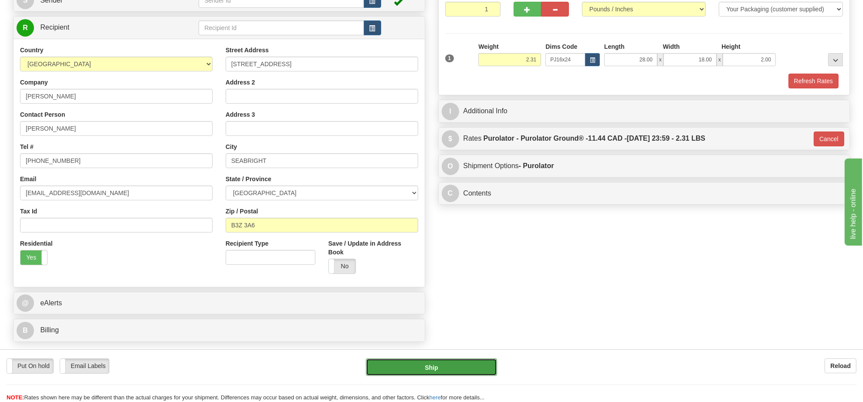
click at [466, 363] on button "Ship" at bounding box center [431, 366] width 131 height 17
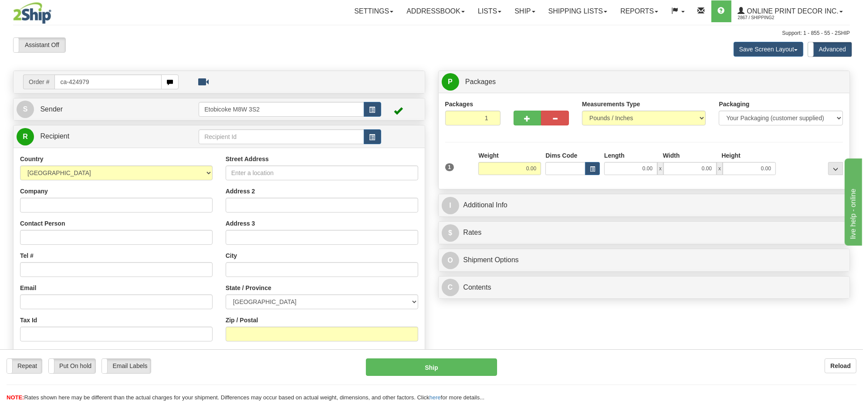
type input "ca-424979"
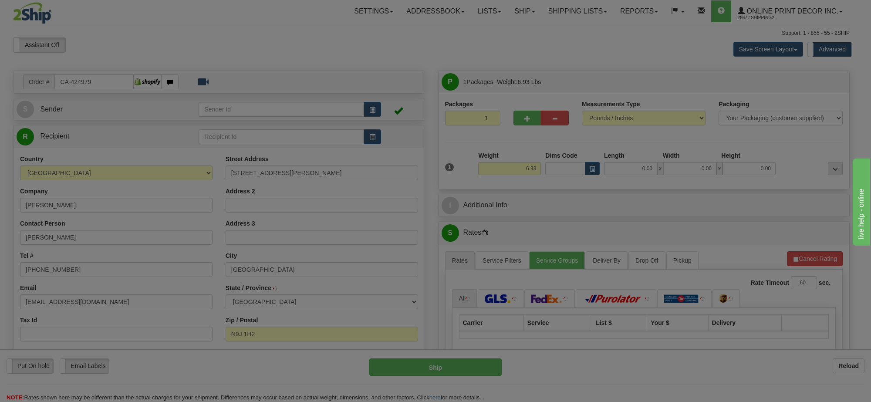
type input "LASALLE"
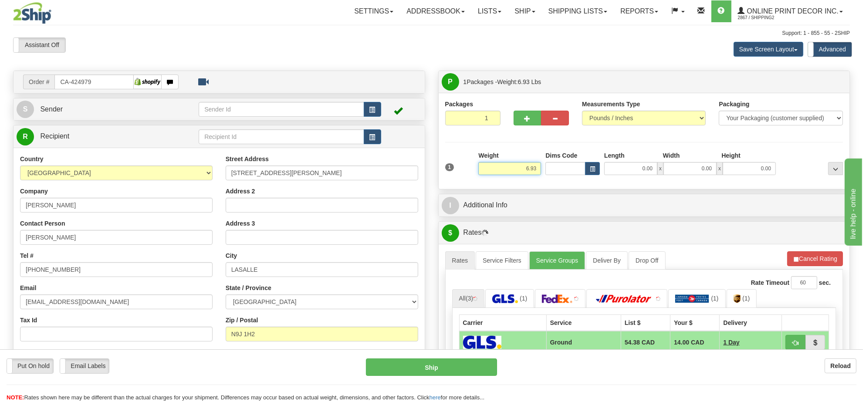
click at [530, 164] on input "6.93" at bounding box center [509, 168] width 63 height 13
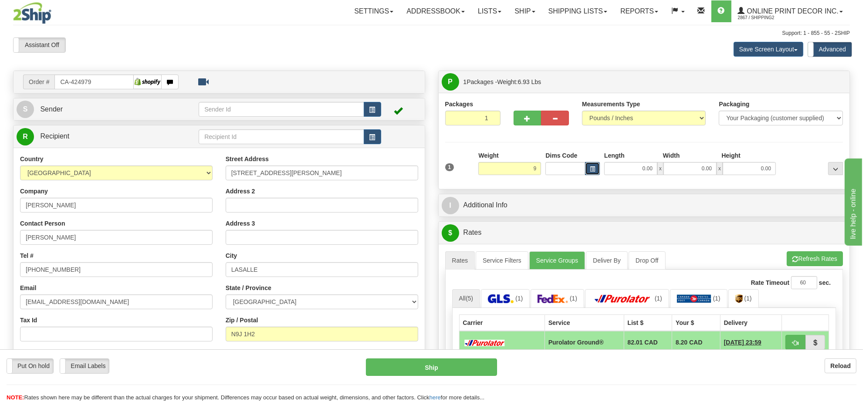
type input "9.00"
click at [595, 169] on button "button" at bounding box center [592, 168] width 15 height 13
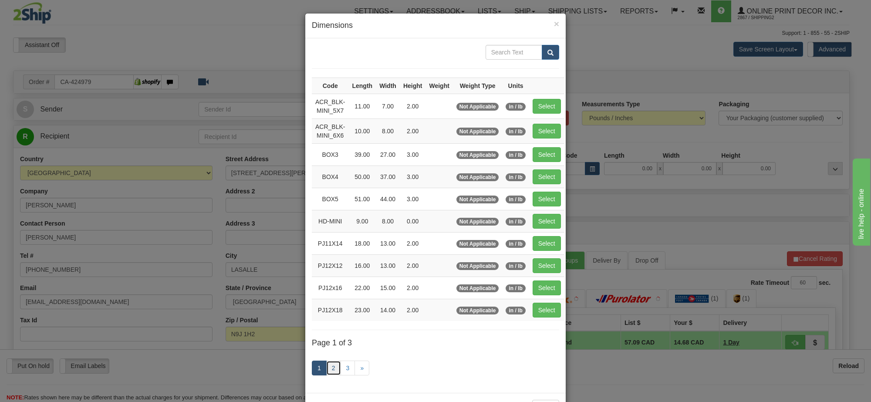
click at [326, 375] on link "2" at bounding box center [333, 368] width 15 height 15
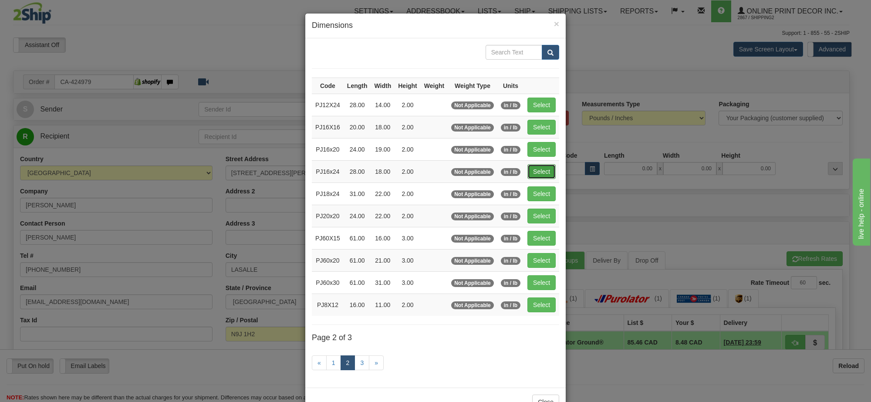
click at [536, 170] on button "Select" at bounding box center [541, 171] width 28 height 15
type input "PJ16x24"
type input "28.00"
type input "18.00"
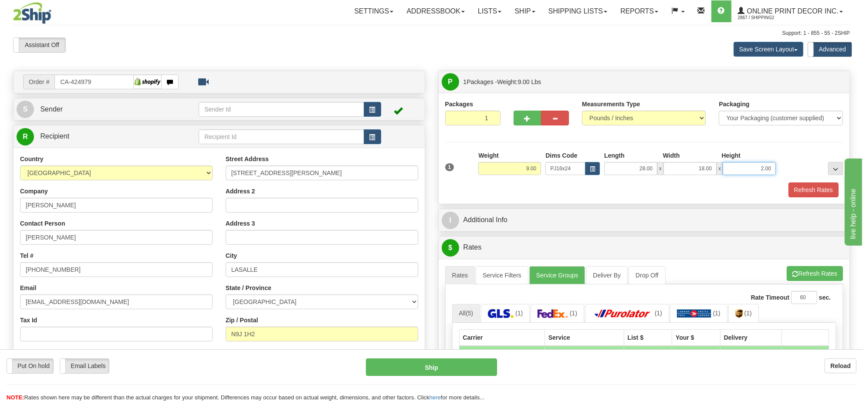
click at [742, 171] on input "2.00" at bounding box center [749, 168] width 53 height 13
type input "3.00"
click at [809, 269] on button "Refresh Rates" at bounding box center [815, 273] width 56 height 15
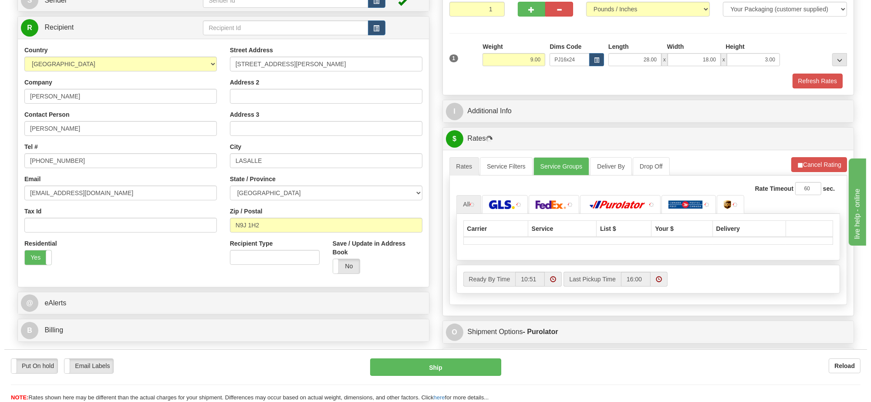
scroll to position [163, 0]
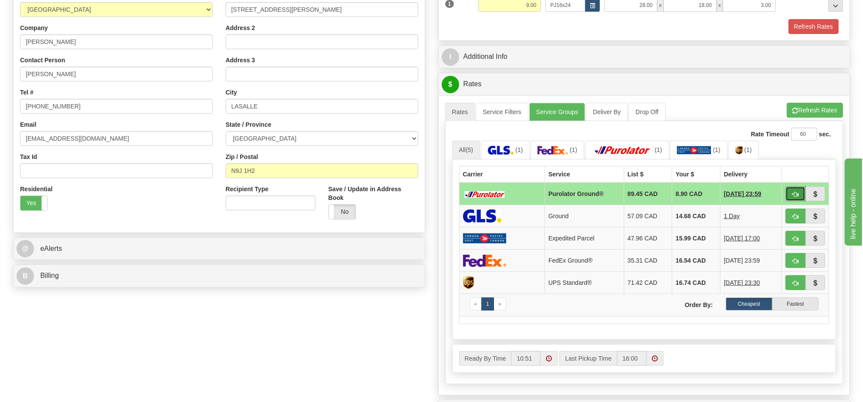
click at [797, 194] on span "button" at bounding box center [795, 195] width 6 height 6
type input "260"
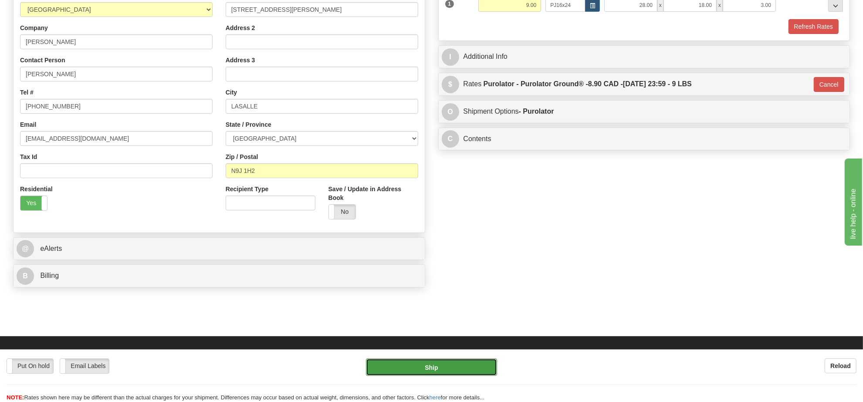
click at [468, 365] on button "Ship" at bounding box center [431, 366] width 131 height 17
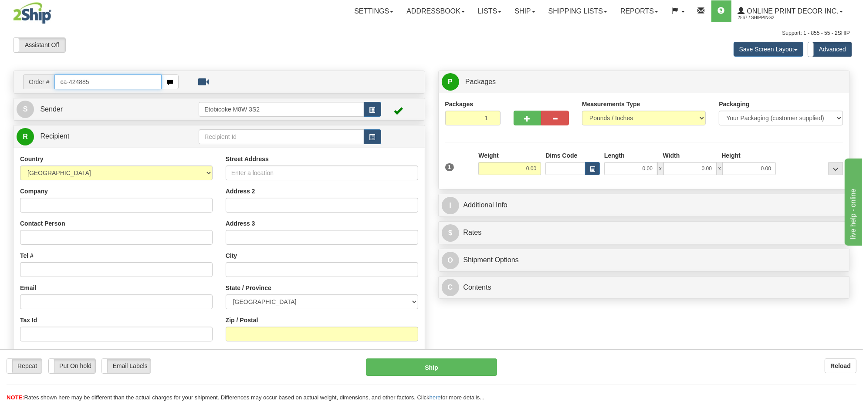
type input "ca-424885"
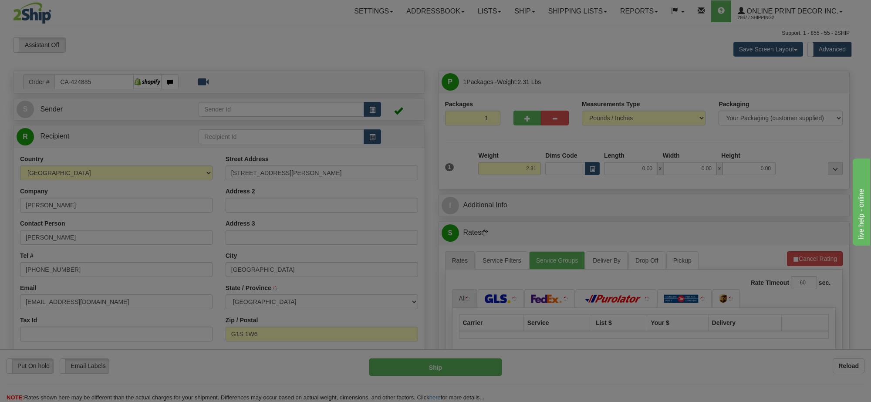
type input "[GEOGRAPHIC_DATA]"
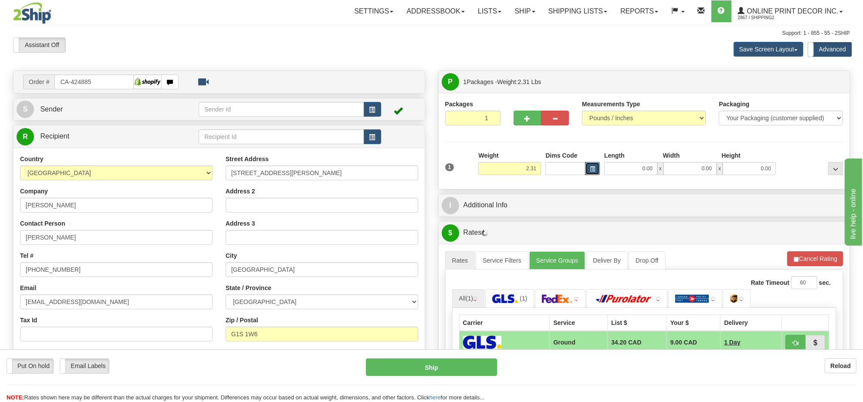
click at [595, 171] on button "button" at bounding box center [592, 168] width 15 height 13
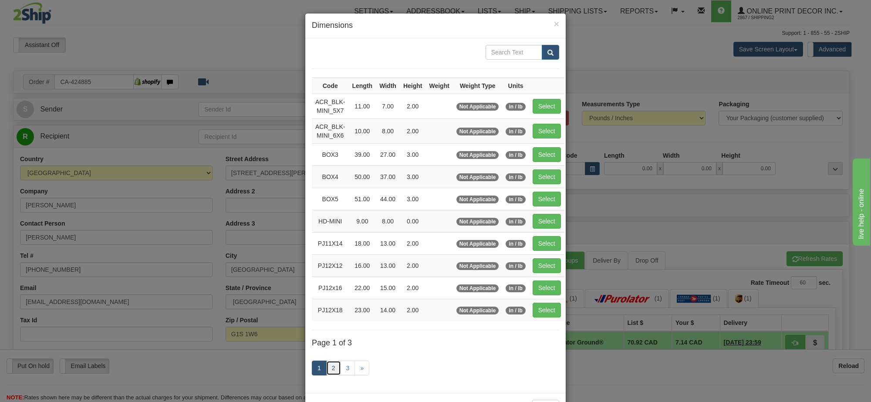
click at [328, 374] on link "2" at bounding box center [333, 368] width 15 height 15
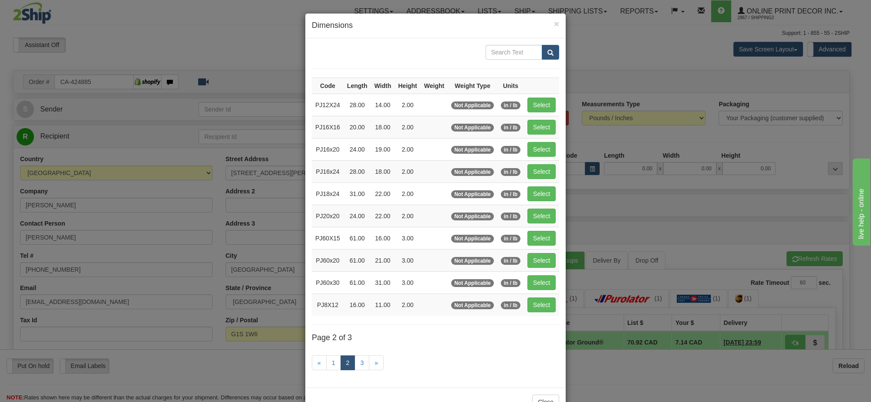
click at [544, 165] on td "Select" at bounding box center [541, 171] width 35 height 22
click at [544, 167] on button "Select" at bounding box center [541, 171] width 28 height 15
type input "PJ16x24"
type input "28.00"
type input "18.00"
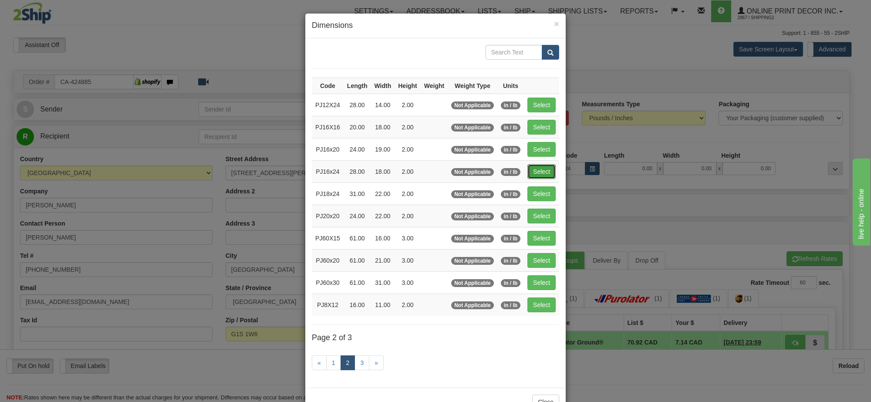
type input "2.00"
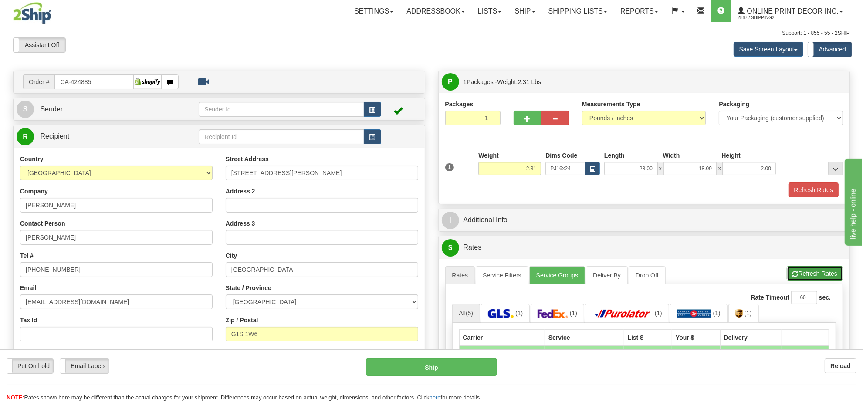
click at [787, 271] on button "Refresh Rates" at bounding box center [815, 273] width 56 height 15
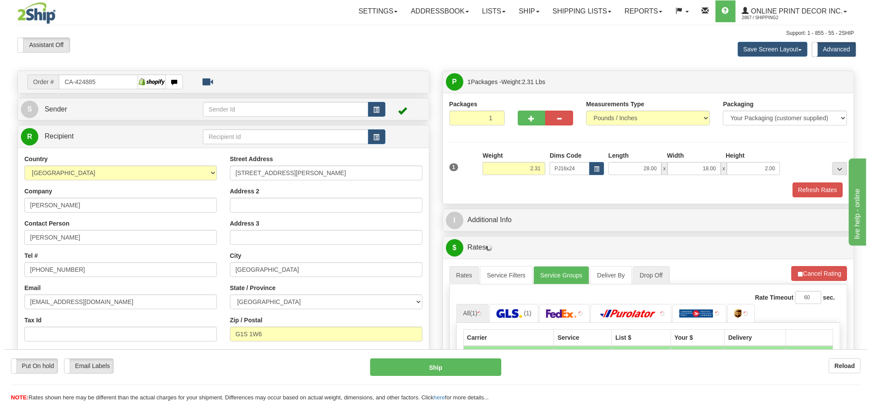
scroll to position [54, 0]
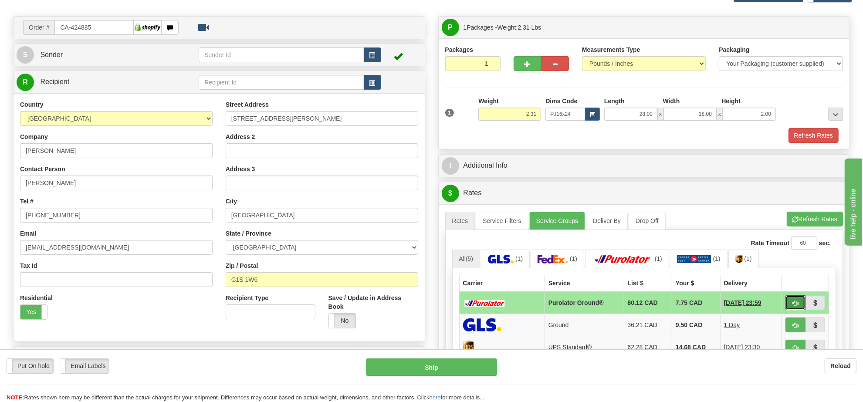
click at [797, 310] on button "button" at bounding box center [795, 302] width 20 height 15
type input "260"
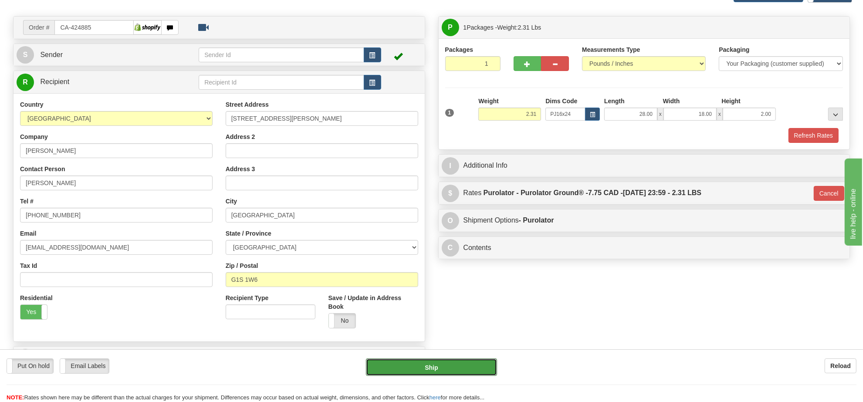
click at [497, 363] on div "Ship" at bounding box center [431, 366] width 144 height 17
click at [482, 358] on button "Ship" at bounding box center [431, 366] width 131 height 17
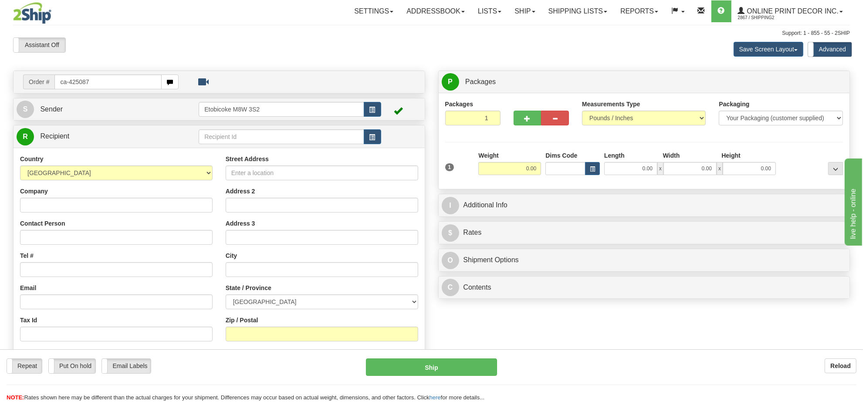
type input "ca-425087"
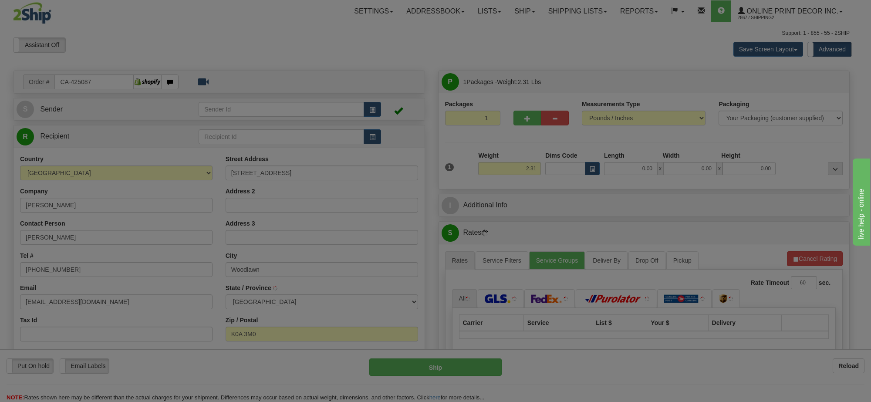
type input "WOODLAWN"
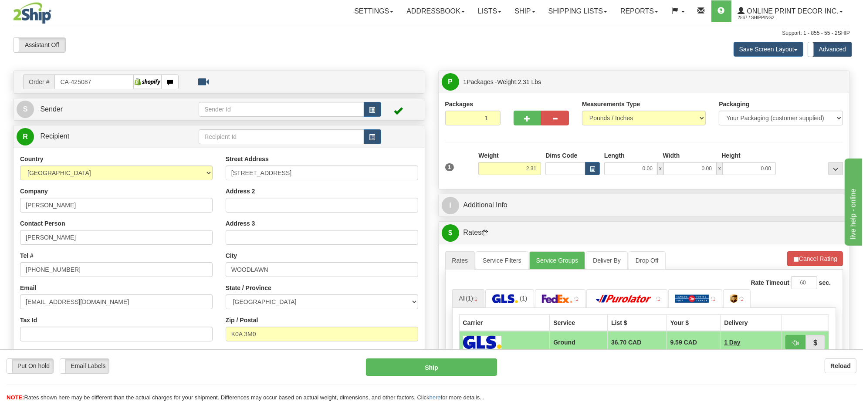
click at [589, 177] on div "1 Weight 2.31 Dims Code 0.00" at bounding box center [644, 166] width 402 height 31
click at [590, 169] on span "button" at bounding box center [592, 169] width 5 height 5
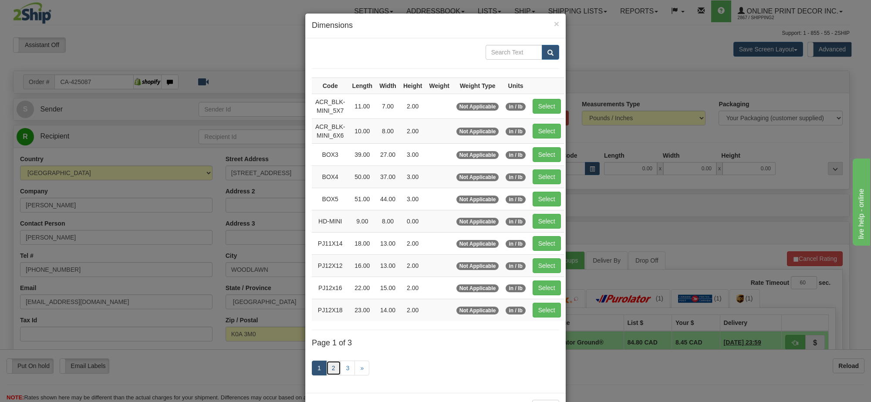
click at [332, 374] on link "2" at bounding box center [333, 368] width 15 height 15
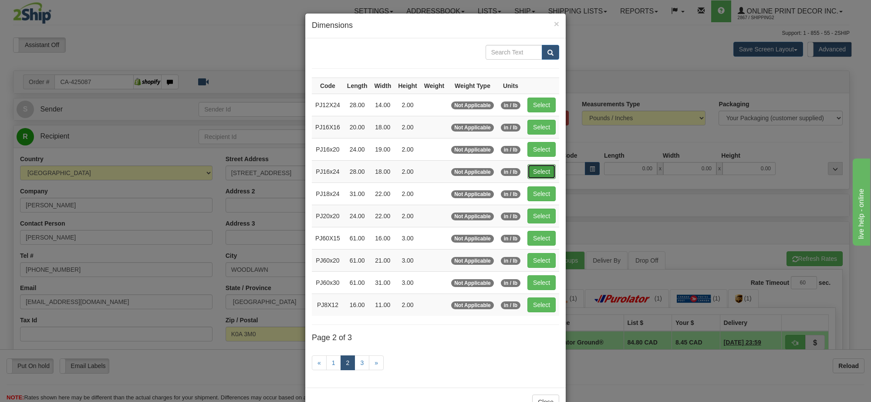
click at [543, 171] on button "Select" at bounding box center [541, 171] width 28 height 15
type input "PJ16x24"
type input "28.00"
type input "18.00"
type input "2.00"
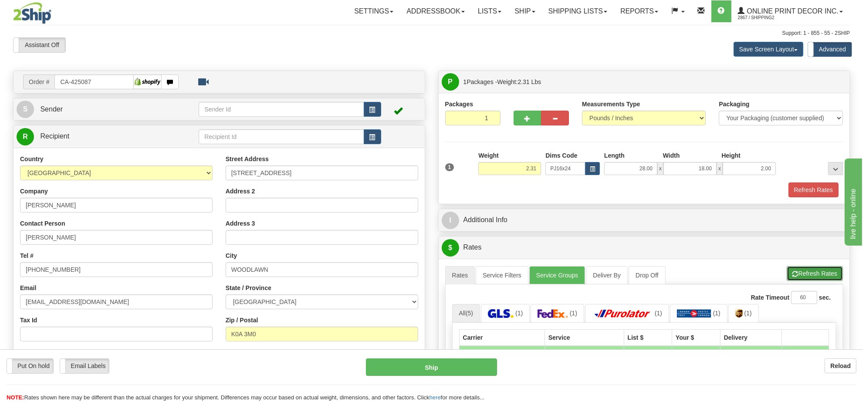
click at [811, 271] on button "Refresh Rates" at bounding box center [815, 273] width 56 height 15
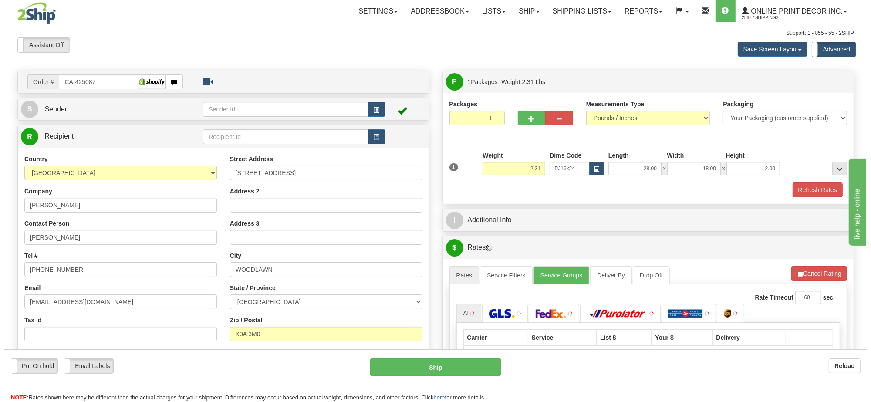
scroll to position [109, 0]
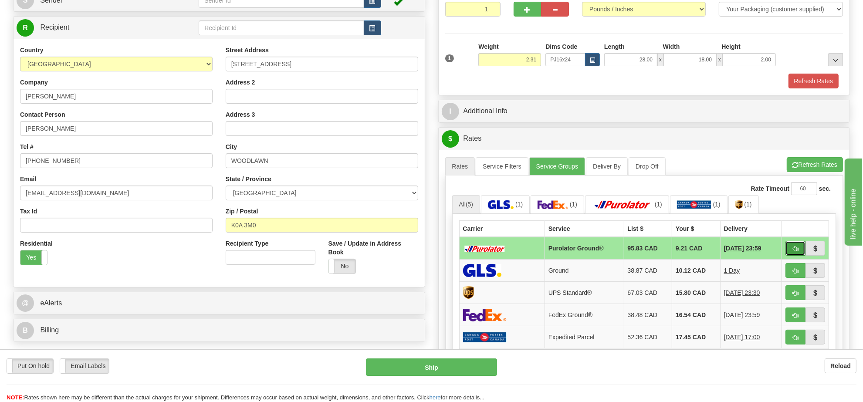
click at [793, 250] on span "button" at bounding box center [795, 249] width 6 height 6
type input "260"
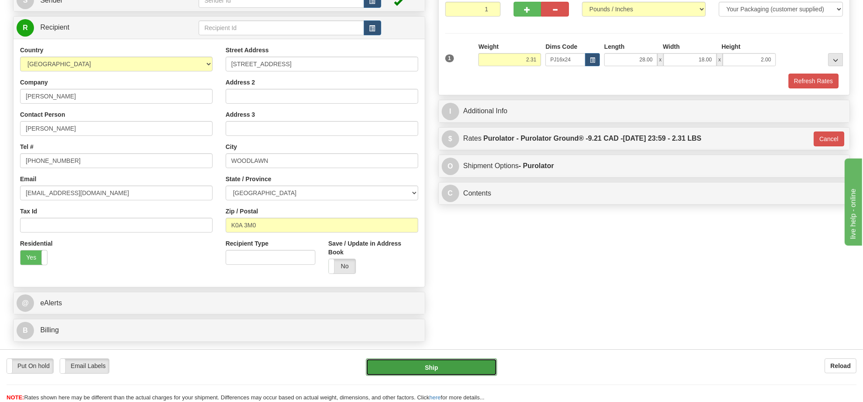
click at [477, 368] on button "Ship" at bounding box center [431, 366] width 131 height 17
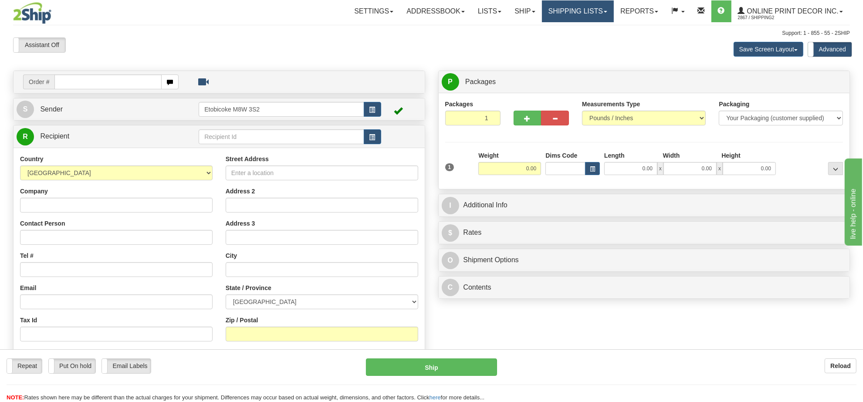
click at [561, 20] on link "Shipping lists" at bounding box center [578, 11] width 72 height 22
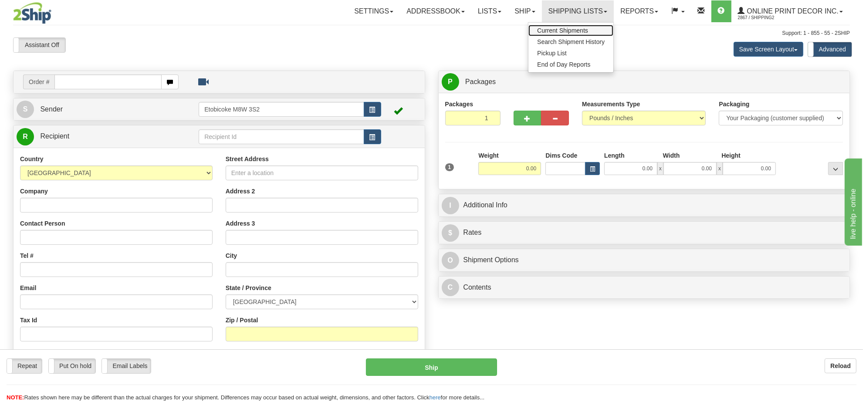
click at [545, 31] on span "Current Shipments" at bounding box center [562, 30] width 51 height 7
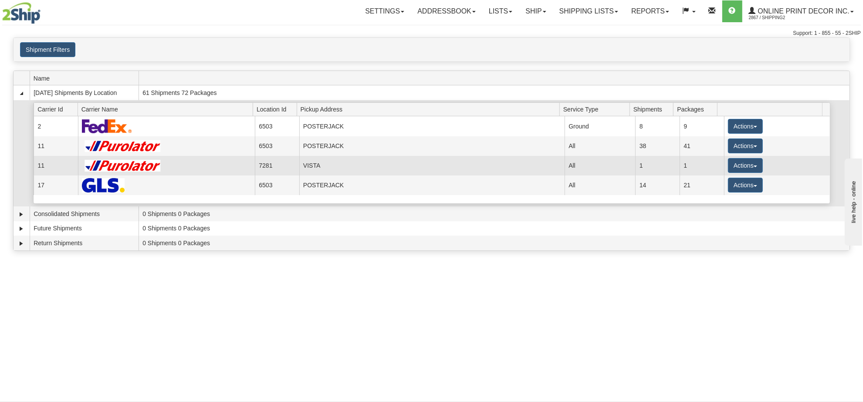
scroll to position [54, 0]
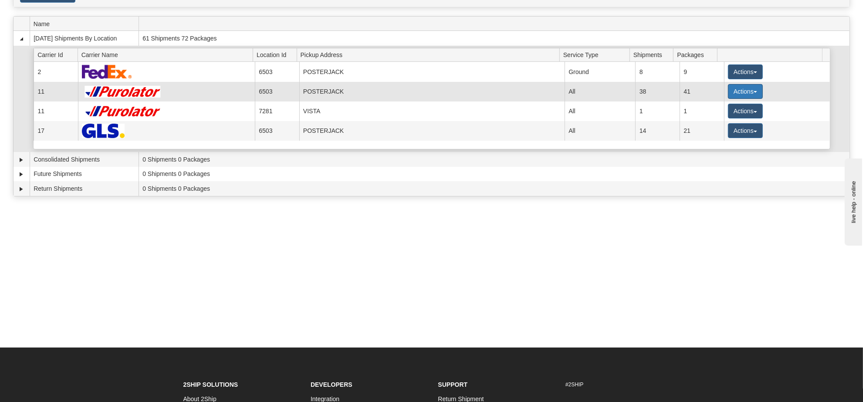
click at [750, 88] on button "Actions" at bounding box center [745, 91] width 35 height 15
click at [736, 109] on link "Details" at bounding box center [727, 107] width 70 height 11
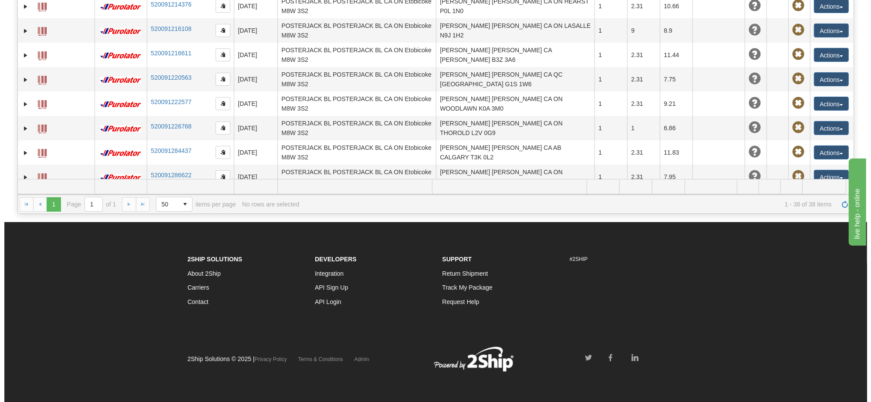
scroll to position [125, 0]
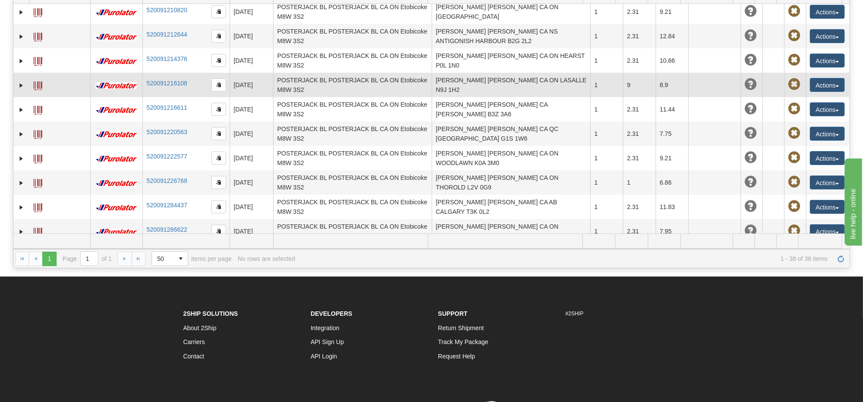
click at [480, 83] on td "Danielle Tremblay Danielle Tremblay CA ON LASALLE N9J 1H2" at bounding box center [511, 85] width 159 height 24
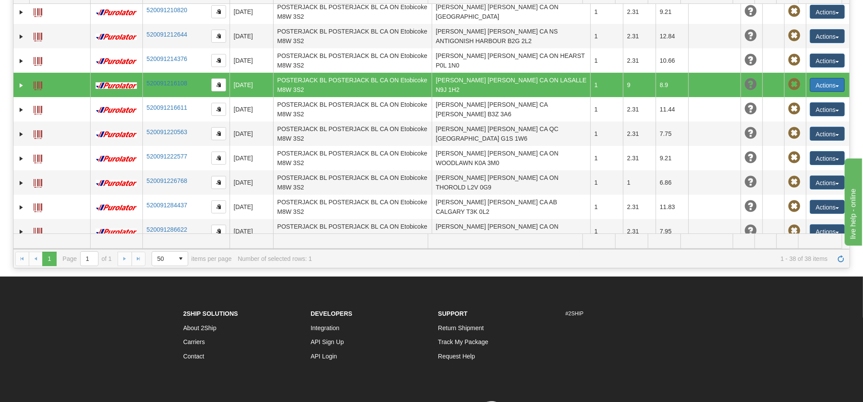
click at [819, 78] on button "Actions" at bounding box center [827, 85] width 35 height 14
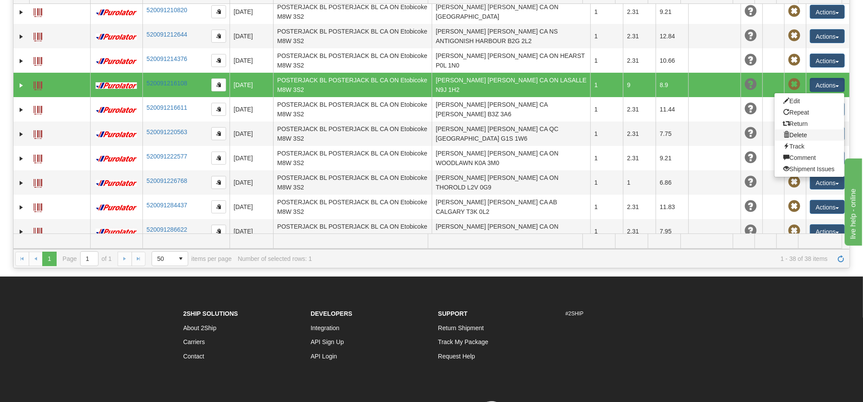
click at [784, 129] on link "Delete" at bounding box center [809, 134] width 70 height 11
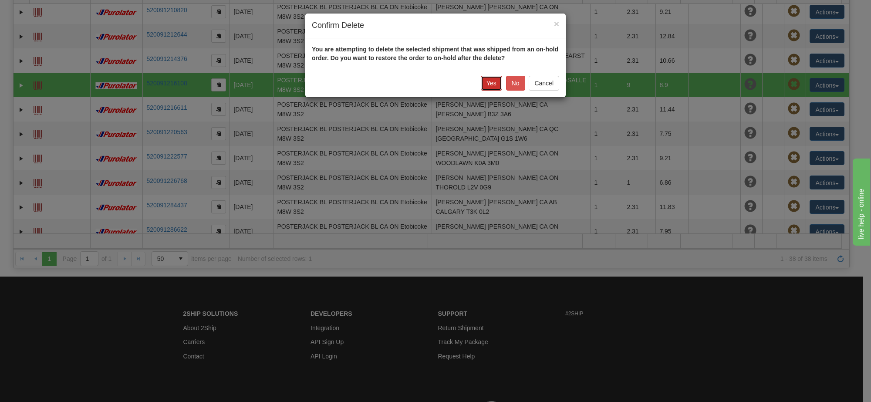
click at [497, 81] on button "Yes" at bounding box center [491, 83] width 21 height 15
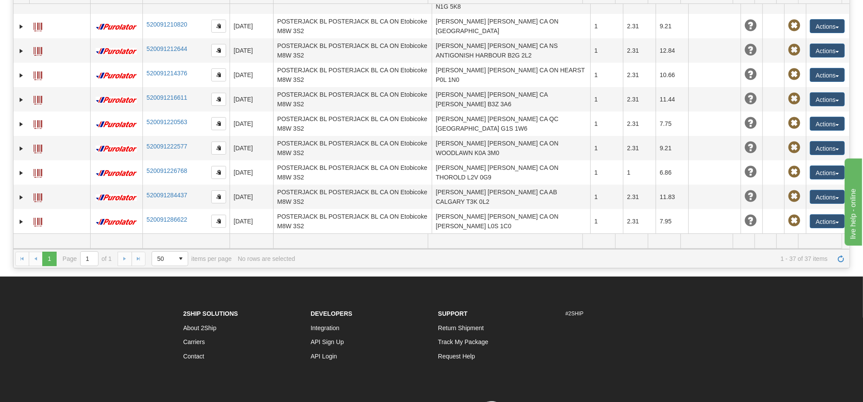
scroll to position [672, 0]
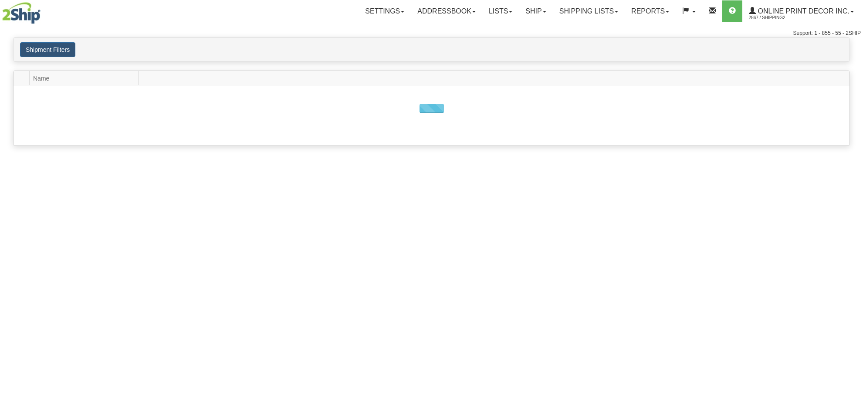
scroll to position [54, 0]
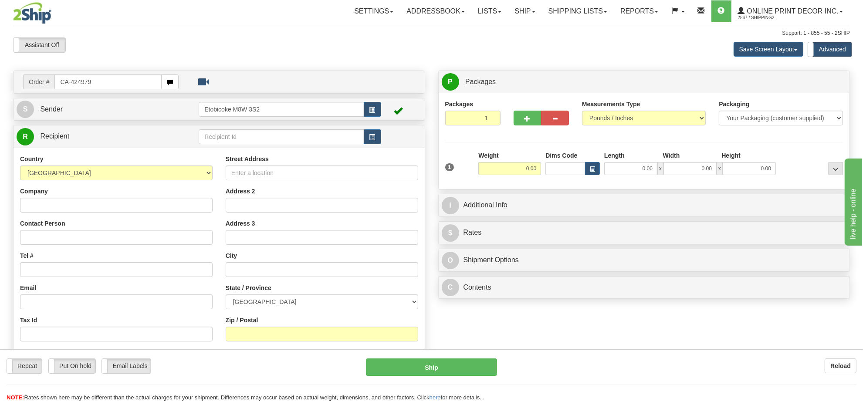
type input "CA-424979"
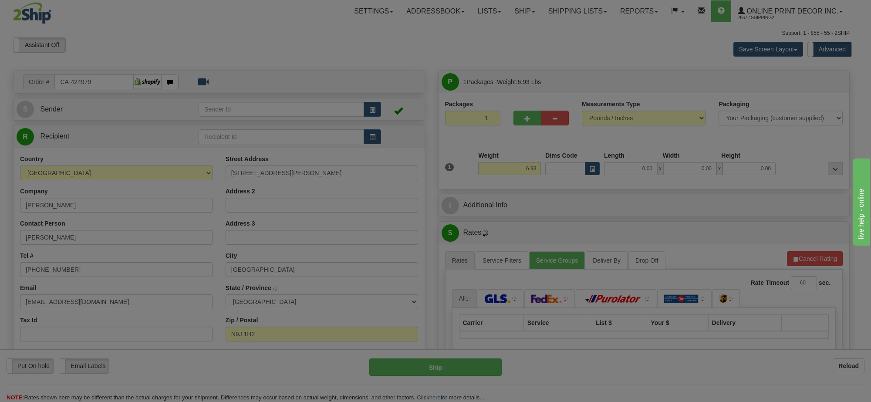
type input "LASALLE"
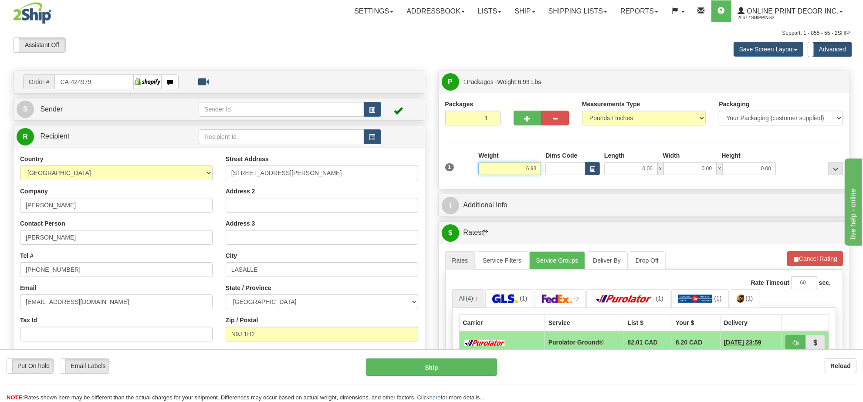
click at [501, 172] on input "6.93" at bounding box center [509, 168] width 63 height 13
click at [502, 171] on input "6.93" at bounding box center [509, 168] width 63 height 13
type input "3.00"
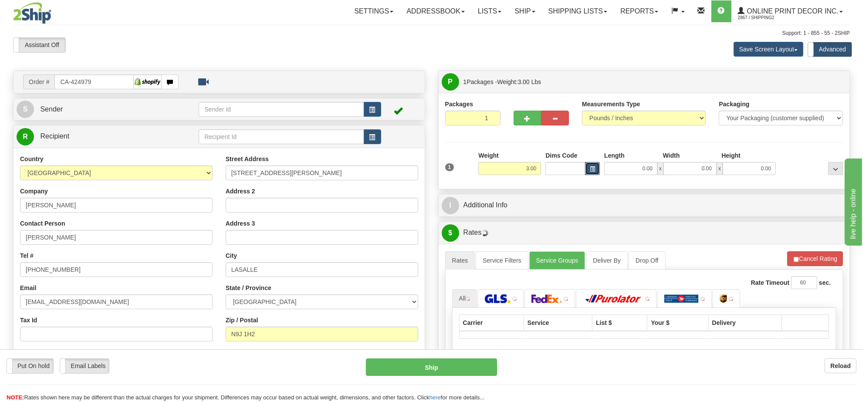
click at [591, 171] on span "button" at bounding box center [592, 169] width 5 height 5
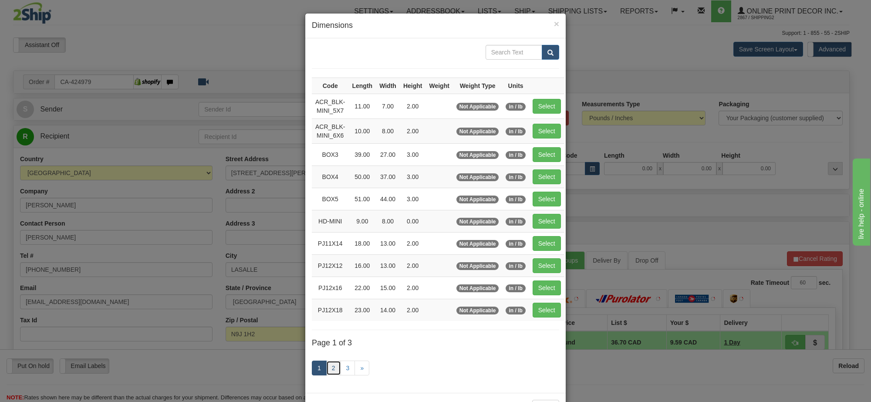
click at [328, 375] on link "2" at bounding box center [333, 368] width 15 height 15
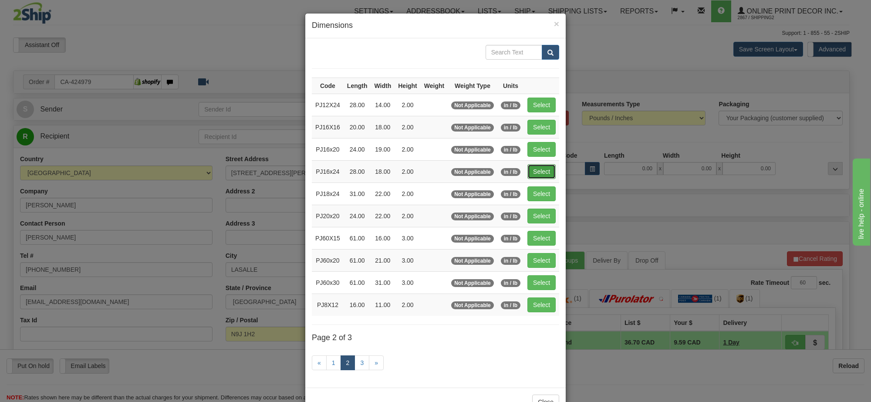
click at [530, 171] on button "Select" at bounding box center [541, 171] width 28 height 15
type input "PJ16x24"
type input "28.00"
type input "18.00"
type input "2.00"
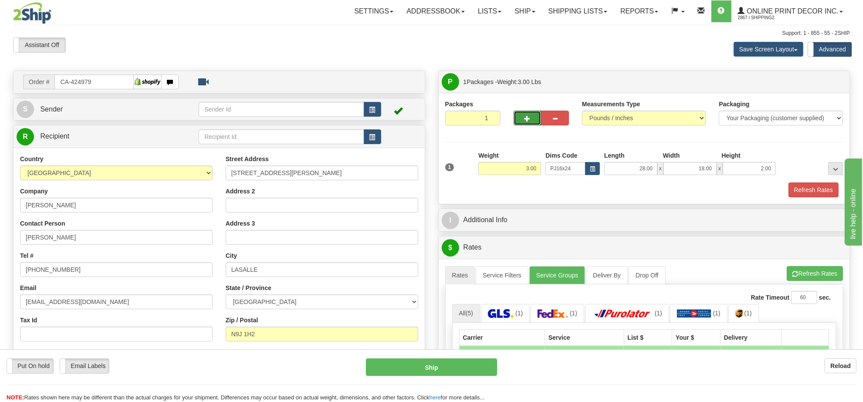
click at [523, 121] on button "button" at bounding box center [527, 118] width 28 height 15
radio input "true"
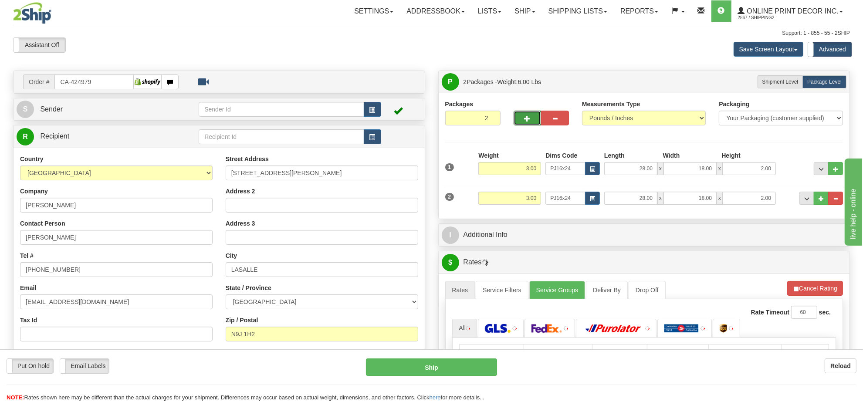
click at [524, 120] on span "button" at bounding box center [527, 119] width 6 height 6
type input "3"
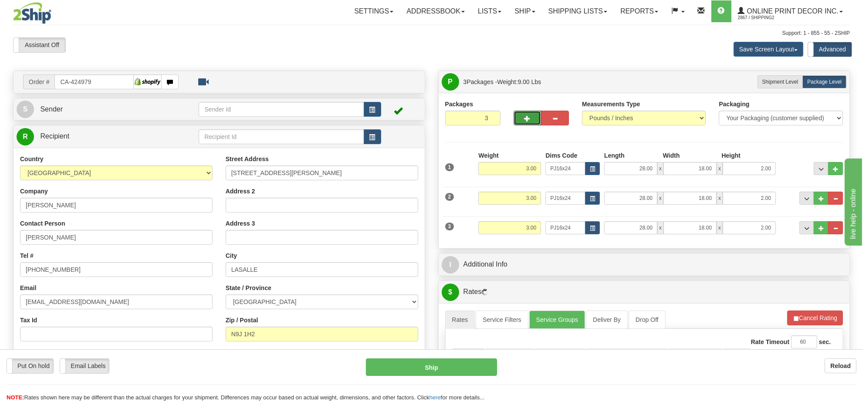
drag, startPoint x: 827, startPoint y: 310, endPoint x: 820, endPoint y: 316, distance: 8.9
click at [826, 310] on div "A change has been made which could impact your rate estimate. To ensure the est…" at bounding box center [644, 408] width 411 height 211
click at [820, 316] on button "Cancel Rating" at bounding box center [815, 318] width 56 height 15
click at [820, 316] on button "Refresh Rates" at bounding box center [815, 318] width 56 height 15
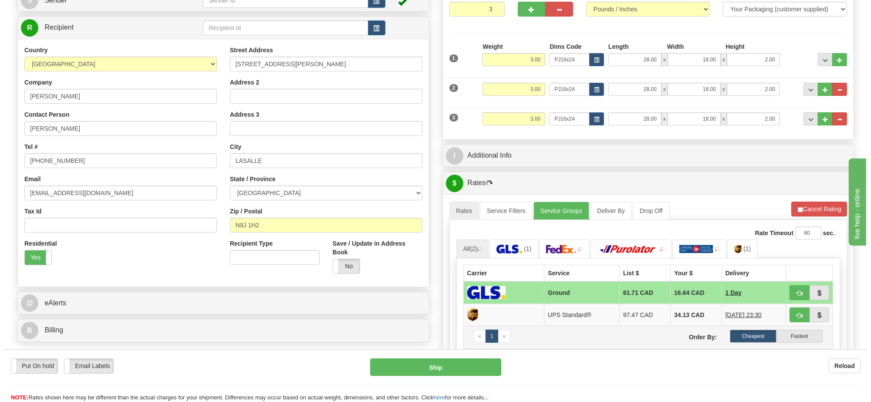
scroll to position [163, 0]
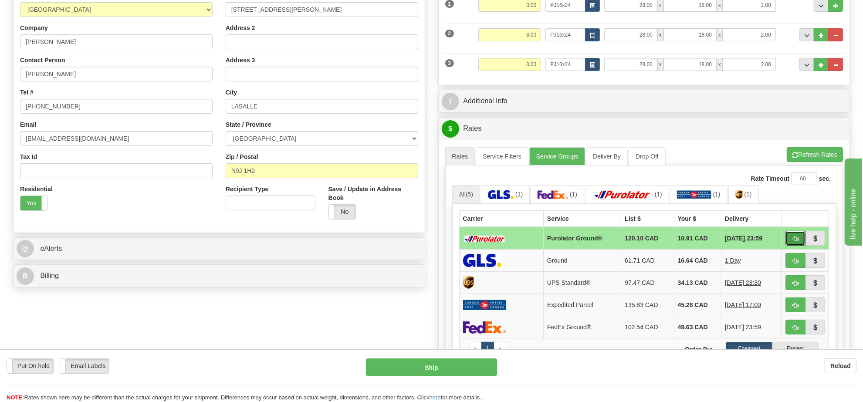
drag, startPoint x: 790, startPoint y: 244, endPoint x: 773, endPoint y: 251, distance: 18.8
click at [790, 244] on button "button" at bounding box center [795, 238] width 20 height 15
type input "260"
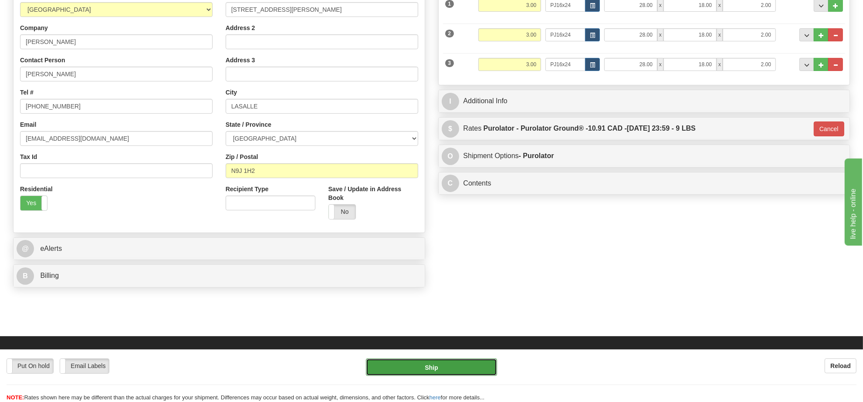
click at [462, 362] on button "Ship" at bounding box center [431, 366] width 131 height 17
